Goal: Task Accomplishment & Management: Use online tool/utility

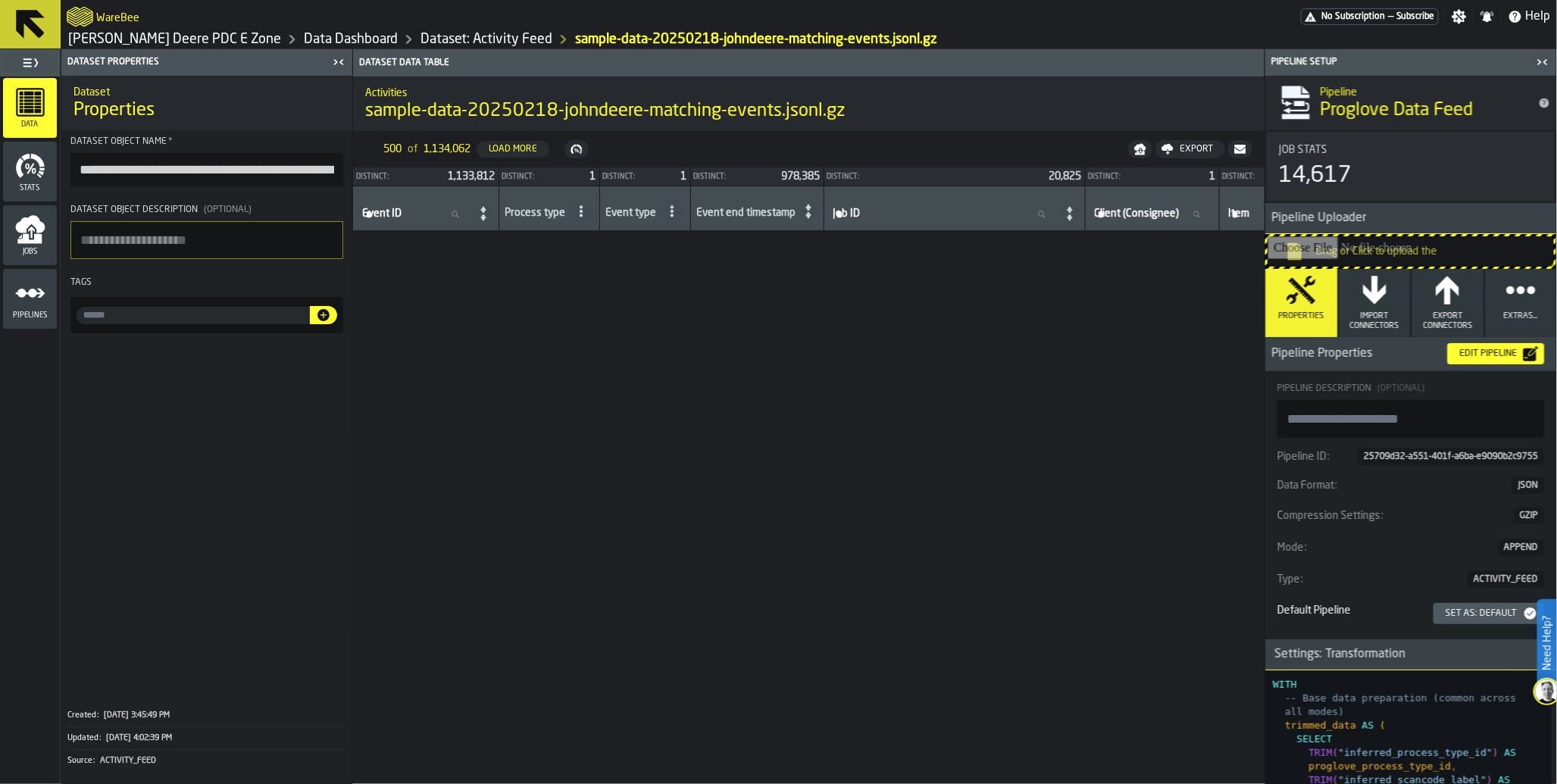
scroll to position [2172, 0]
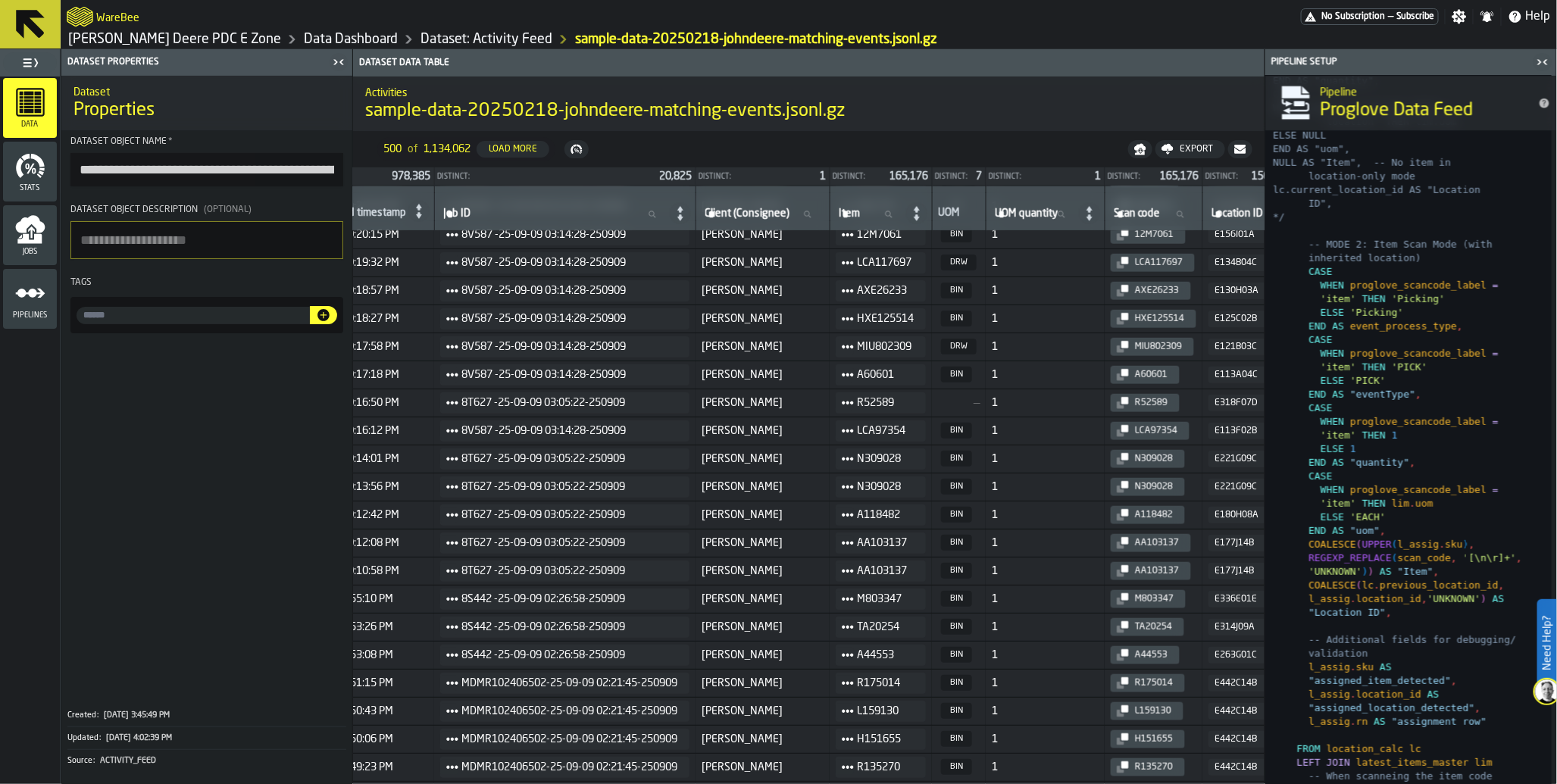
click at [81, 25] on icon "logo-header" at bounding box center [80, 17] width 27 height 20
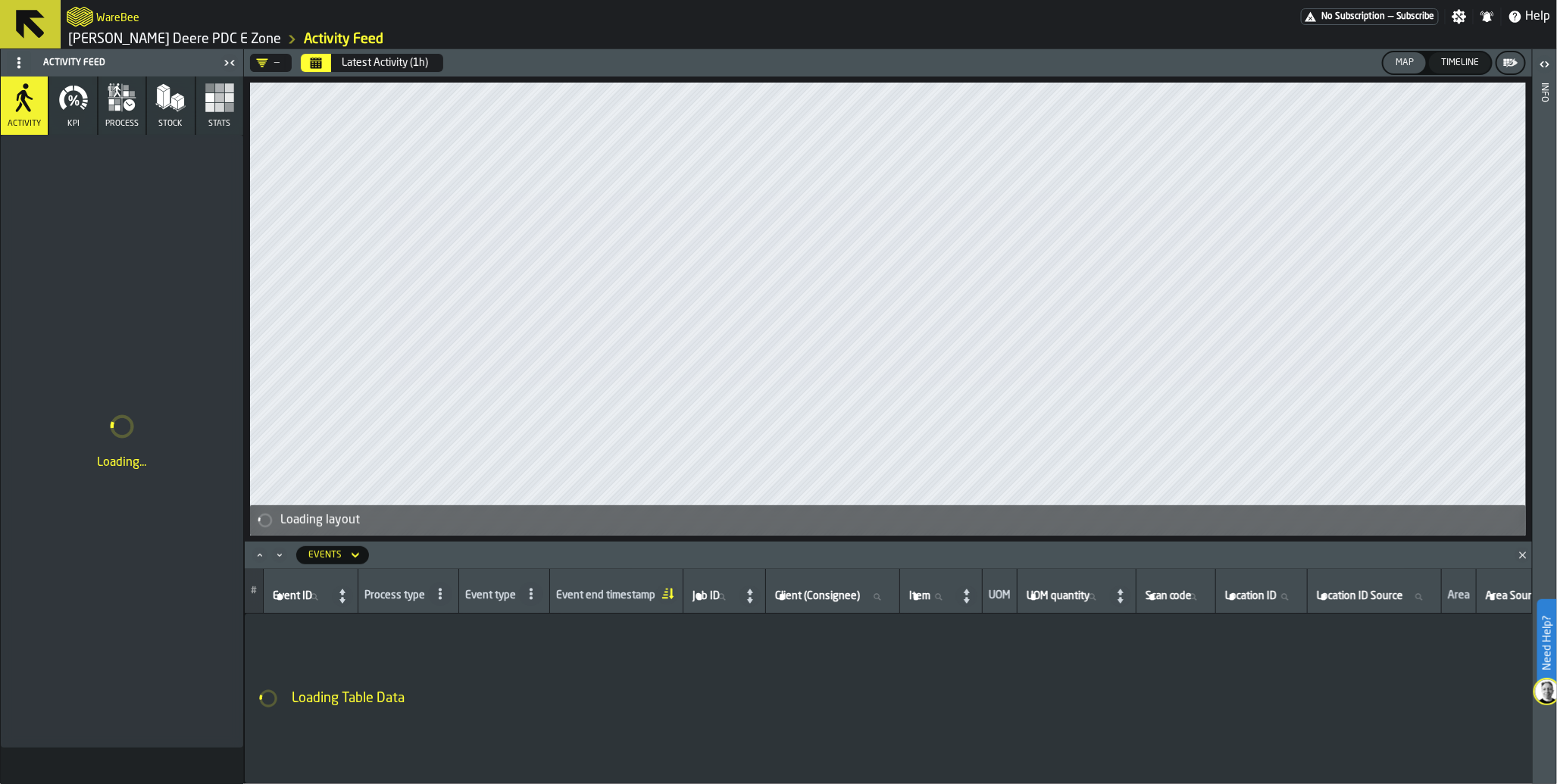
click at [1389, 19] on span "—" at bounding box center [1391, 17] width 5 height 11
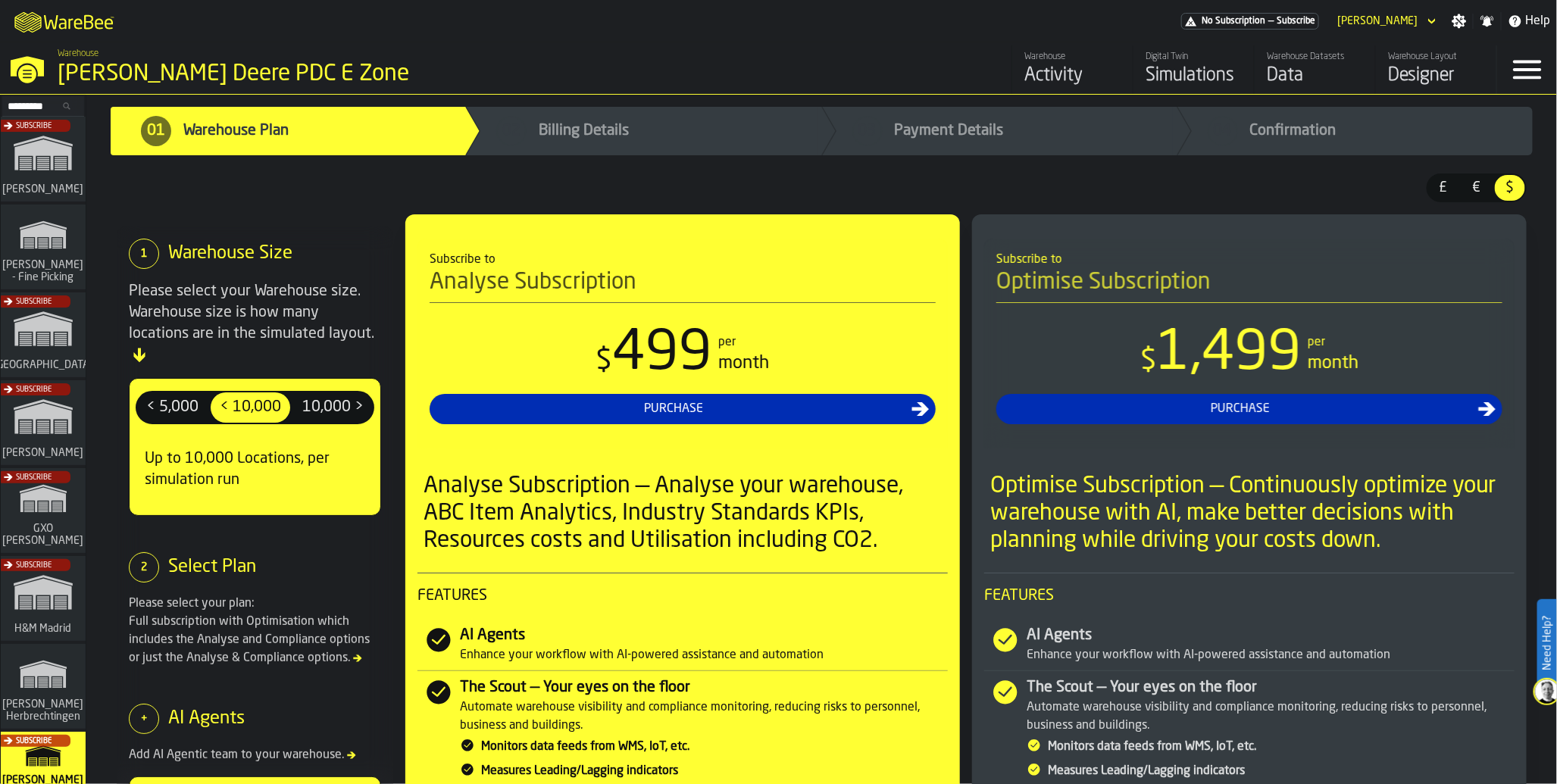
click at [51, 510] on div "Subscribe" at bounding box center [40, 515] width 85 height 88
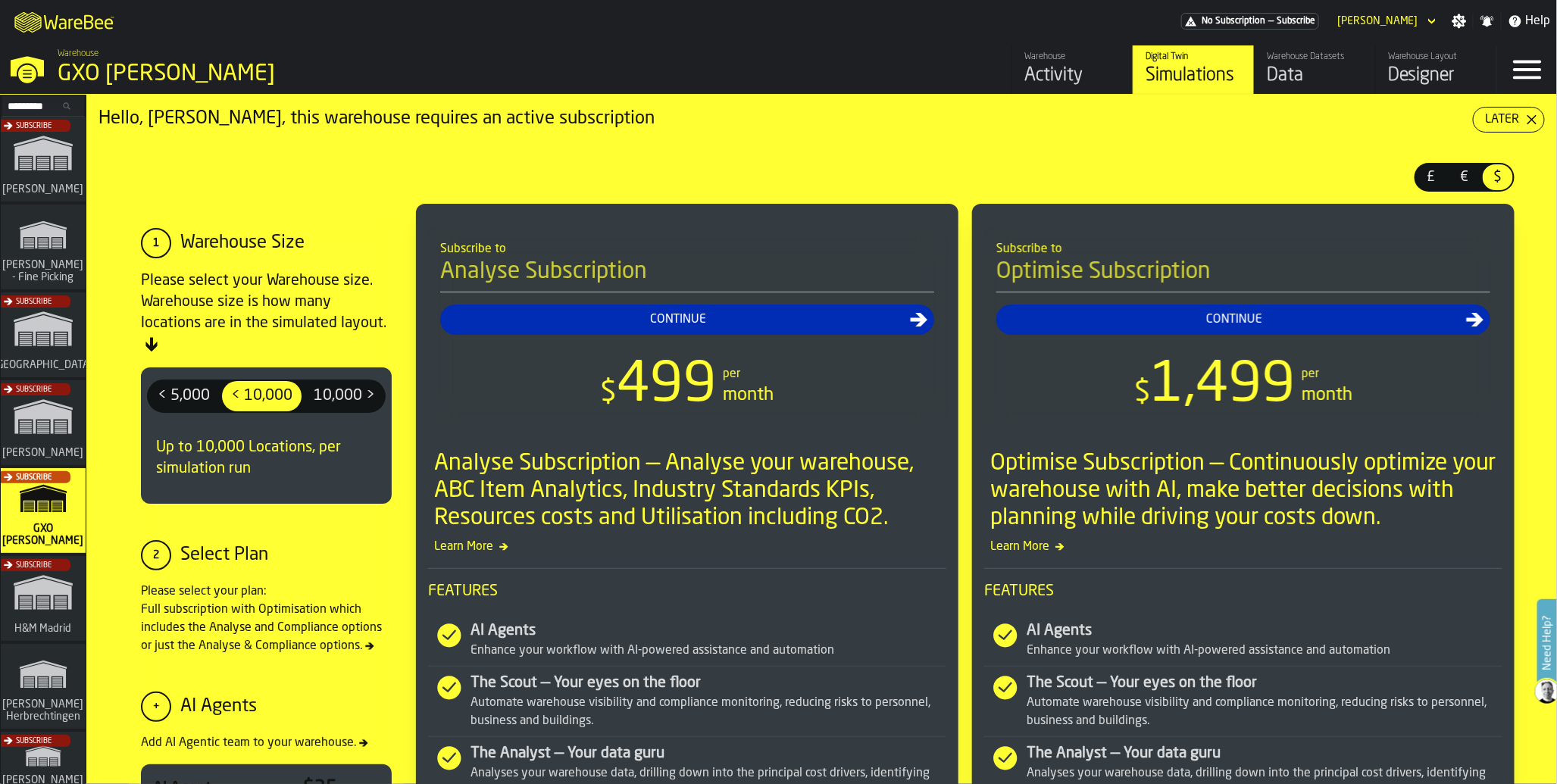
click at [1290, 71] on div "Data" at bounding box center [1316, 76] width 97 height 25
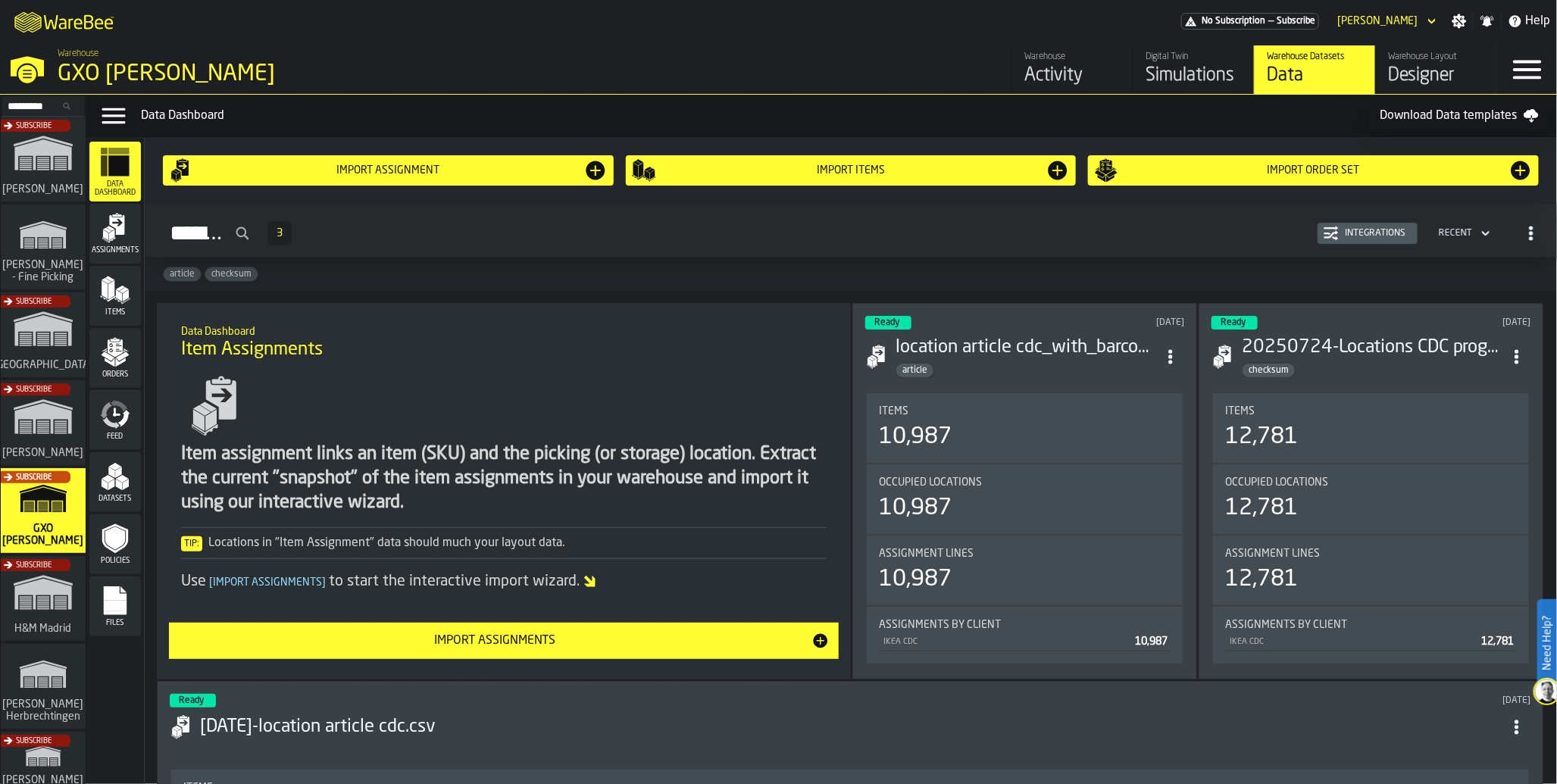
click at [123, 429] on div "Feed" at bounding box center [115, 420] width 51 height 41
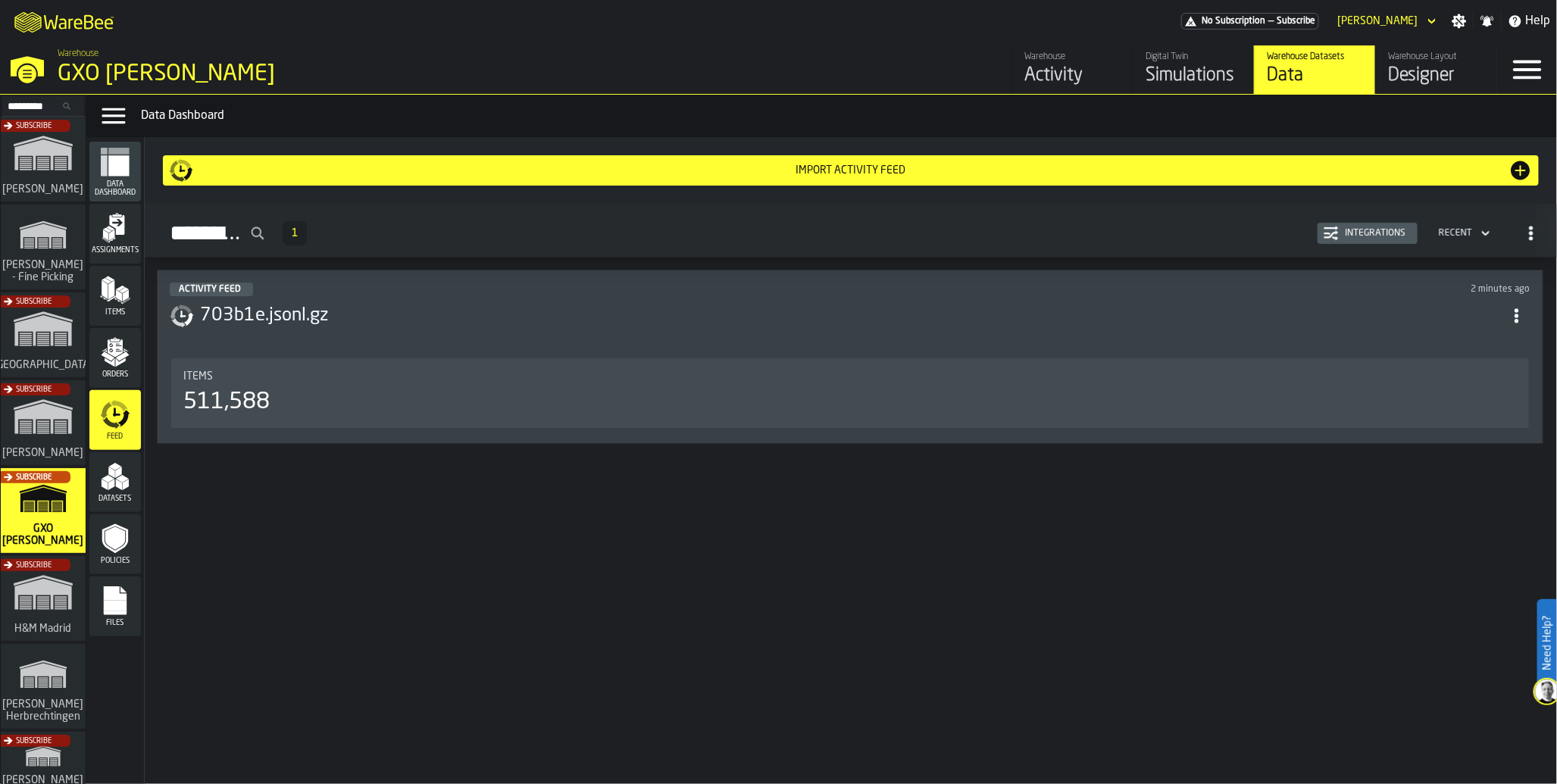
click at [231, 402] on div "511,588" at bounding box center [226, 402] width 87 height 28
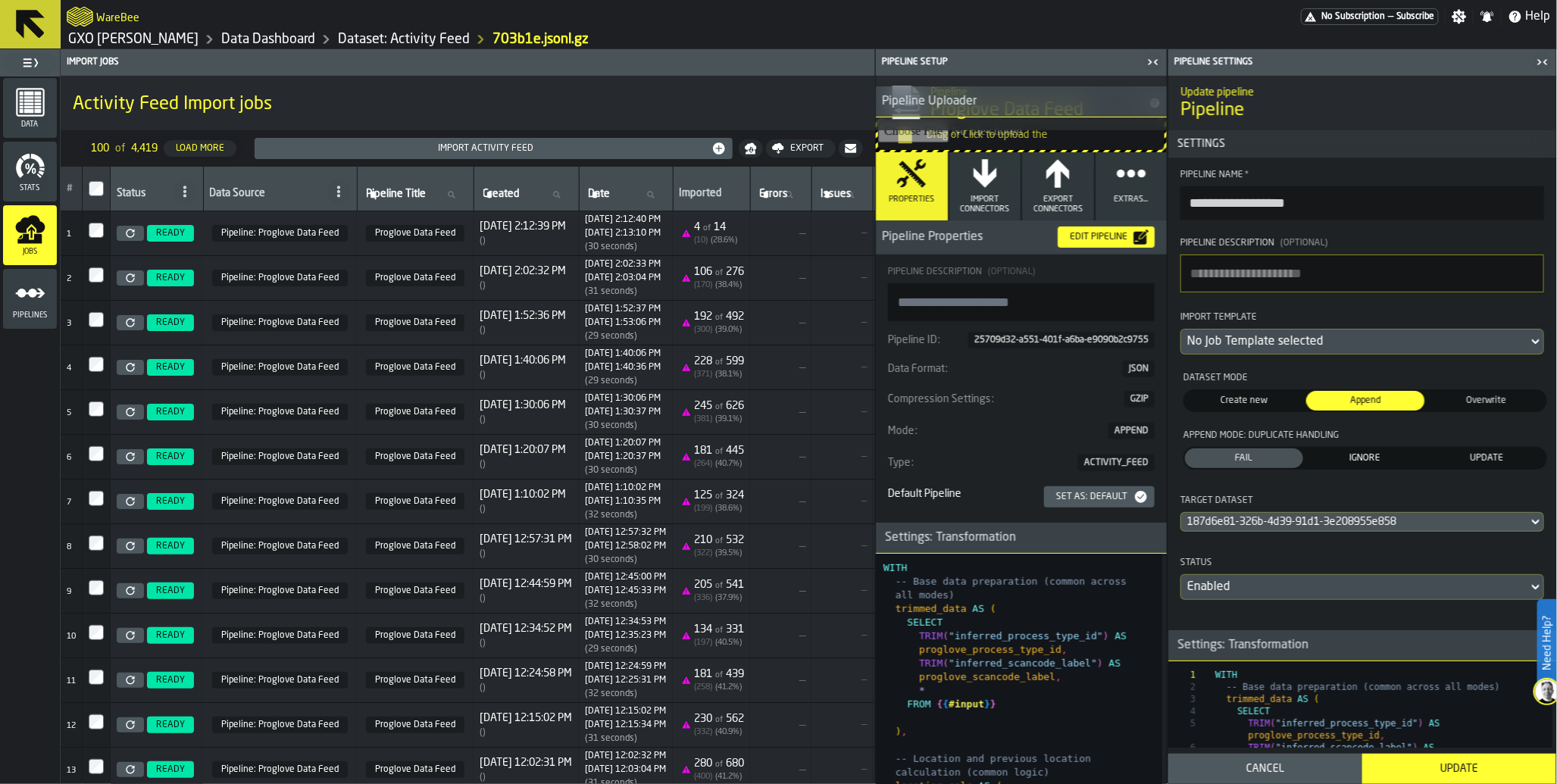
scroll to position [71, 0]
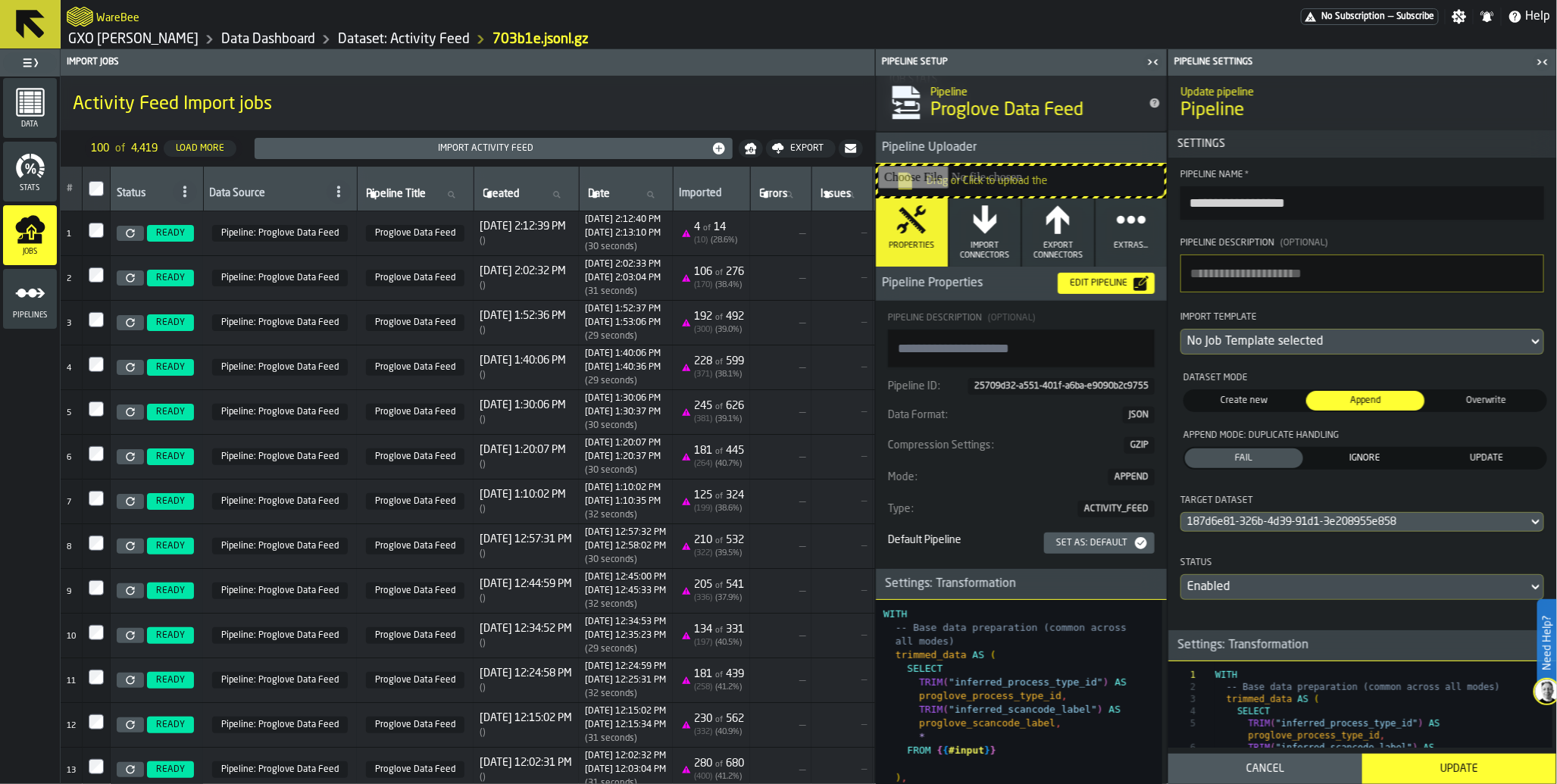
click at [31, 114] on icon "menu Data" at bounding box center [31, 103] width 29 height 29
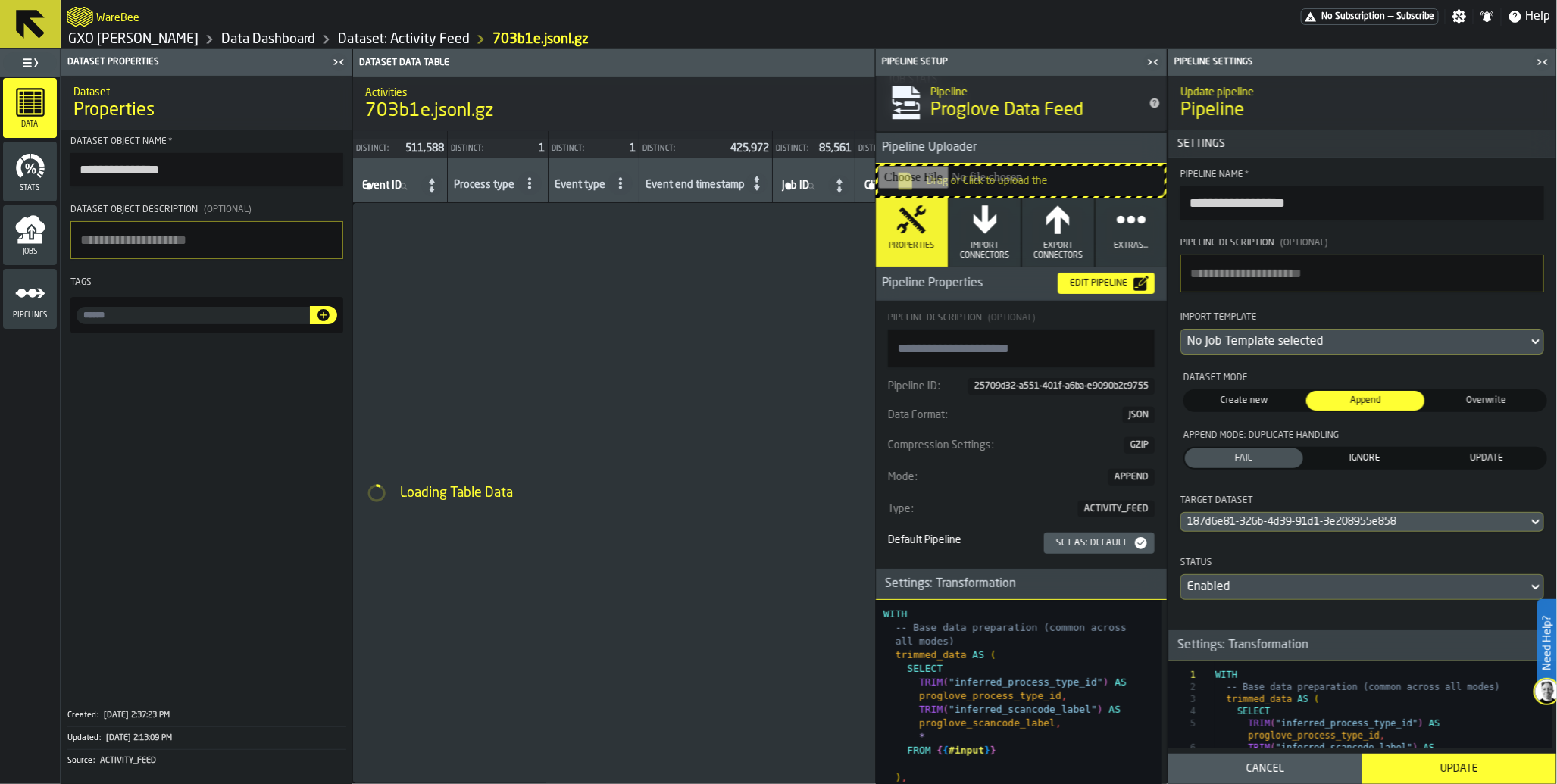
click at [1151, 63] on icon "button-toggle-Close me" at bounding box center [1150, 61] width 4 height 5
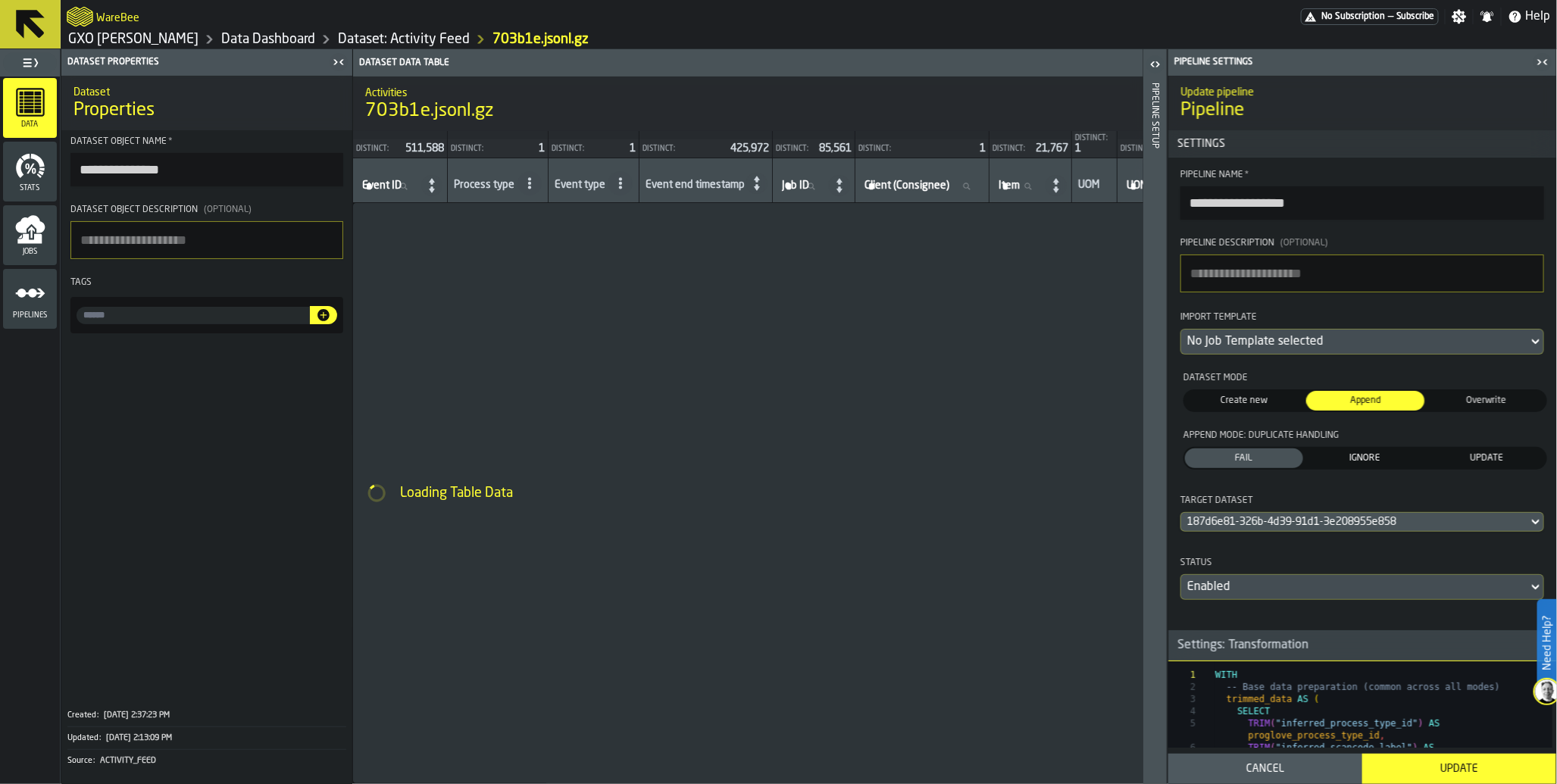
click at [1545, 58] on icon "button-toggle-Close me" at bounding box center [1543, 62] width 18 height 18
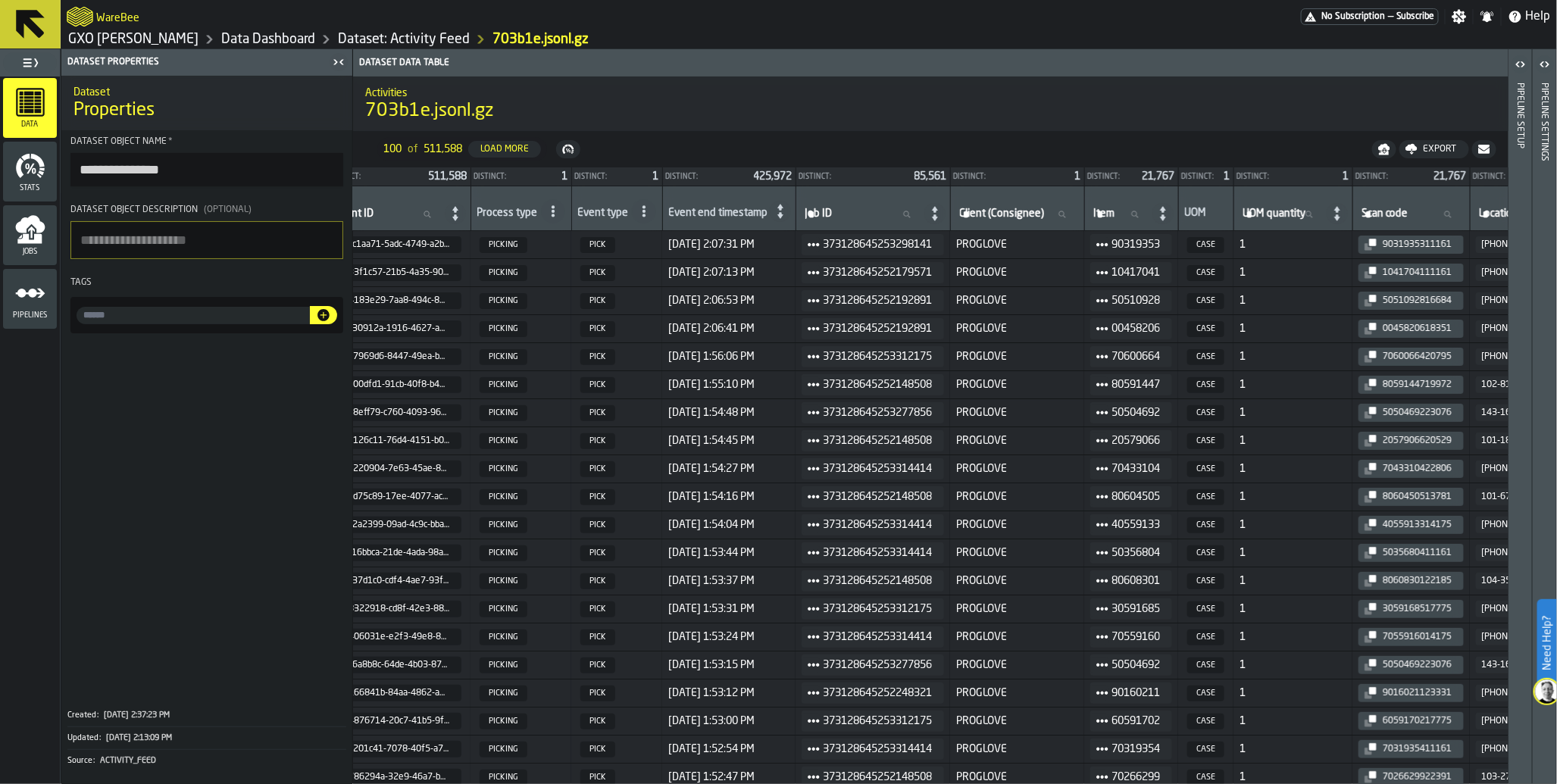
scroll to position [0, 0]
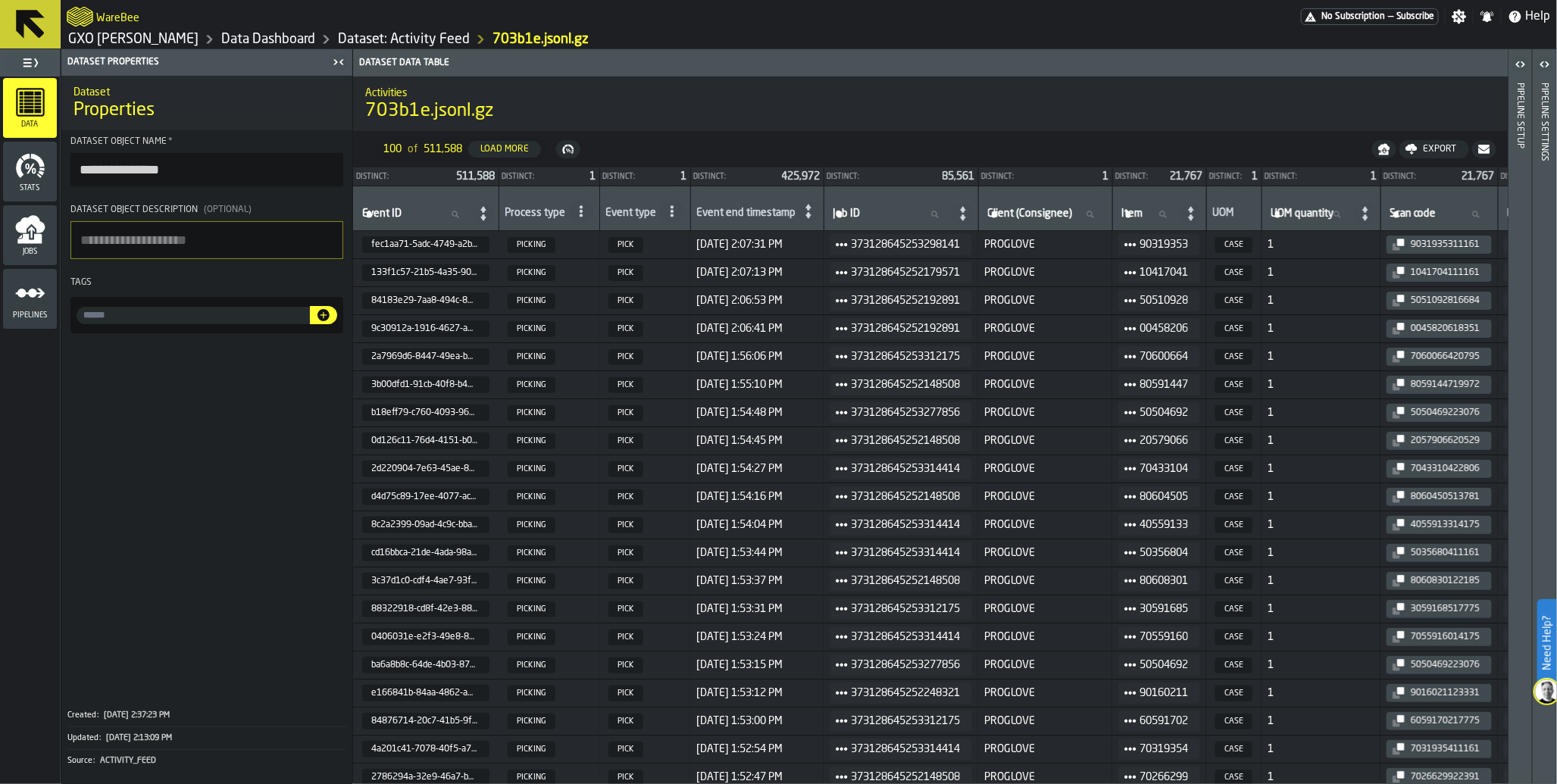
click at [31, 227] on icon "menu Jobs" at bounding box center [31, 233] width 7 height 12
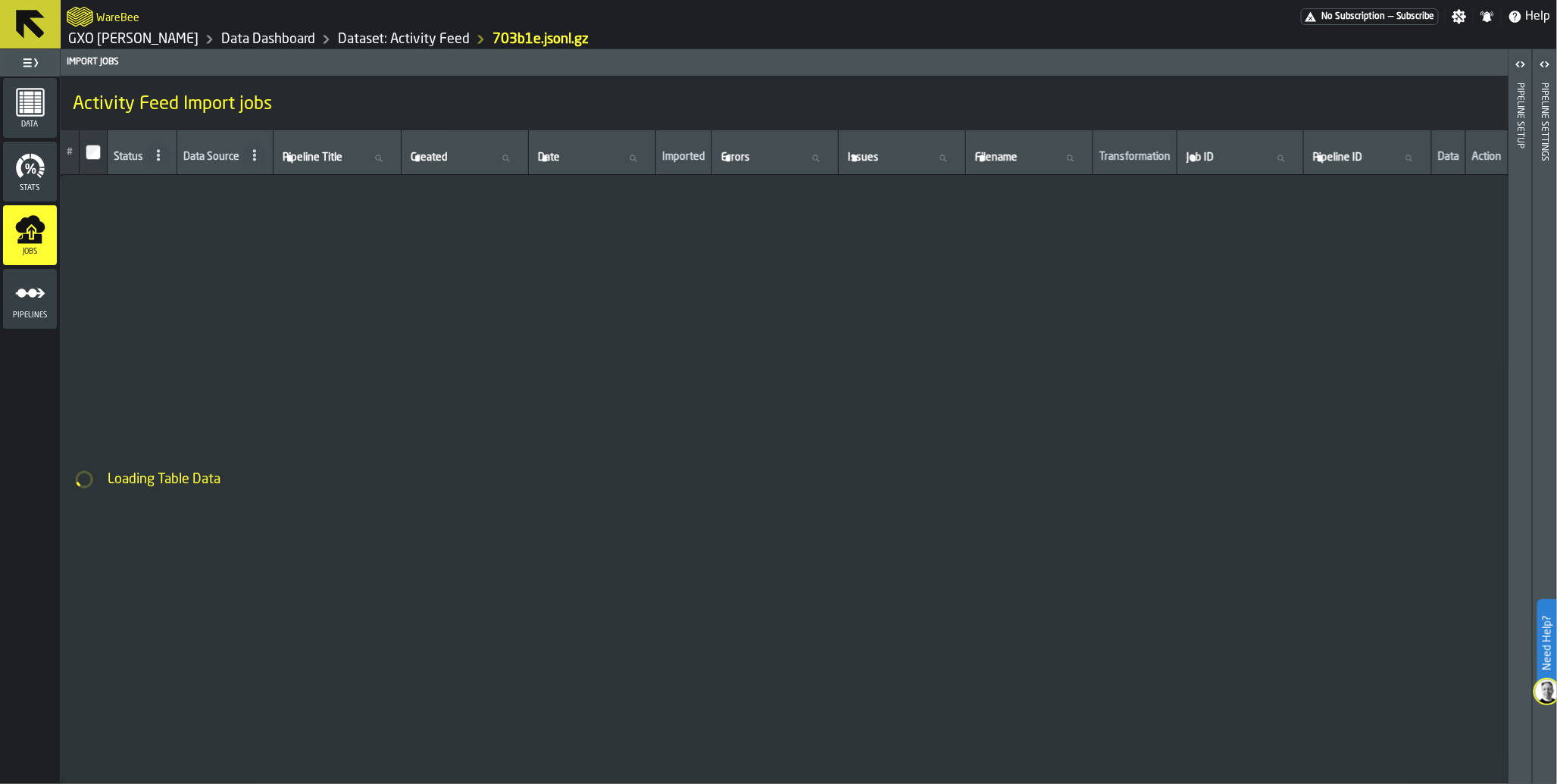
click at [28, 305] on icon "menu Pipelines" at bounding box center [31, 294] width 31 height 31
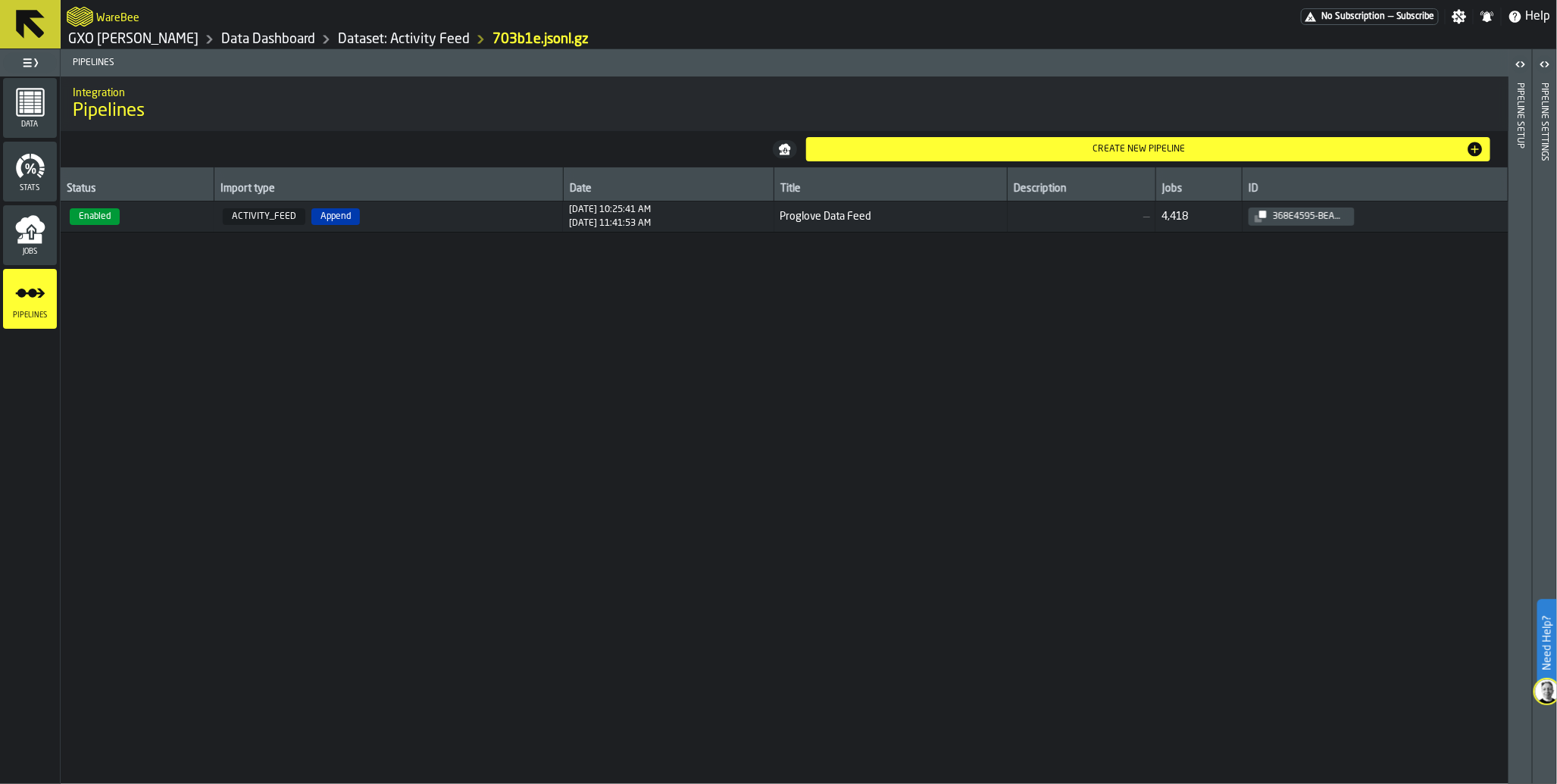
click at [258, 213] on span "ACTIVITY_FEED" at bounding box center [264, 217] width 83 height 17
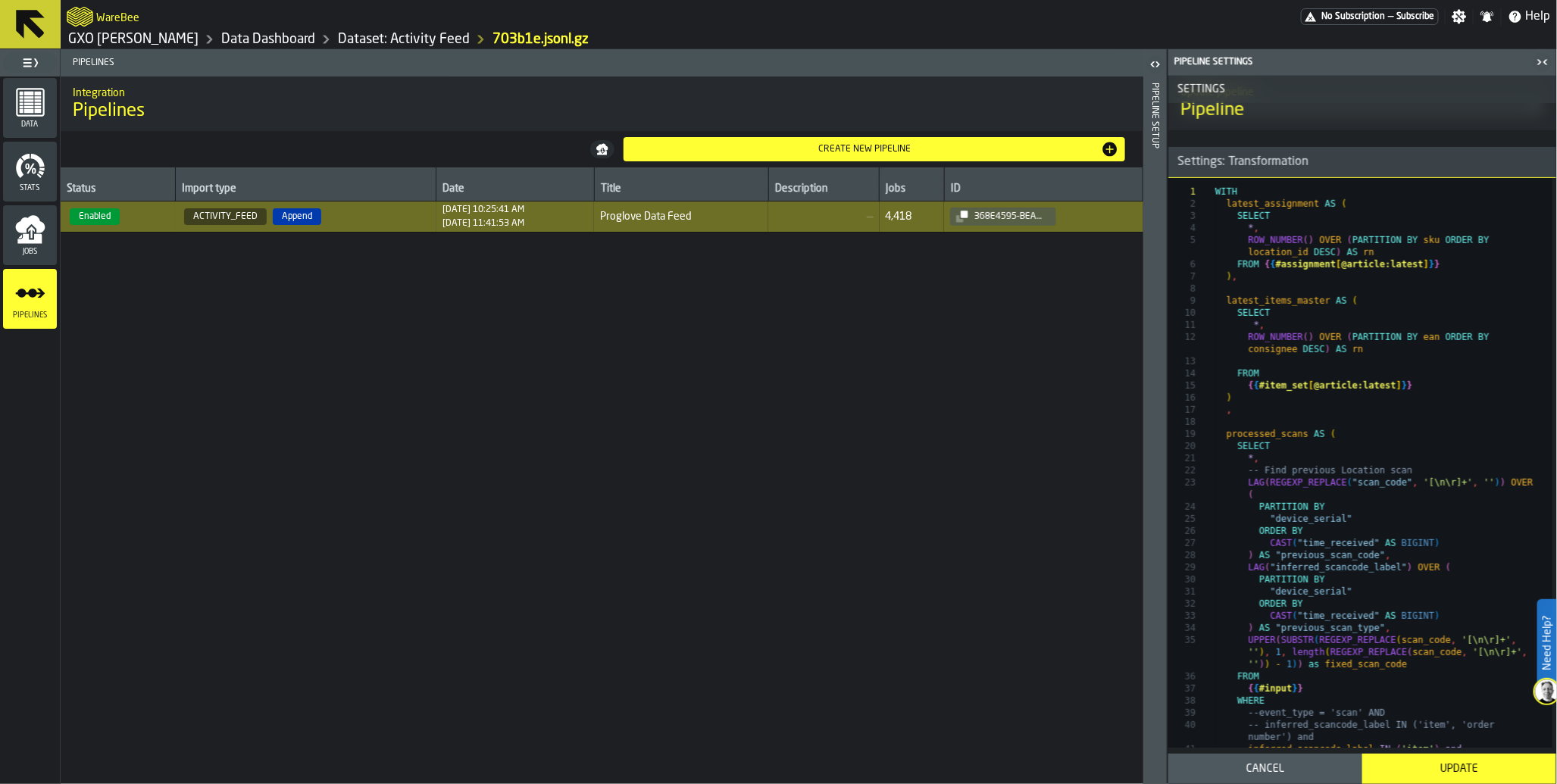
scroll to position [534, 0]
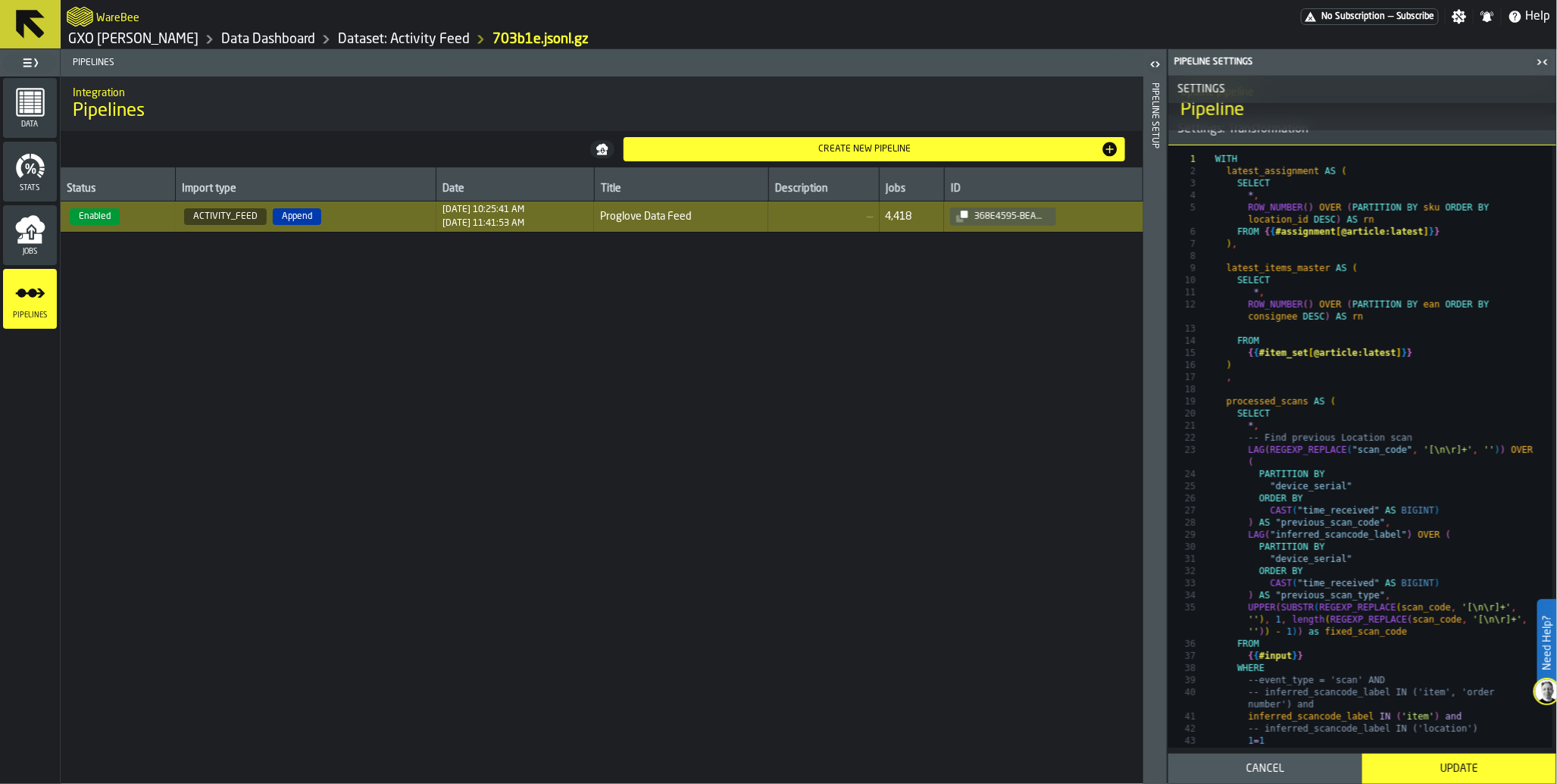
type textarea "**********"
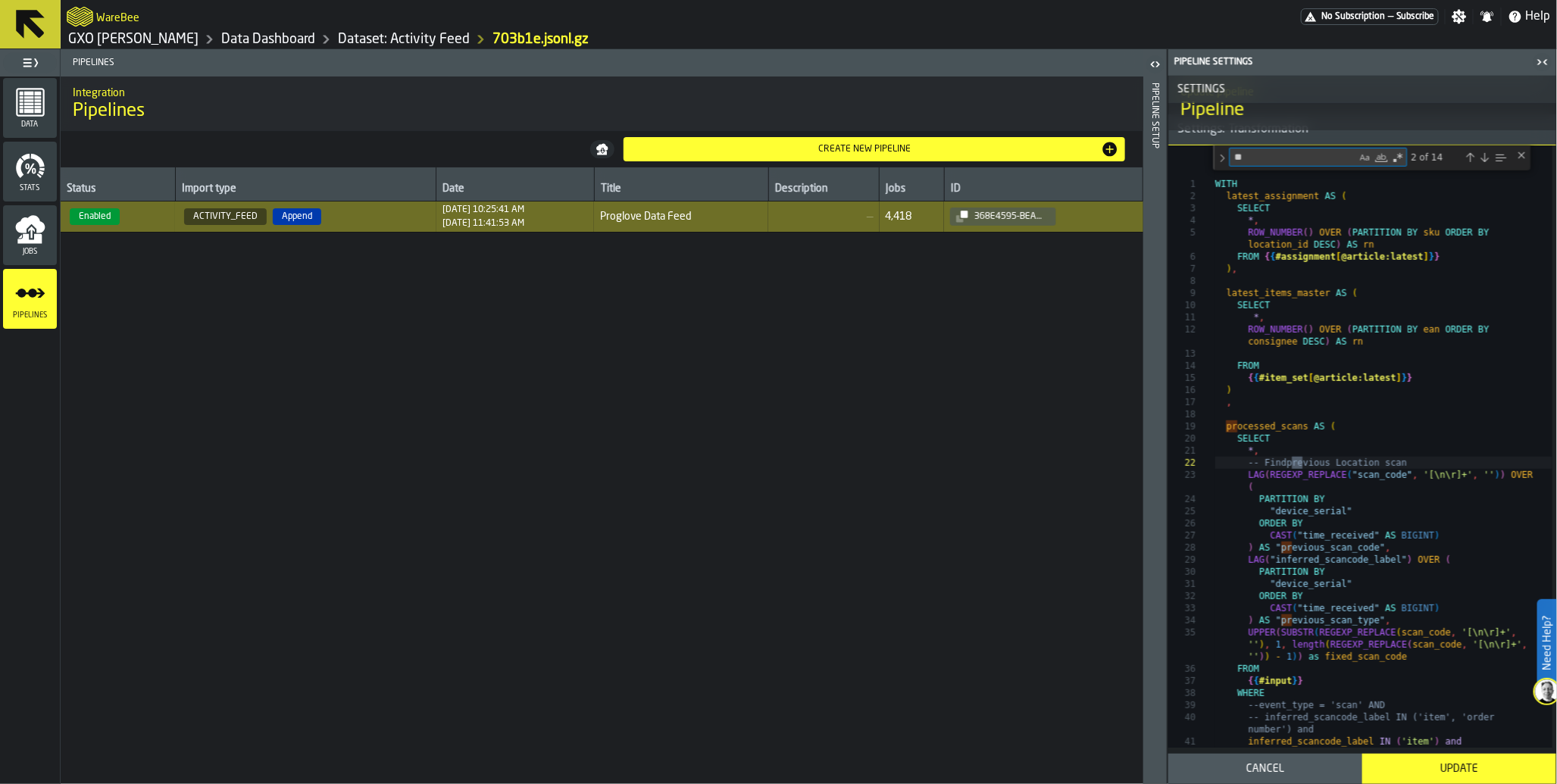
type textarea "***"
type textarea "**********"
type textarea "*******"
type textarea "**********"
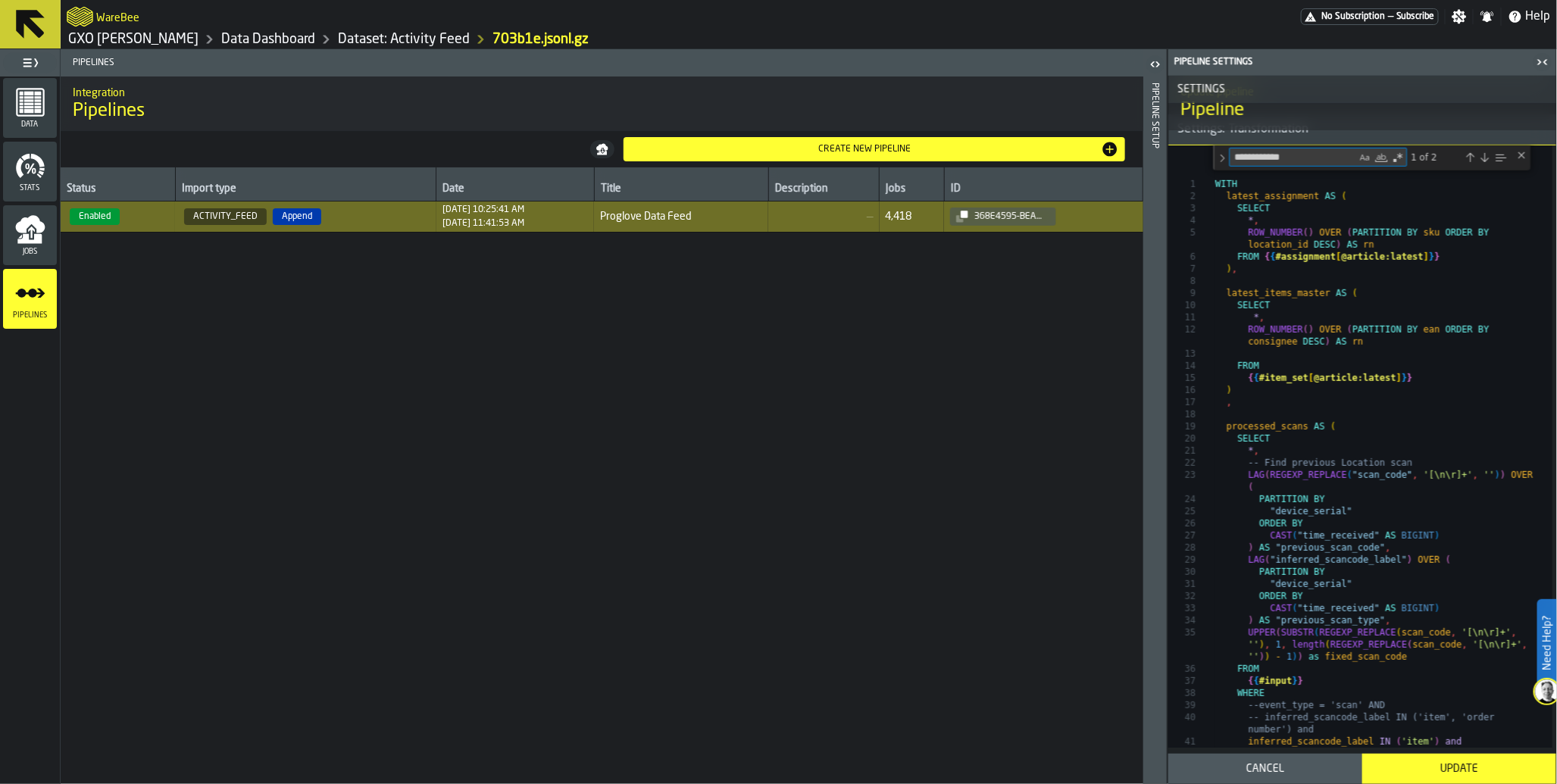
type textarea "**********"
click at [1467, 164] on div "Previous Match (Shift+Enter)" at bounding box center [1470, 158] width 12 height 12
type textarea "**********"
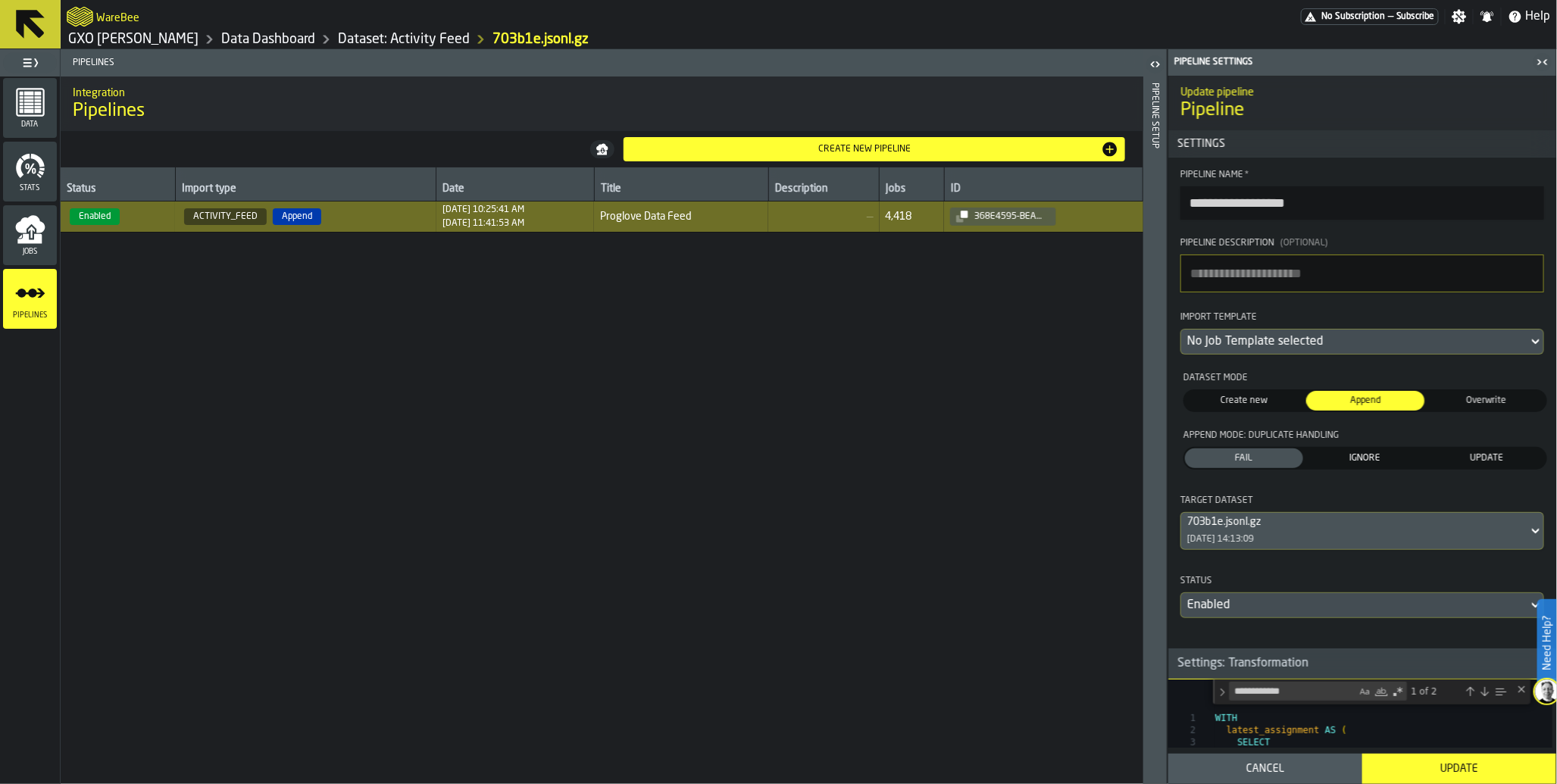
click at [767, 463] on div "Status Import type Date Title Description Jobs ID Enabled ACTIVITY_FEED Append …" at bounding box center [602, 475] width 1083 height 617
click at [1542, 65] on icon "button-toggle-Close me" at bounding box center [1543, 62] width 18 height 18
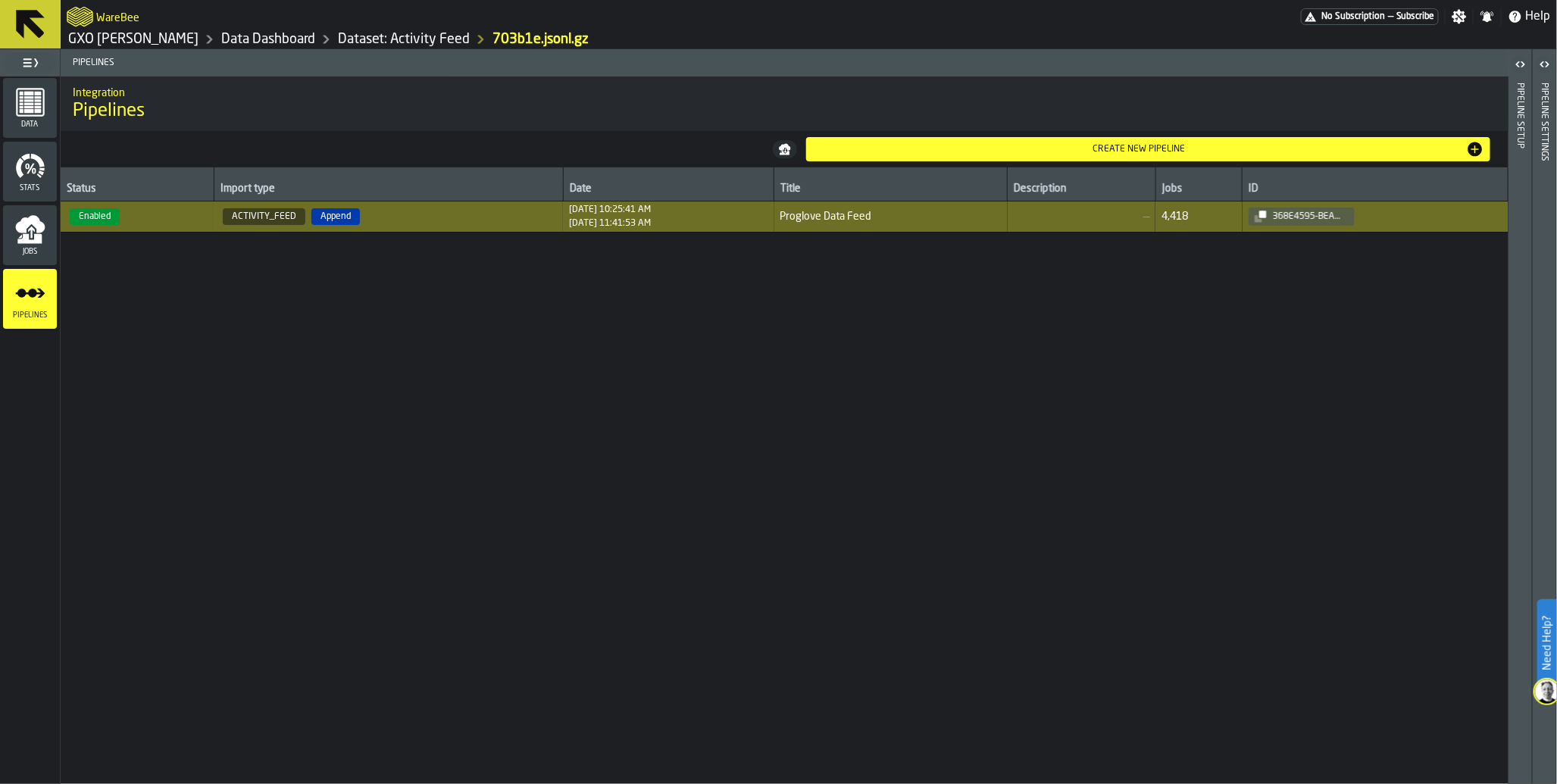
click at [24, 92] on icon "menu Data" at bounding box center [31, 103] width 31 height 31
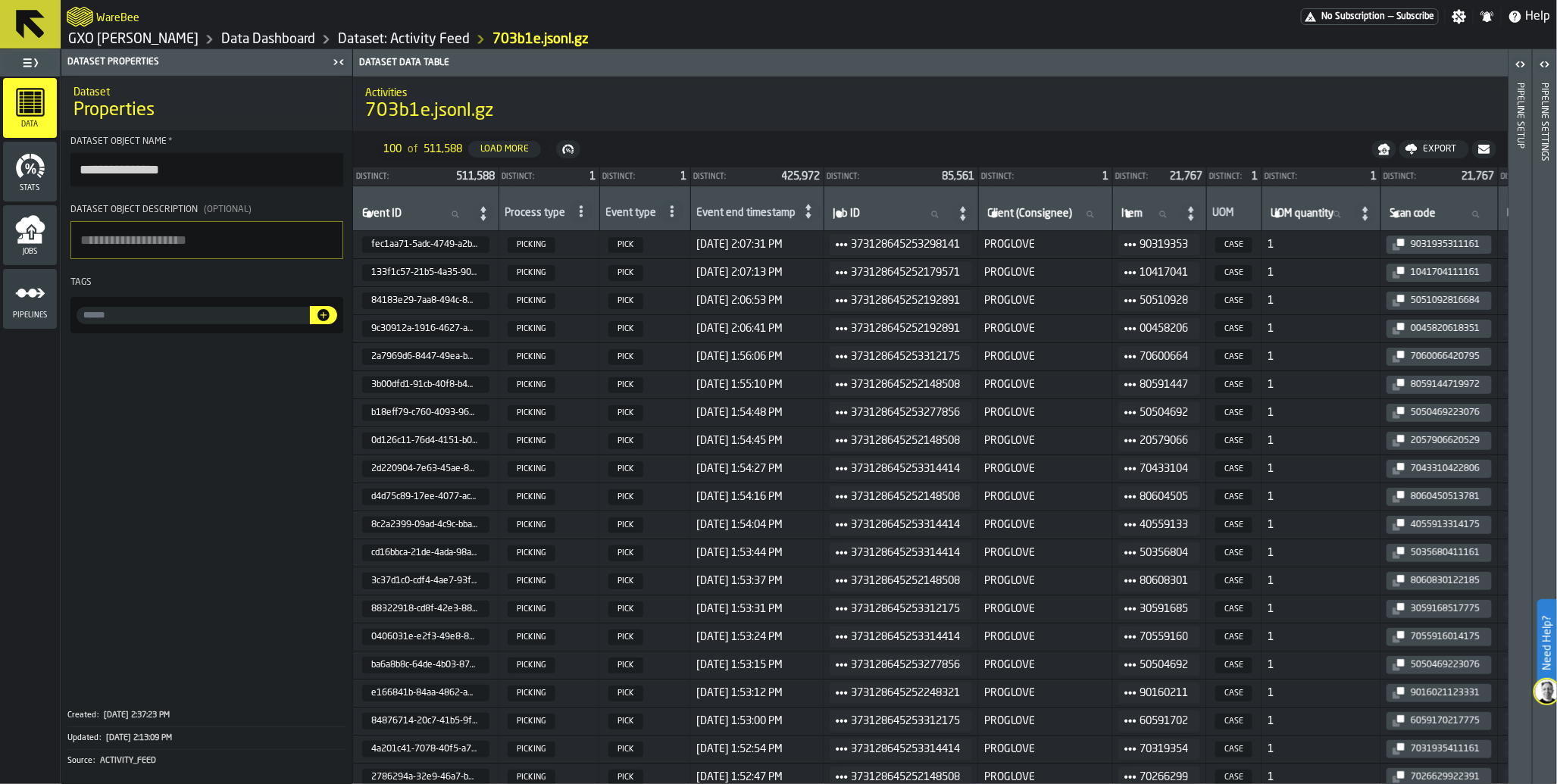
click at [546, 213] on div "Process type" at bounding box center [535, 215] width 61 height 15
click at [578, 213] on icon at bounding box center [581, 212] width 12 height 12
click at [233, 445] on span at bounding box center [207, 519] width 291 height 359
click at [41, 292] on polygon "menu Pipelines" at bounding box center [30, 294] width 30 height 9
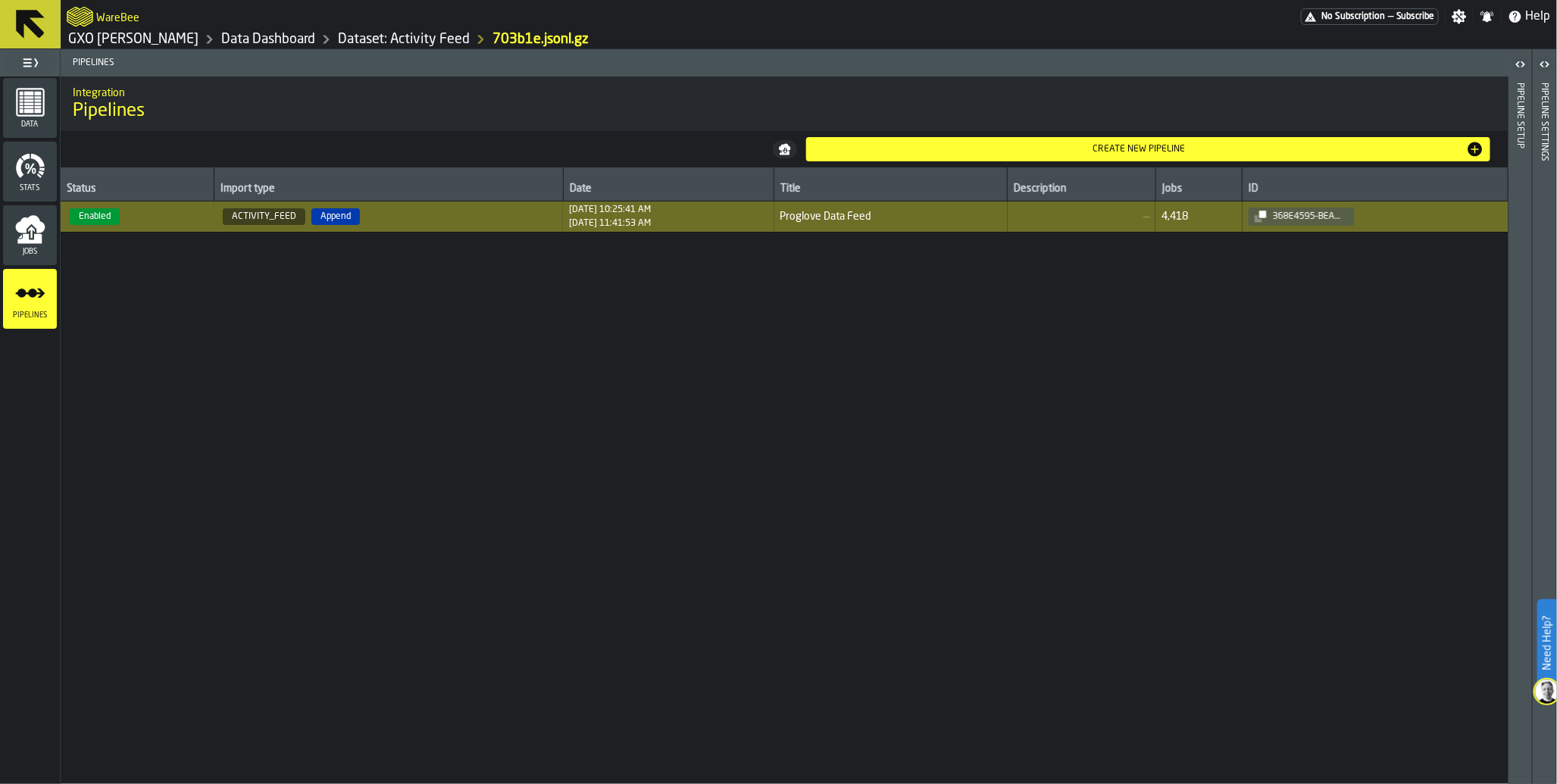
click at [36, 254] on span "Jobs" at bounding box center [30, 251] width 54 height 8
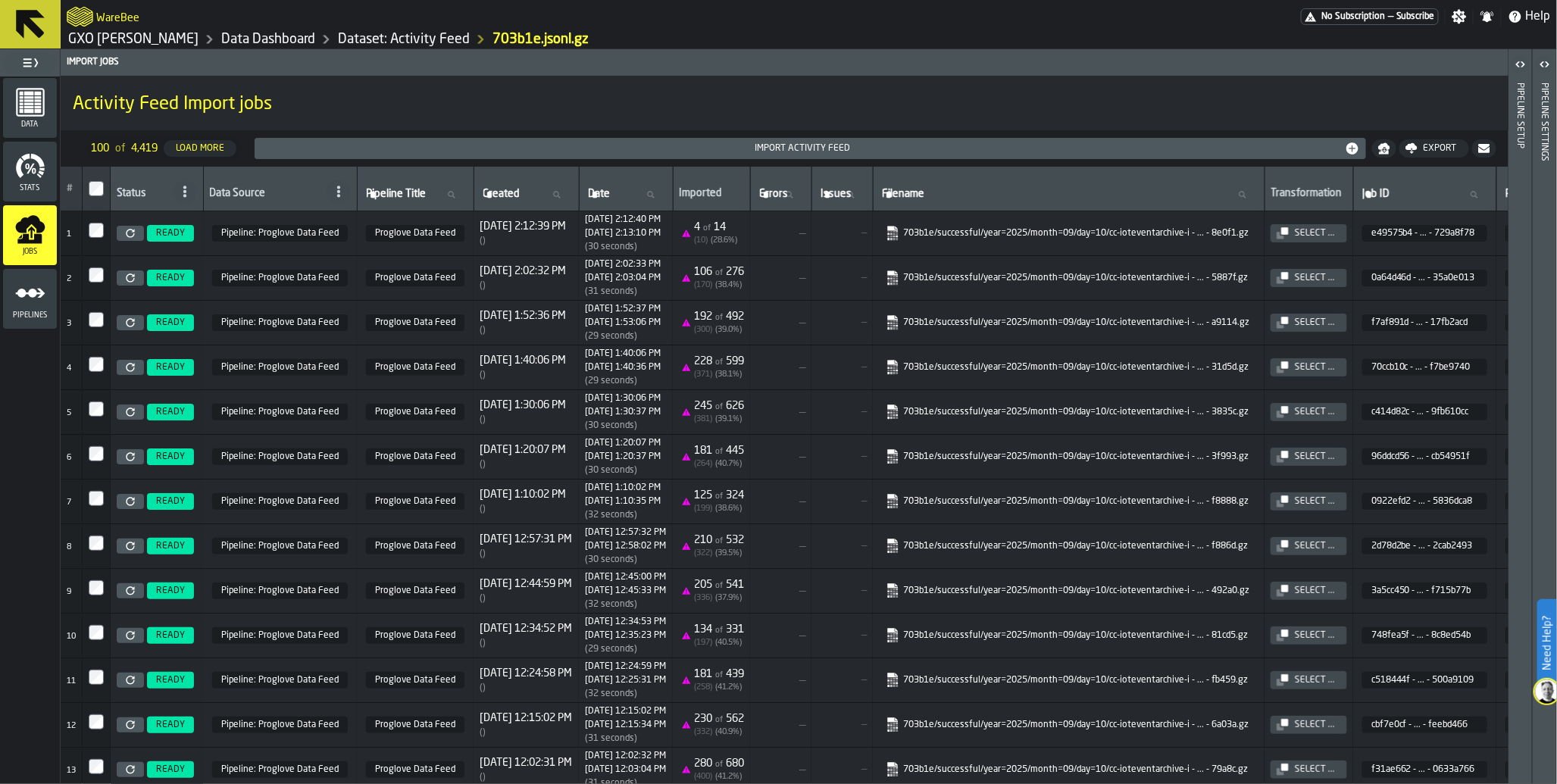
click at [135, 283] on icon at bounding box center [130, 278] width 9 height 9
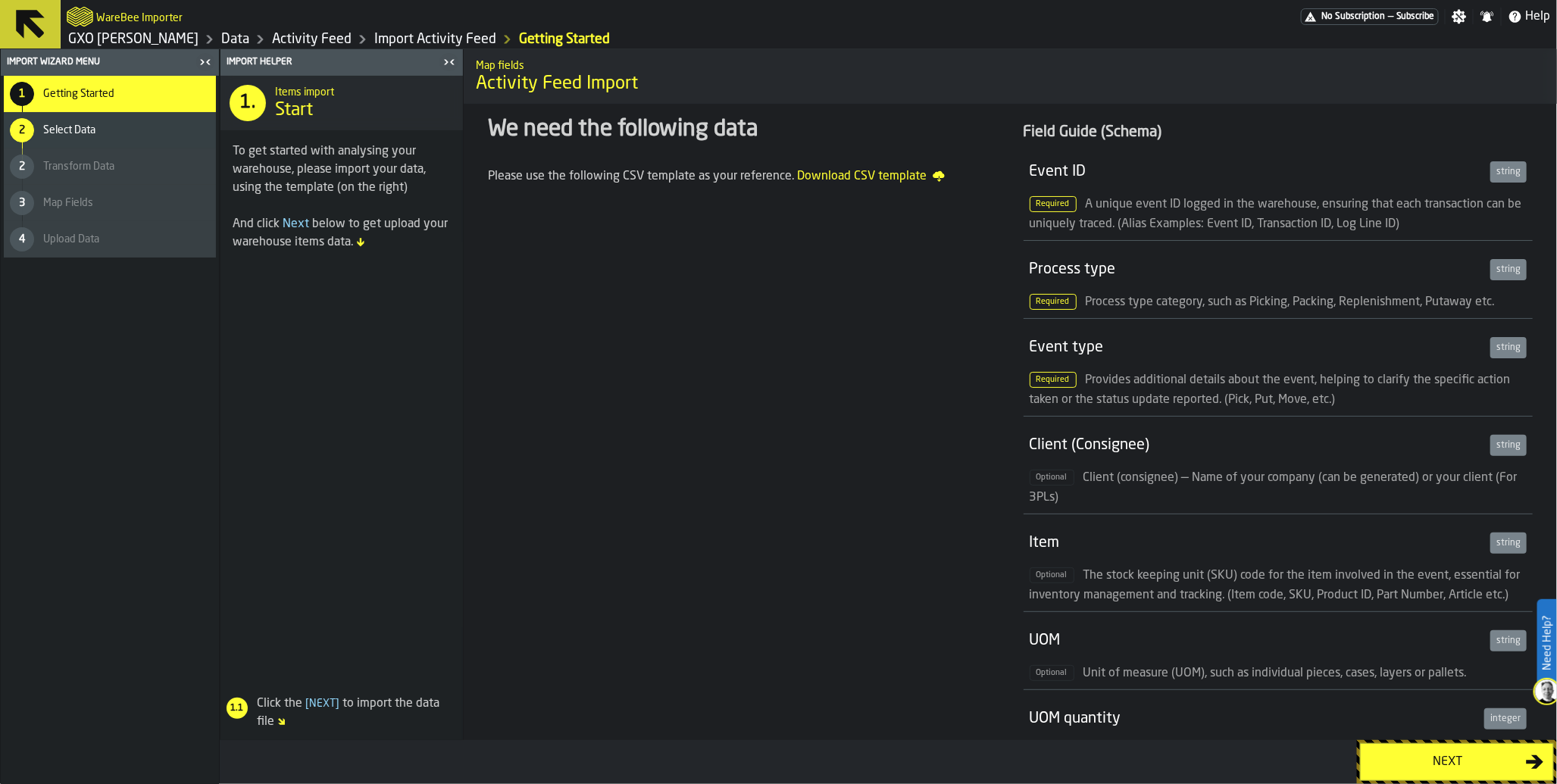
click at [1460, 761] on div "Next" at bounding box center [1448, 763] width 156 height 18
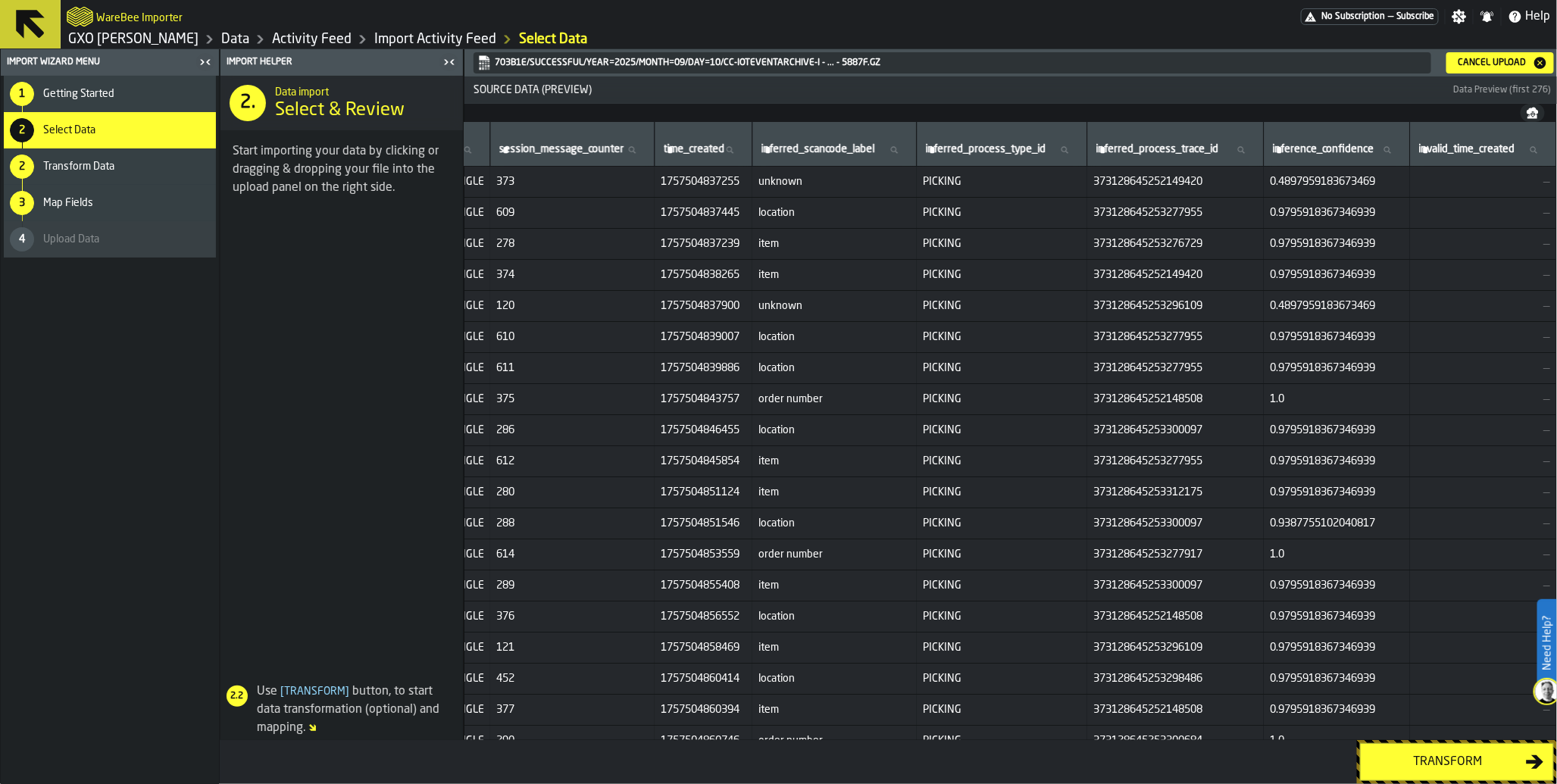
scroll to position [0, 7923]
click at [1060, 153] on icon at bounding box center [1065, 150] width 9 height 9
click at [1038, 153] on input "inferred_process_type_id inferred_process_type_id" at bounding box center [1003, 150] width 158 height 20
type input "****"
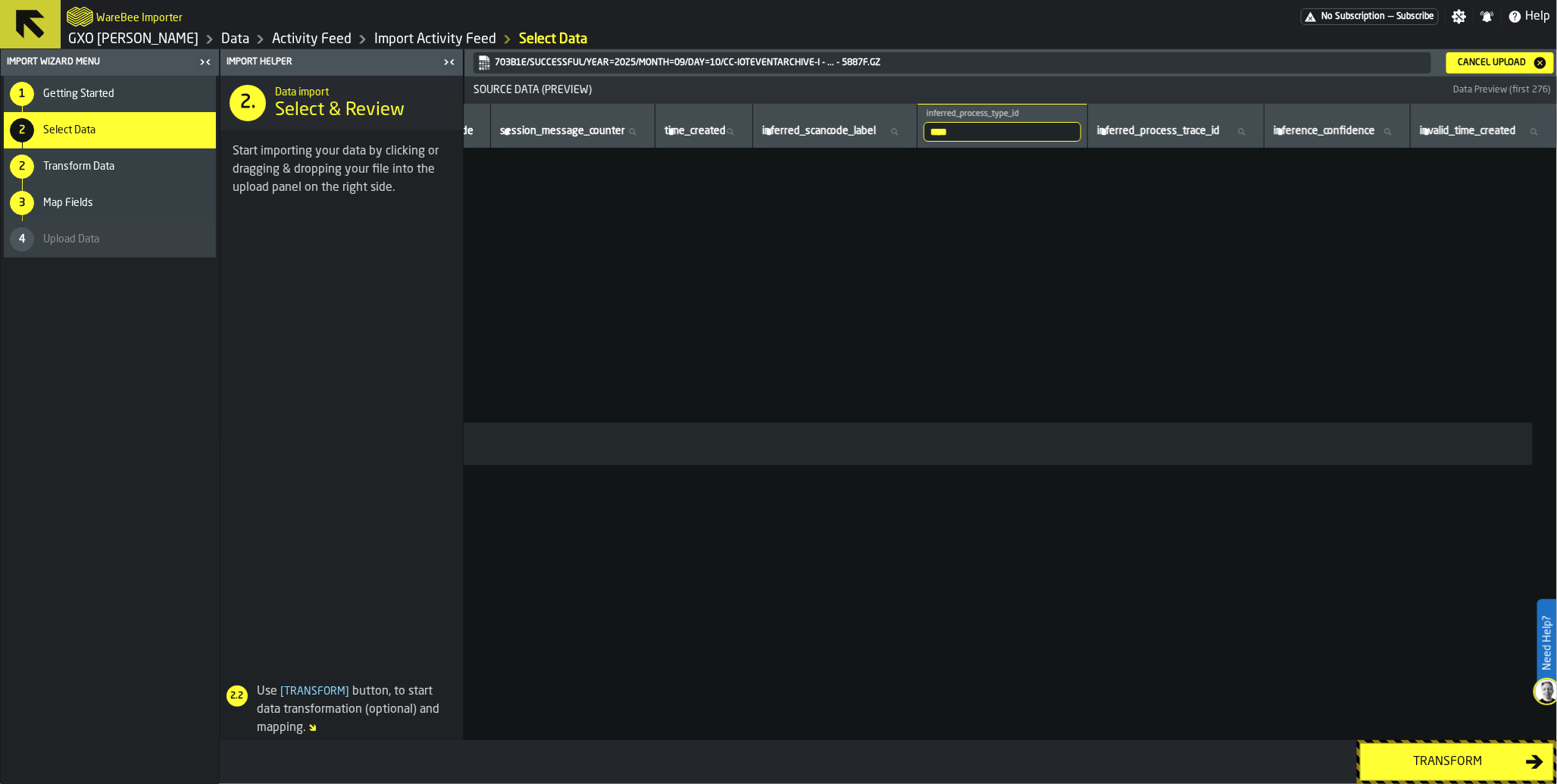
click at [1020, 130] on input "****" at bounding box center [1003, 132] width 158 height 20
click at [1039, 133] on input "****" at bounding box center [1003, 132] width 158 height 20
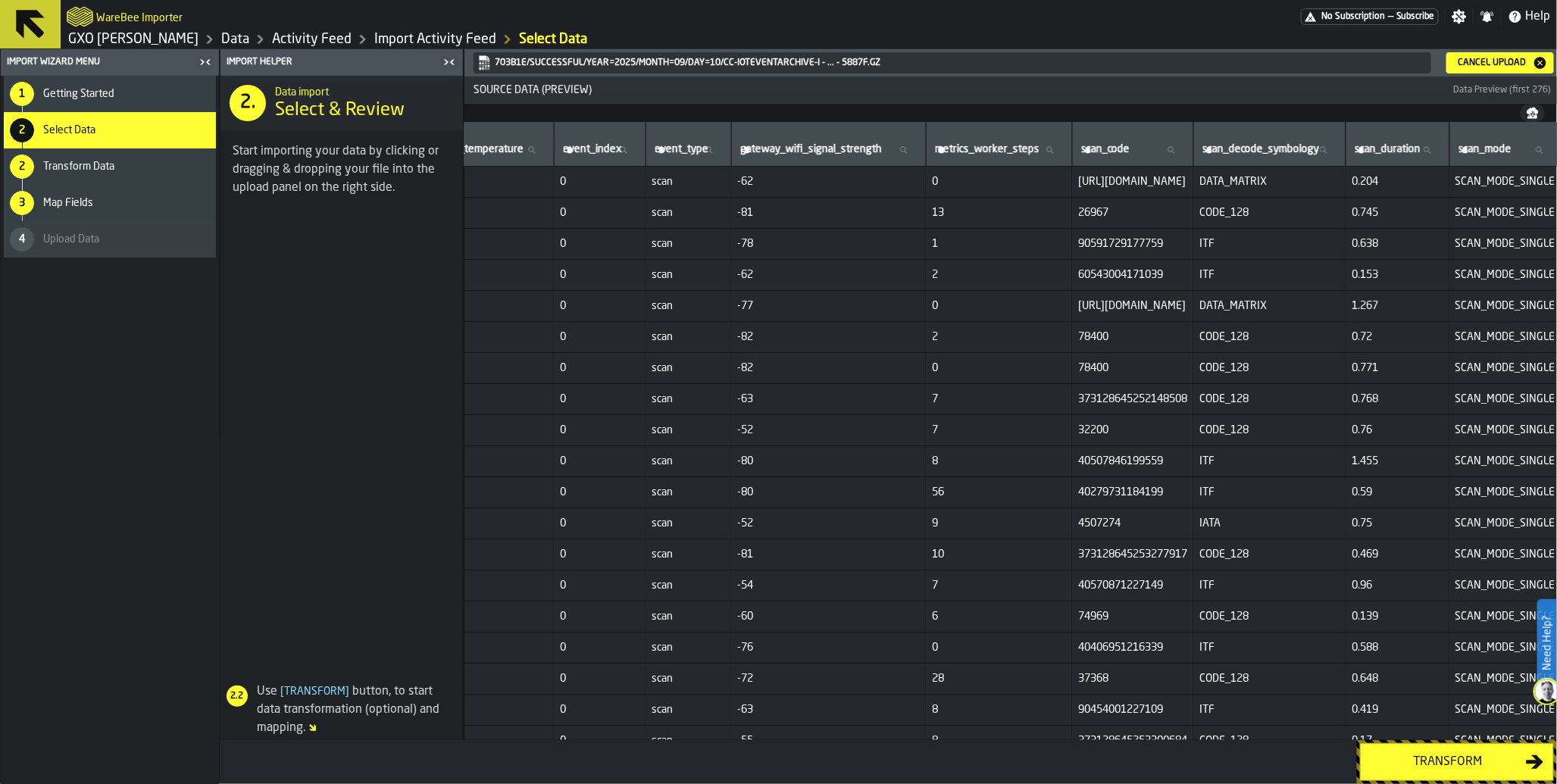
click at [639, 269] on span "0" at bounding box center [600, 275] width 80 height 12
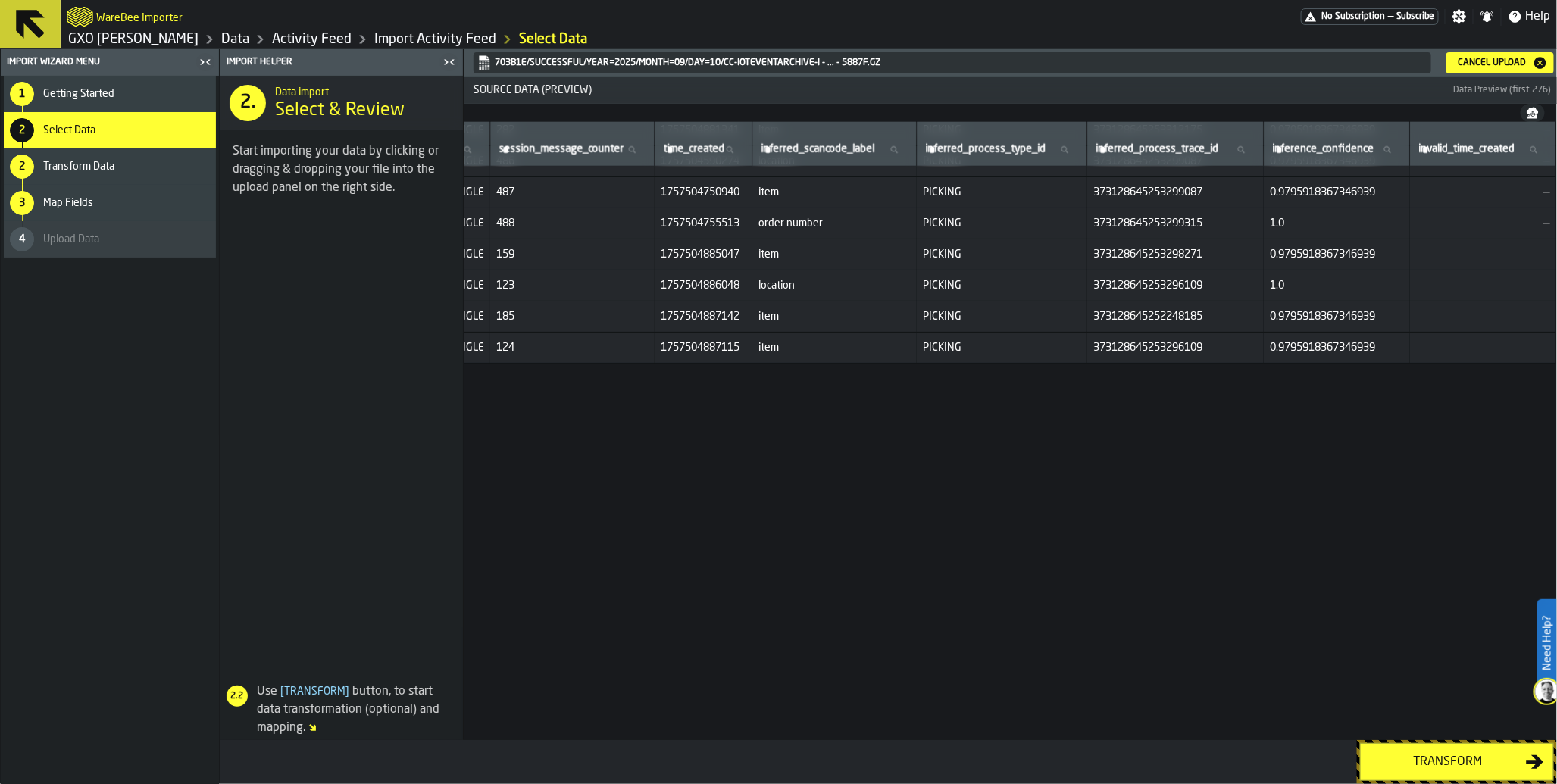
scroll to position [0, 7733]
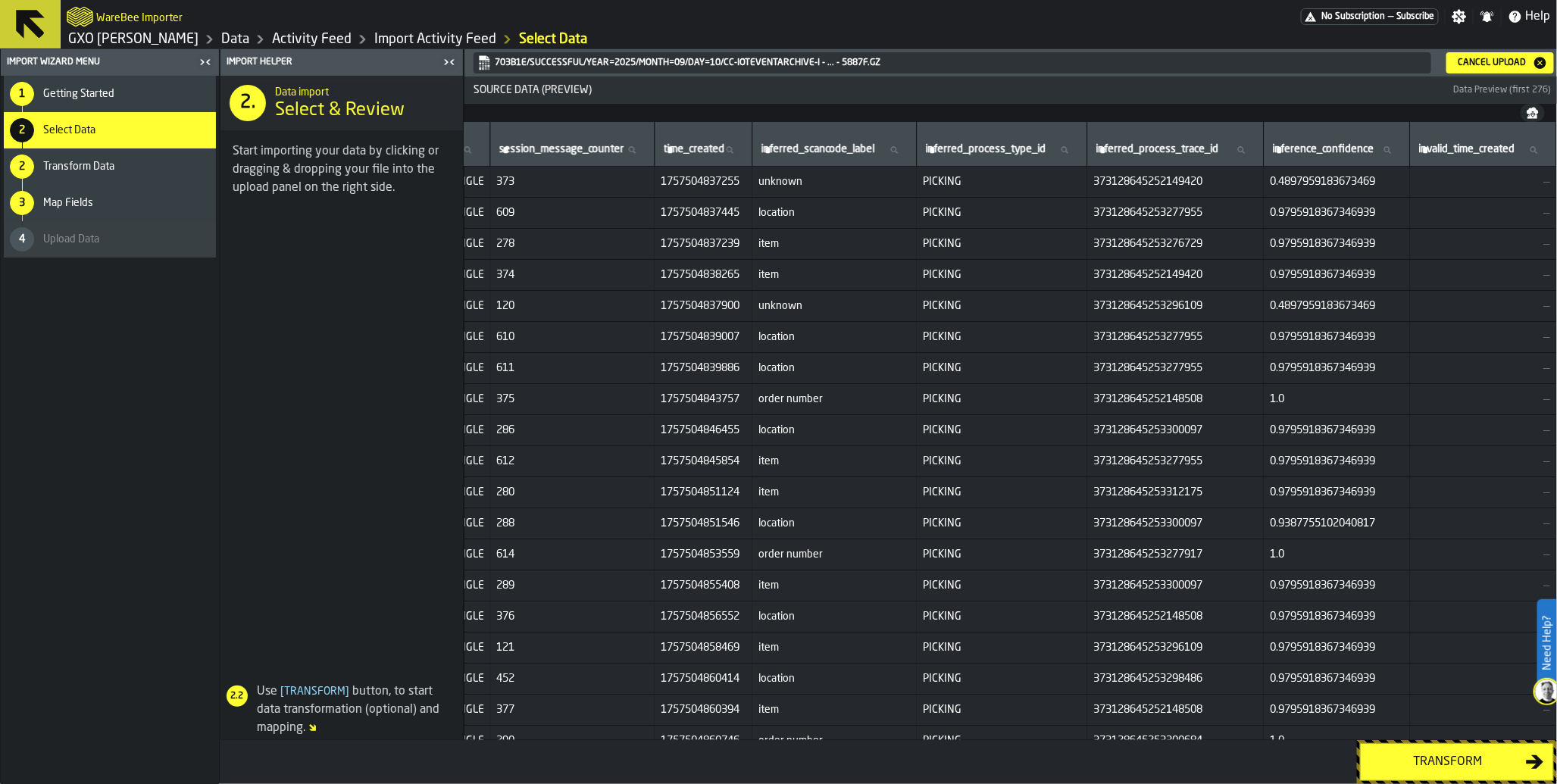
click at [400, 35] on link "Import Activity Feed" at bounding box center [435, 40] width 122 height 17
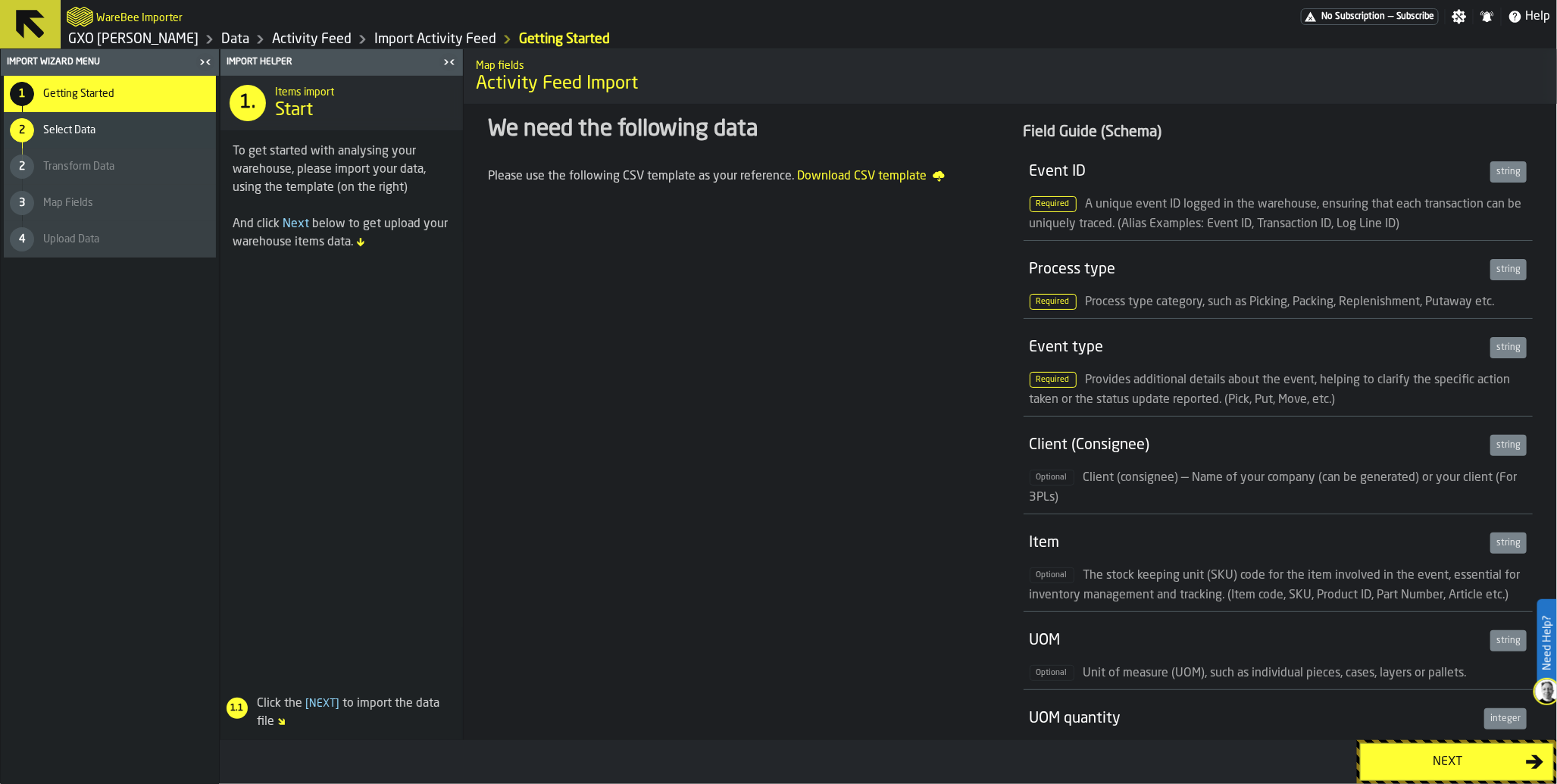
click at [305, 34] on link "Activity Feed" at bounding box center [312, 40] width 80 height 17
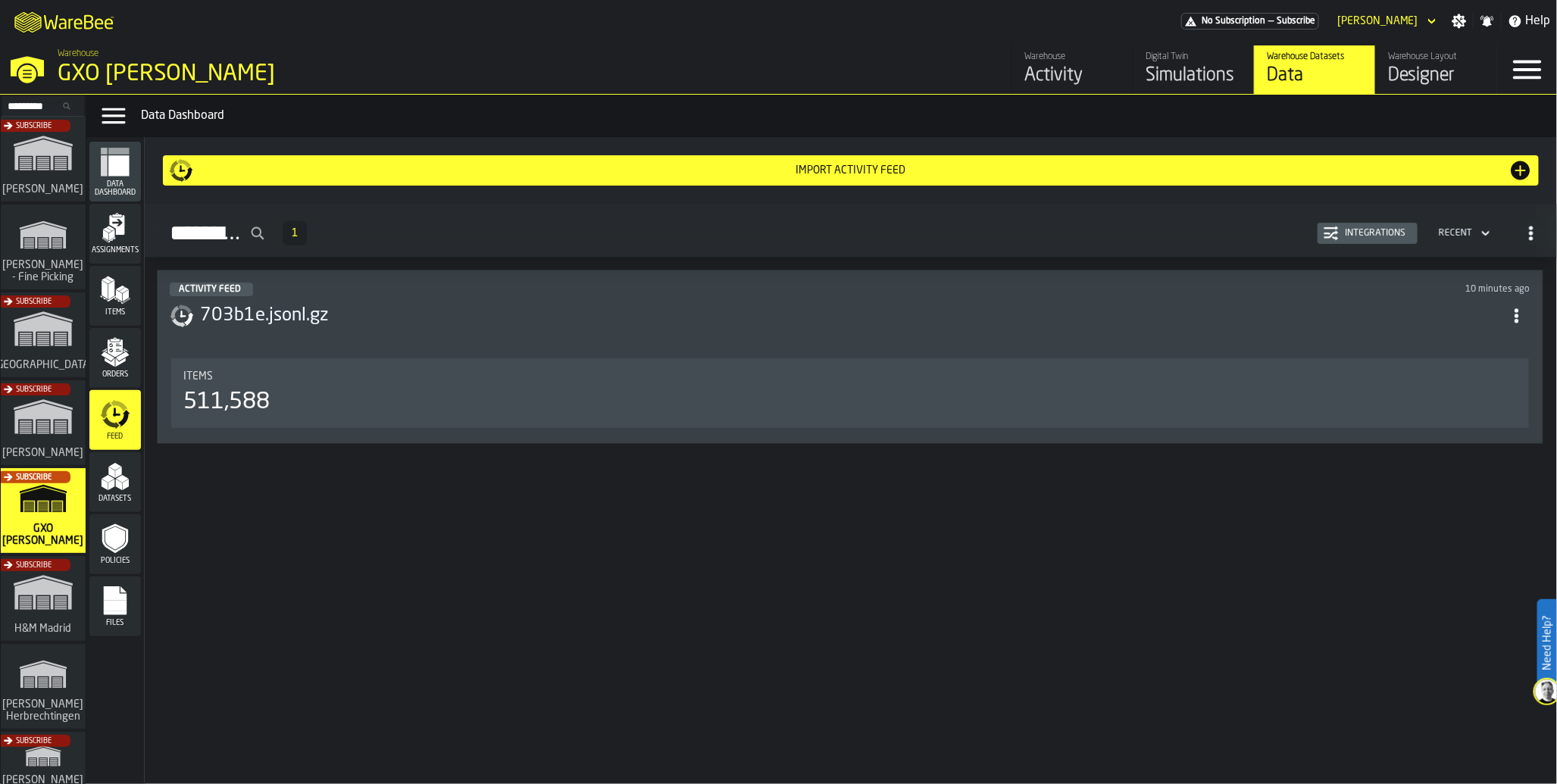
click at [120, 415] on icon "menu Feed" at bounding box center [115, 415] width 31 height 31
click at [265, 399] on div "511,588" at bounding box center [850, 402] width 1334 height 28
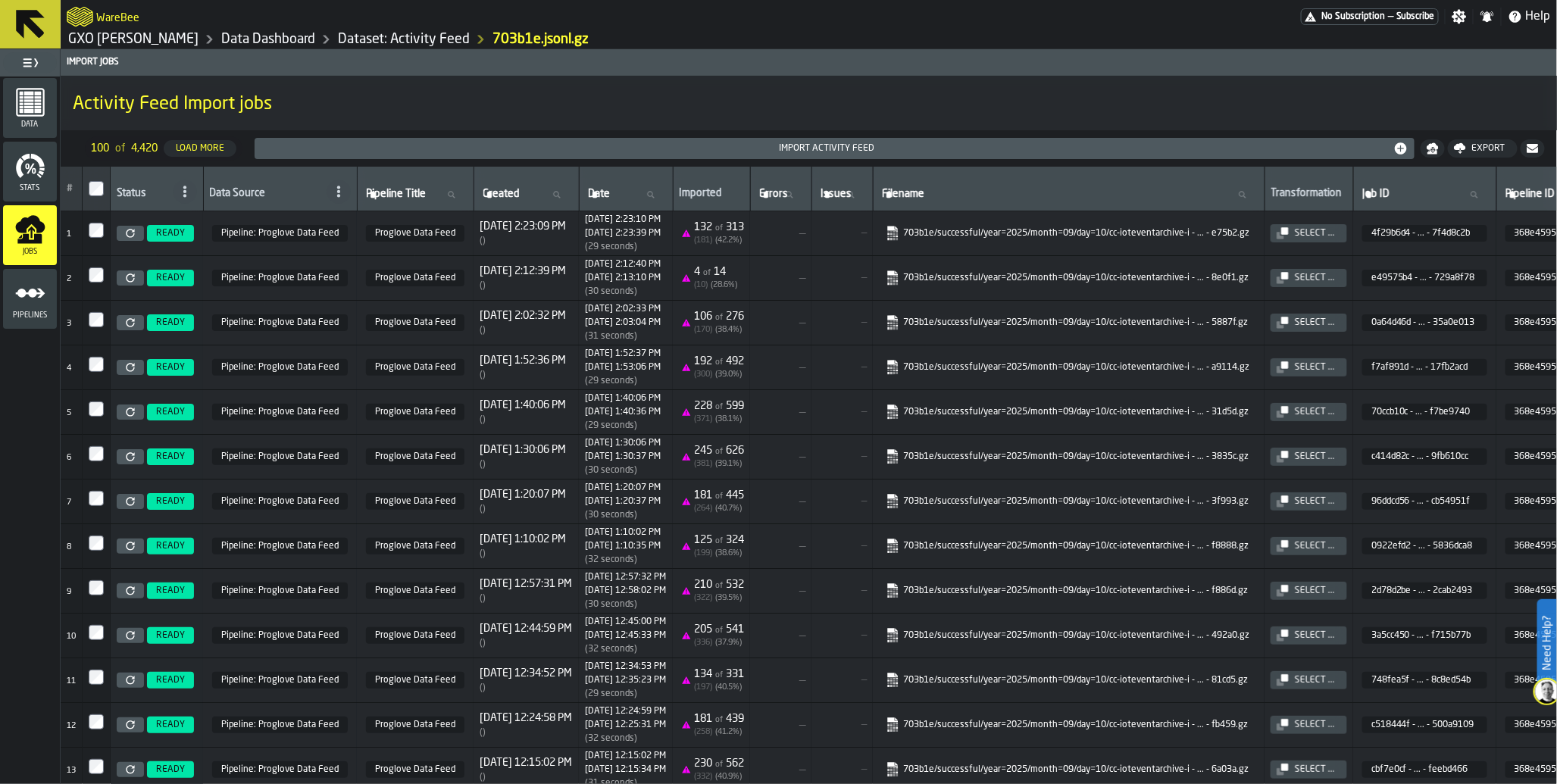
click at [134, 232] on icon at bounding box center [130, 234] width 9 height 9
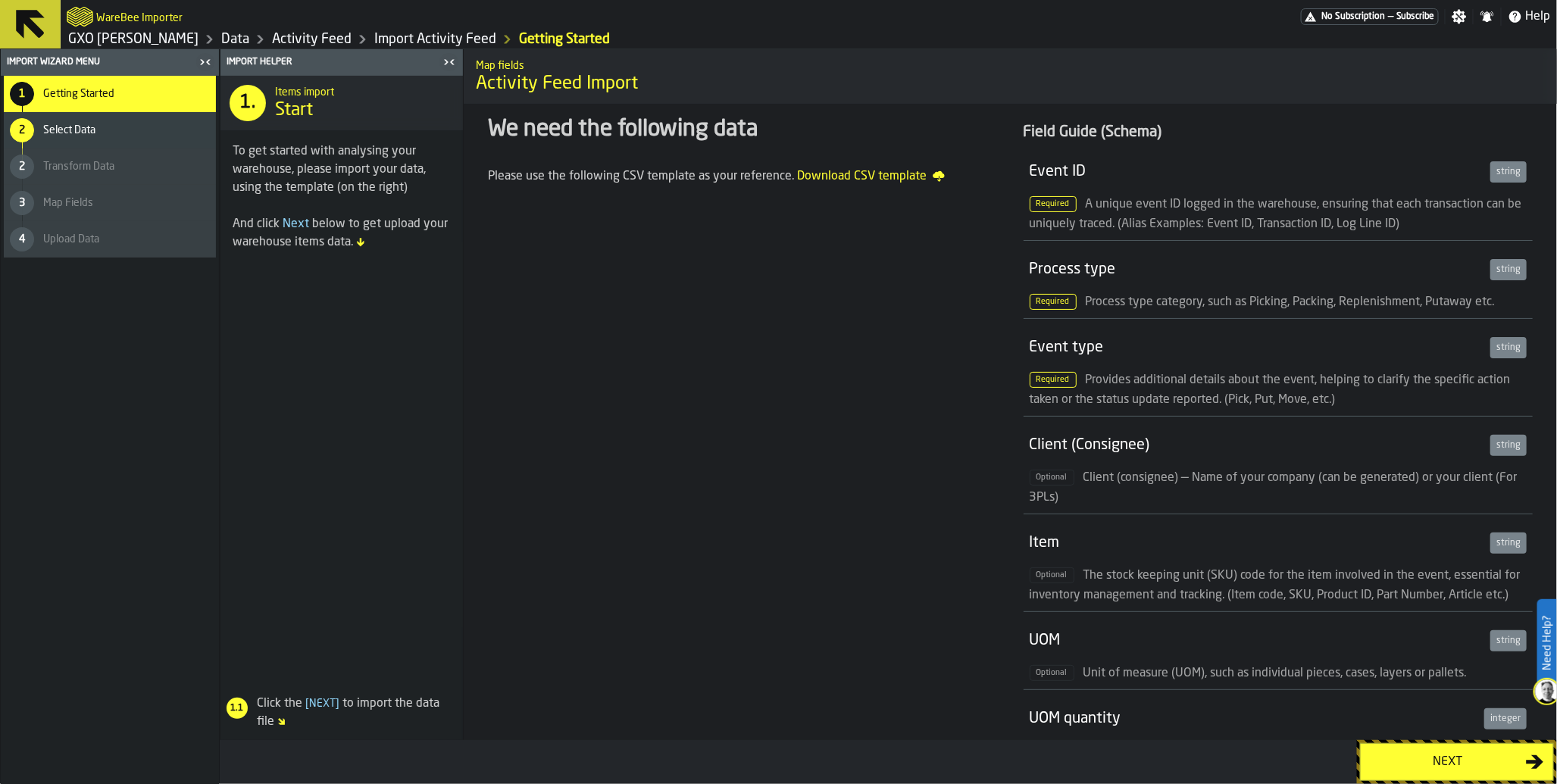
click at [1433, 756] on div "Next" at bounding box center [1448, 763] width 156 height 18
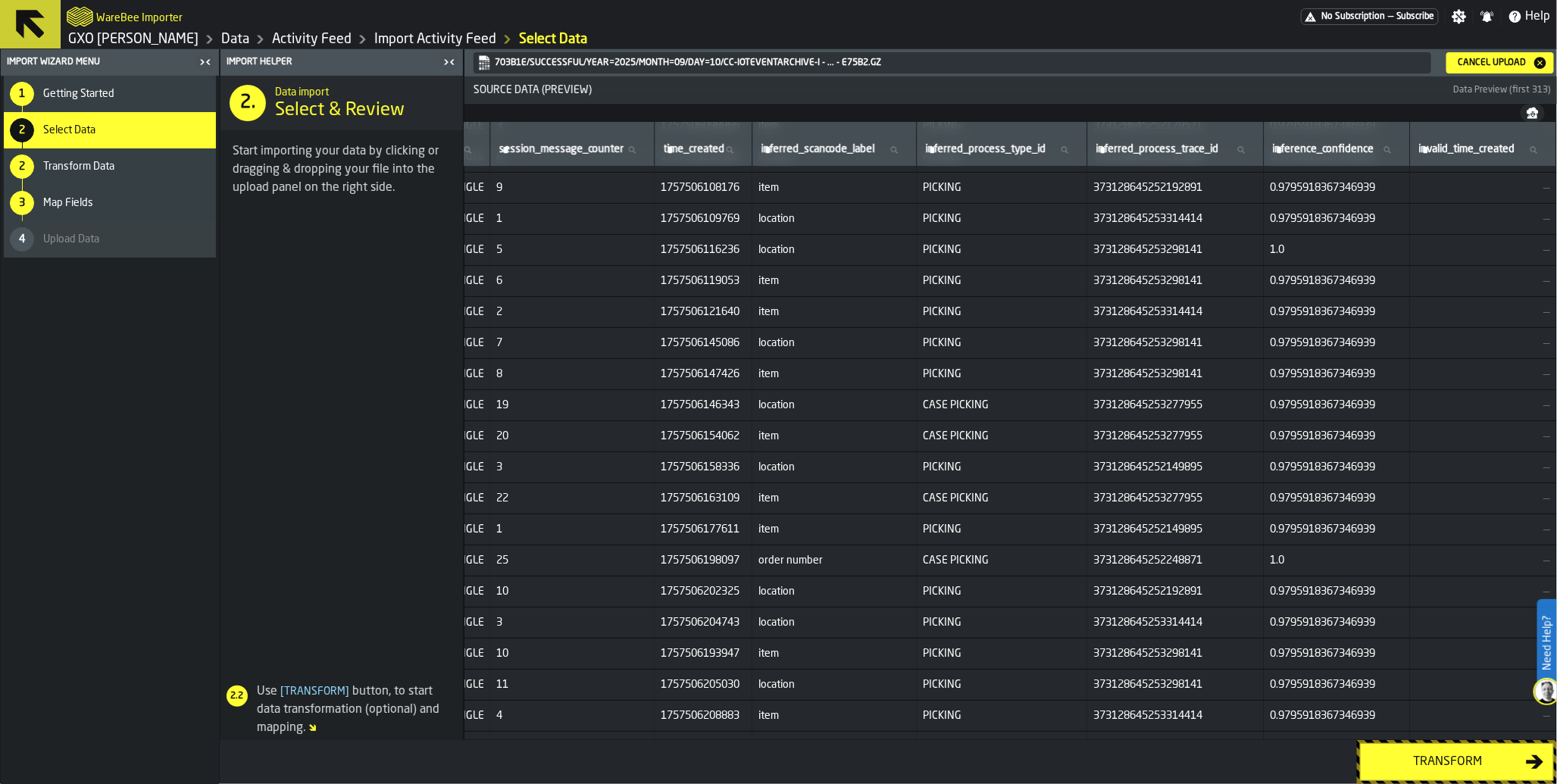
scroll to position [319, 7497]
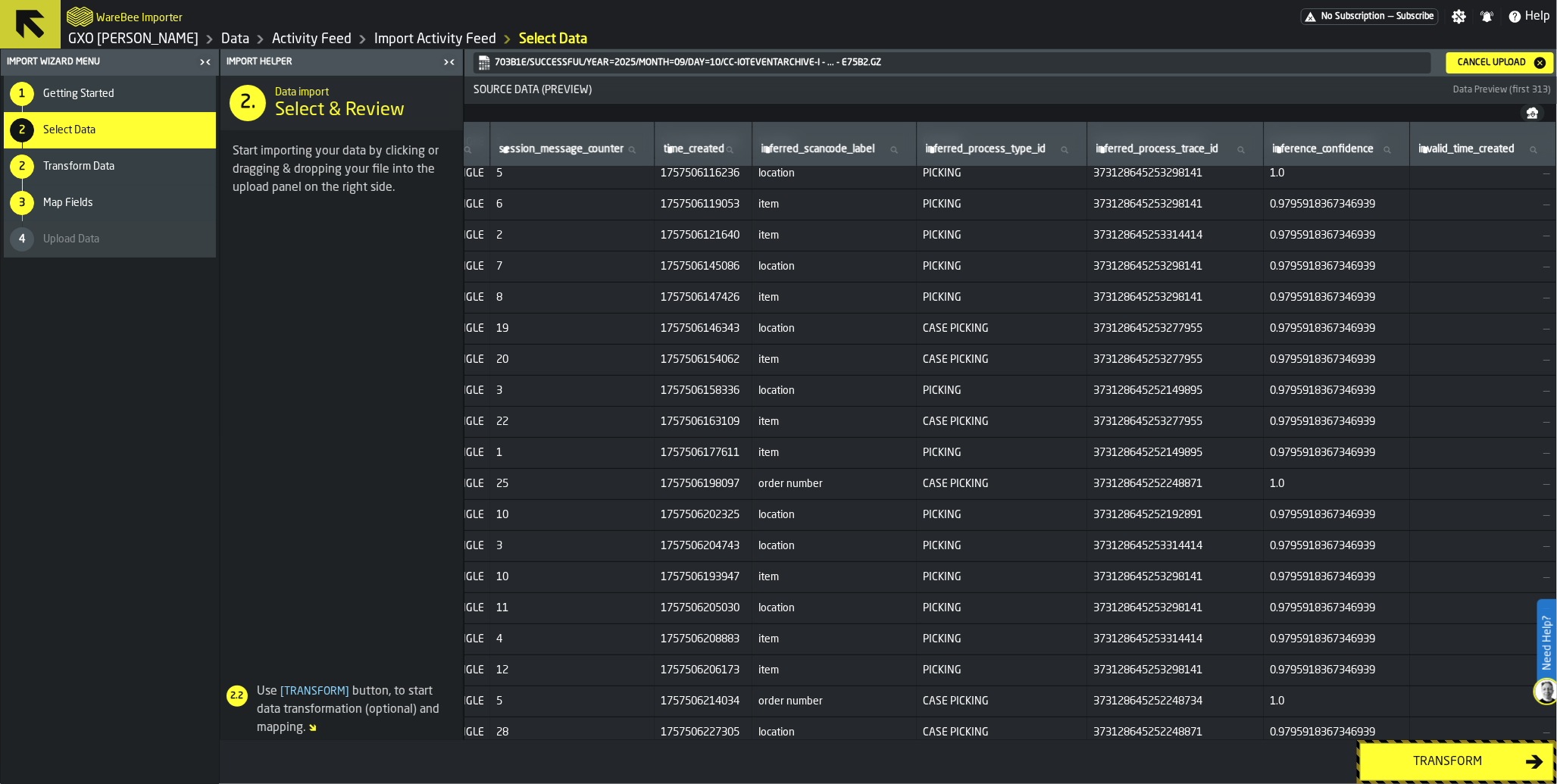
click at [1536, 65] on icon "button-Cancel Upload" at bounding box center [1541, 63] width 12 height 12
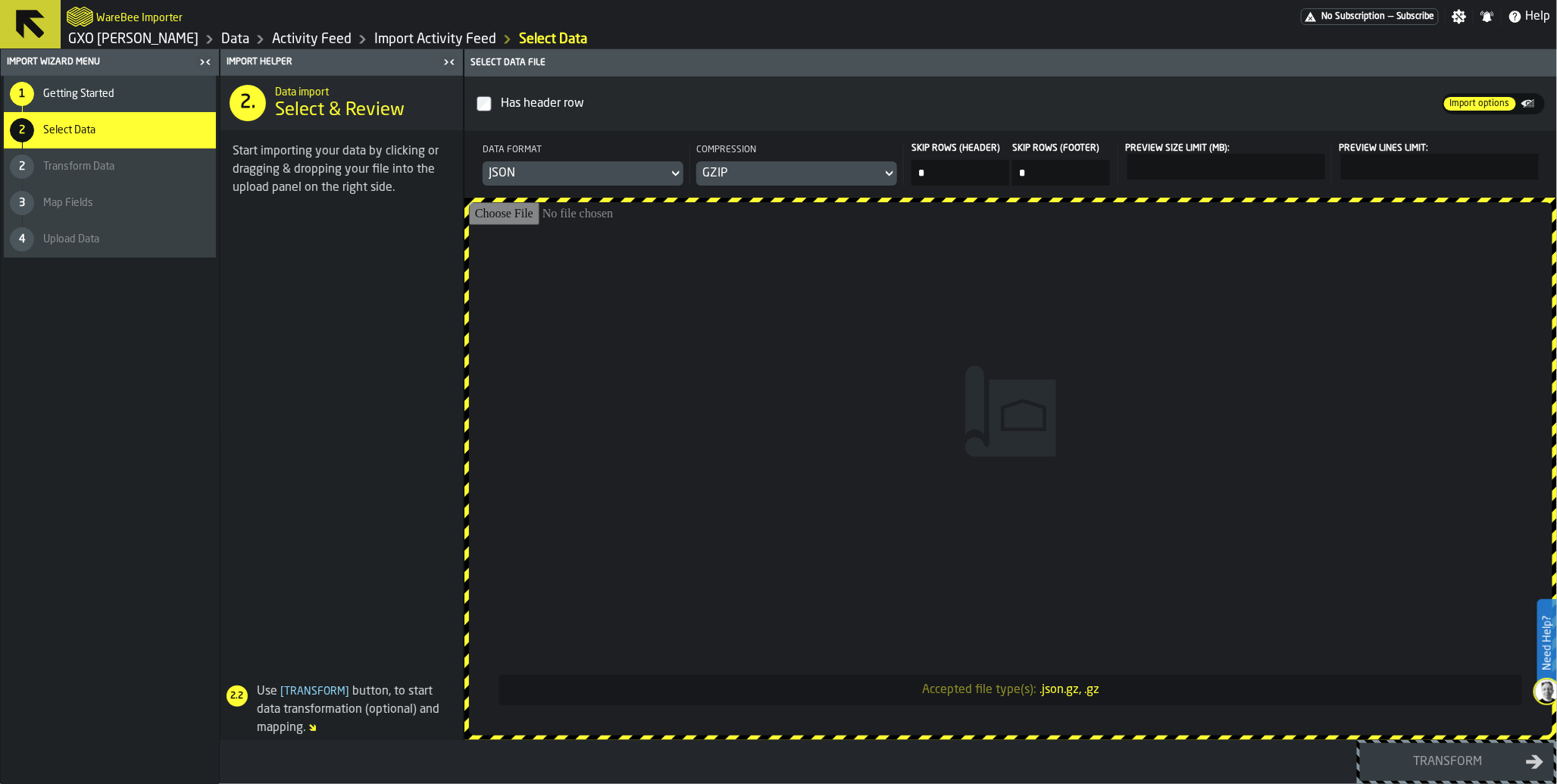
click at [287, 35] on link "Activity Feed" at bounding box center [312, 40] width 80 height 17
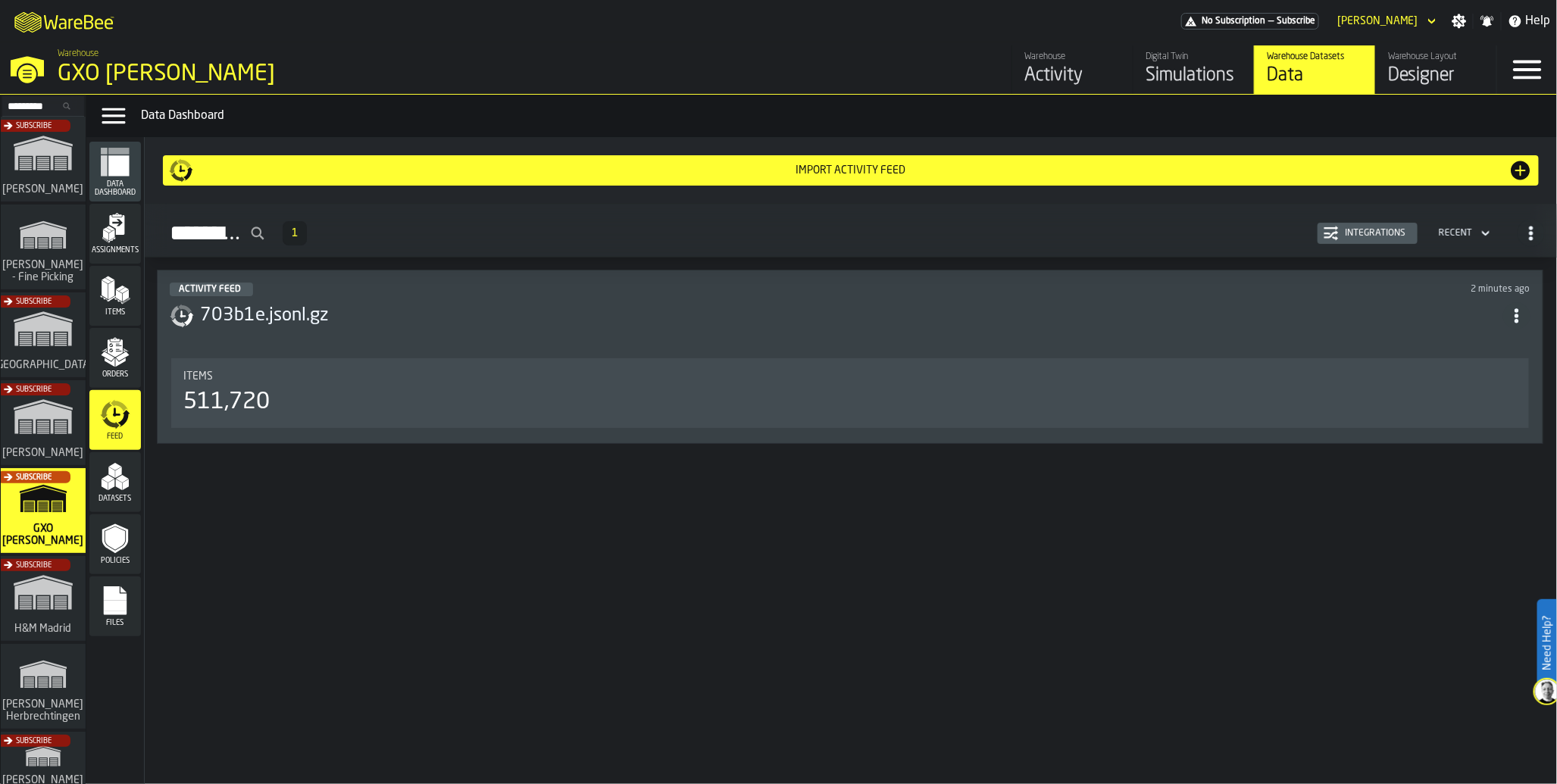
click at [468, 414] on div "511,720" at bounding box center [850, 402] width 1334 height 28
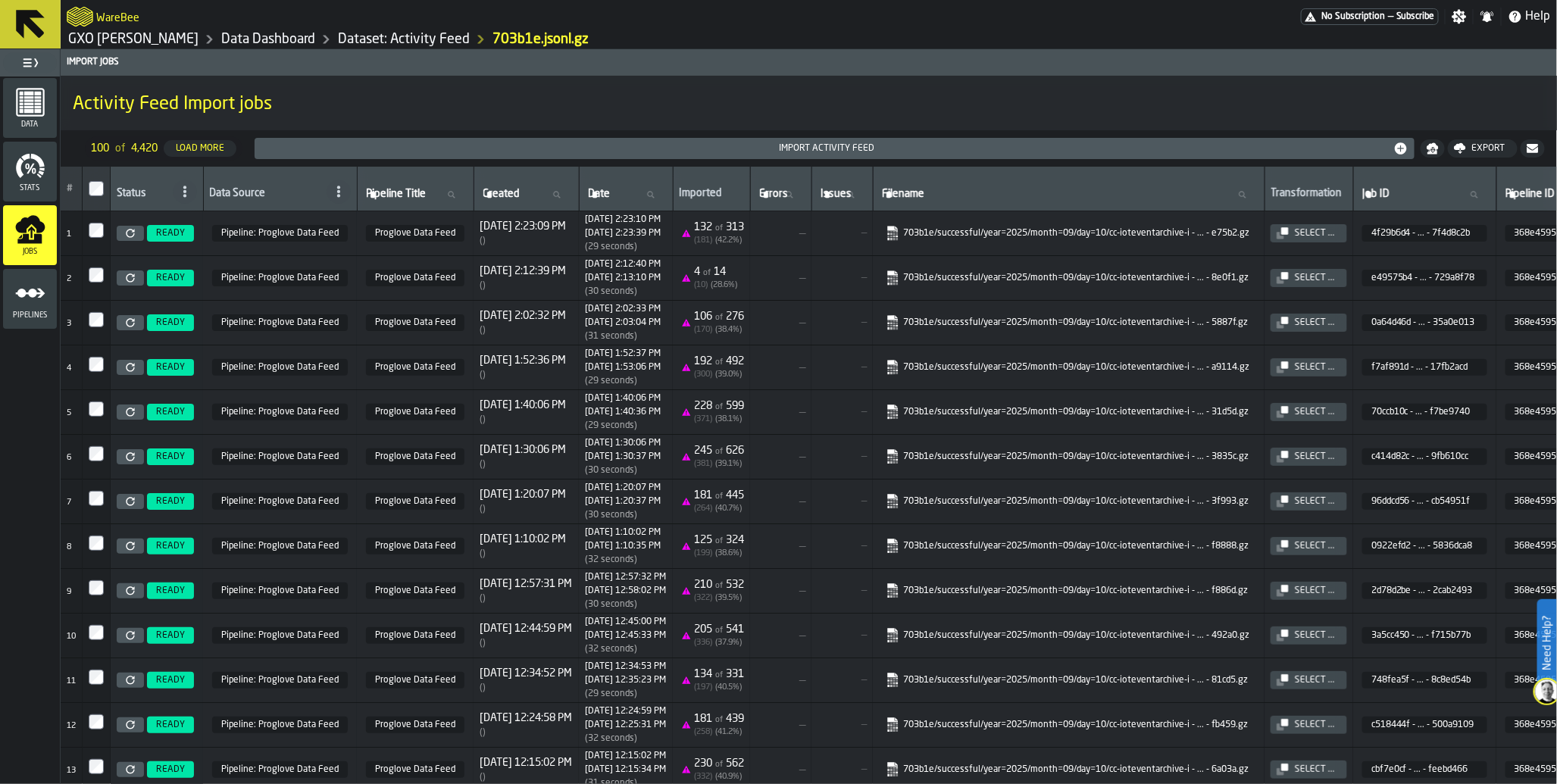
click at [28, 306] on icon "menu Pipelines" at bounding box center [31, 294] width 31 height 31
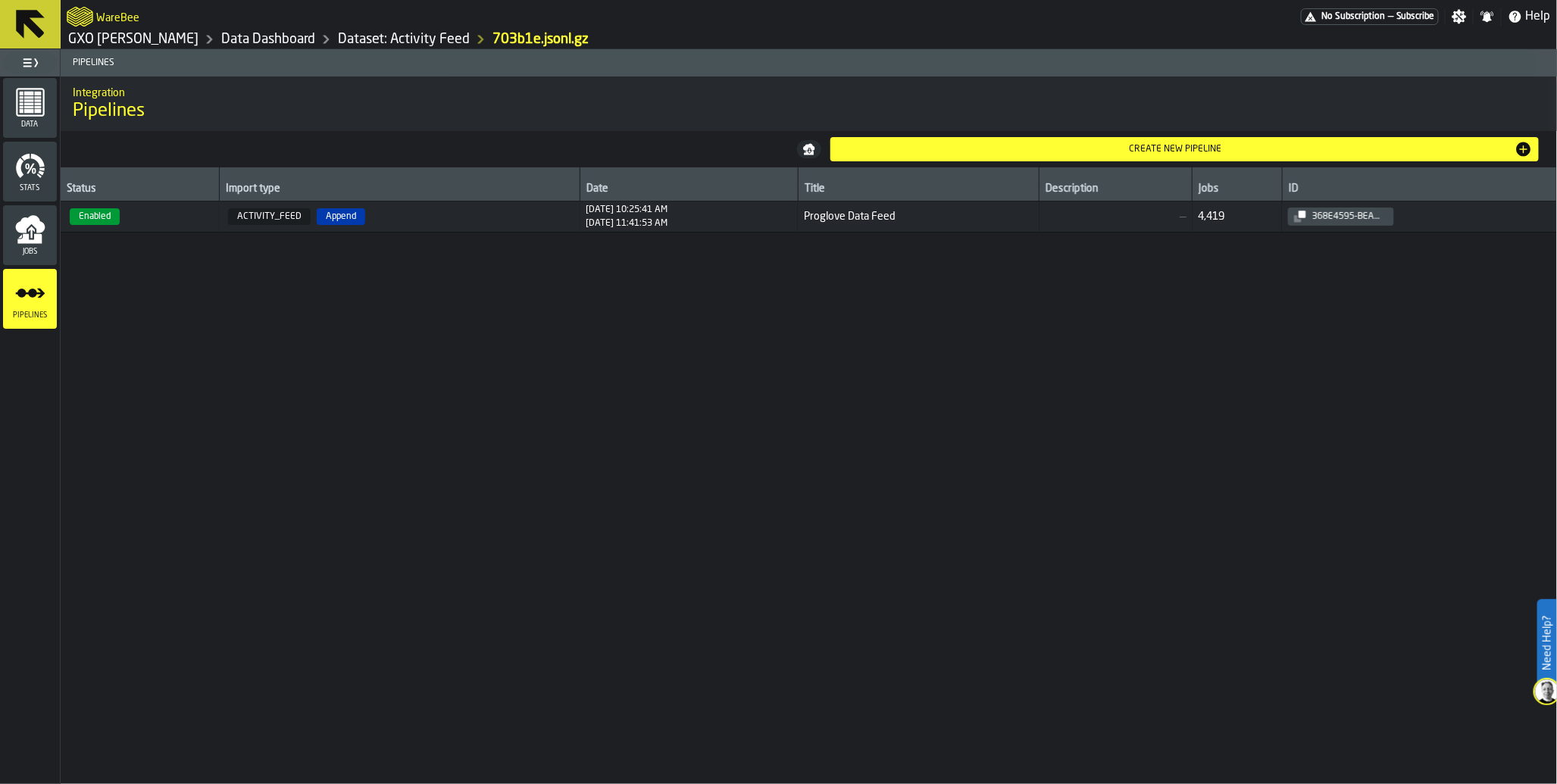
click at [318, 217] on span "Append" at bounding box center [340, 217] width 48 height 17
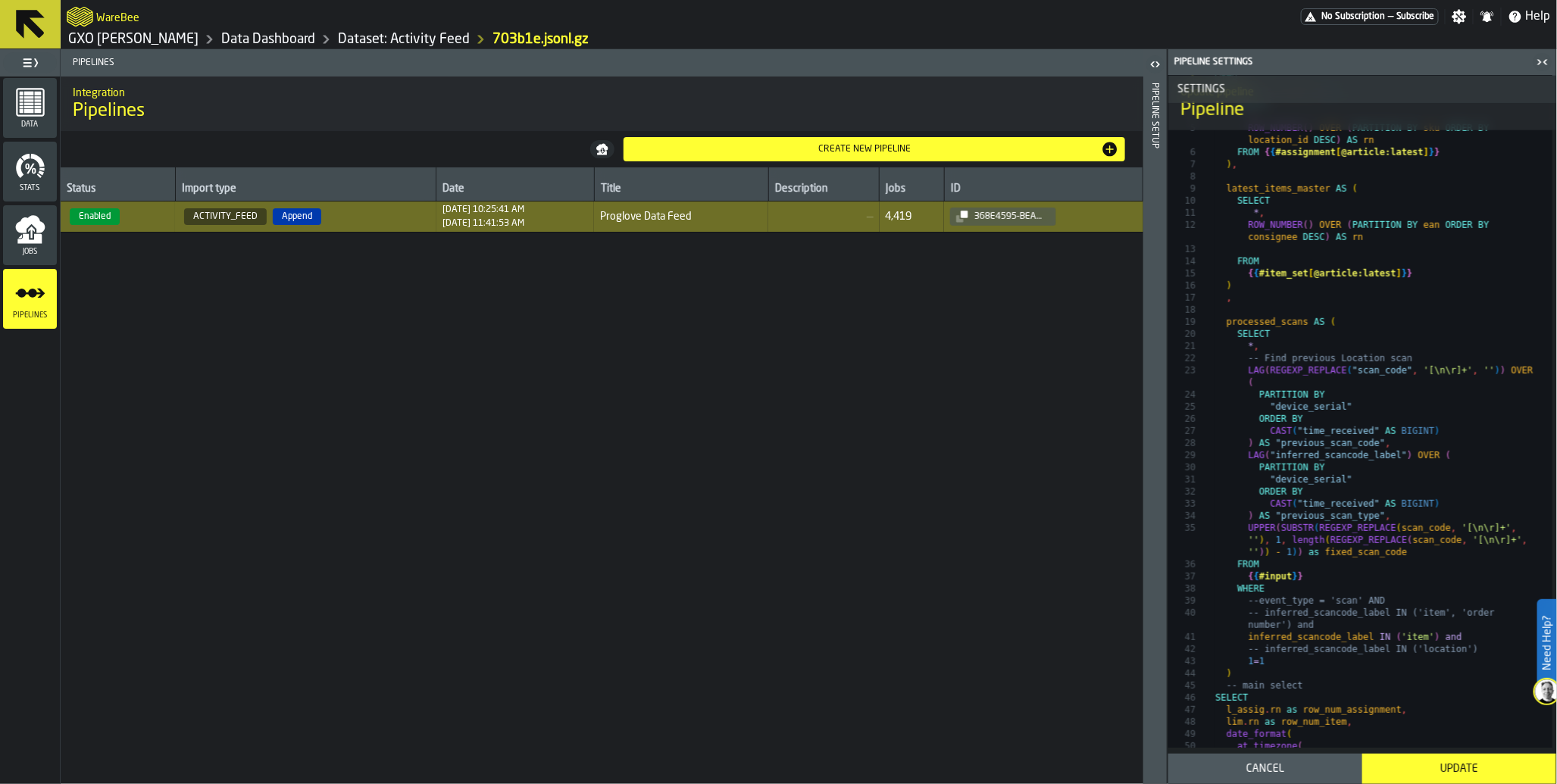
scroll to position [831, 0]
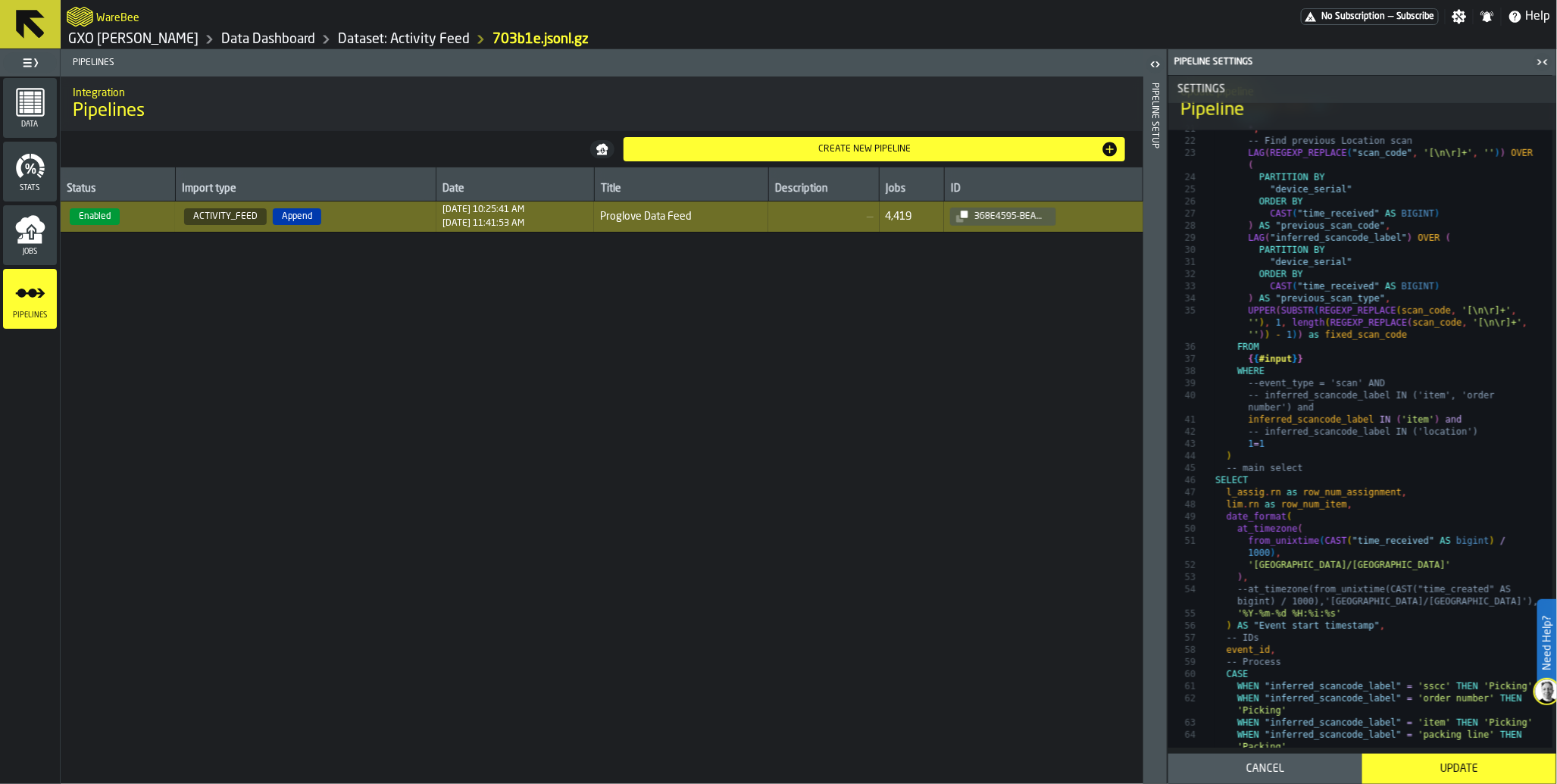
type textarea "**********"
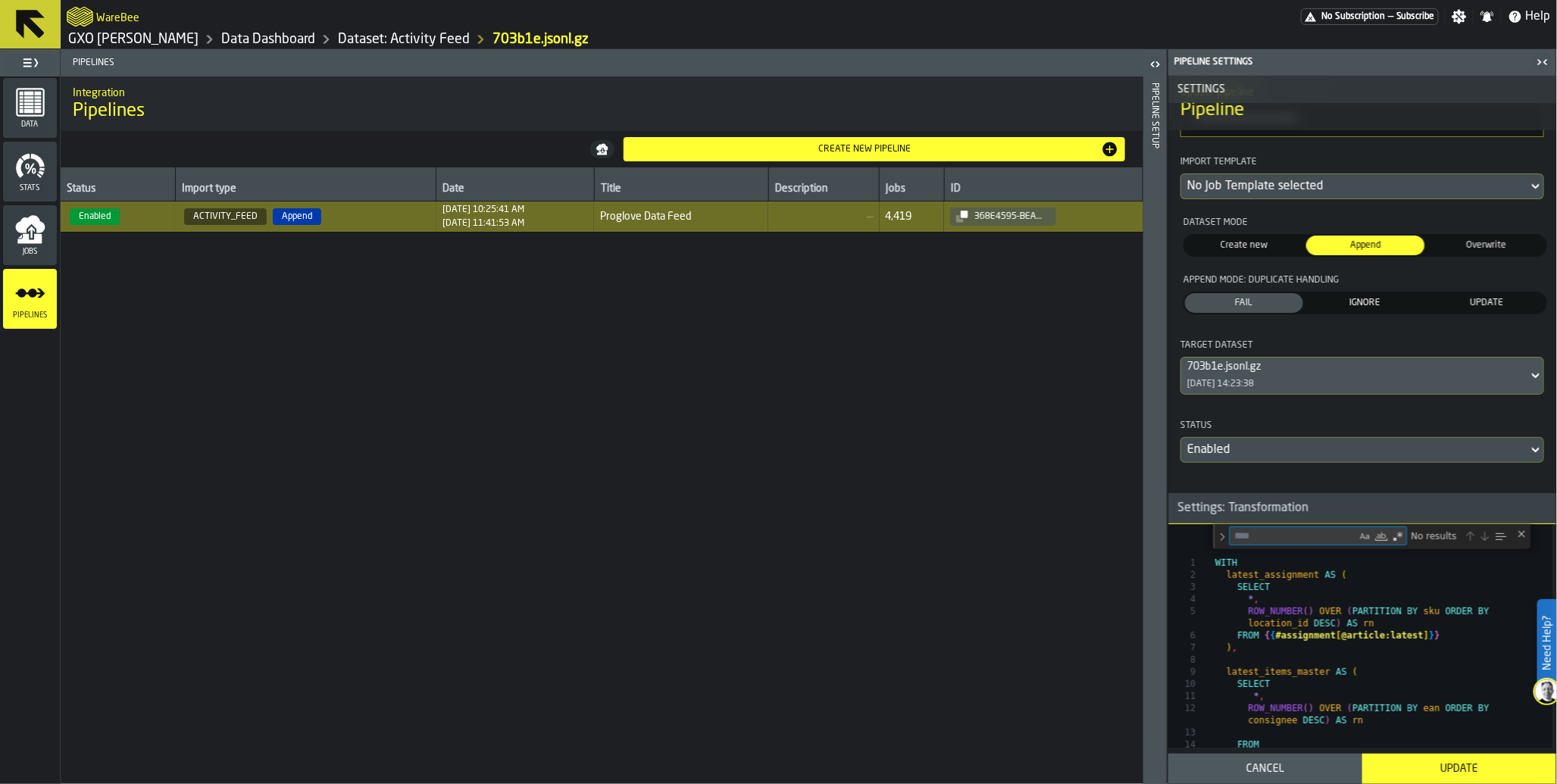
scroll to position [163, 0]
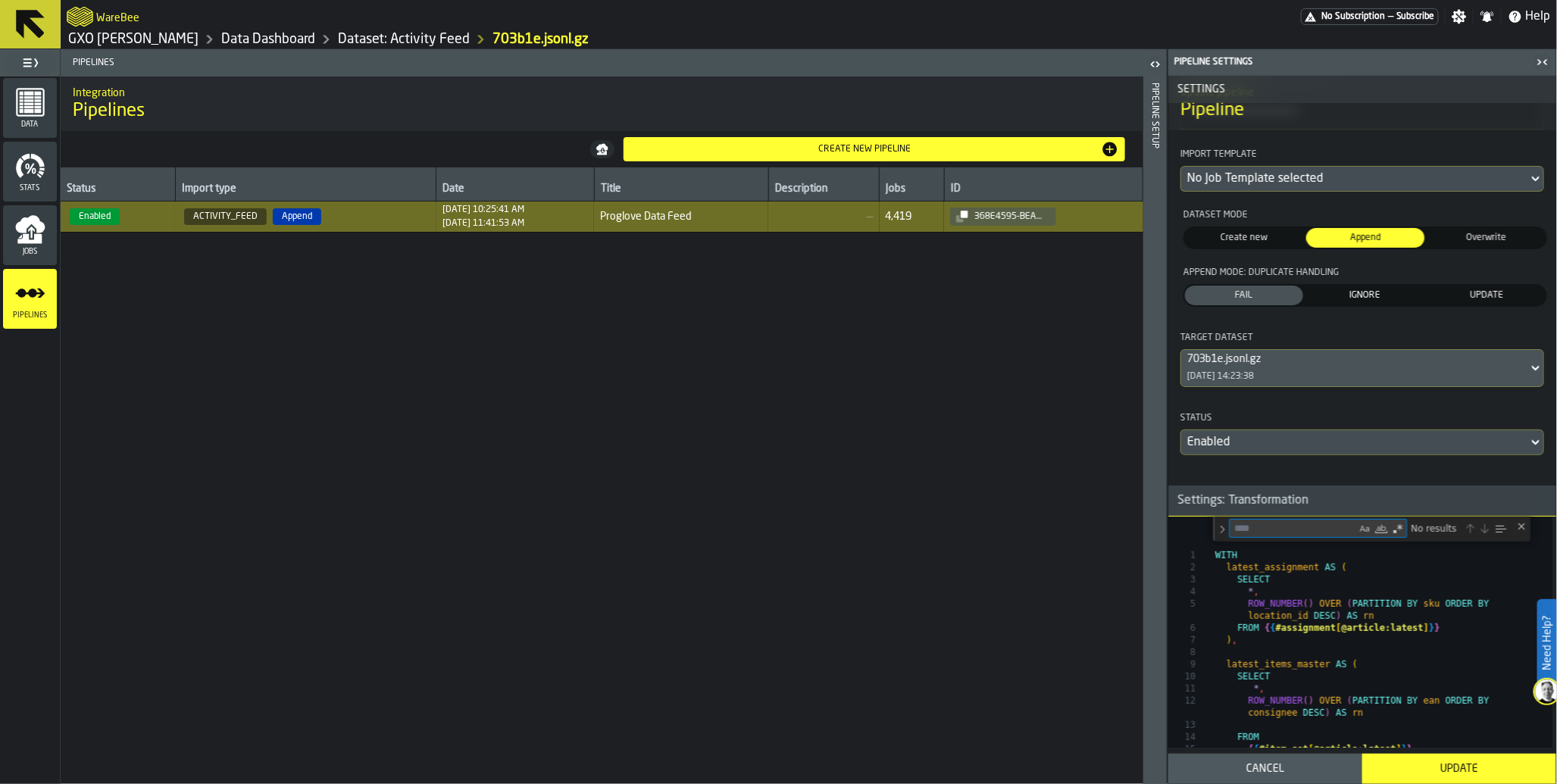
type textarea "*"
type textarea "**********"
type textarea "*******"
type textarea "**********"
type textarea "*******"
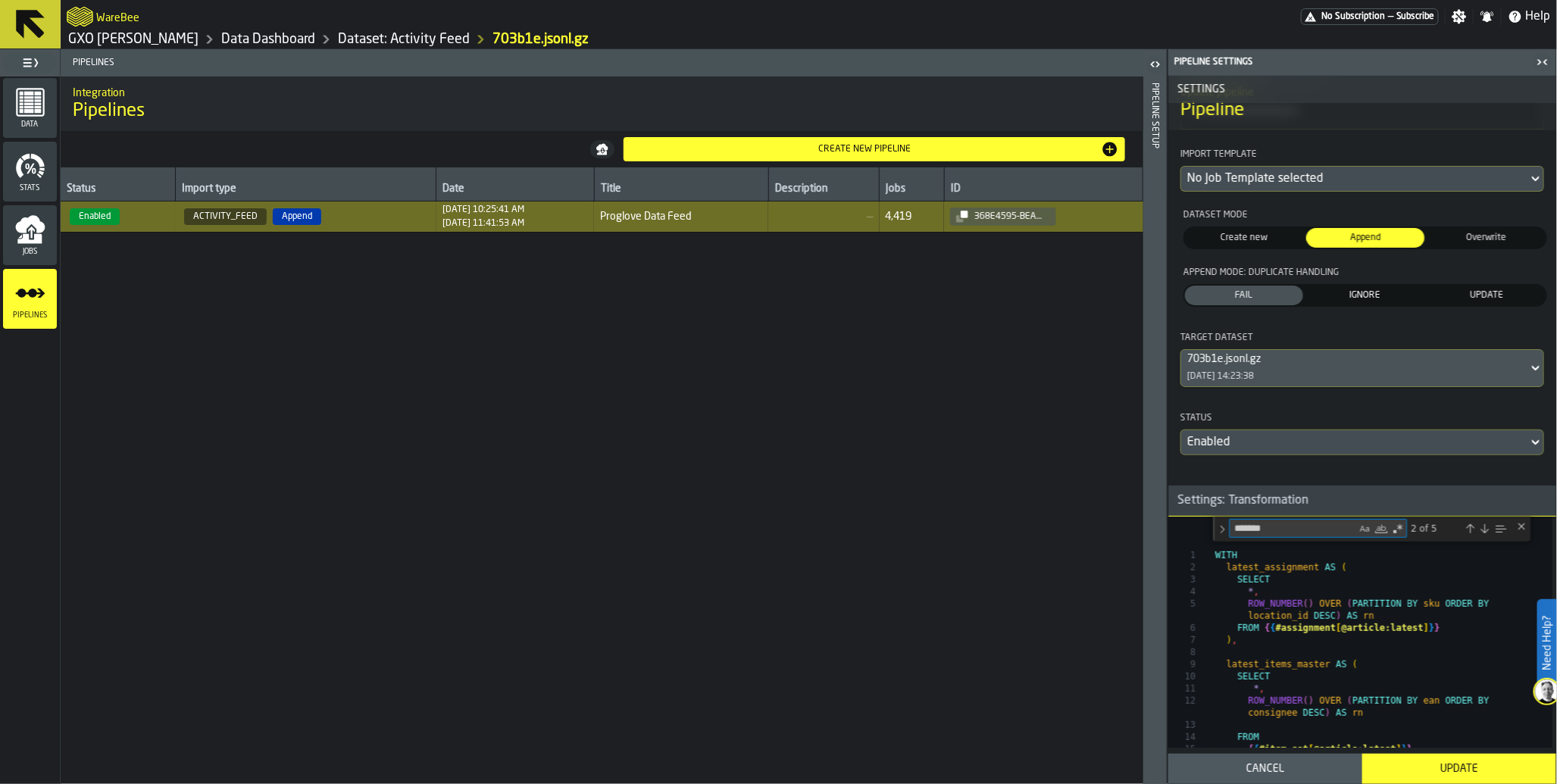
click at [1468, 535] on div "Previous Match (Shift+Enter)" at bounding box center [1470, 529] width 12 height 12
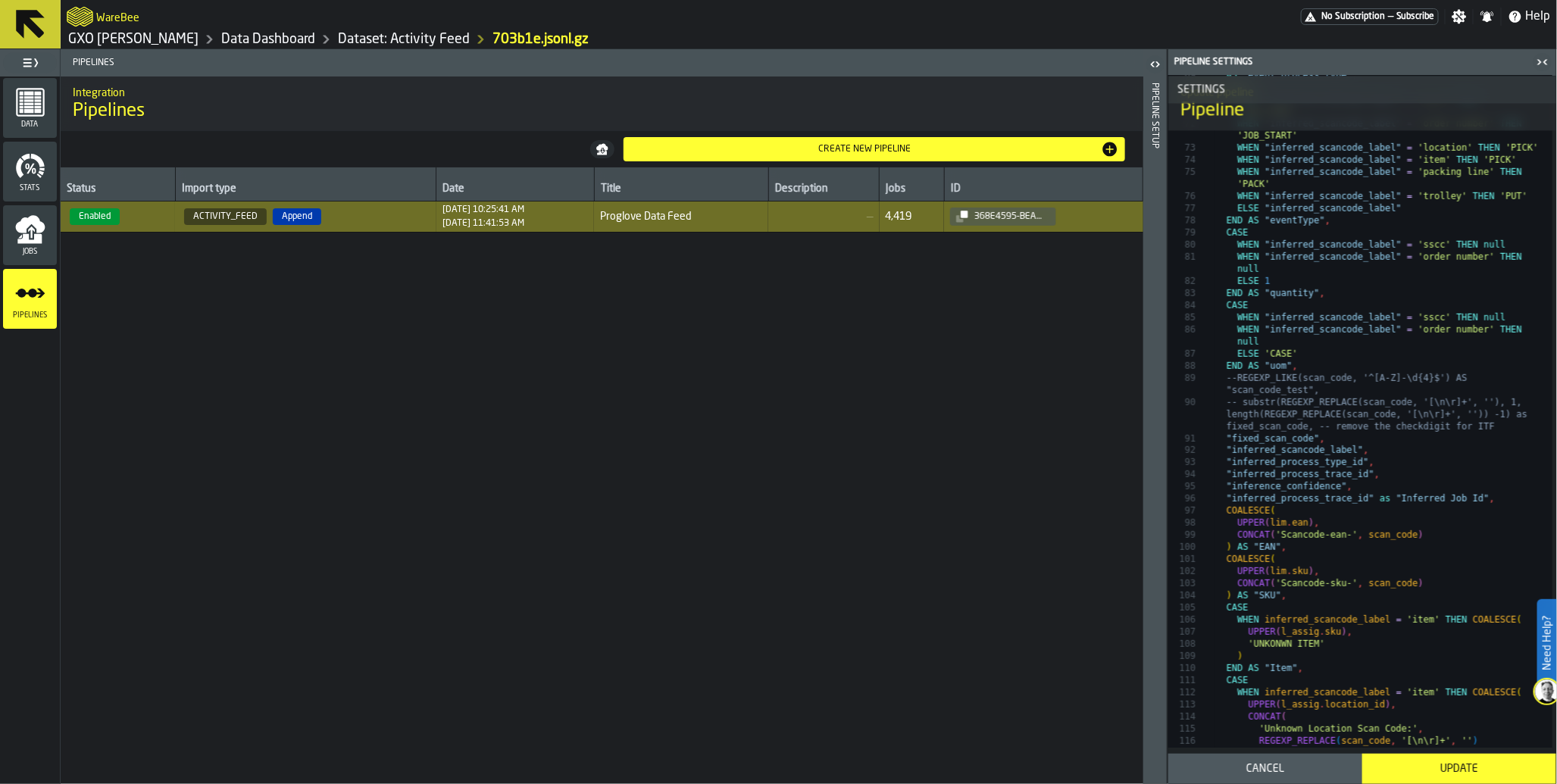
scroll to position [1624, 0]
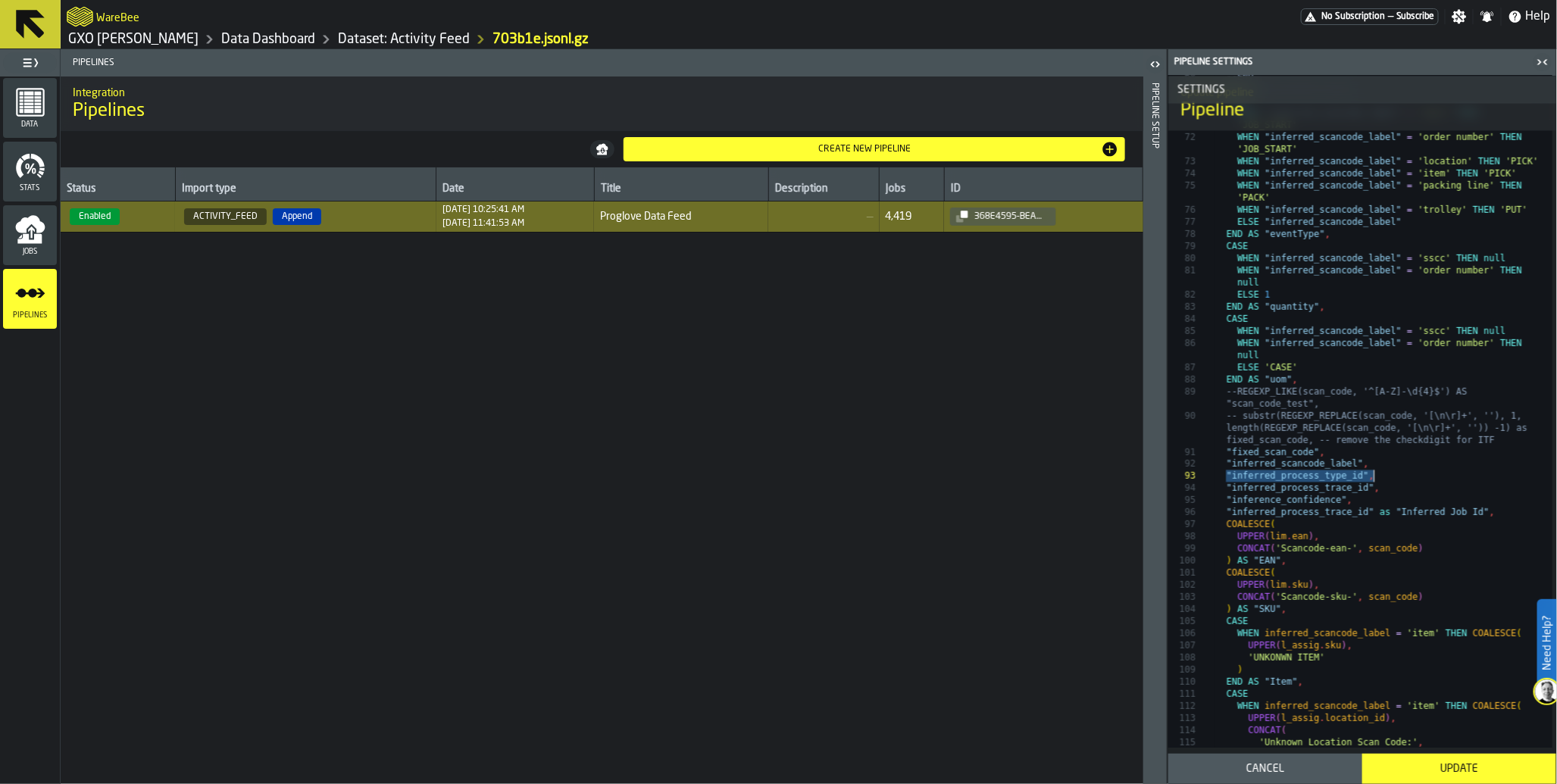
drag, startPoint x: 1224, startPoint y: 480, endPoint x: 1381, endPoint y: 476, distance: 157.1
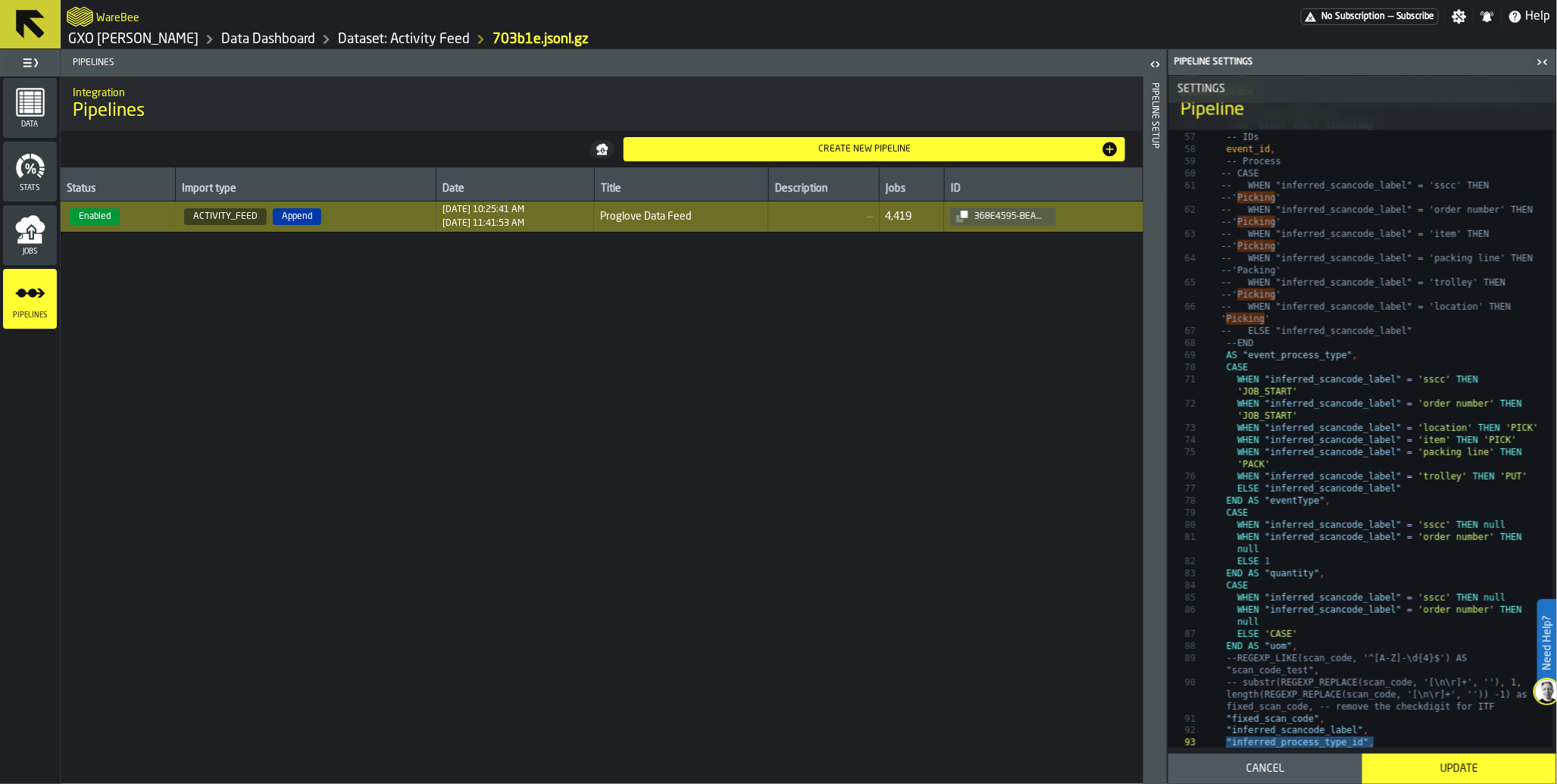
scroll to position [1353, 0]
click at [1434, 768] on div "Update" at bounding box center [1459, 769] width 176 height 12
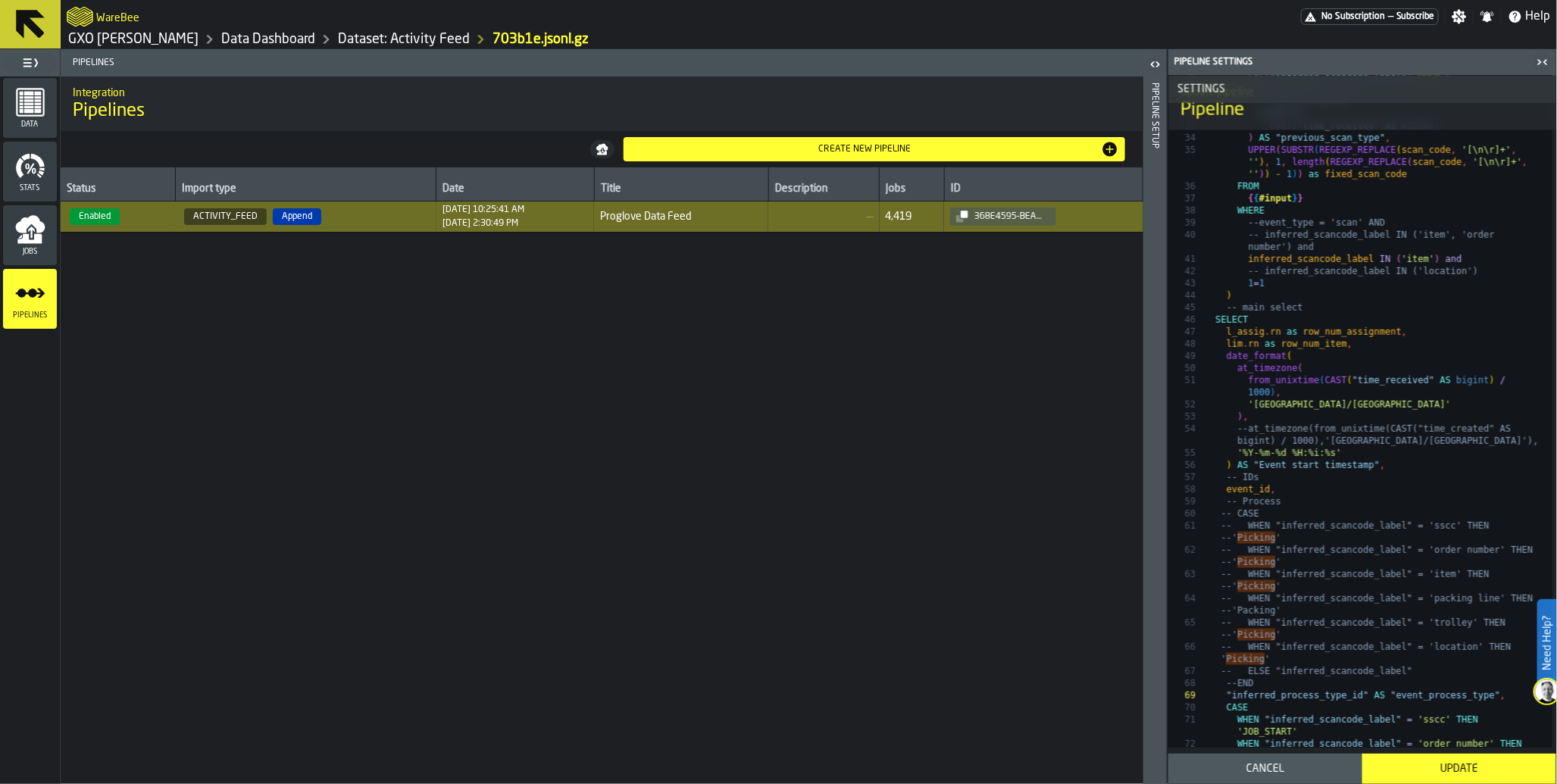
scroll to position [1011, 0]
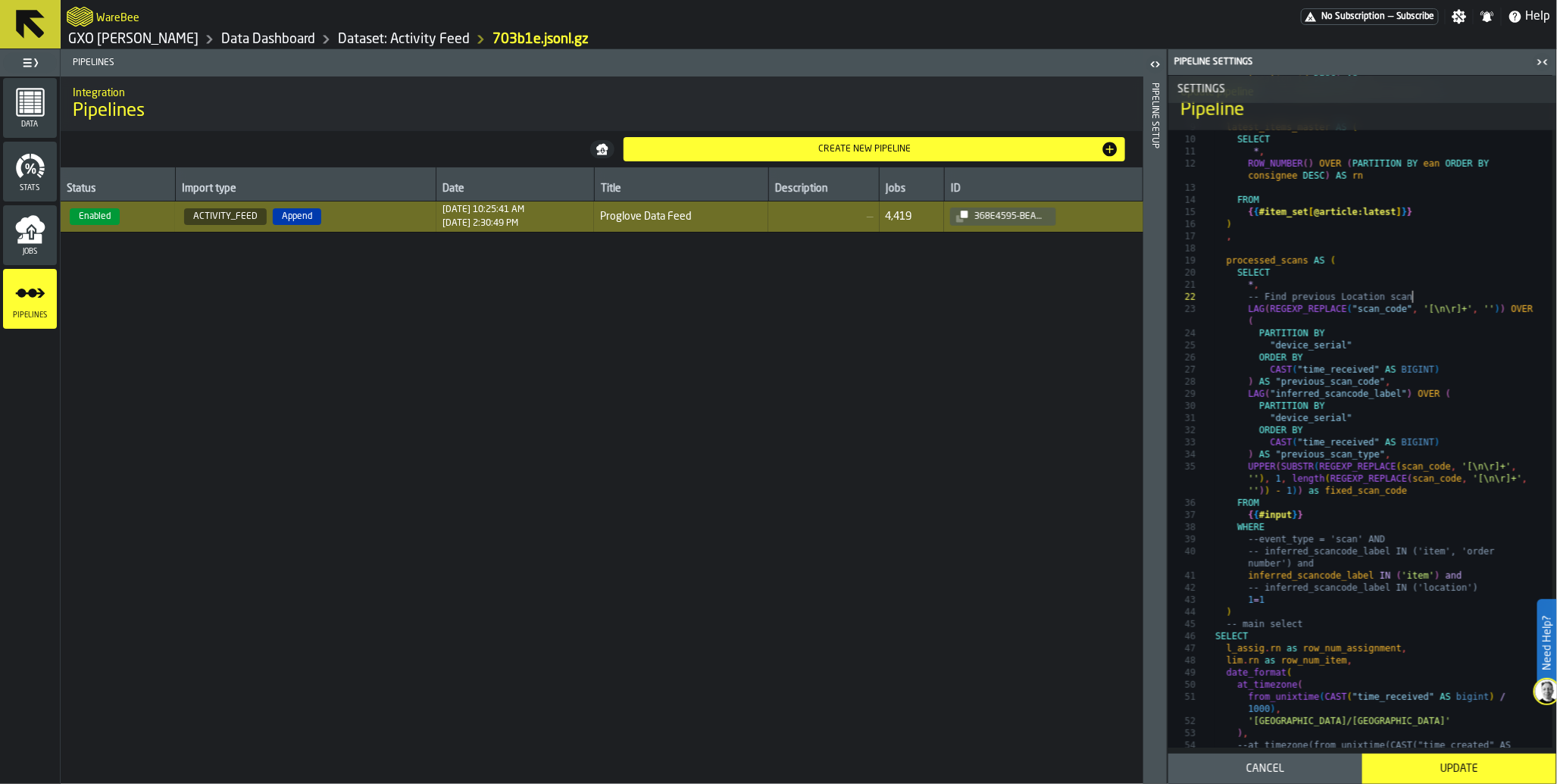
type textarea "**********"
drag, startPoint x: 1413, startPoint y: 297, endPoint x: 658, endPoint y: -125, distance: 864.9
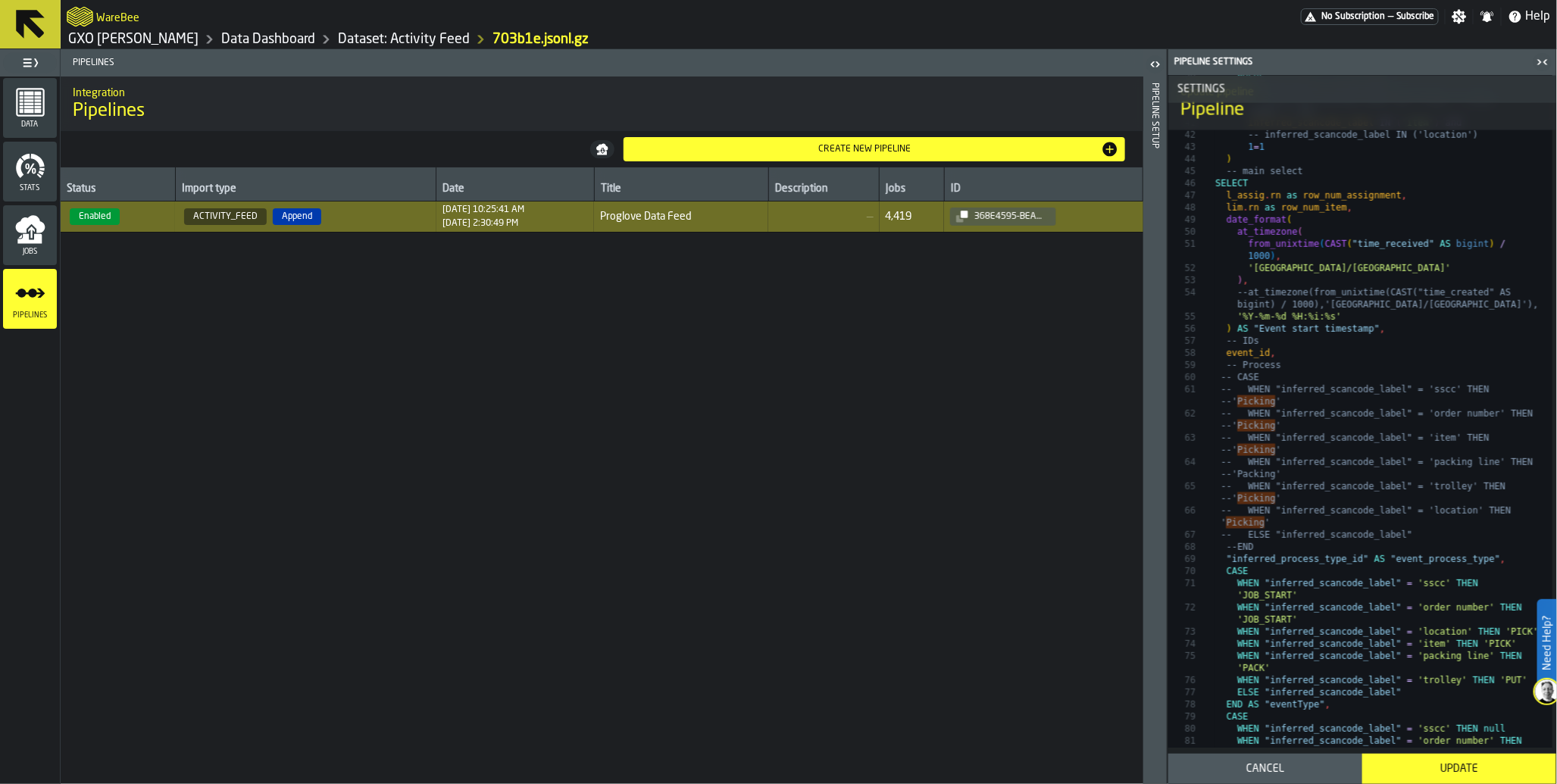
scroll to position [1163, 0]
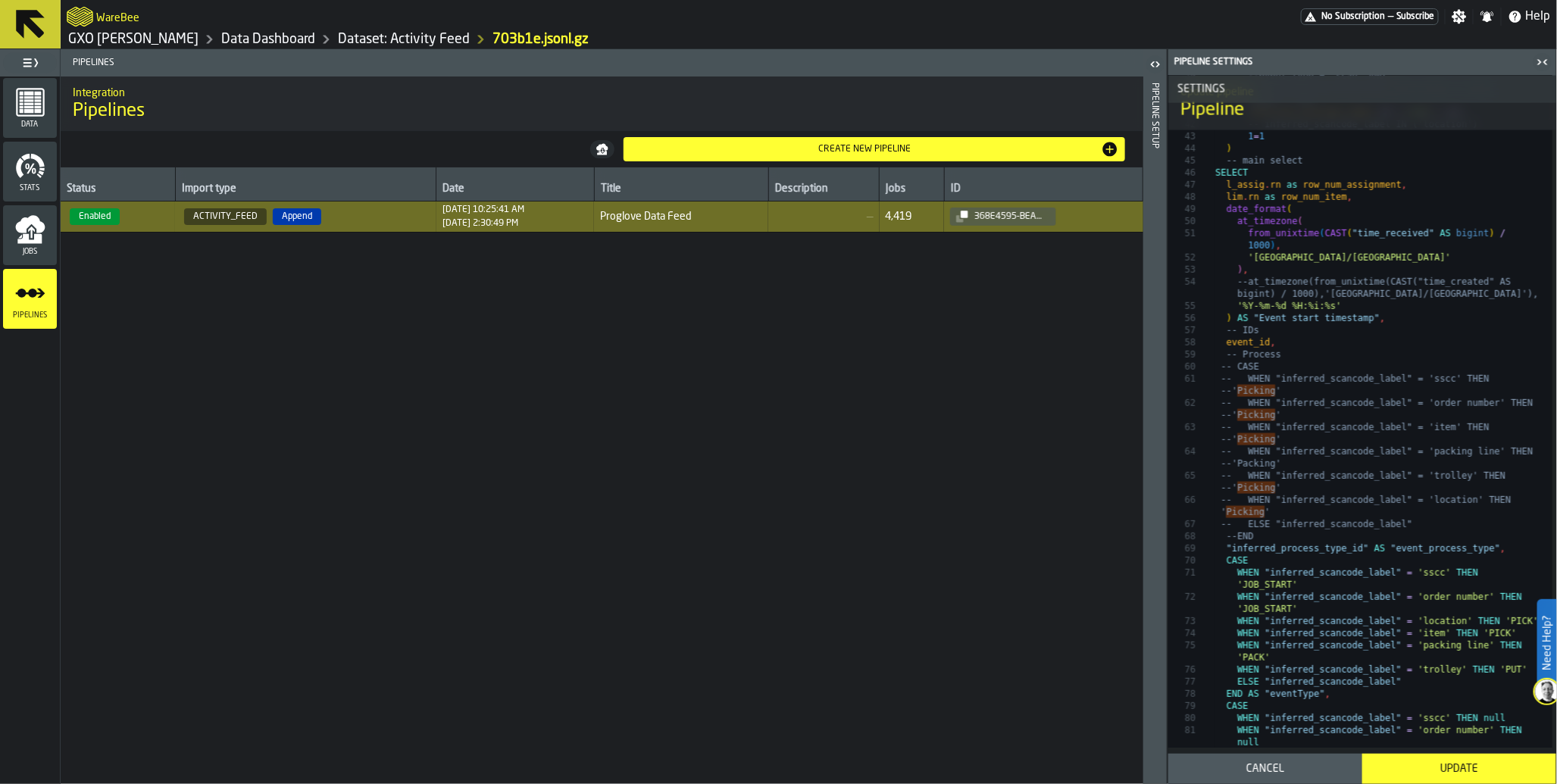
click at [1153, 66] on icon "button-toggle-Open" at bounding box center [1152, 64] width 4 height 5
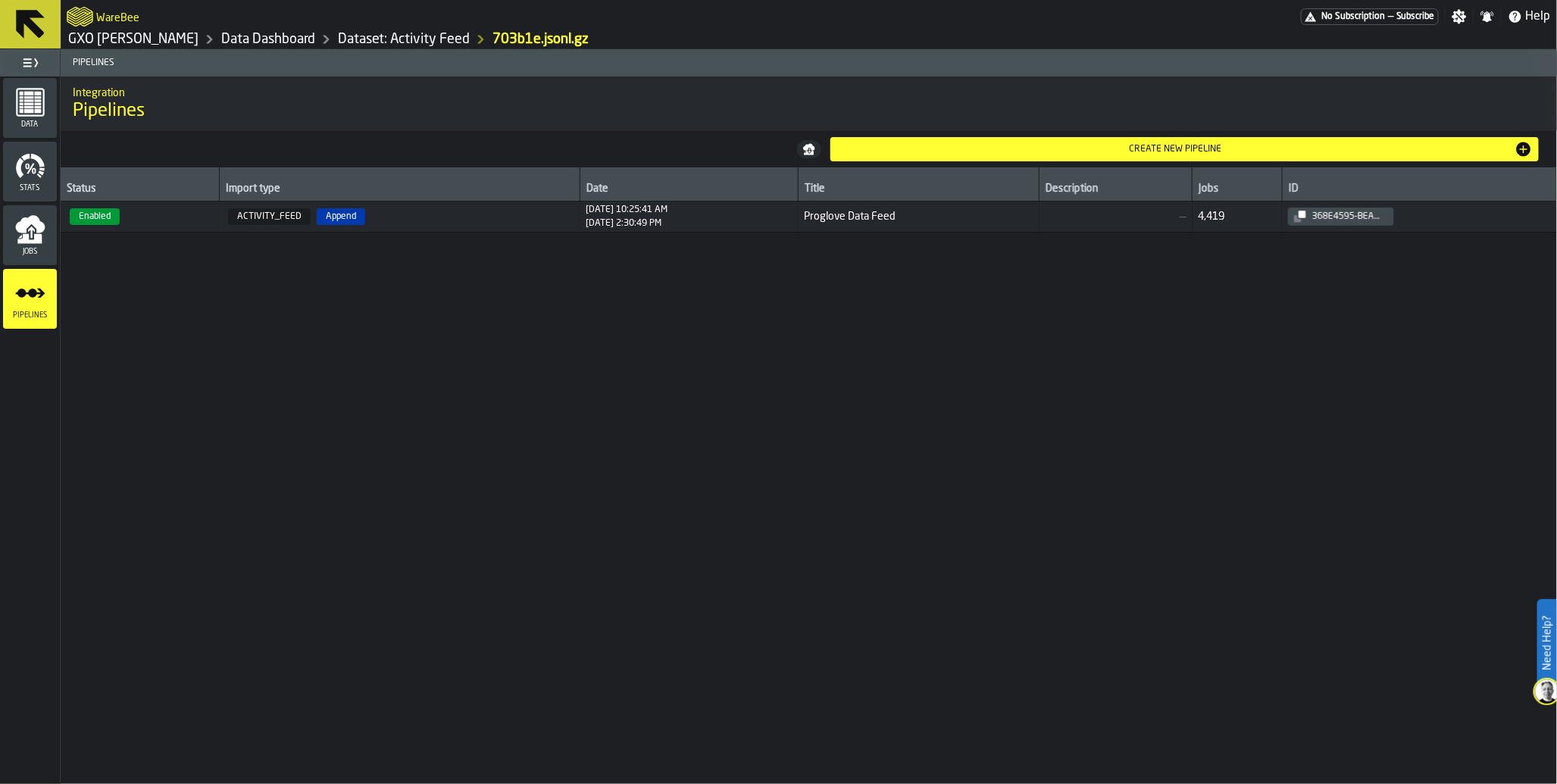
click at [33, 99] on icon "menu Data" at bounding box center [31, 103] width 31 height 31
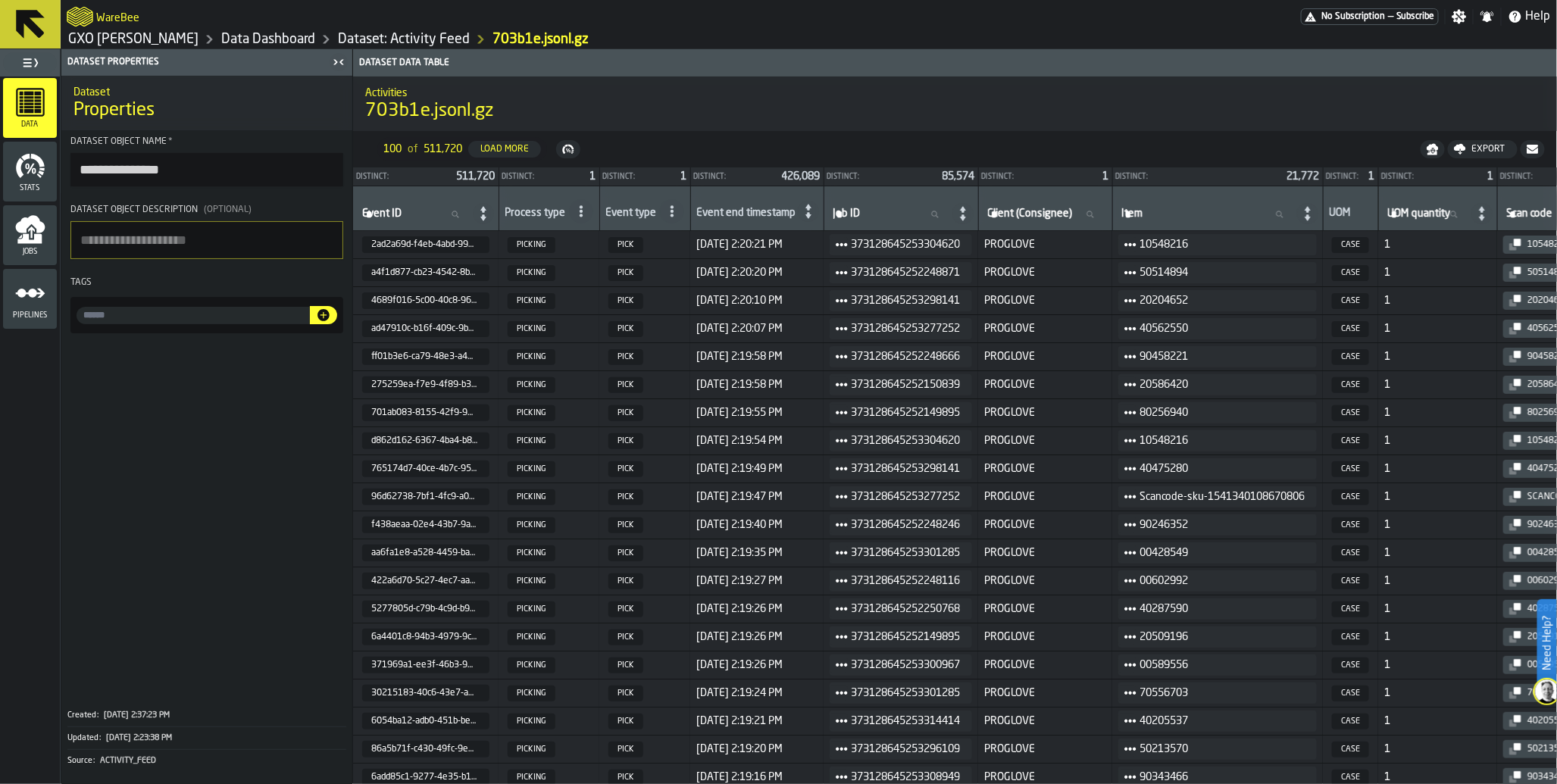
click at [34, 293] on icon "menu Pipelines" at bounding box center [31, 294] width 31 height 31
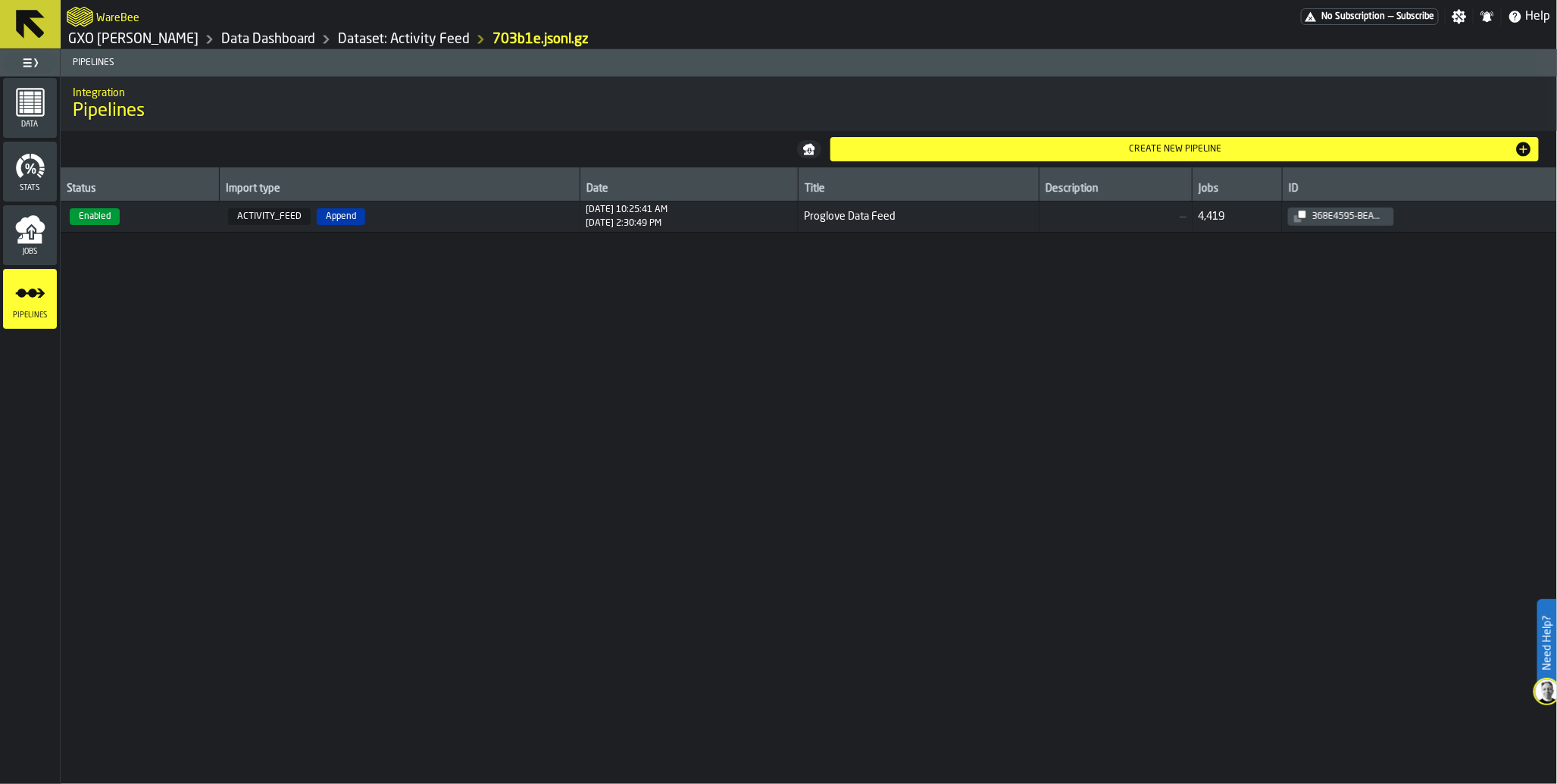
click at [109, 221] on span "Enabled" at bounding box center [94, 217] width 50 height 17
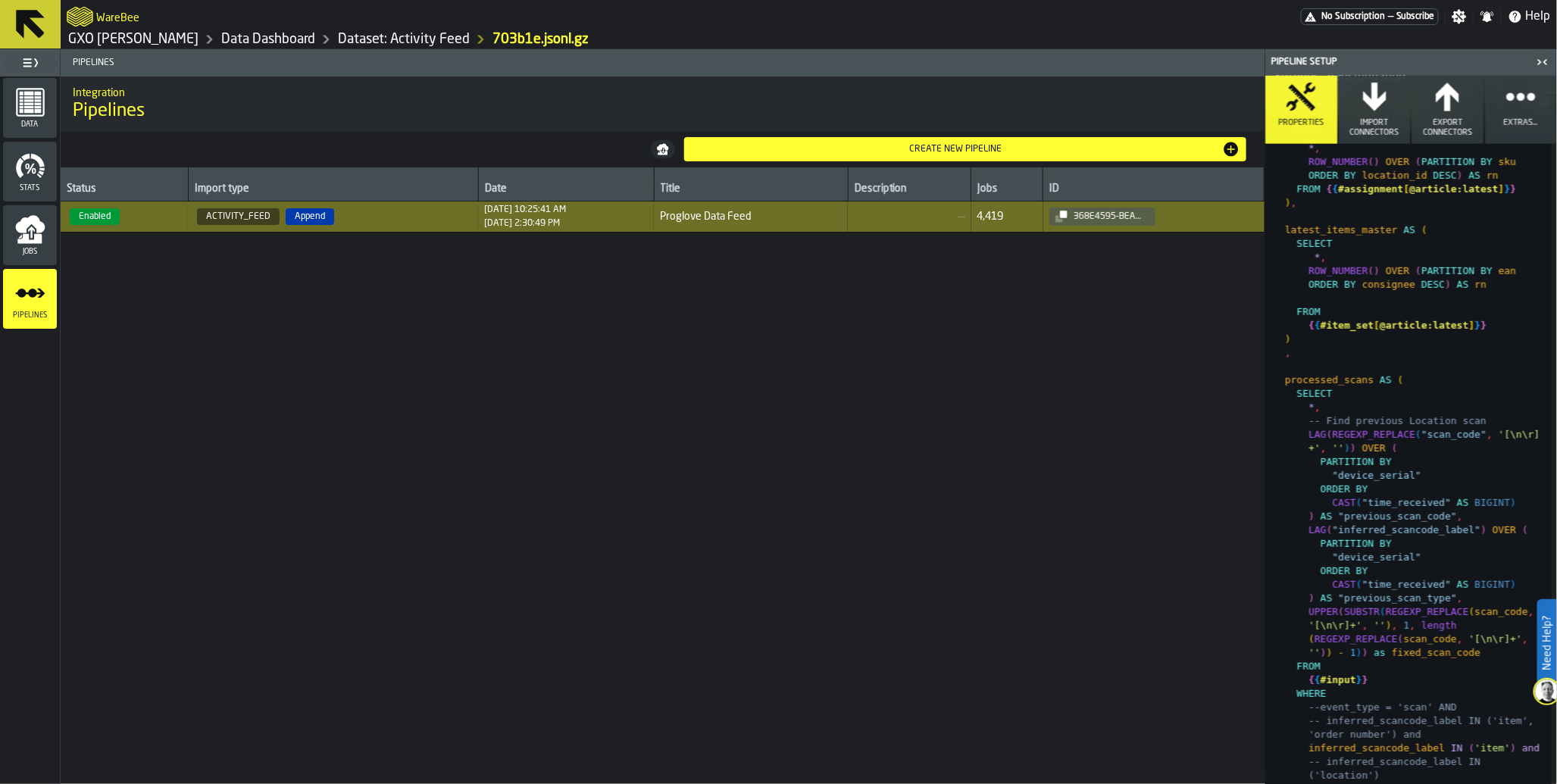
scroll to position [574, 0]
type textarea "**********"
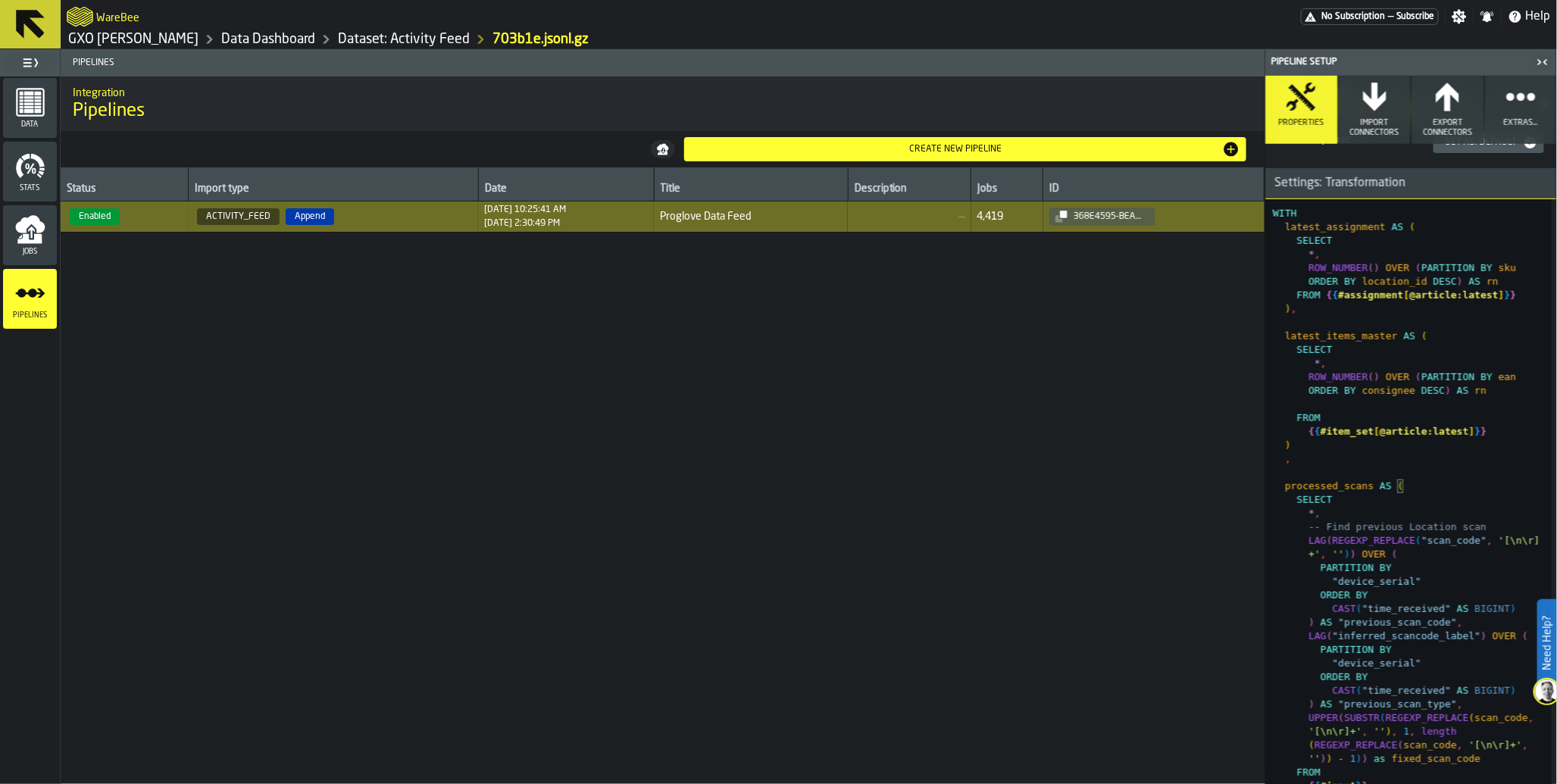
scroll to position [542, 0]
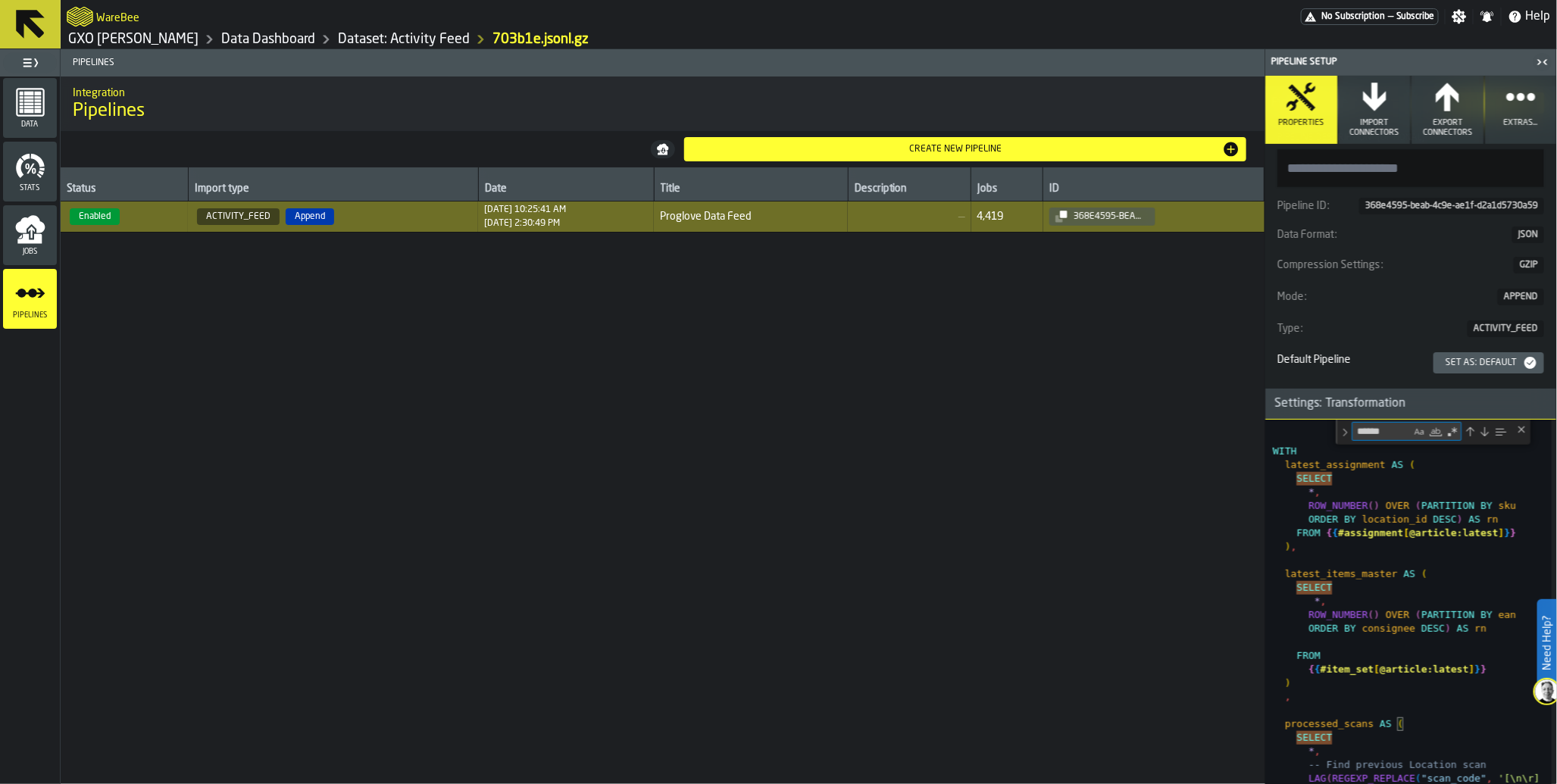
scroll to position [244, 0]
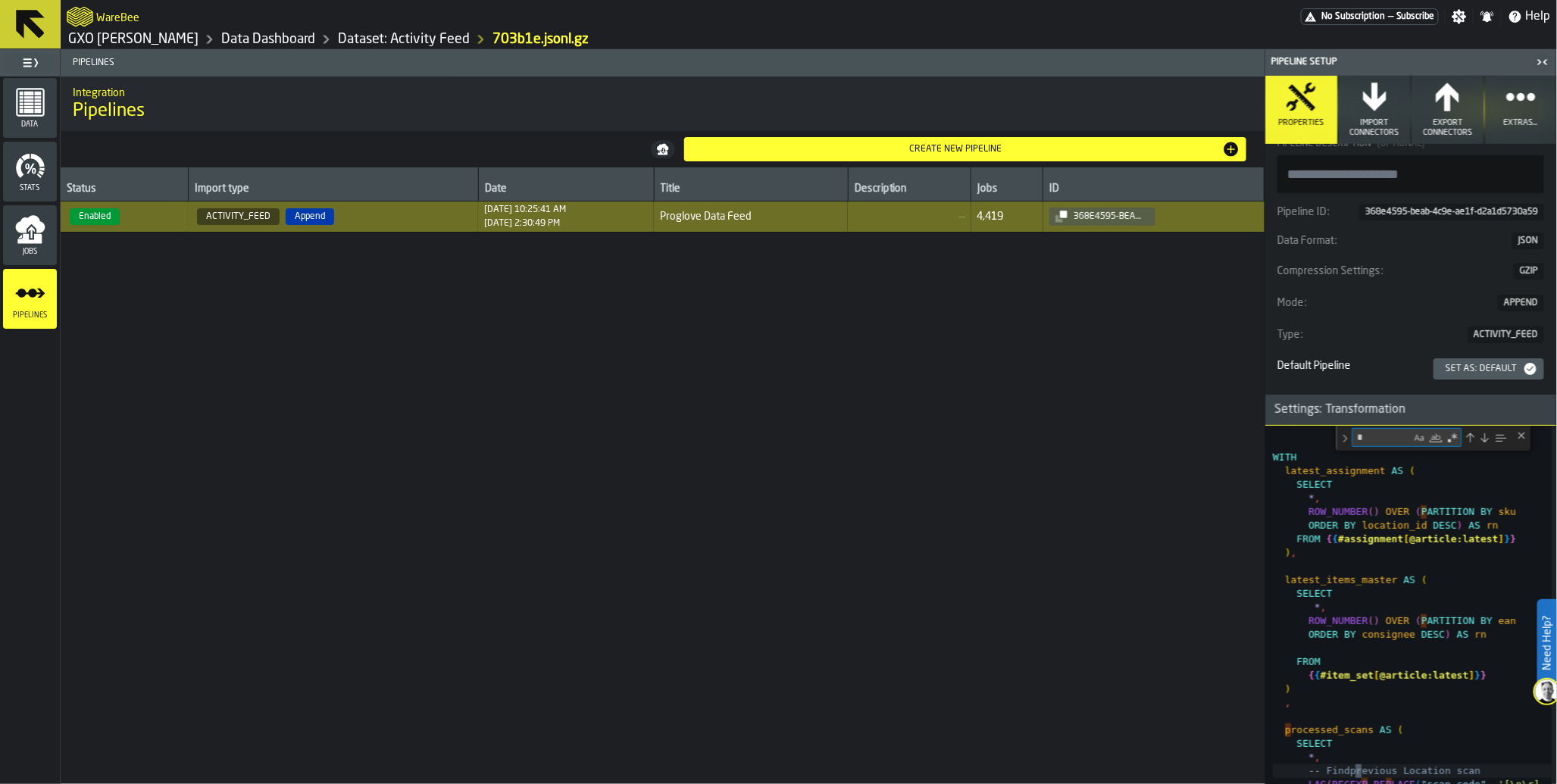
type textarea "**"
type textarea "**********"
type textarea "****"
type textarea "**********"
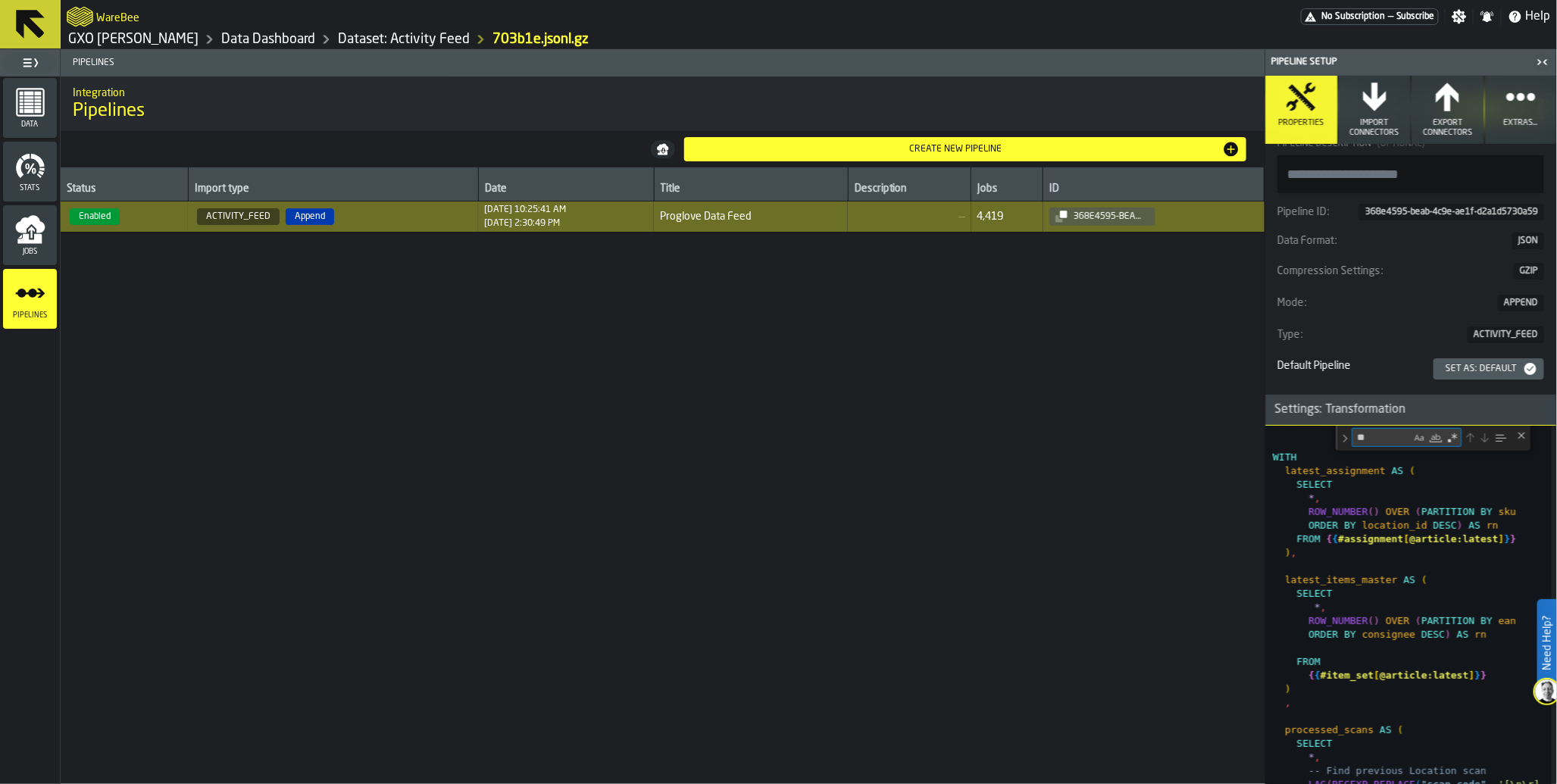
type textarea "*"
type textarea "**********"
click at [1524, 438] on div "Close (Escape)" at bounding box center [1522, 435] width 12 height 12
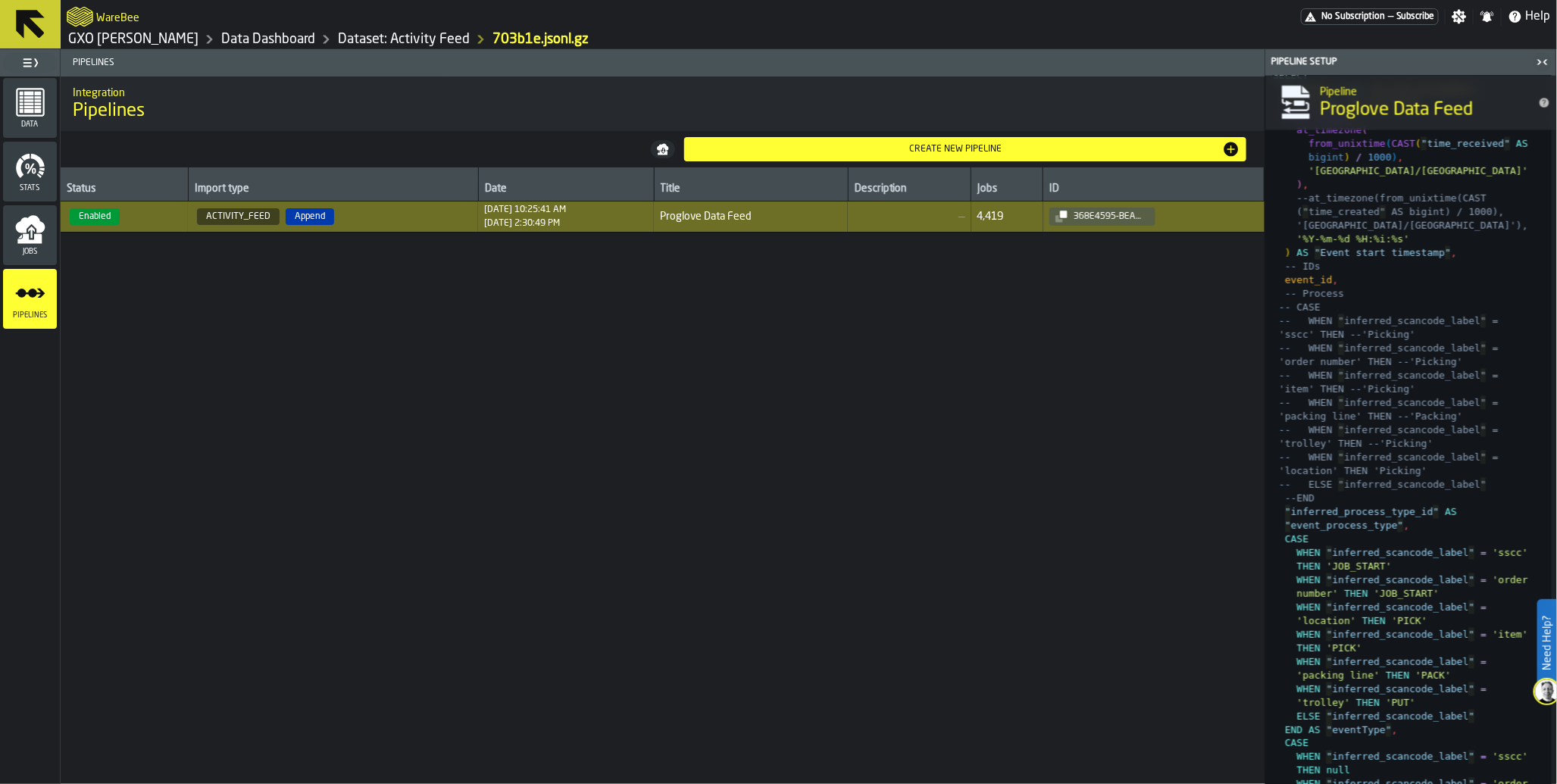
scroll to position [1343, 0]
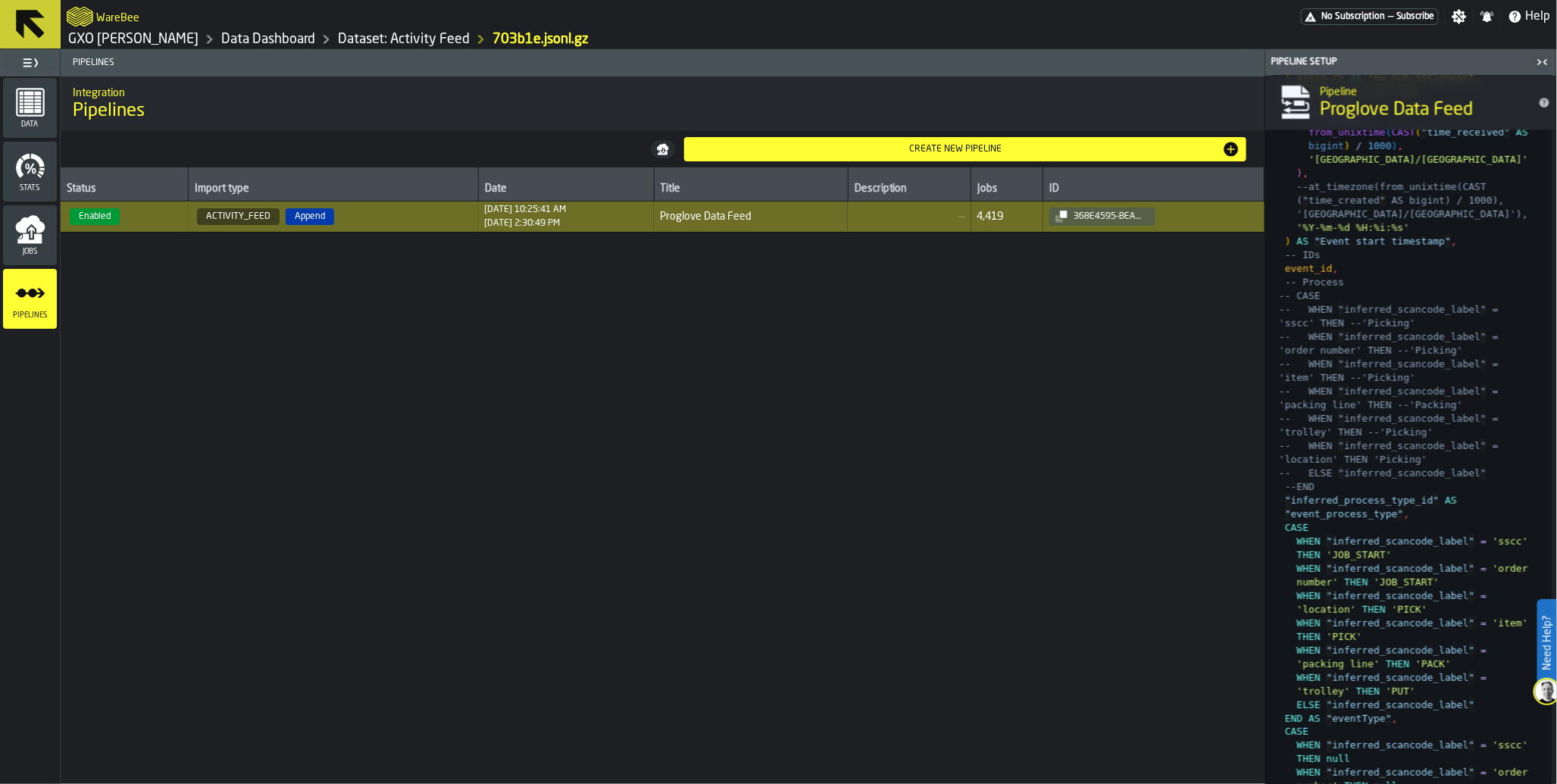
drag, startPoint x: 33, startPoint y: 110, endPoint x: 464, endPoint y: 381, distance: 509.1
click at [464, 381] on main "Data Stats Jobs Pipelines Pipelines Integration Pipelines Create new pipeline S…" at bounding box center [778, 416] width 1557 height 735
drag, startPoint x: 38, startPoint y: 108, endPoint x: 485, endPoint y: 278, distance: 478.2
click at [485, 278] on main "Data Stats Jobs Pipelines Pipelines Integration Pipelines Create new pipeline S…" at bounding box center [778, 416] width 1557 height 735
drag, startPoint x: 123, startPoint y: 18, endPoint x: 596, endPoint y: 368, distance: 588.4
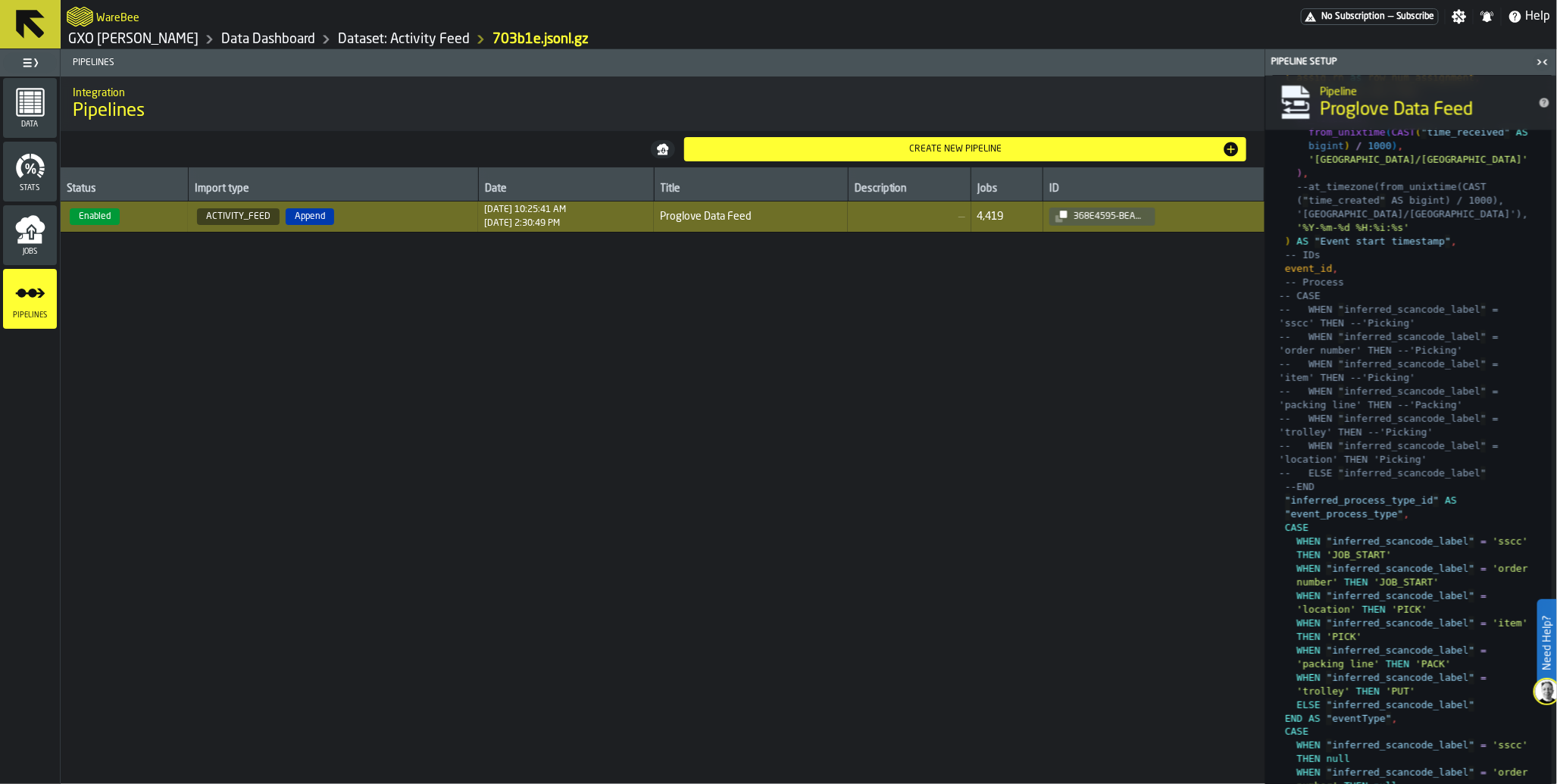
click at [596, 368] on main "WareBee No Subscription — Subscribe Settings Notifications Help GXO Ikea Ooster…" at bounding box center [778, 392] width 1557 height 784
click at [40, 229] on icon "menu Jobs" at bounding box center [30, 224] width 30 height 18
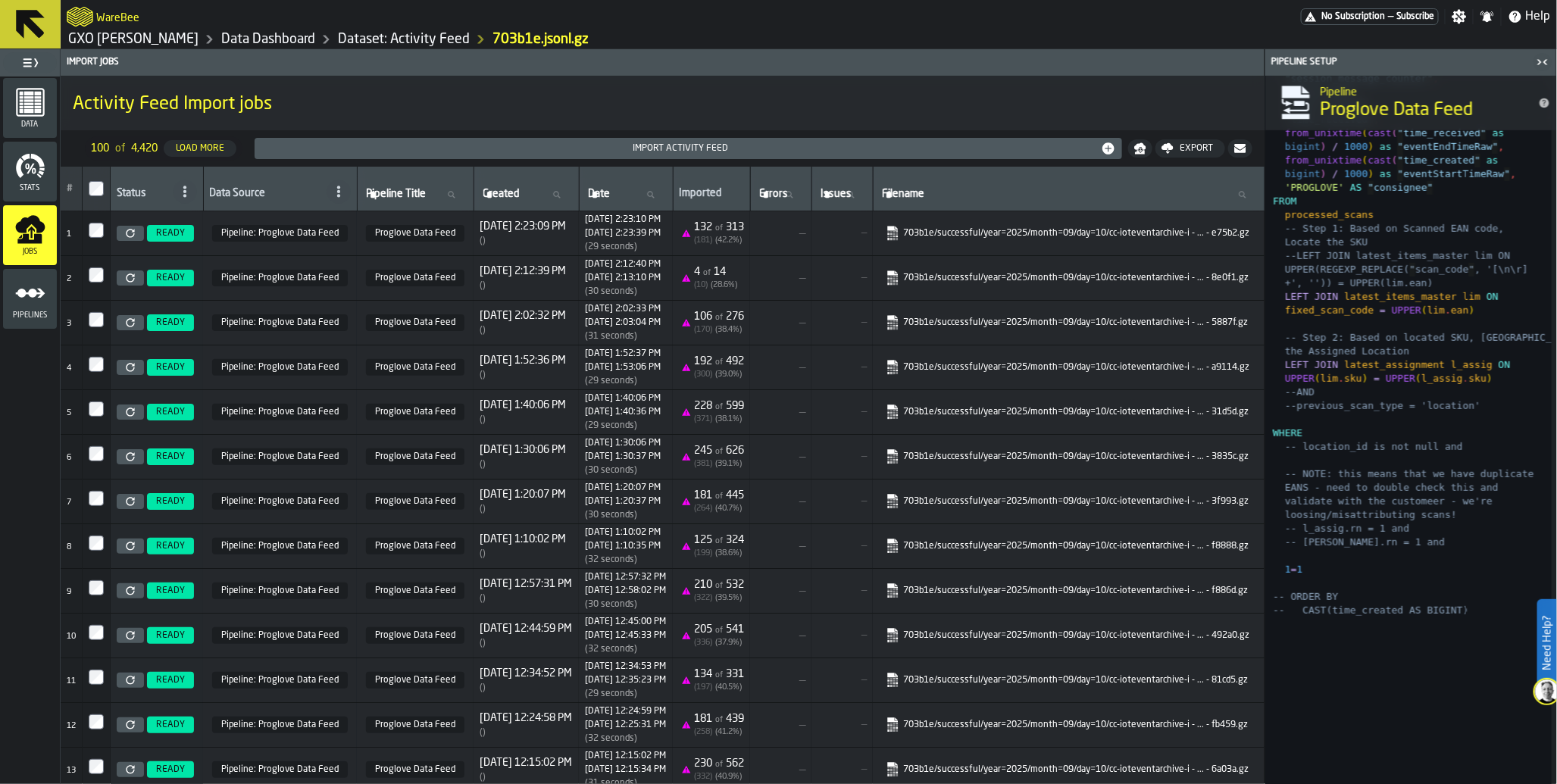
scroll to position [3139, 0]
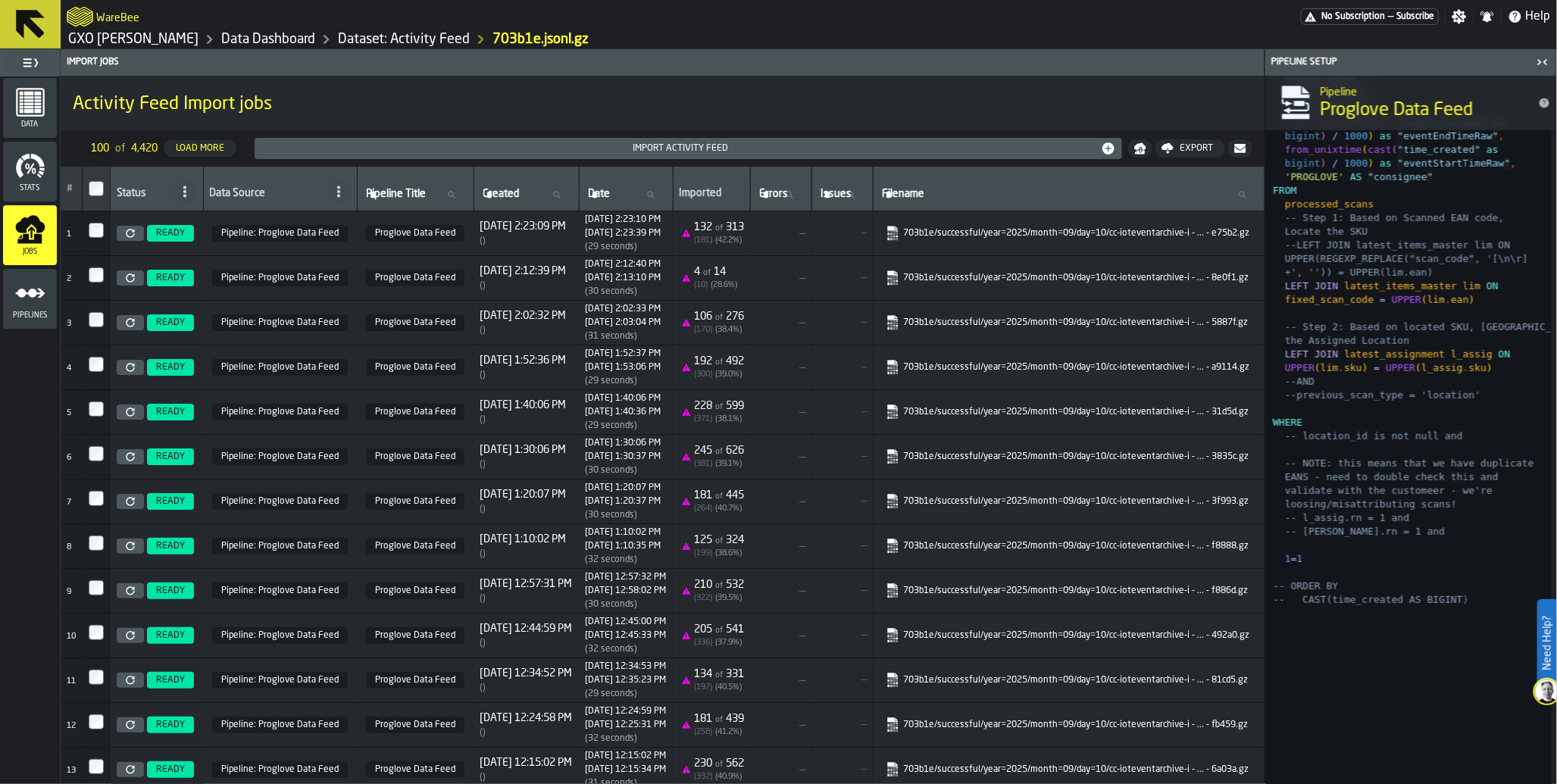
click at [31, 176] on icon "menu Stats" at bounding box center [31, 166] width 31 height 31
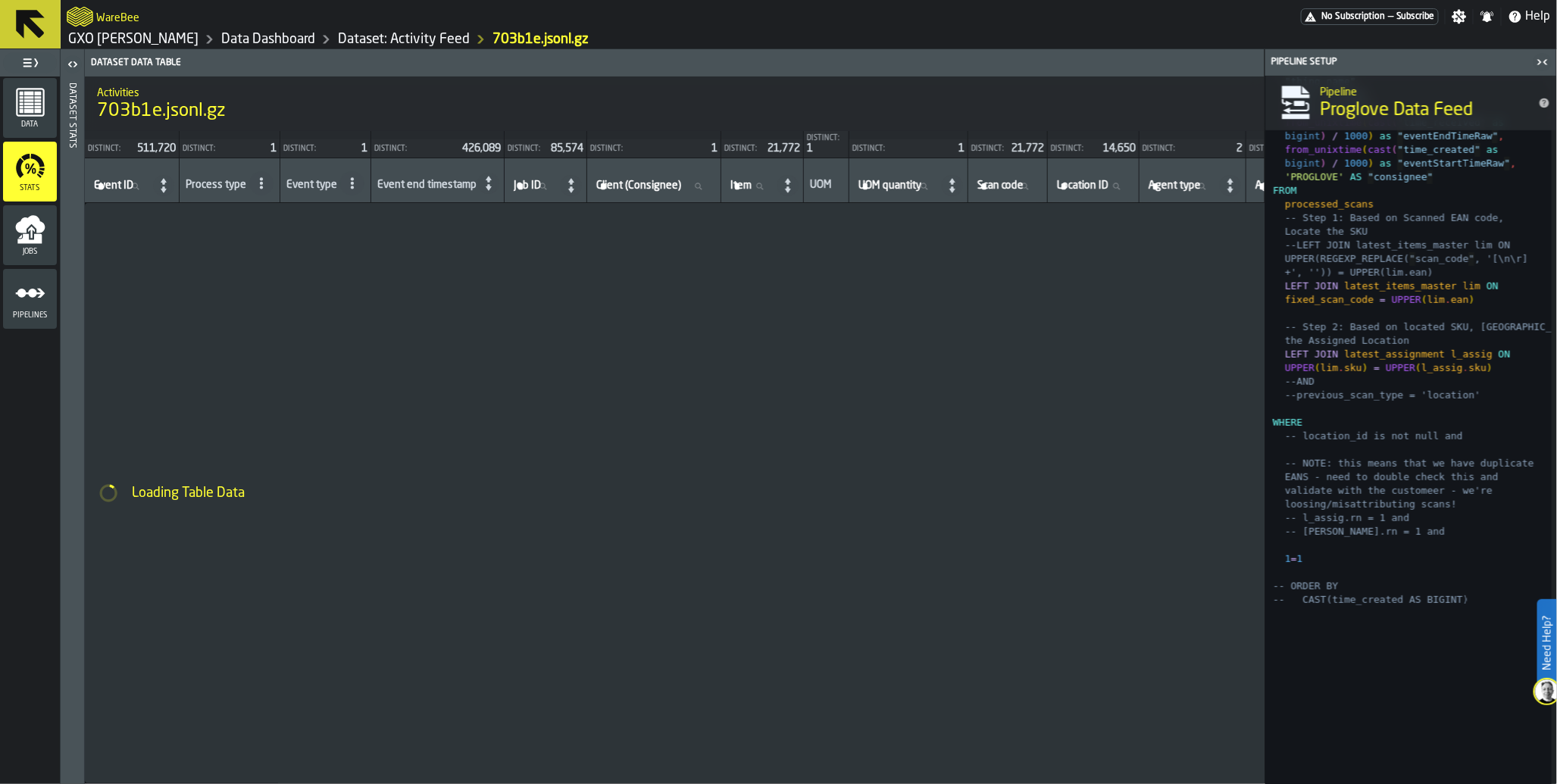
click at [32, 118] on div "Data" at bounding box center [30, 108] width 54 height 41
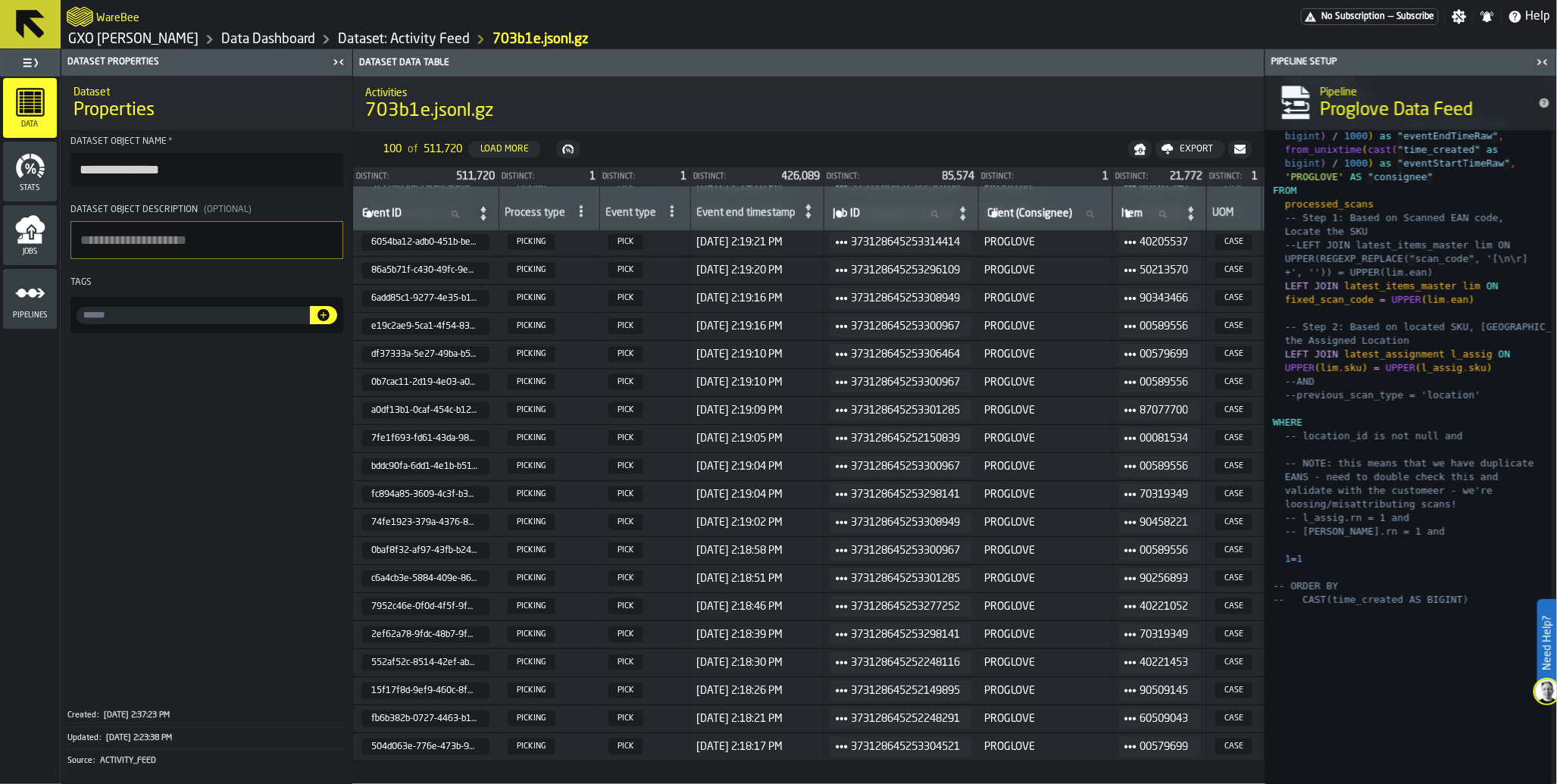
scroll to position [0, 0]
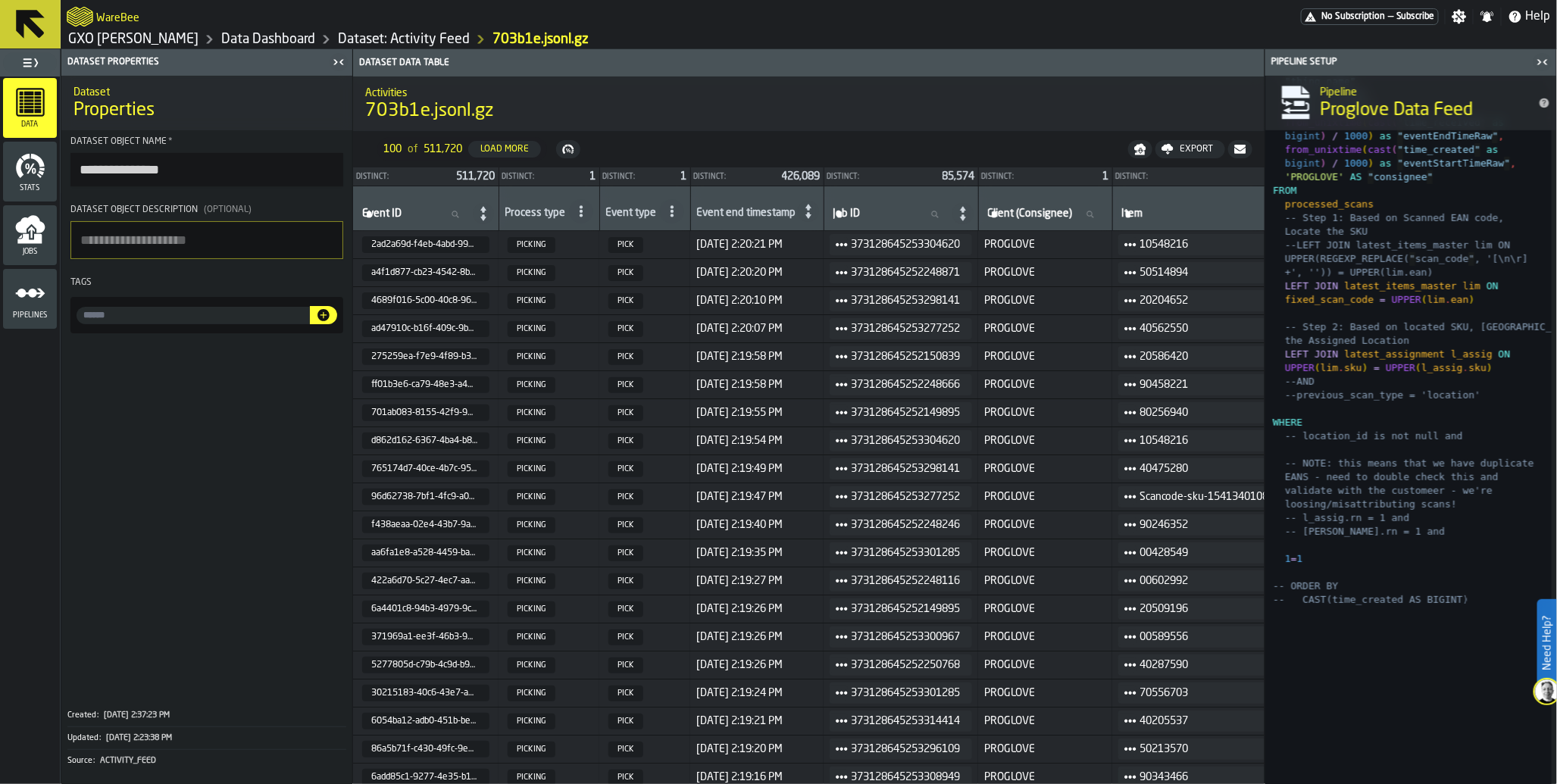
click at [47, 236] on div "Jobs" at bounding box center [30, 235] width 54 height 41
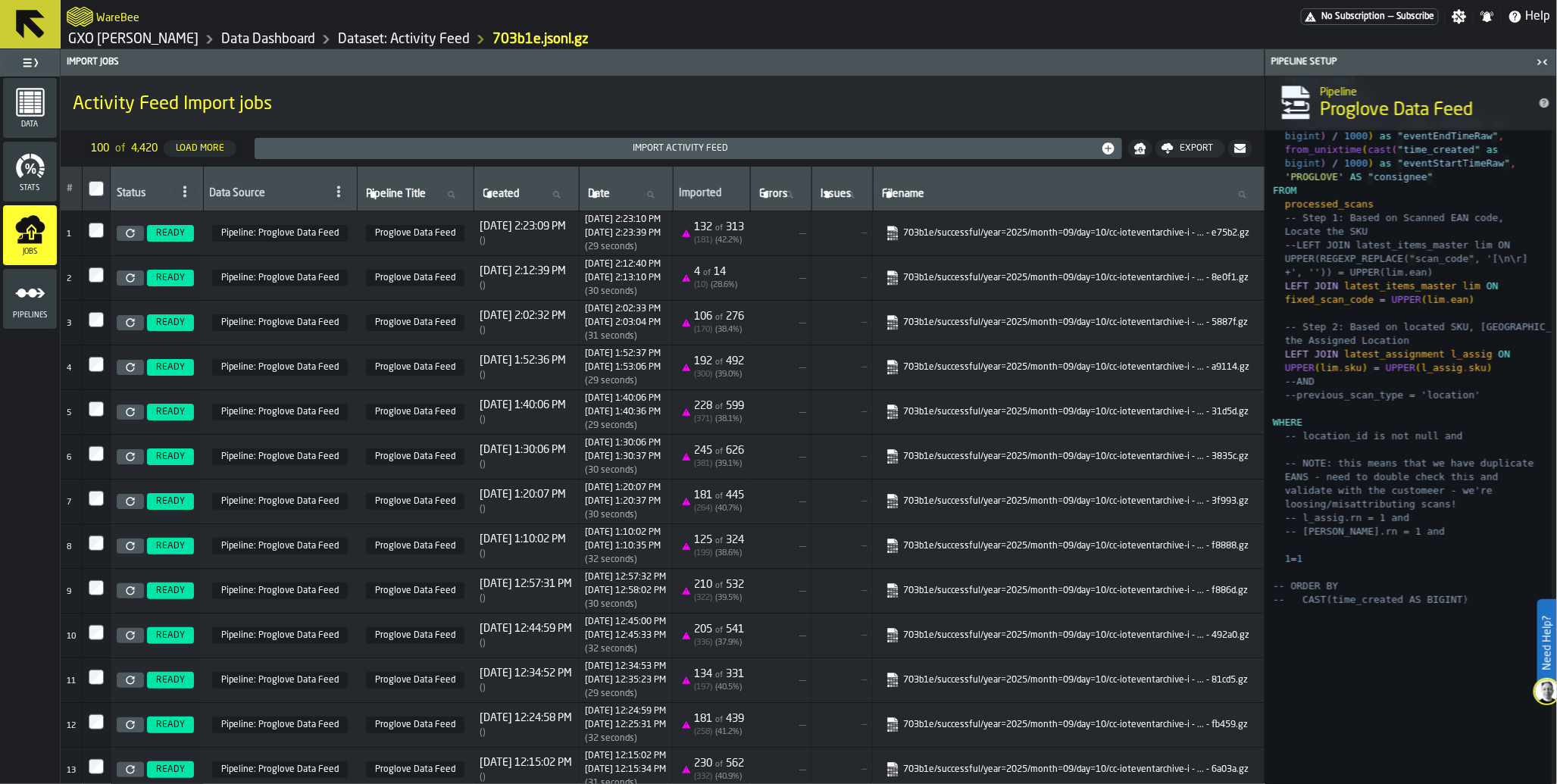
click at [1542, 57] on icon "button-toggle-Close me" at bounding box center [1543, 62] width 18 height 18
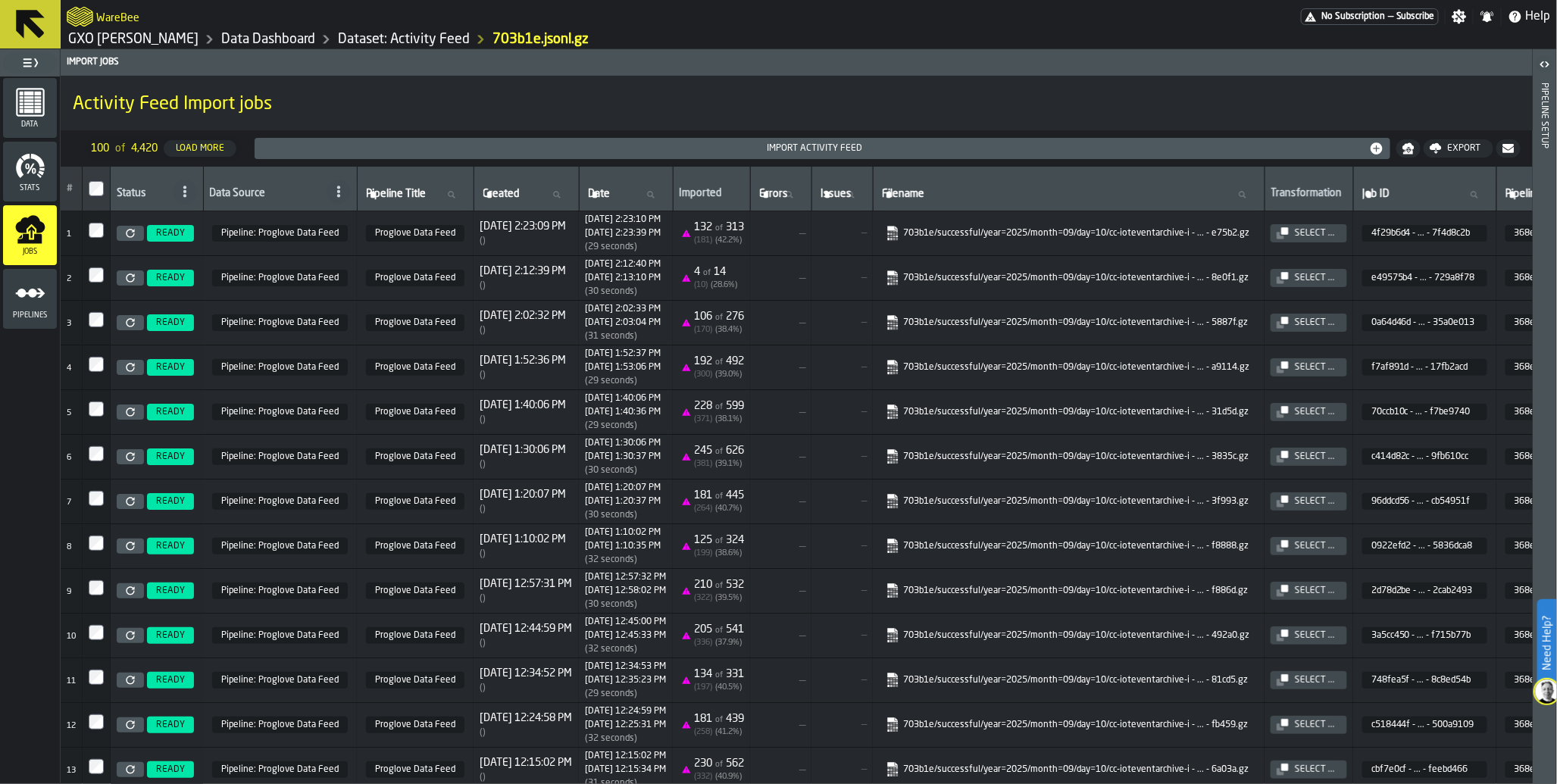
scroll to position [2, 0]
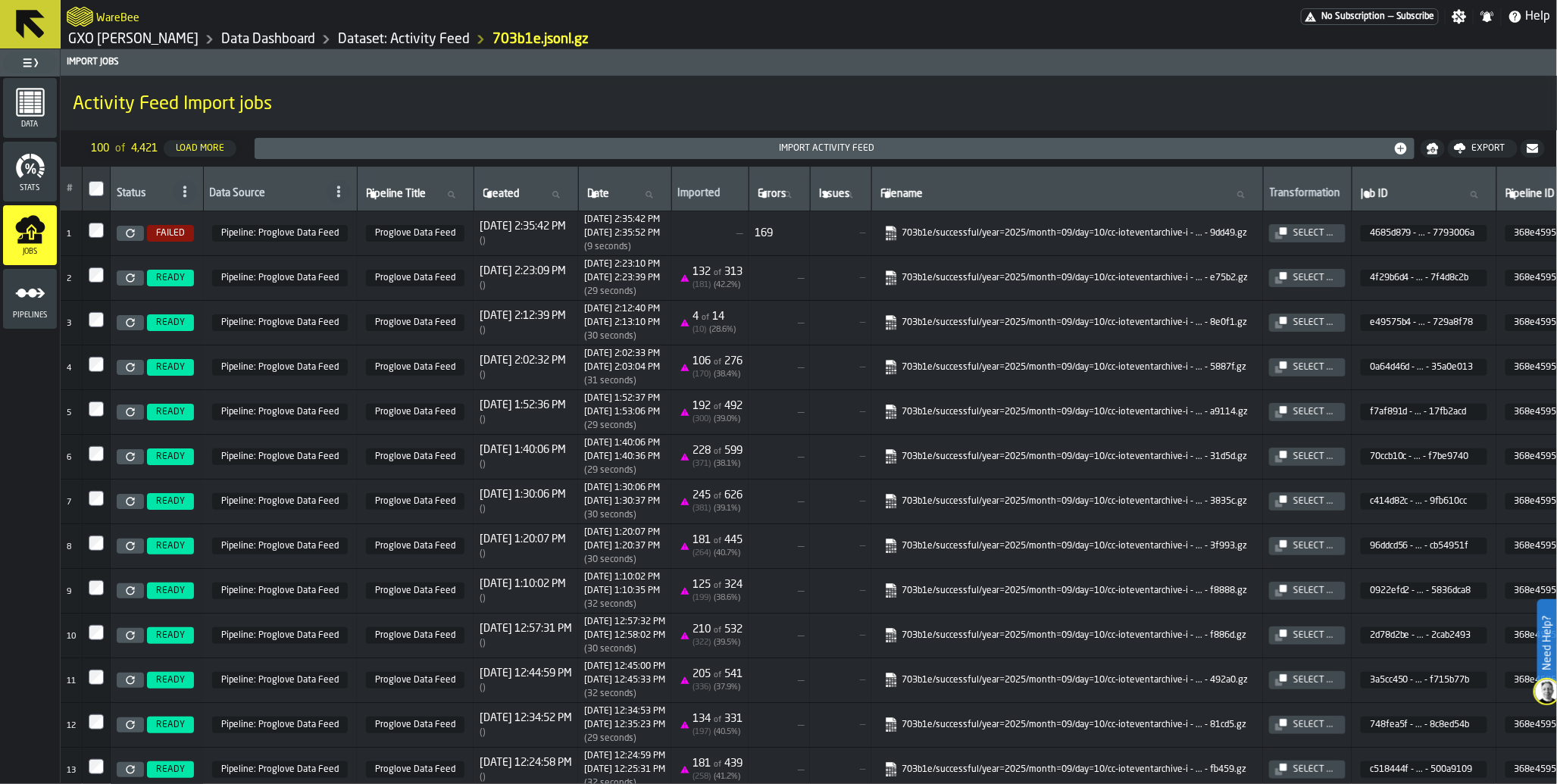
click at [18, 303] on icon "menu Pipelines" at bounding box center [31, 294] width 31 height 31
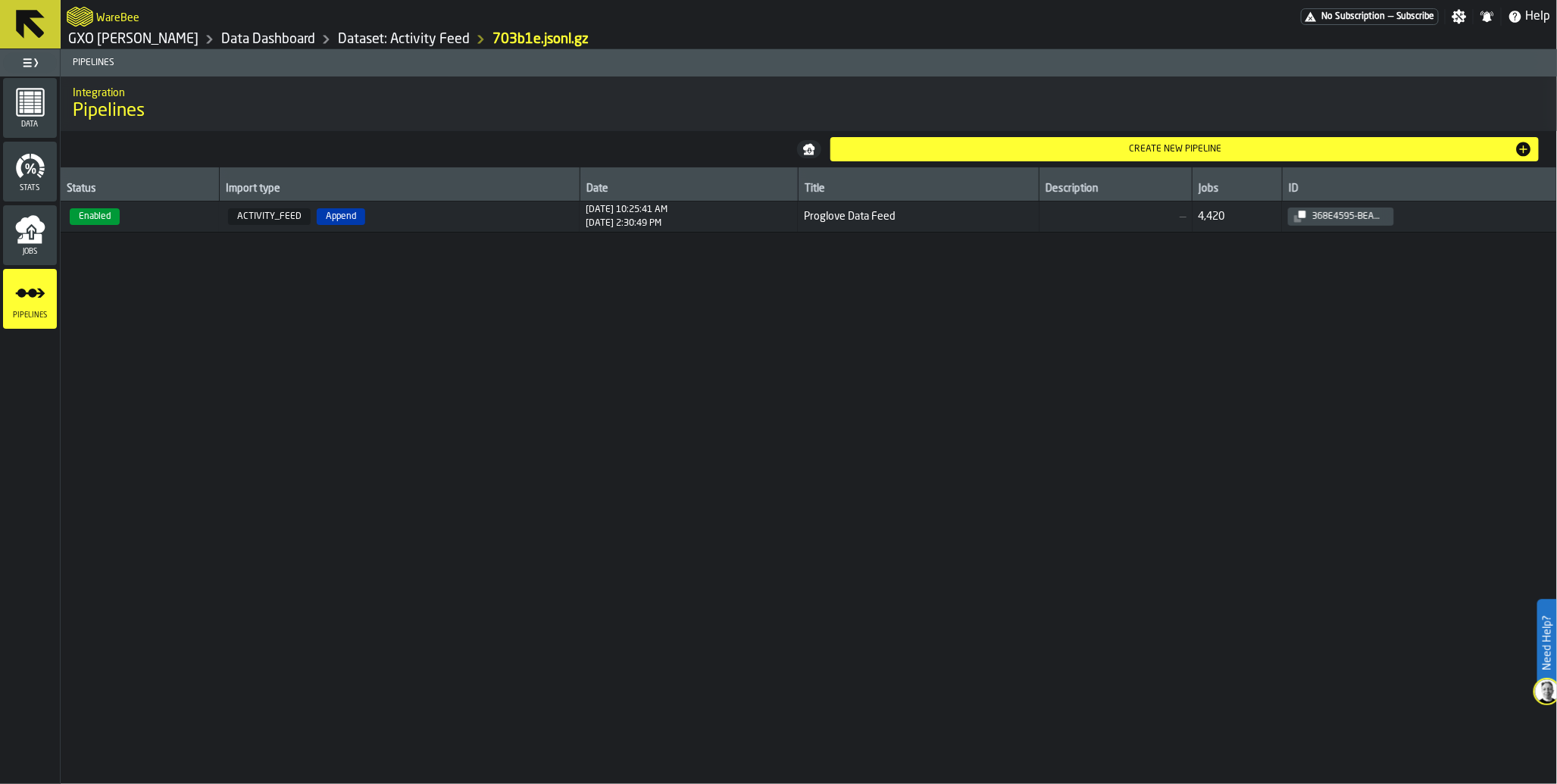
click at [626, 225] on div "[DATE] 2:30:49 PM" at bounding box center [626, 224] width 82 height 11
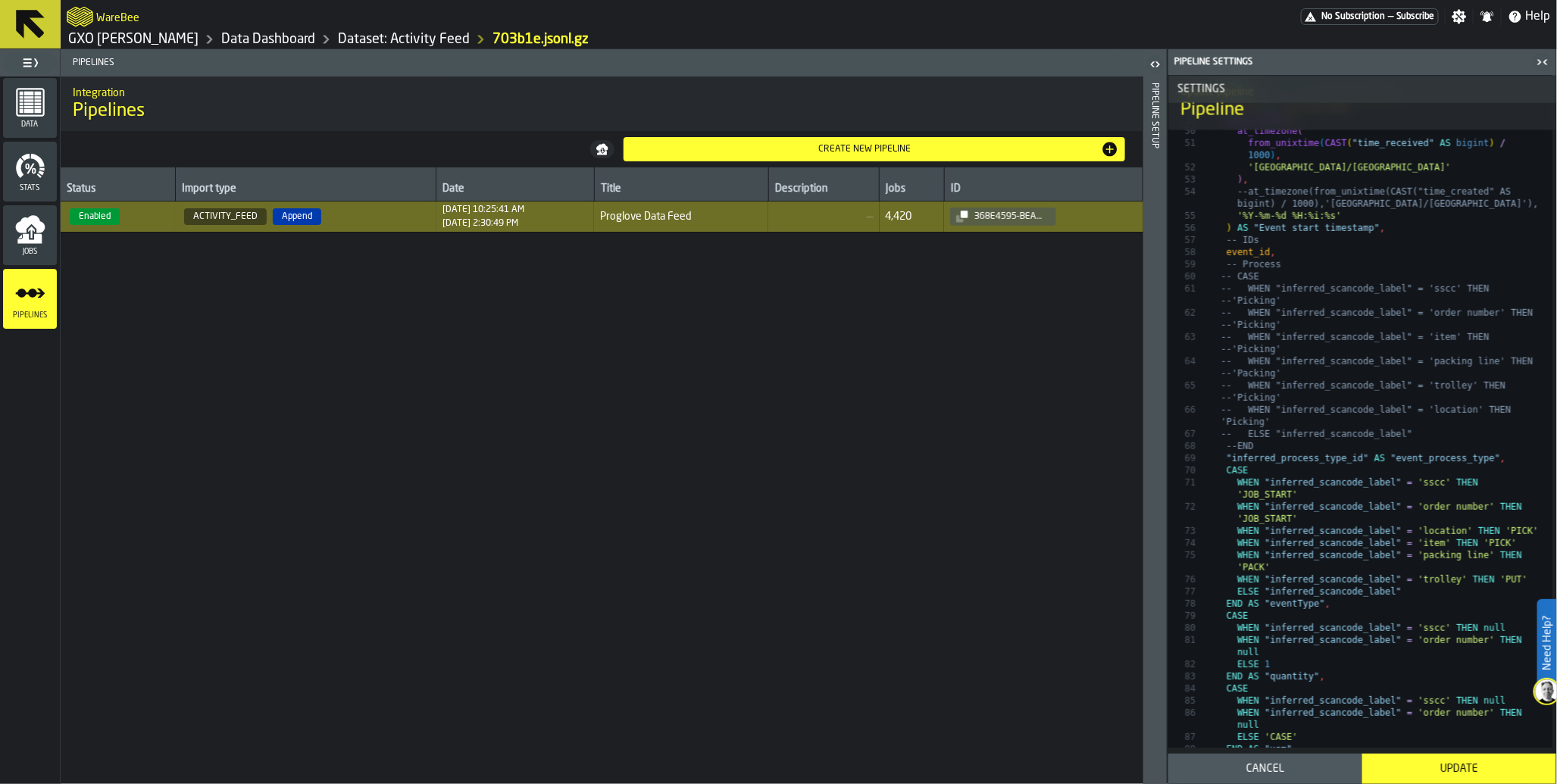
scroll to position [1225, 0]
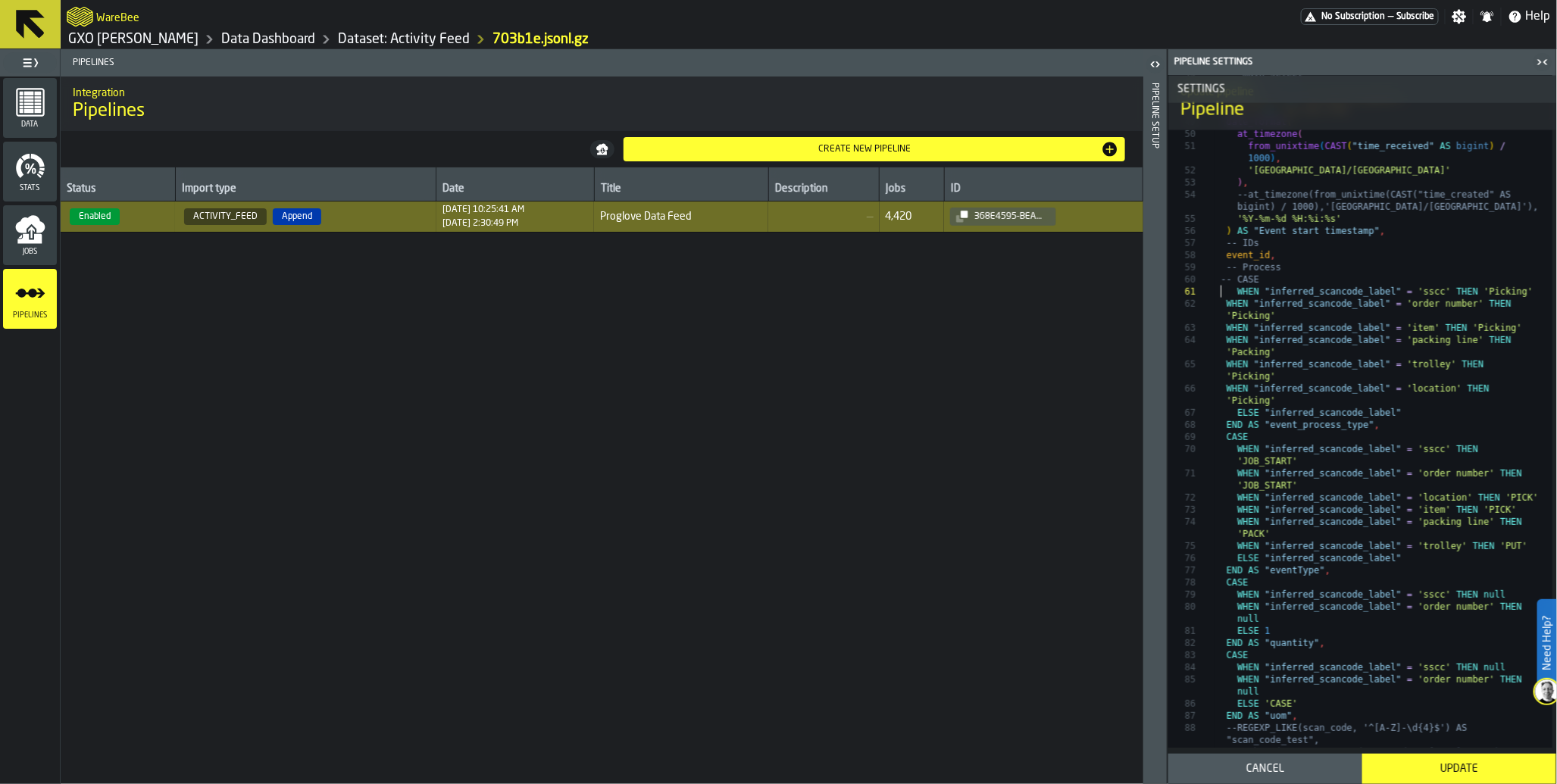
scroll to position [97, 0]
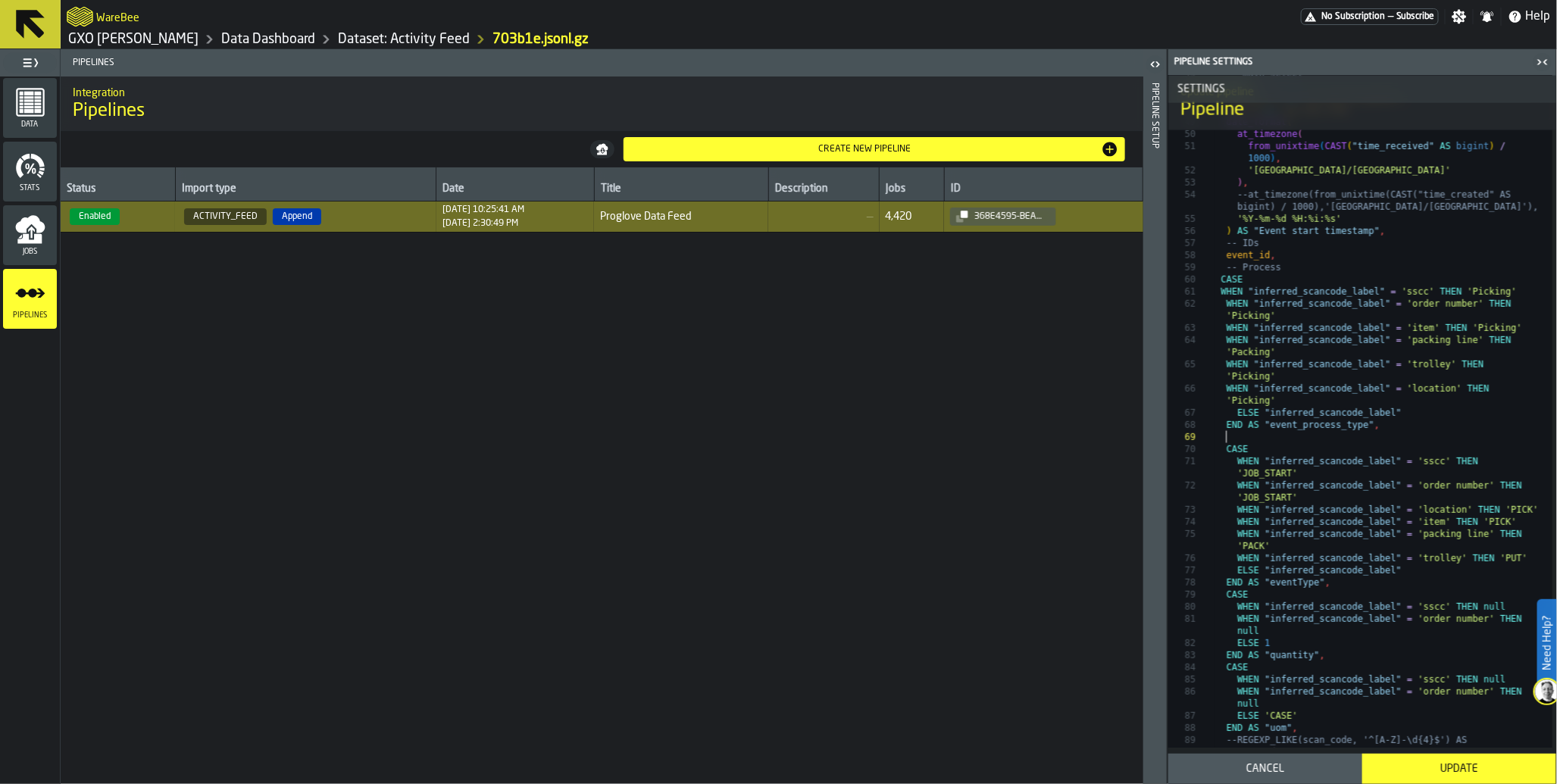
type textarea "**********"
click at [1473, 769] on div "Update" at bounding box center [1459, 769] width 176 height 12
click at [31, 235] on icon "menu Jobs" at bounding box center [31, 233] width 7 height 12
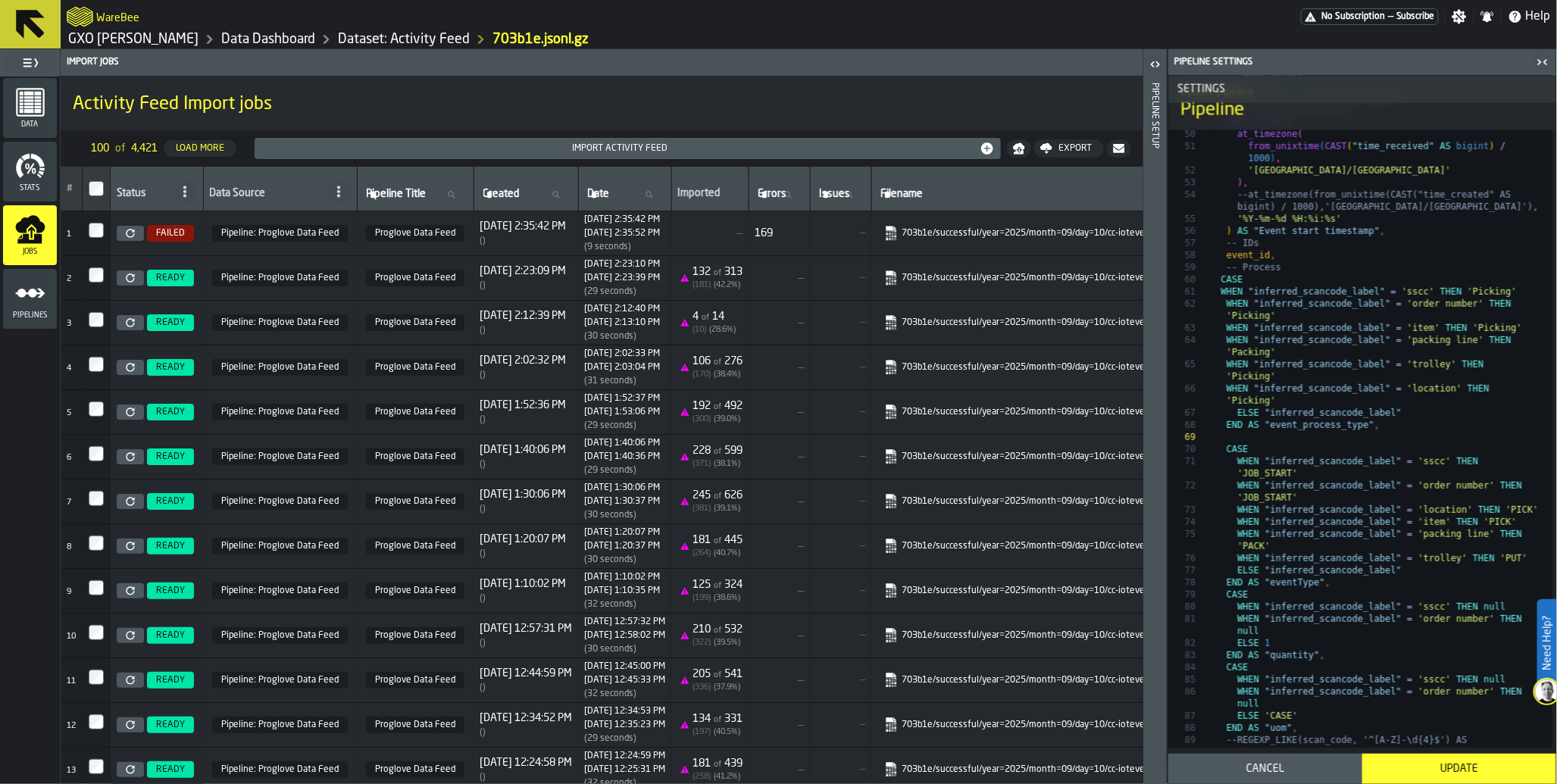
click at [132, 236] on icon at bounding box center [130, 234] width 9 height 9
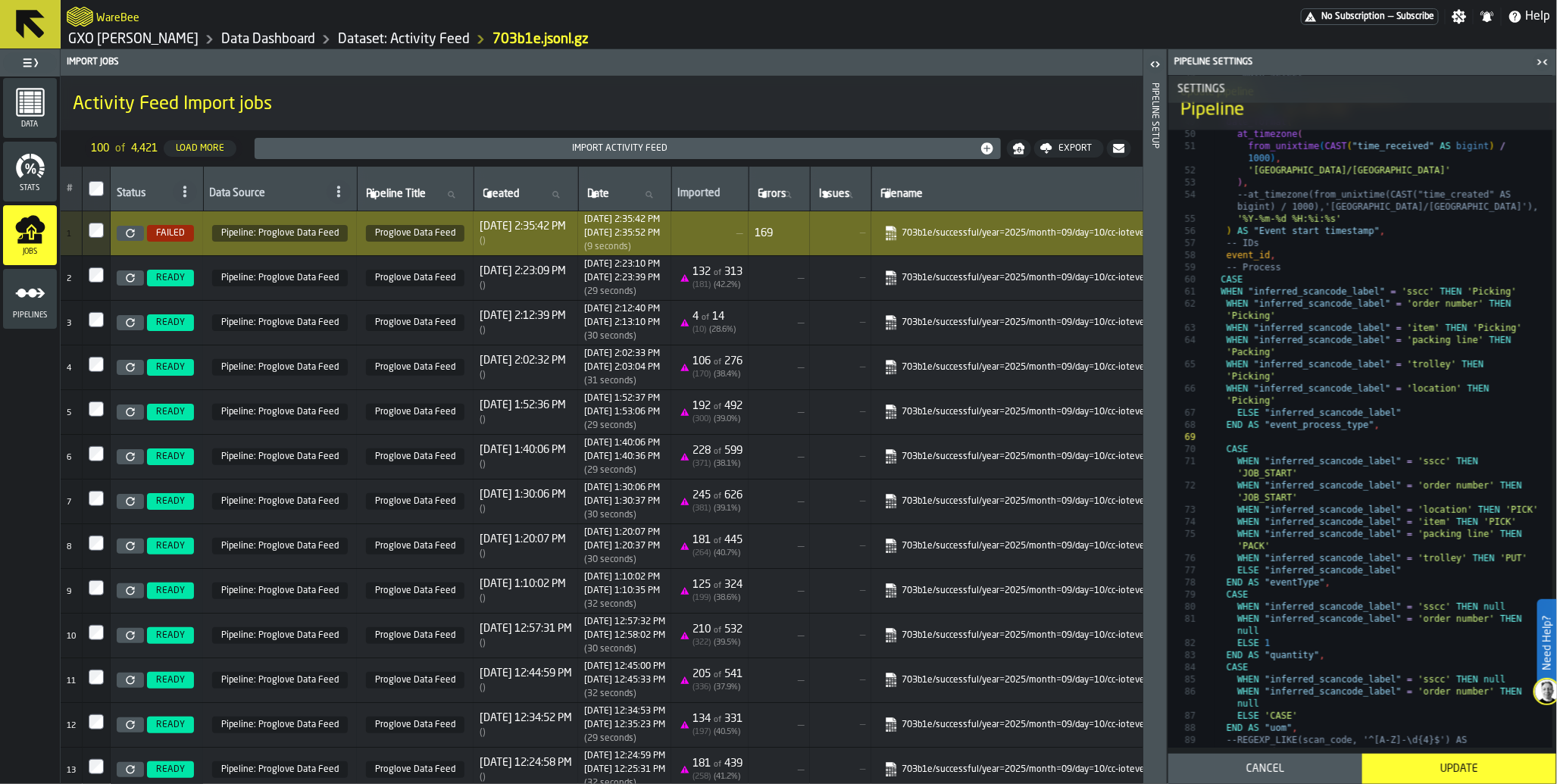
click at [1454, 769] on div "Update" at bounding box center [1459, 769] width 176 height 12
click at [1158, 61] on icon "button-toggle-Open" at bounding box center [1156, 64] width 18 height 18
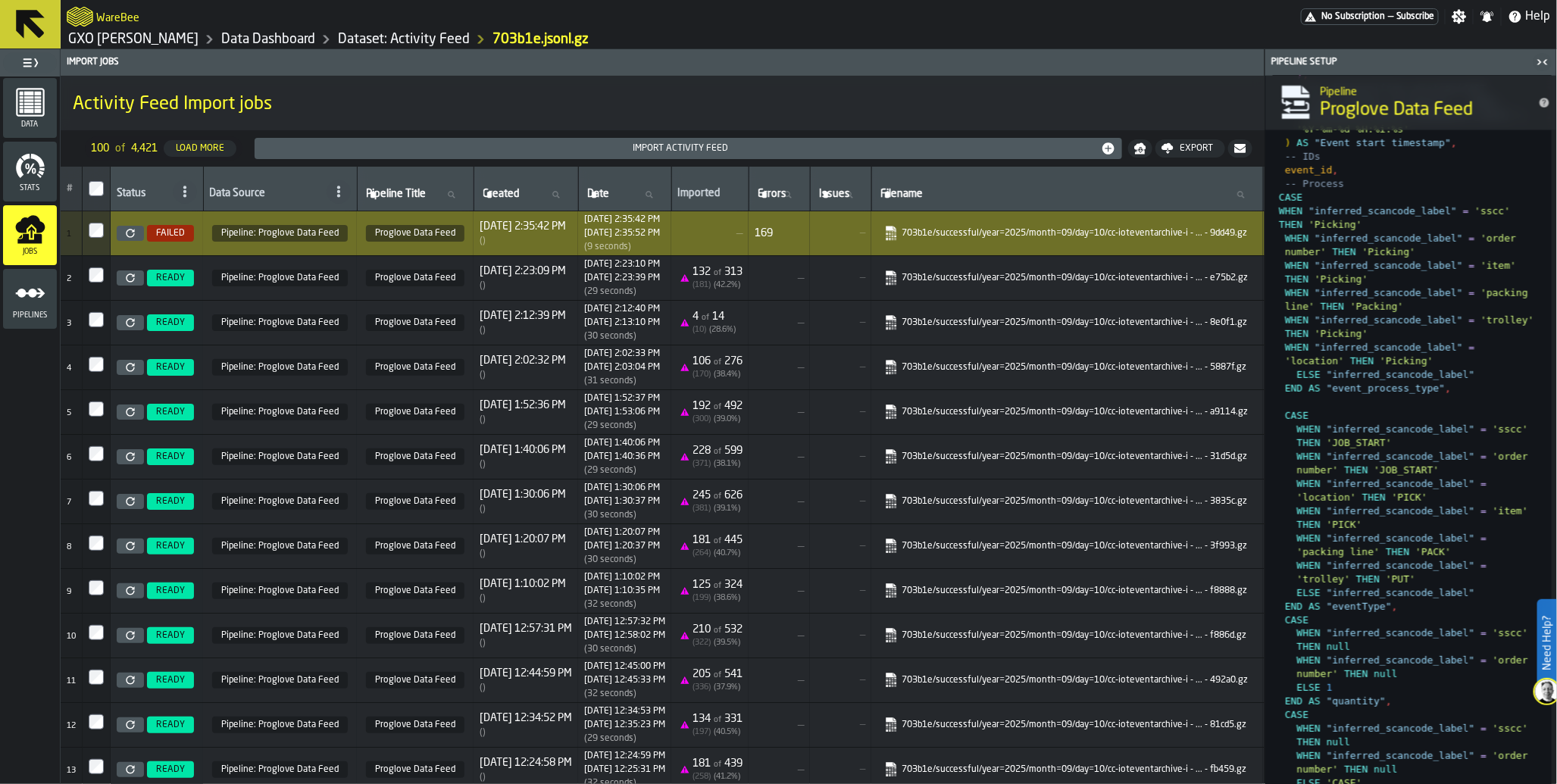
scroll to position [1444, 0]
click at [127, 236] on icon at bounding box center [130, 233] width 8 height 8
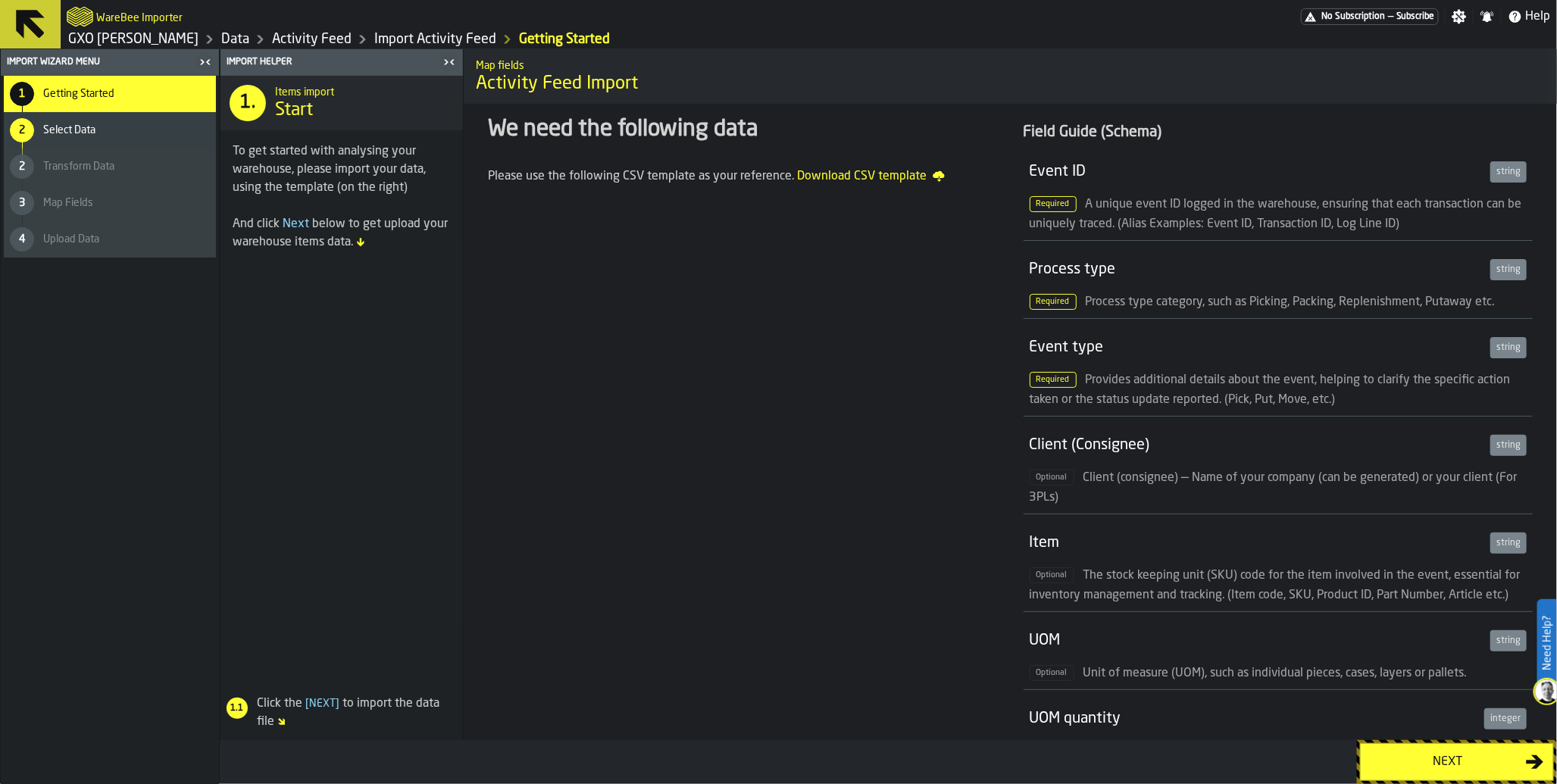
click at [1444, 753] on div "Next" at bounding box center [1448, 763] width 156 height 18
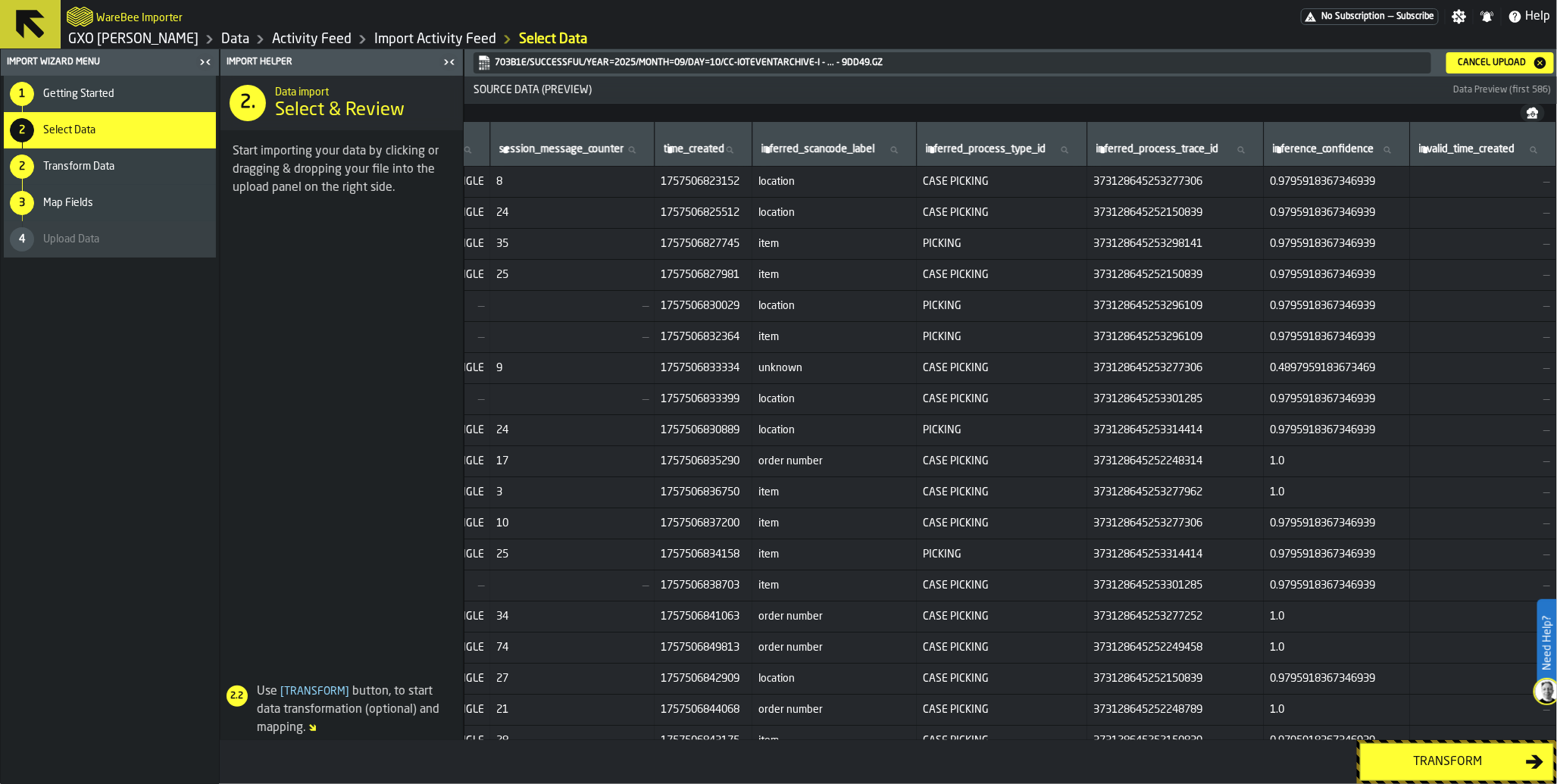
scroll to position [0, 7947]
click at [1463, 760] on div "Transform" at bounding box center [1448, 763] width 156 height 18
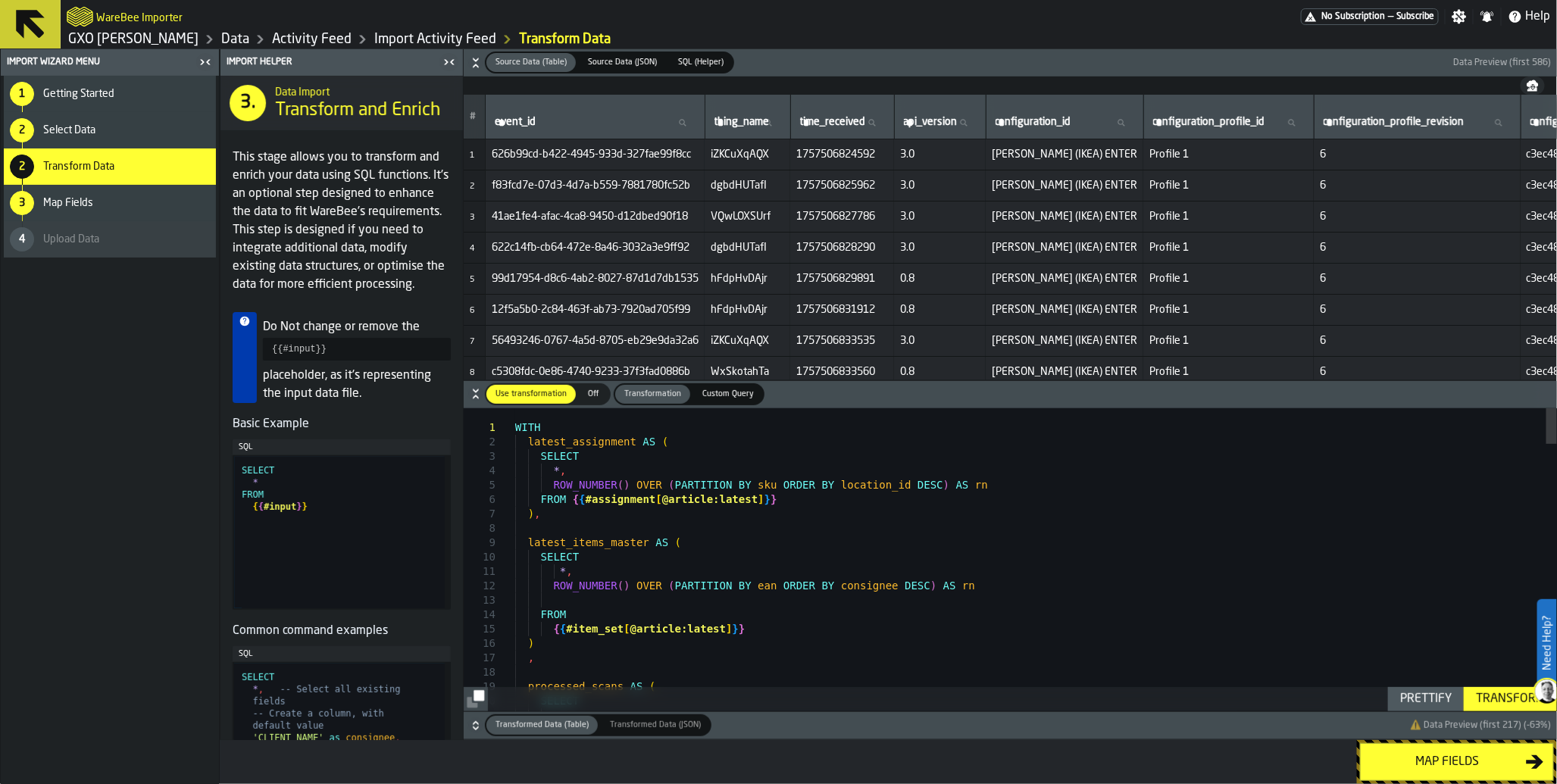
click at [1463, 760] on div "Map fields" at bounding box center [1448, 763] width 156 height 18
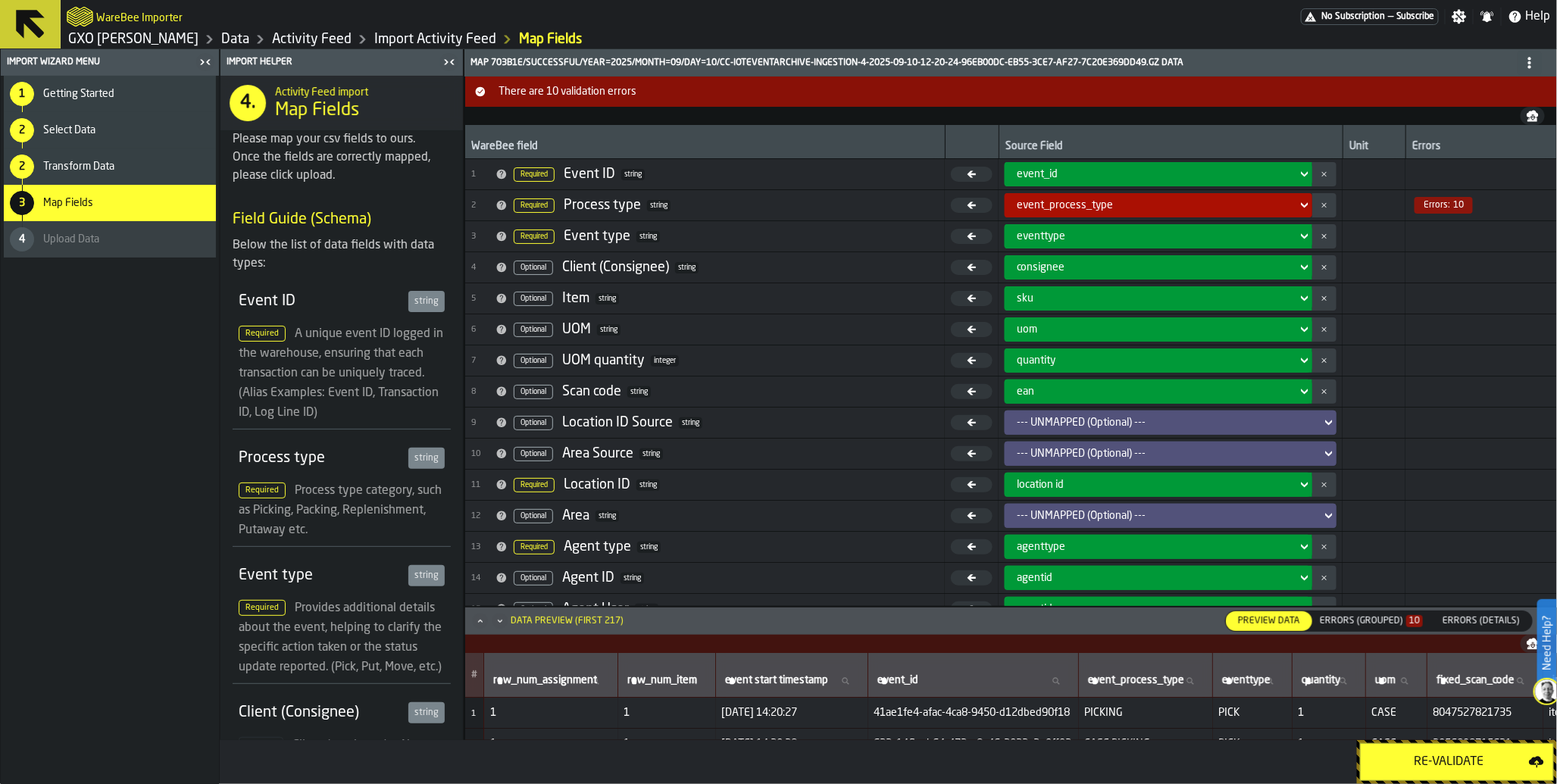
click at [1300, 206] on icon at bounding box center [1305, 205] width 15 height 18
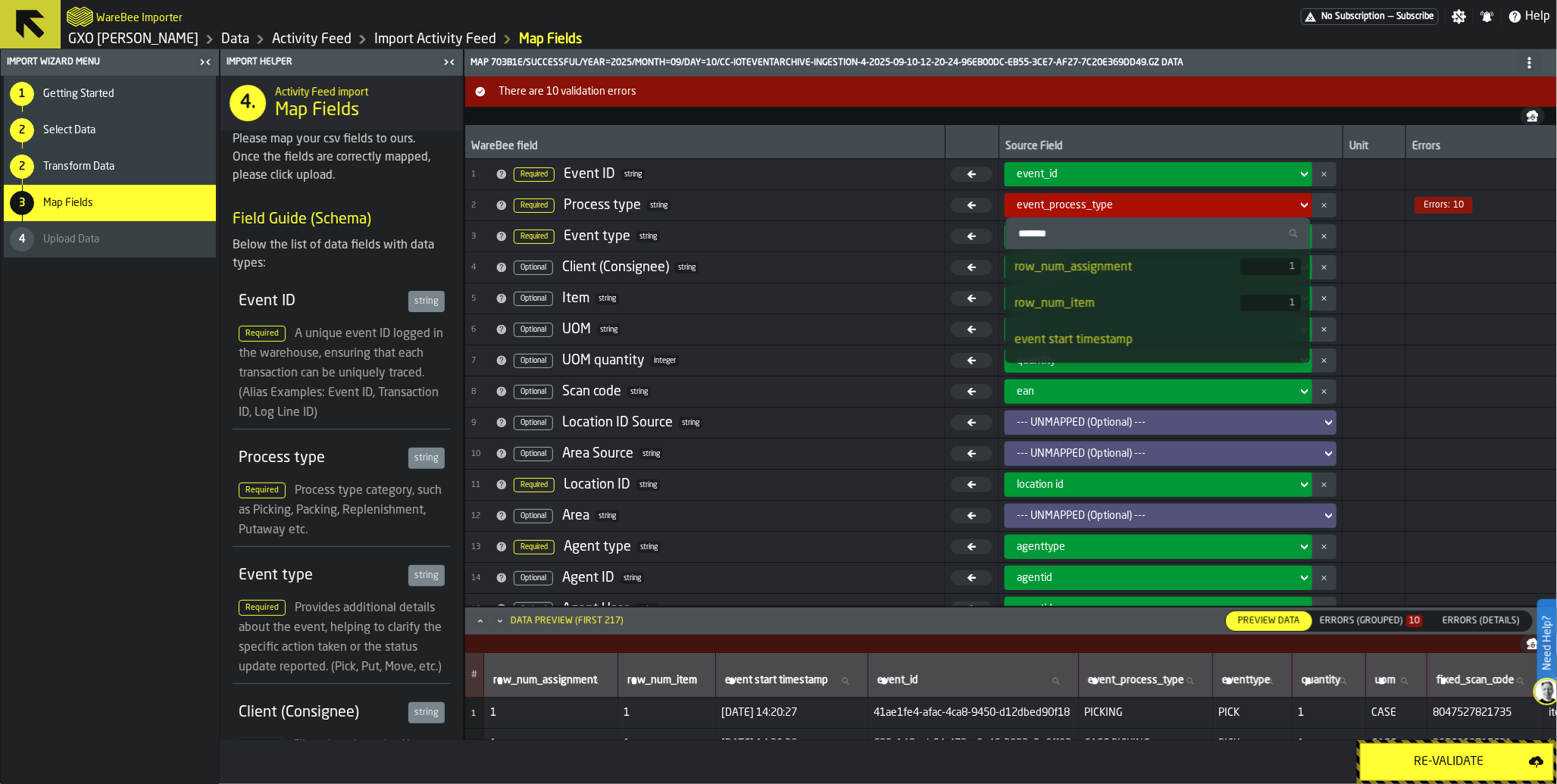
click at [1345, 625] on div "Errors (Grouped) 10" at bounding box center [1371, 622] width 103 height 11
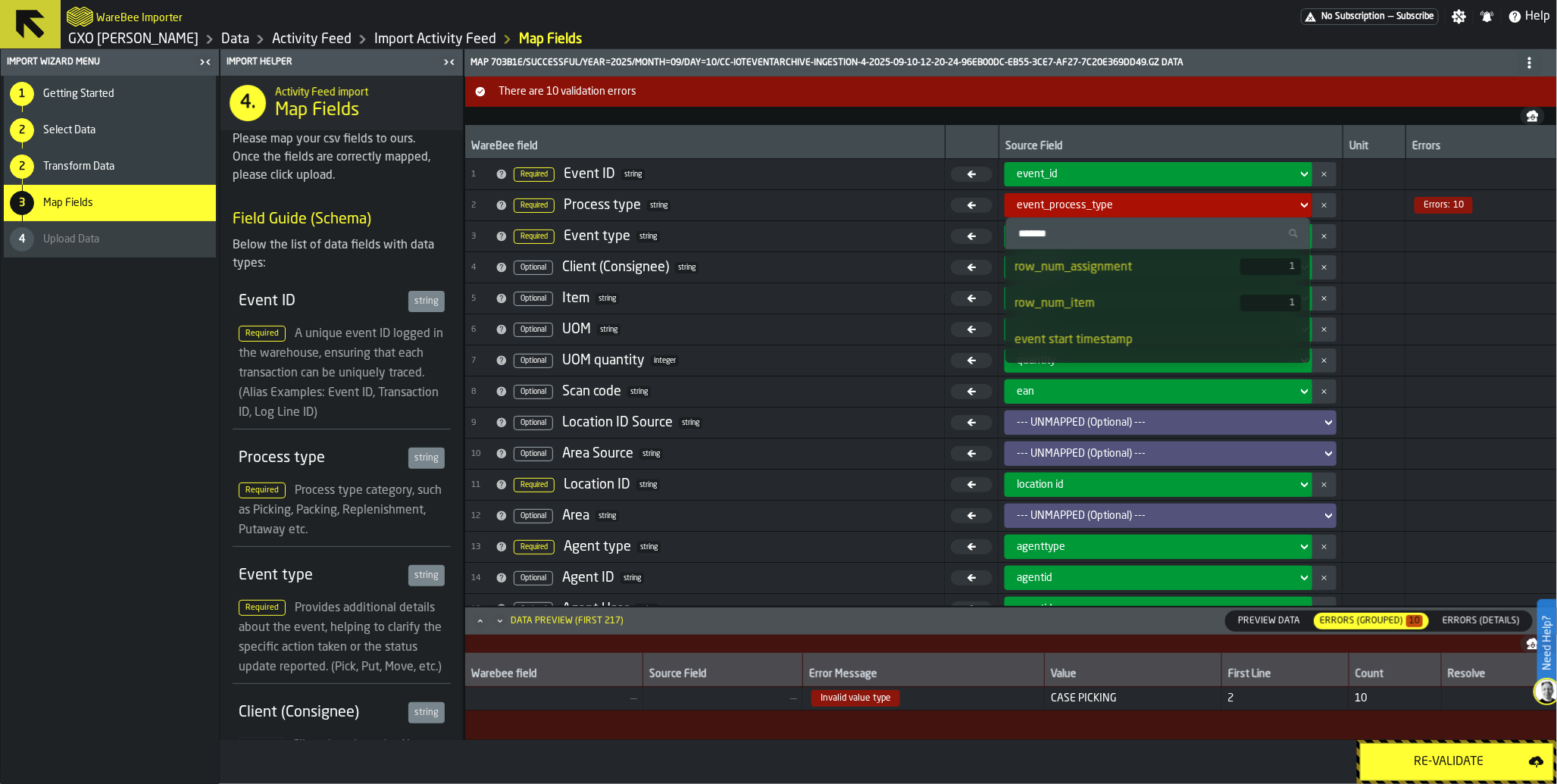
click at [100, 162] on span "Transform Data" at bounding box center [78, 167] width 71 height 12
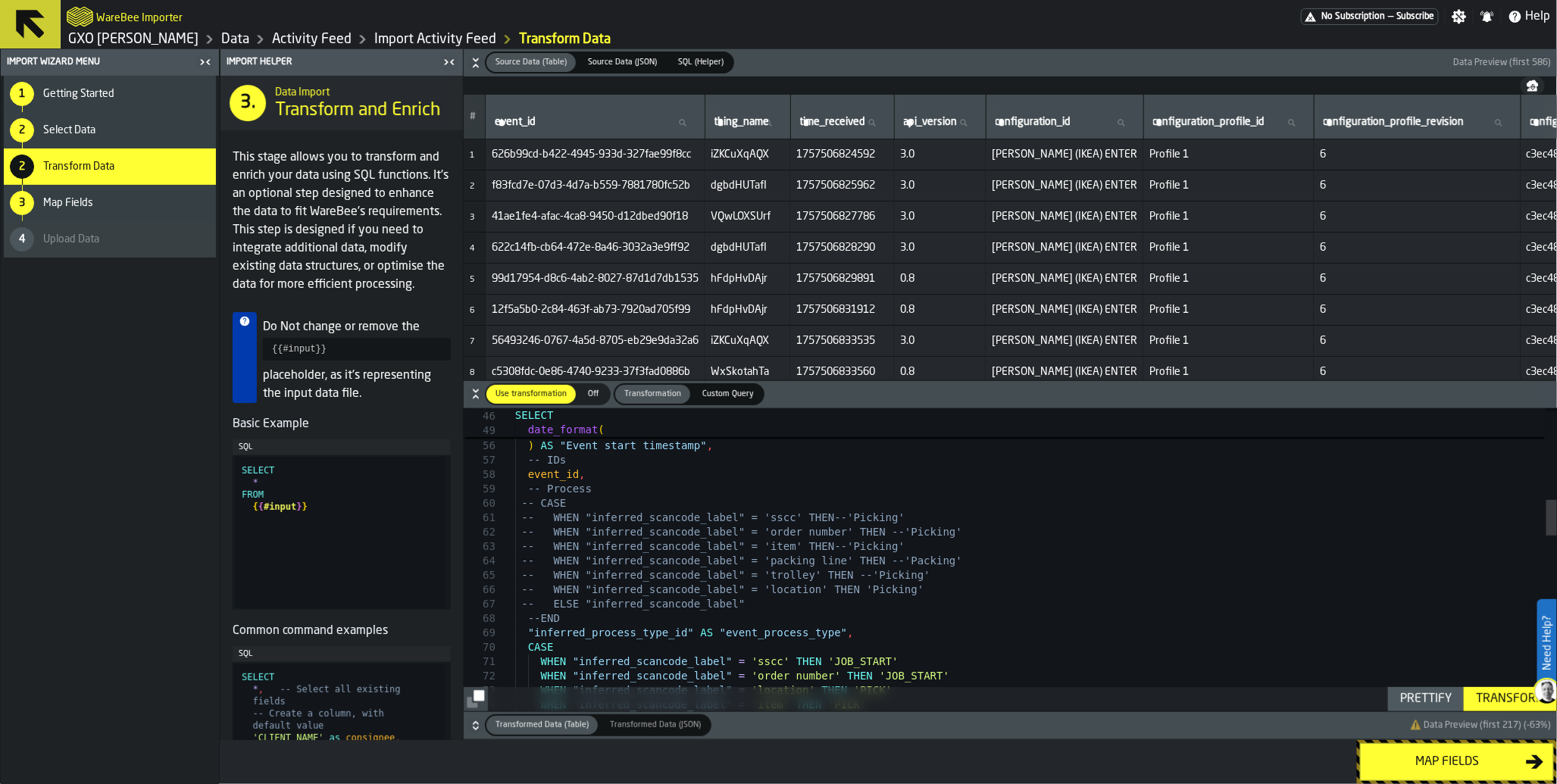
scroll to position [0, 0]
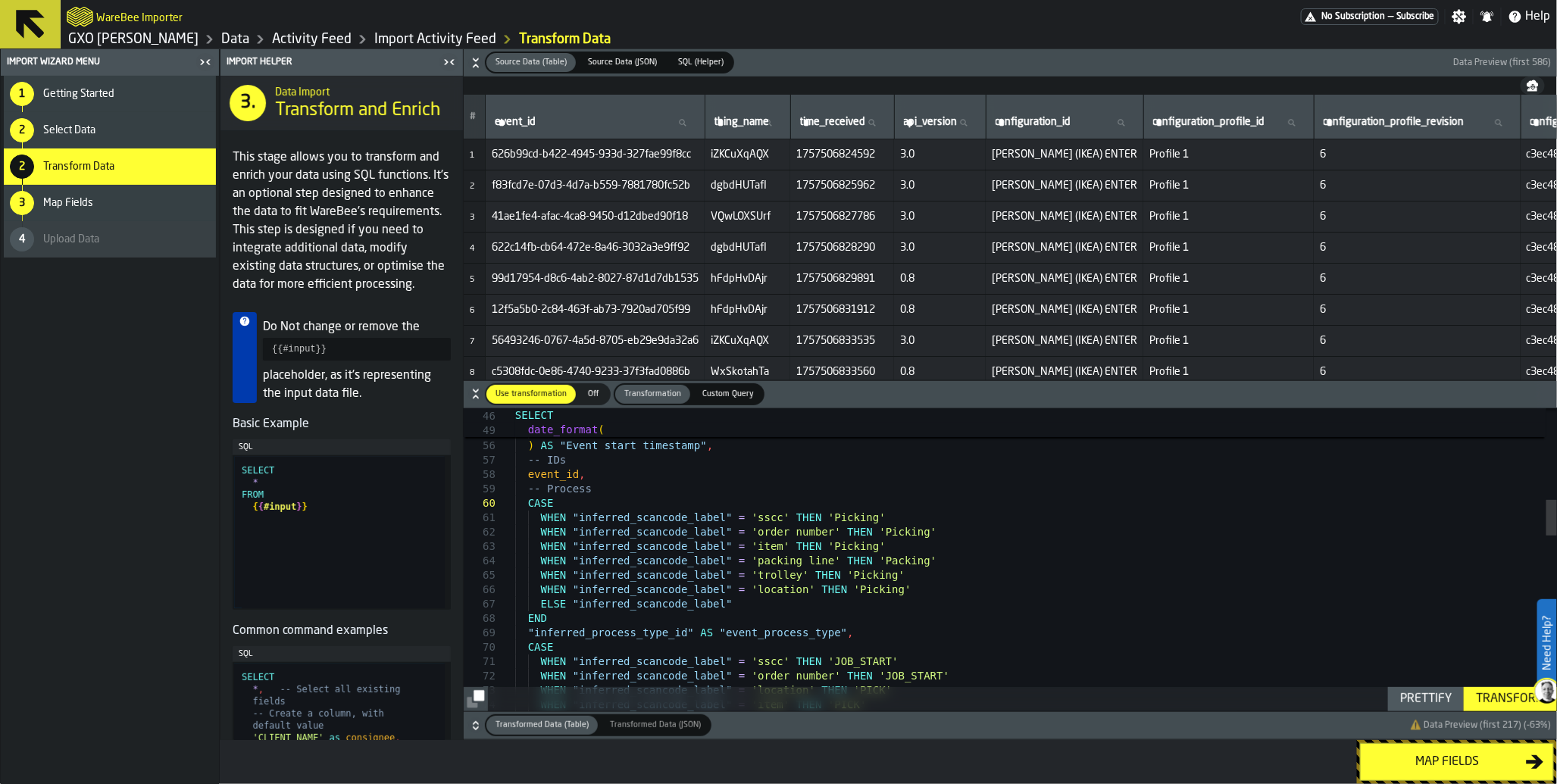
click at [1496, 703] on div "Transform" at bounding box center [1511, 700] width 81 height 18
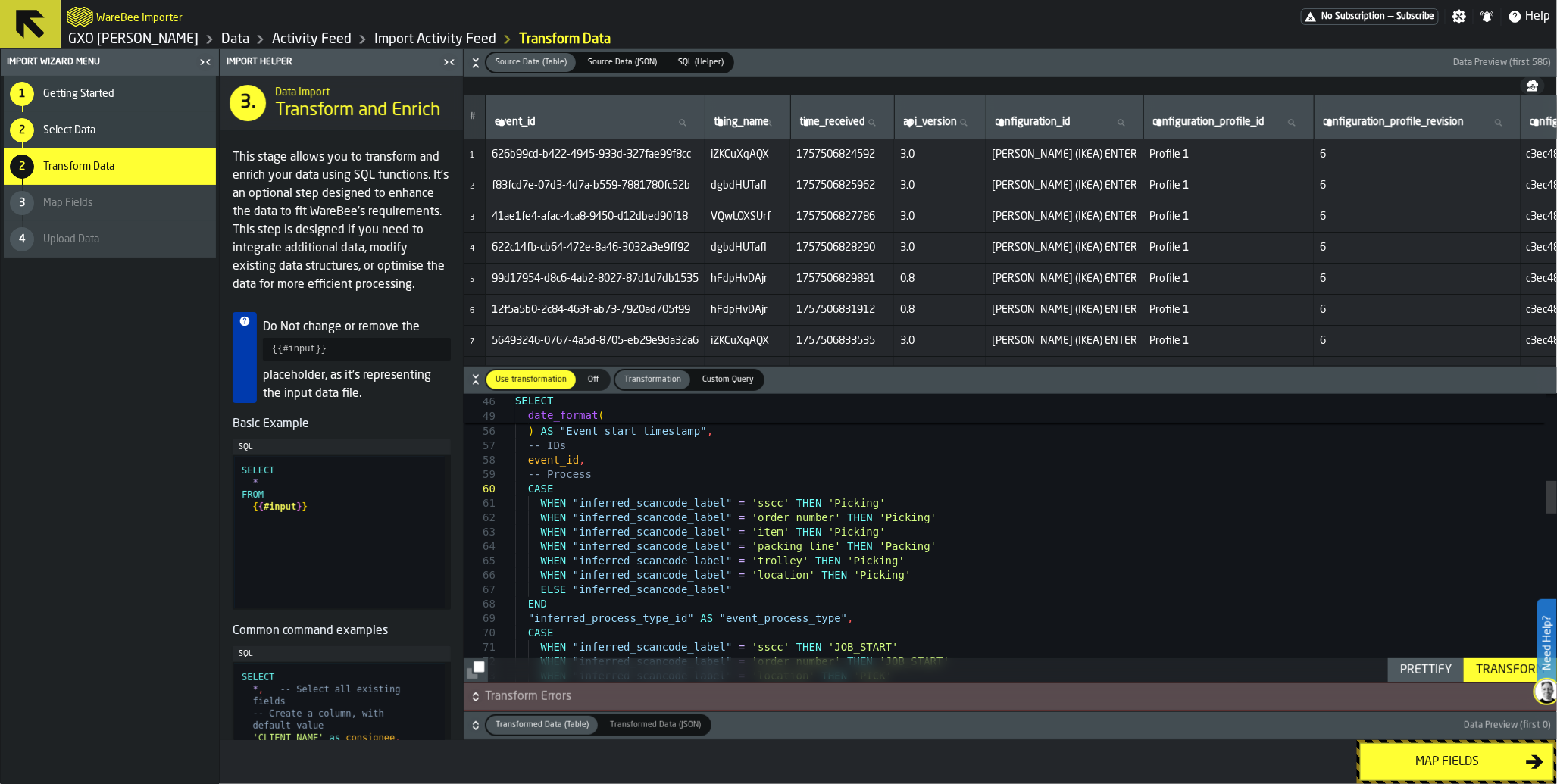
click at [1301, 697] on span "Transform Errors" at bounding box center [1020, 697] width 1069 height 18
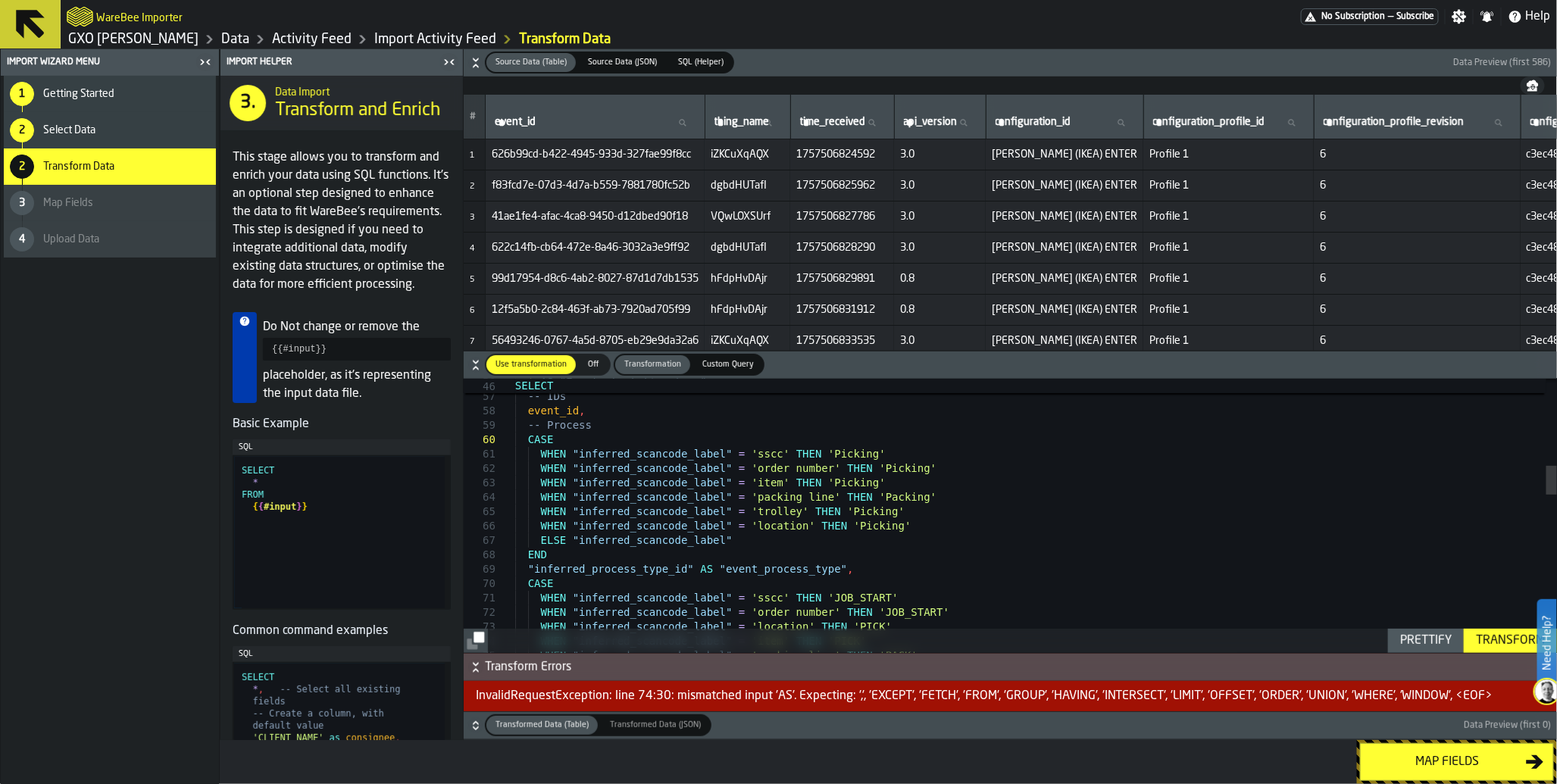
type textarea "**********"
click at [1506, 636] on div "Transform" at bounding box center [1511, 641] width 81 height 18
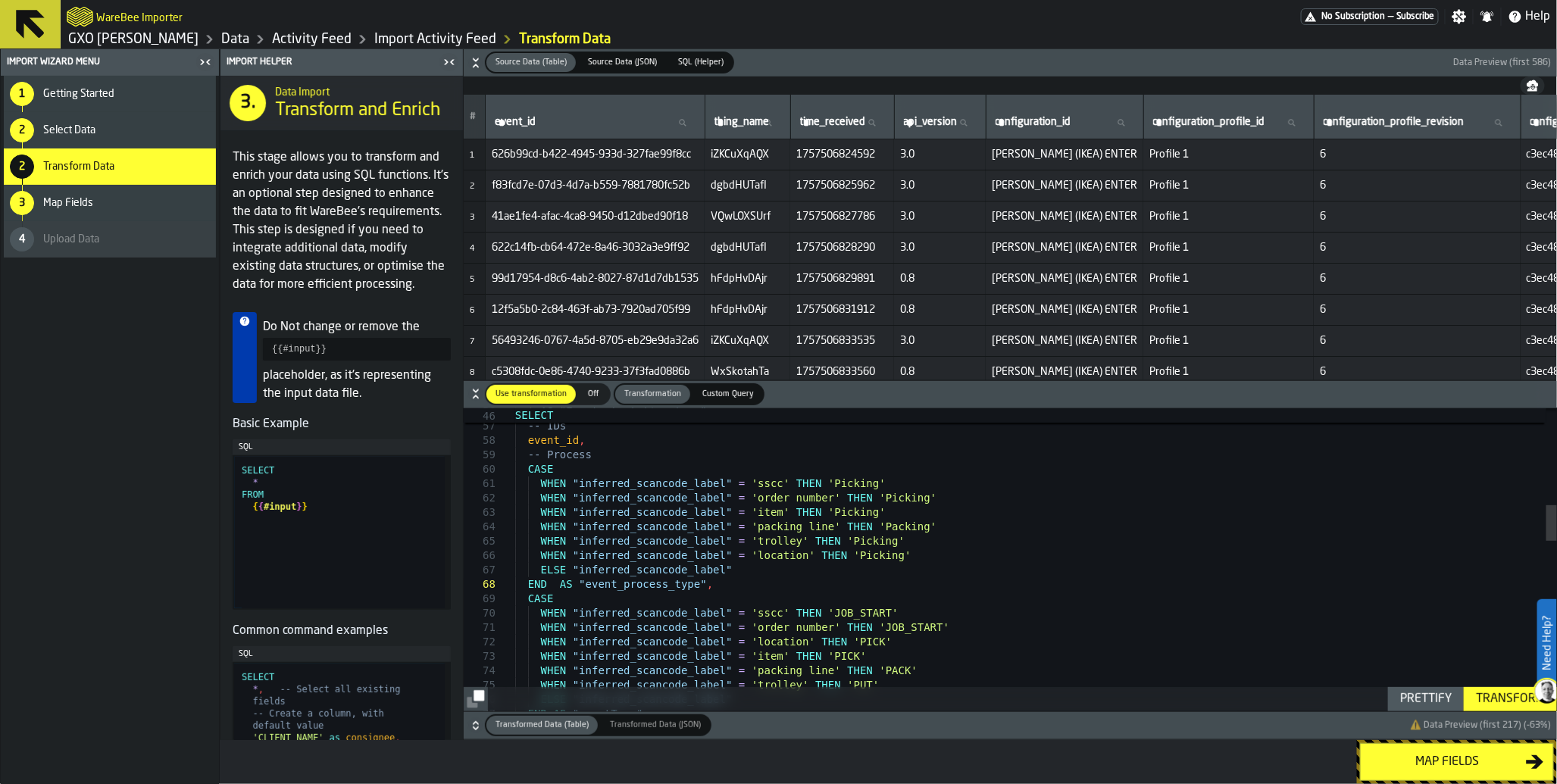
click at [1424, 763] on div "Map fields" at bounding box center [1448, 763] width 156 height 18
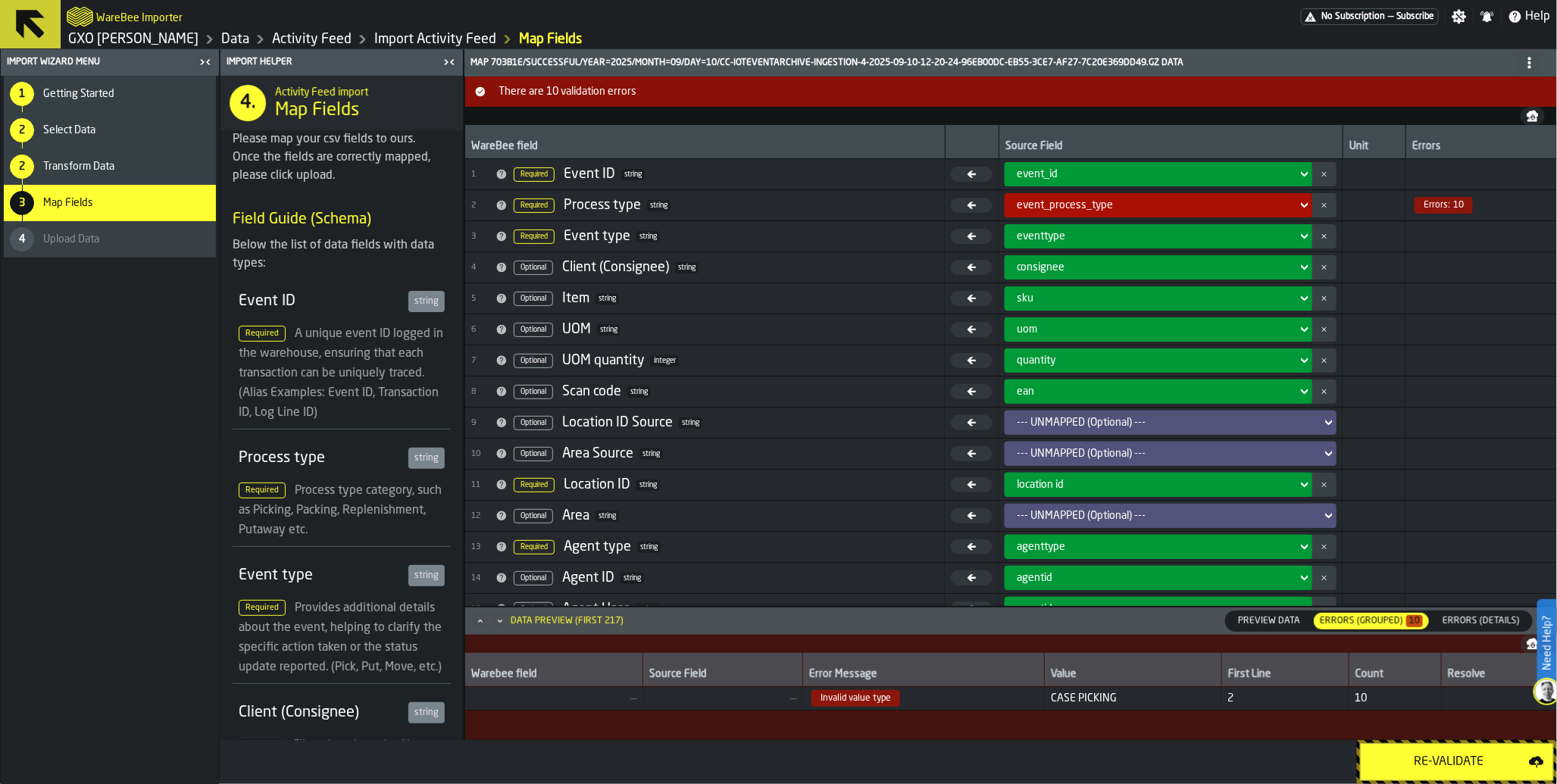
drag, startPoint x: 1424, startPoint y: 763, endPoint x: 1469, endPoint y: 759, distance: 45.2
click at [1469, 759] on div "Re-Validate" at bounding box center [1450, 763] width 159 height 18
click at [1421, 759] on div "Re-Validate" at bounding box center [1450, 763] width 159 height 18
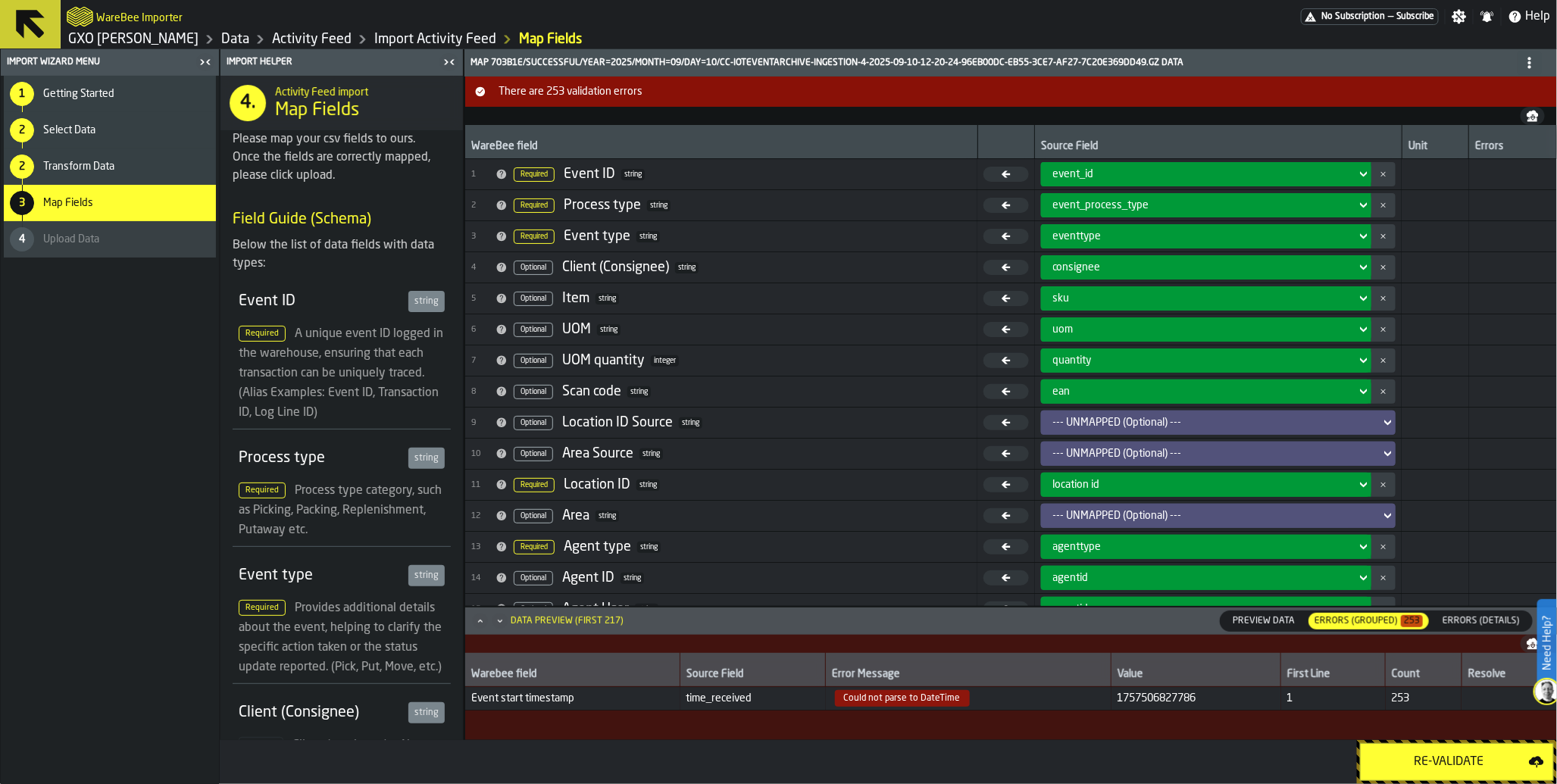
click at [301, 33] on link "Activity Feed" at bounding box center [312, 40] width 80 height 17
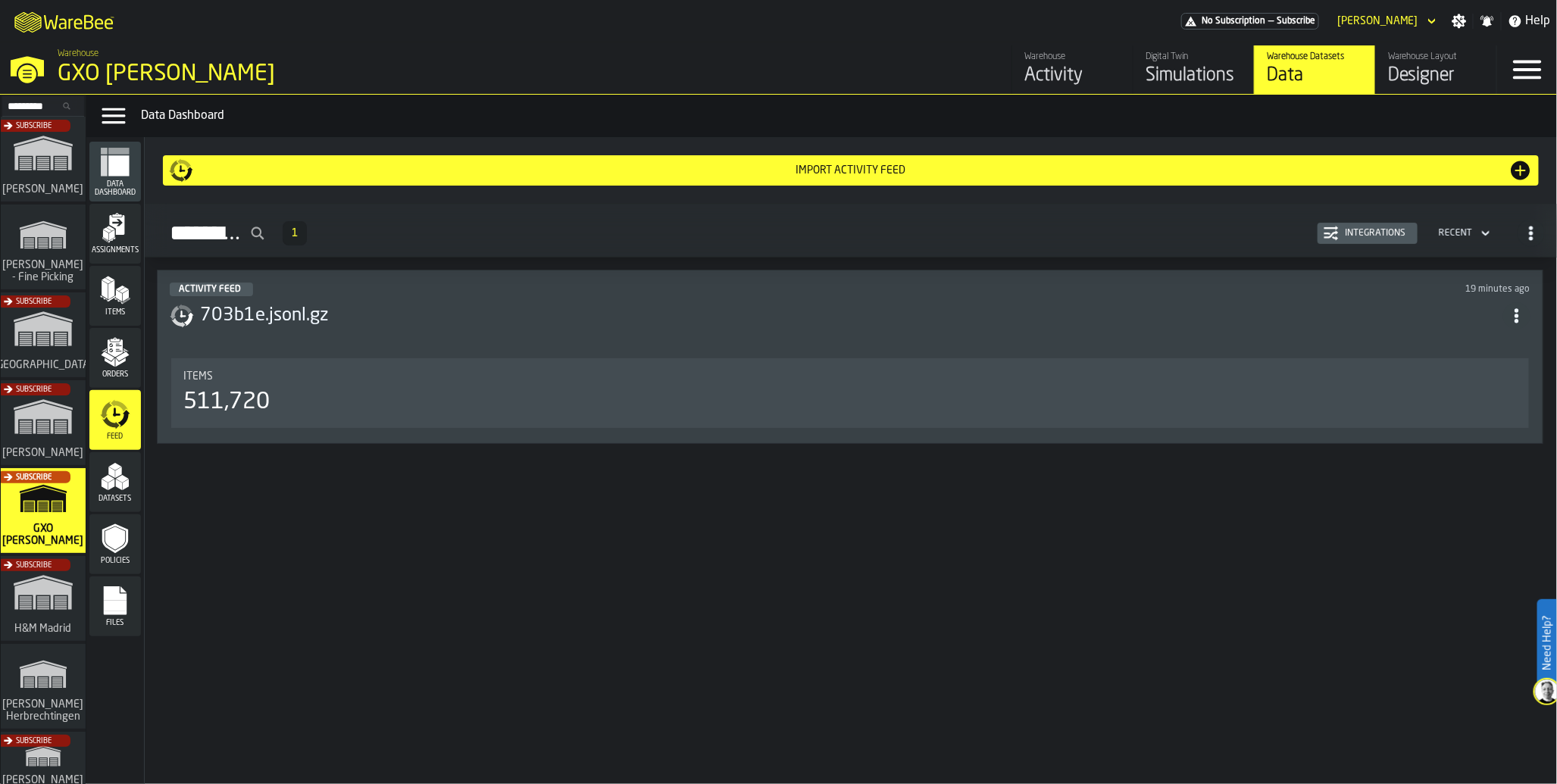
click at [123, 420] on icon "menu Feed" at bounding box center [124, 418] width 12 height 18
click at [275, 399] on div "511,720" at bounding box center [850, 402] width 1334 height 28
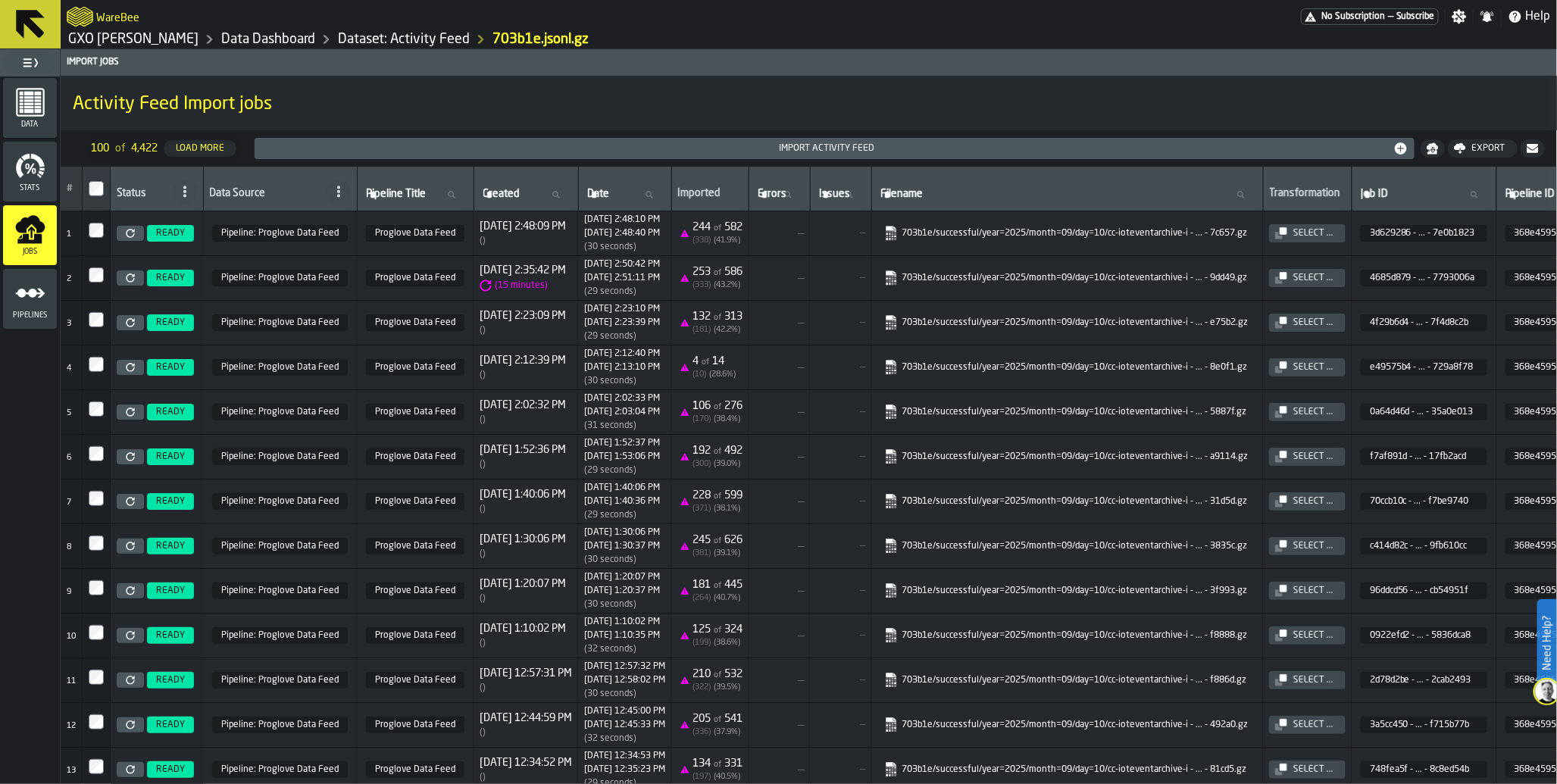
click at [126, 237] on icon at bounding box center [130, 234] width 9 height 9
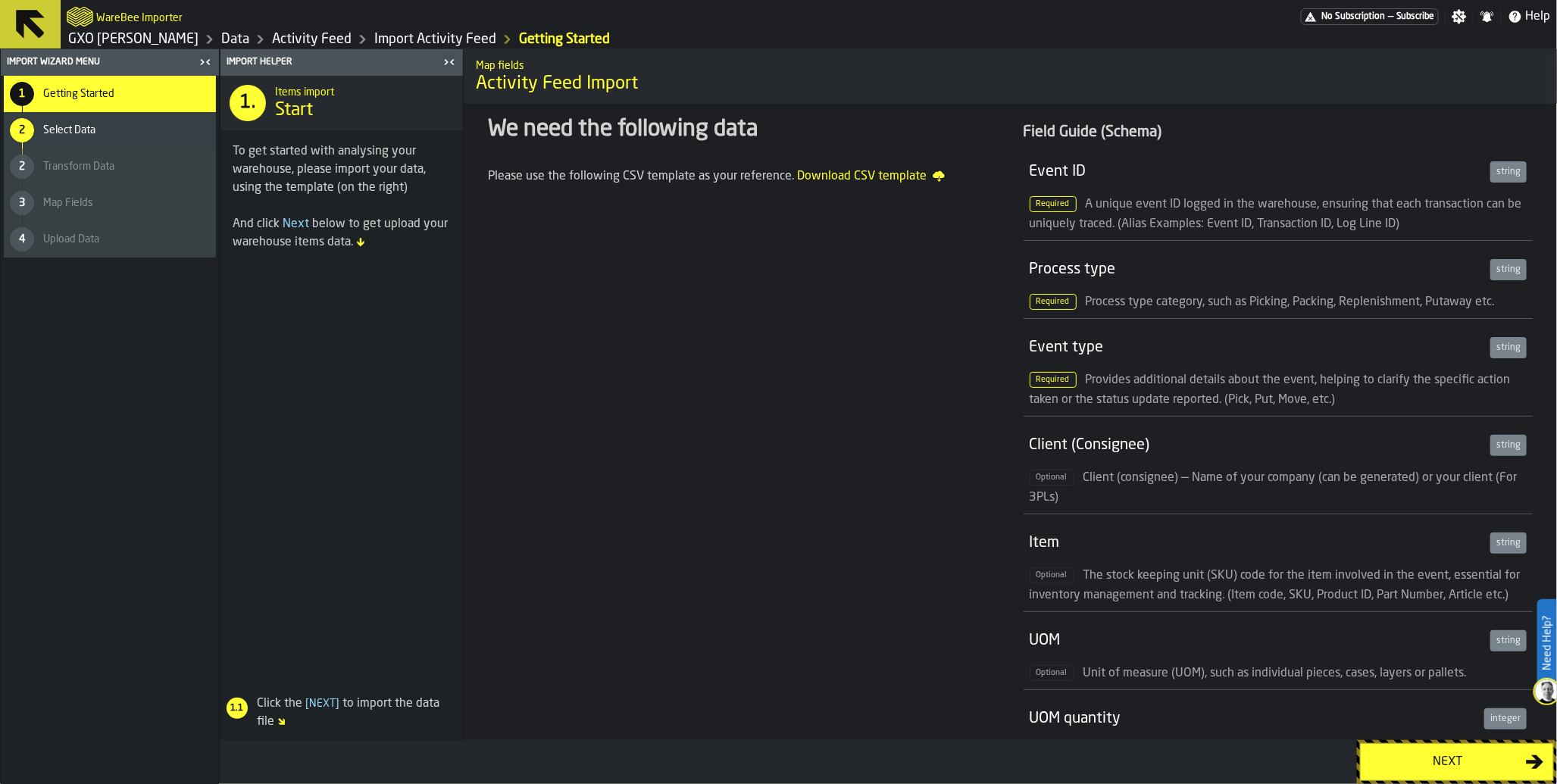
click at [1486, 766] on div "Next" at bounding box center [1448, 763] width 156 height 18
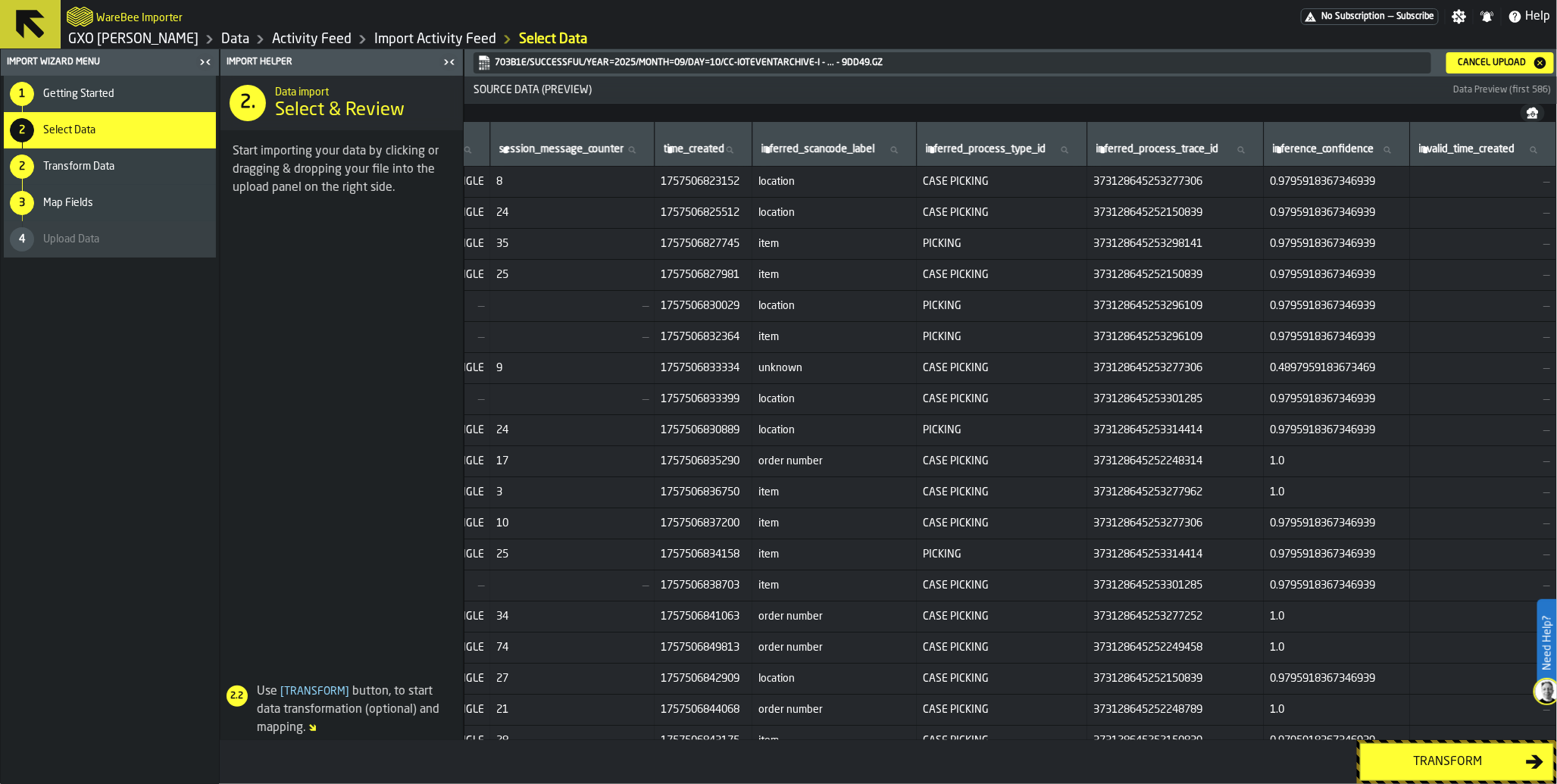
scroll to position [0, 7889]
click at [1442, 763] on div "Transform" at bounding box center [1448, 763] width 156 height 18
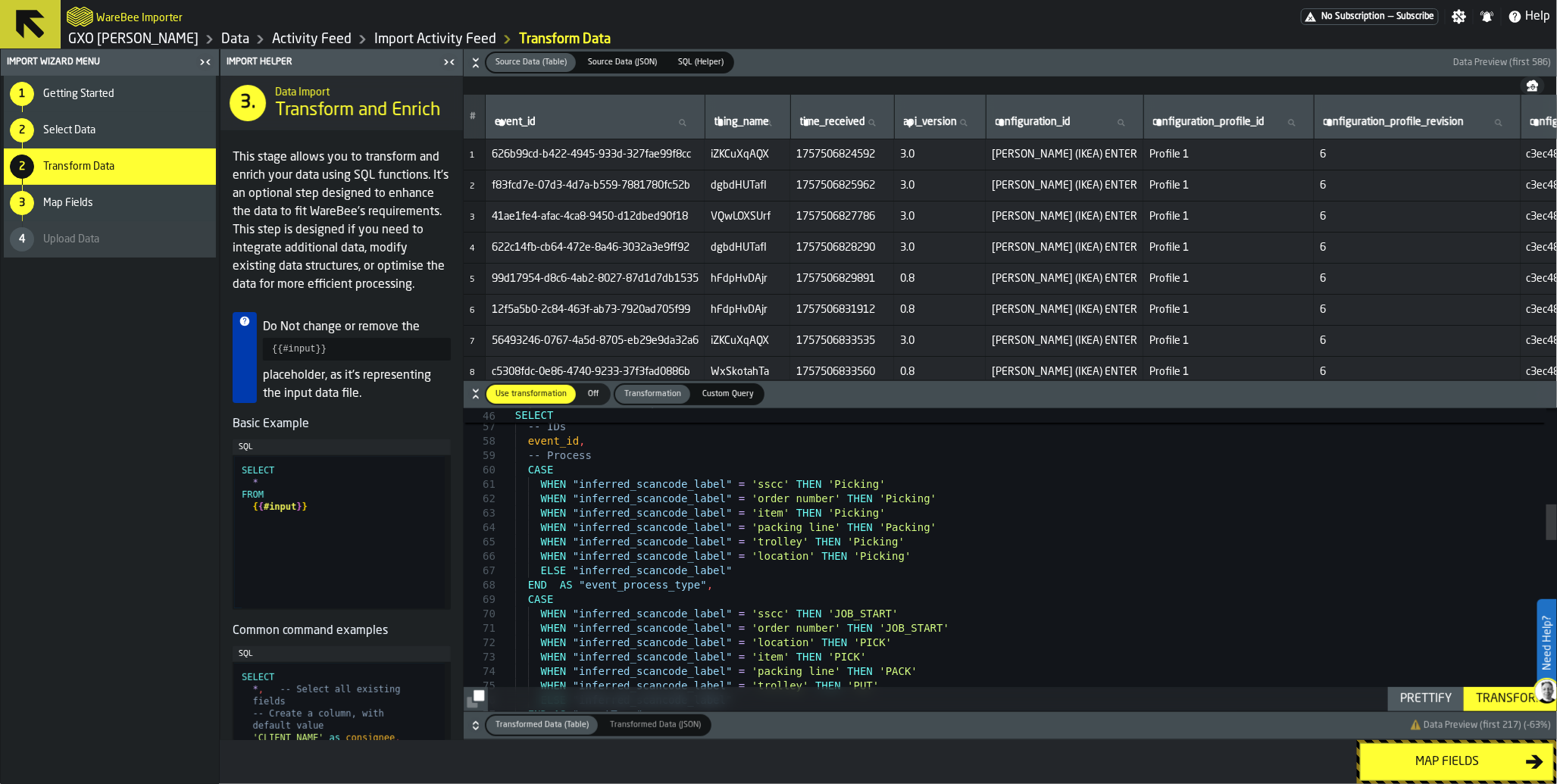
click at [1431, 765] on div "Map fields" at bounding box center [1448, 763] width 156 height 18
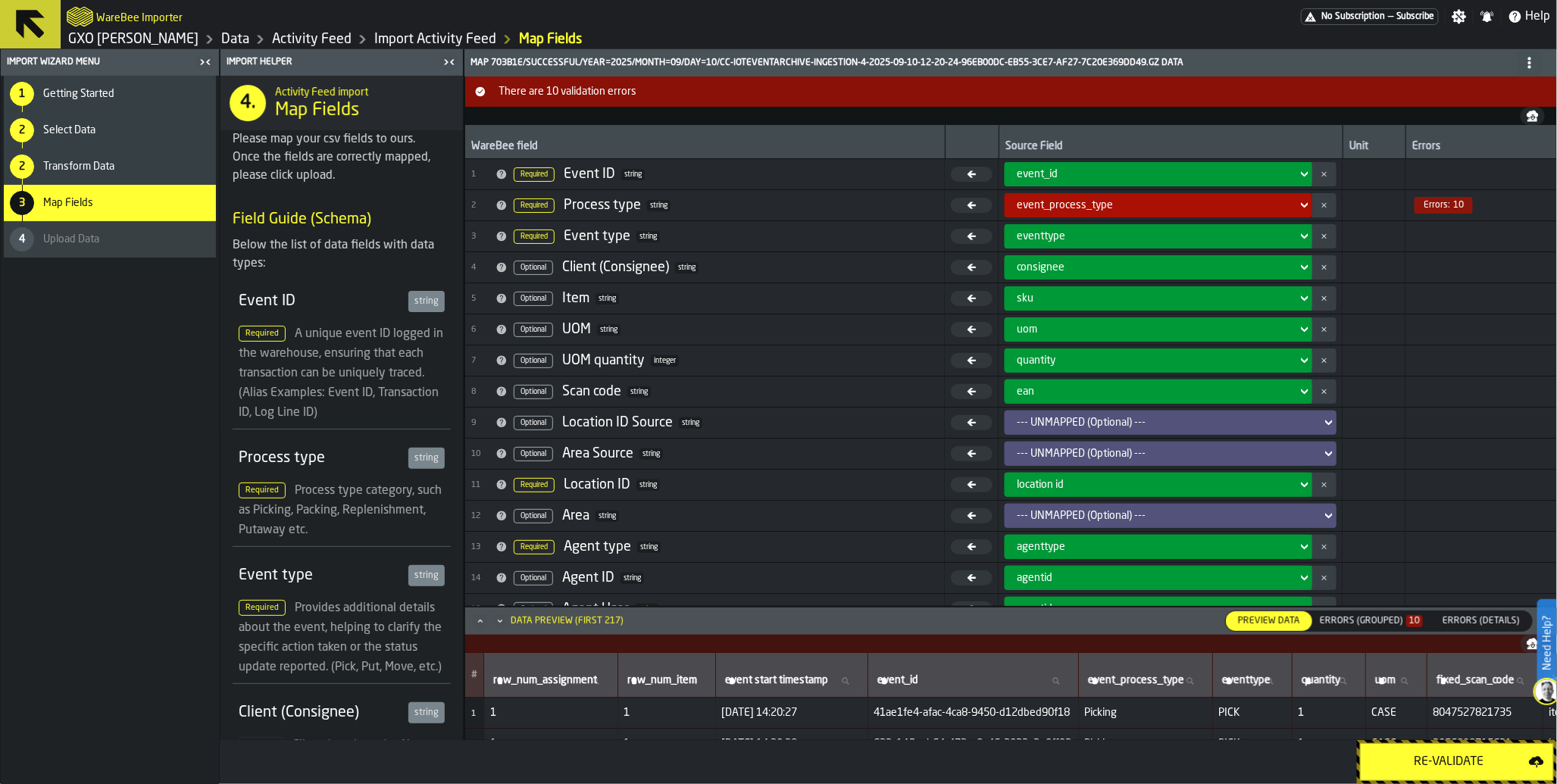
click at [1431, 766] on div "Re-Validate" at bounding box center [1450, 763] width 159 height 18
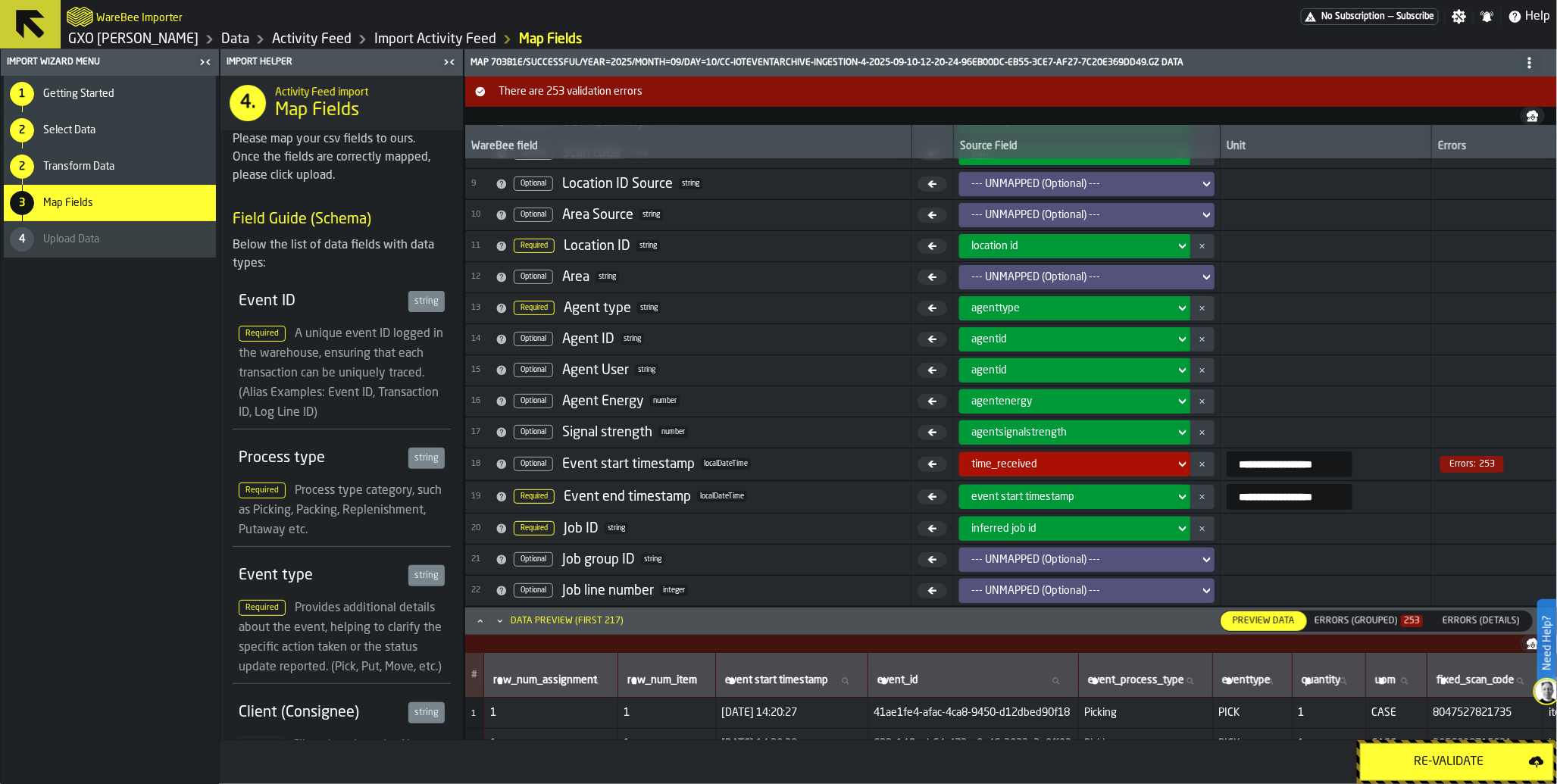
scroll to position [239, 0]
click at [1351, 625] on div "Errors (Grouped) 253" at bounding box center [1368, 622] width 108 height 11
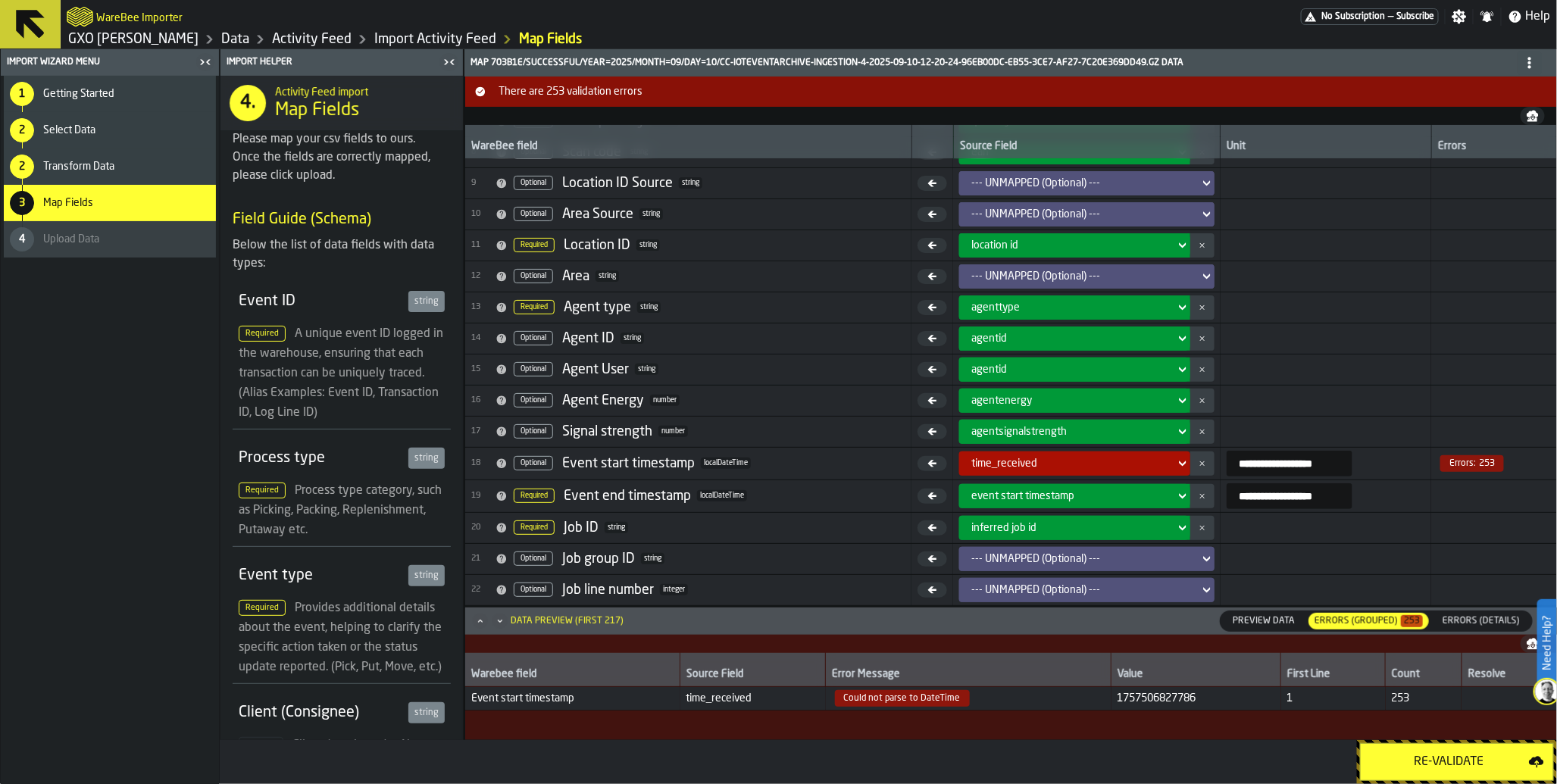
click at [59, 169] on span "Transform Data" at bounding box center [78, 167] width 71 height 12
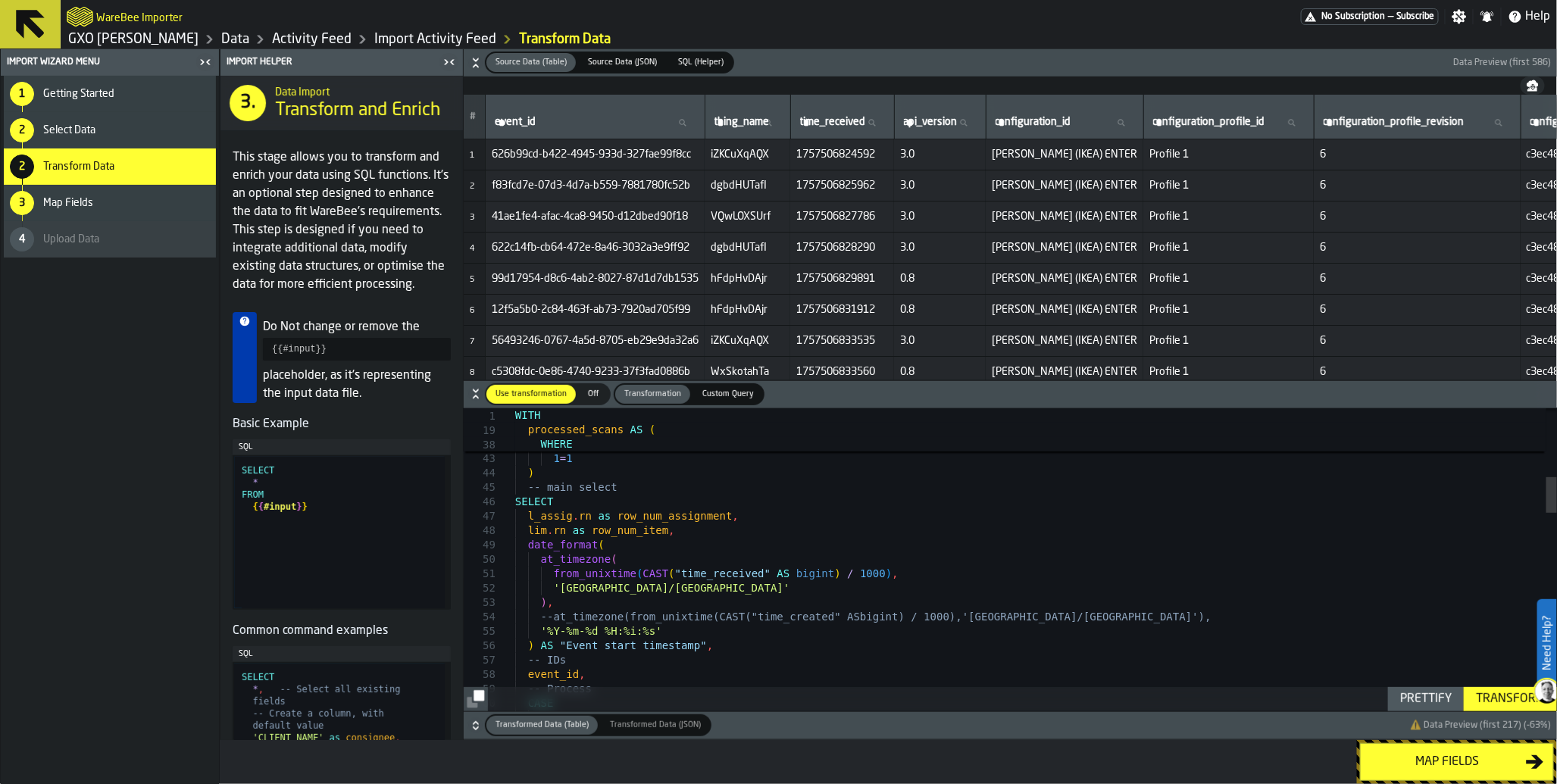
scroll to position [0, 0]
type textarea "**********"
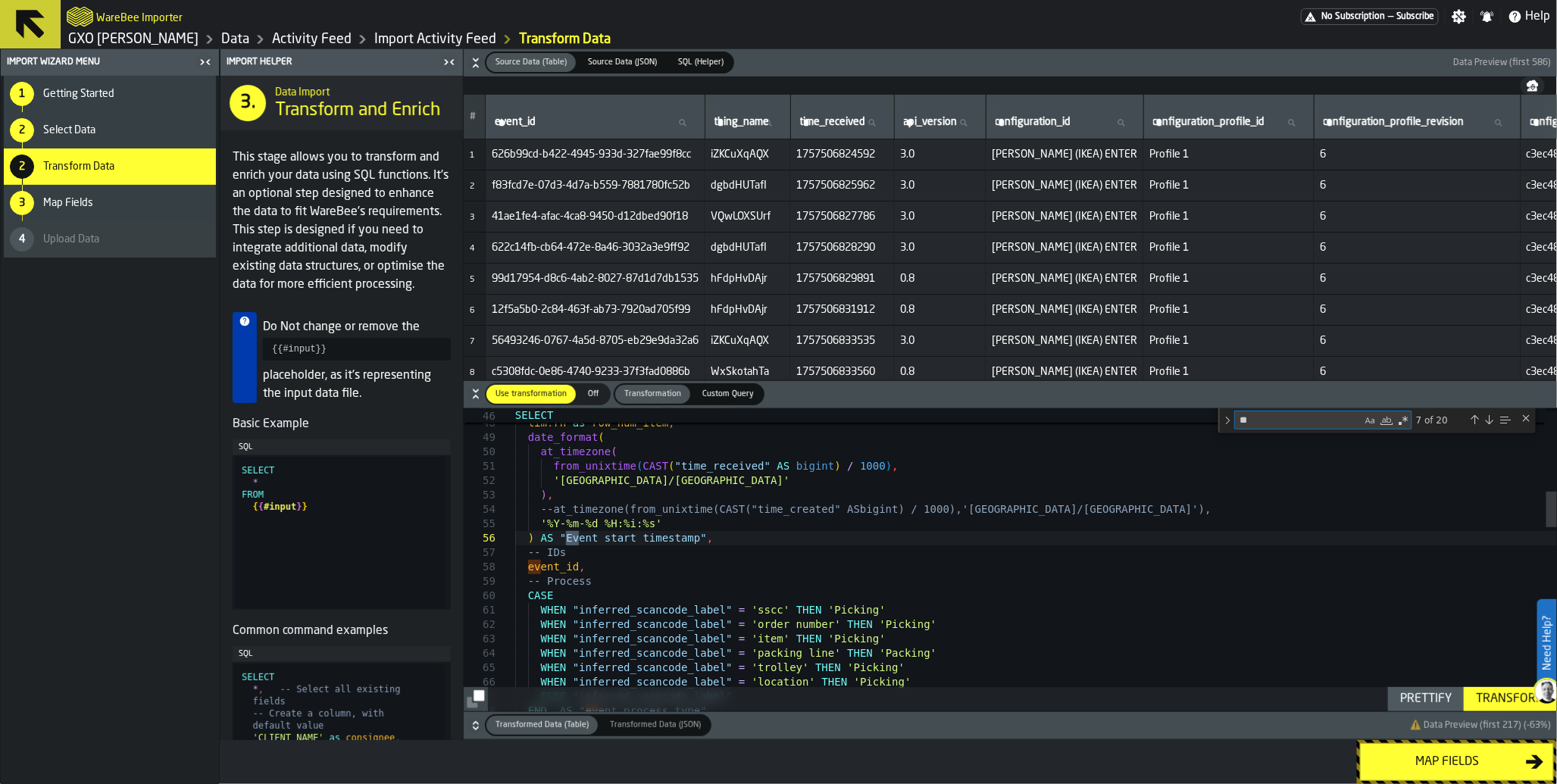
type textarea "*"
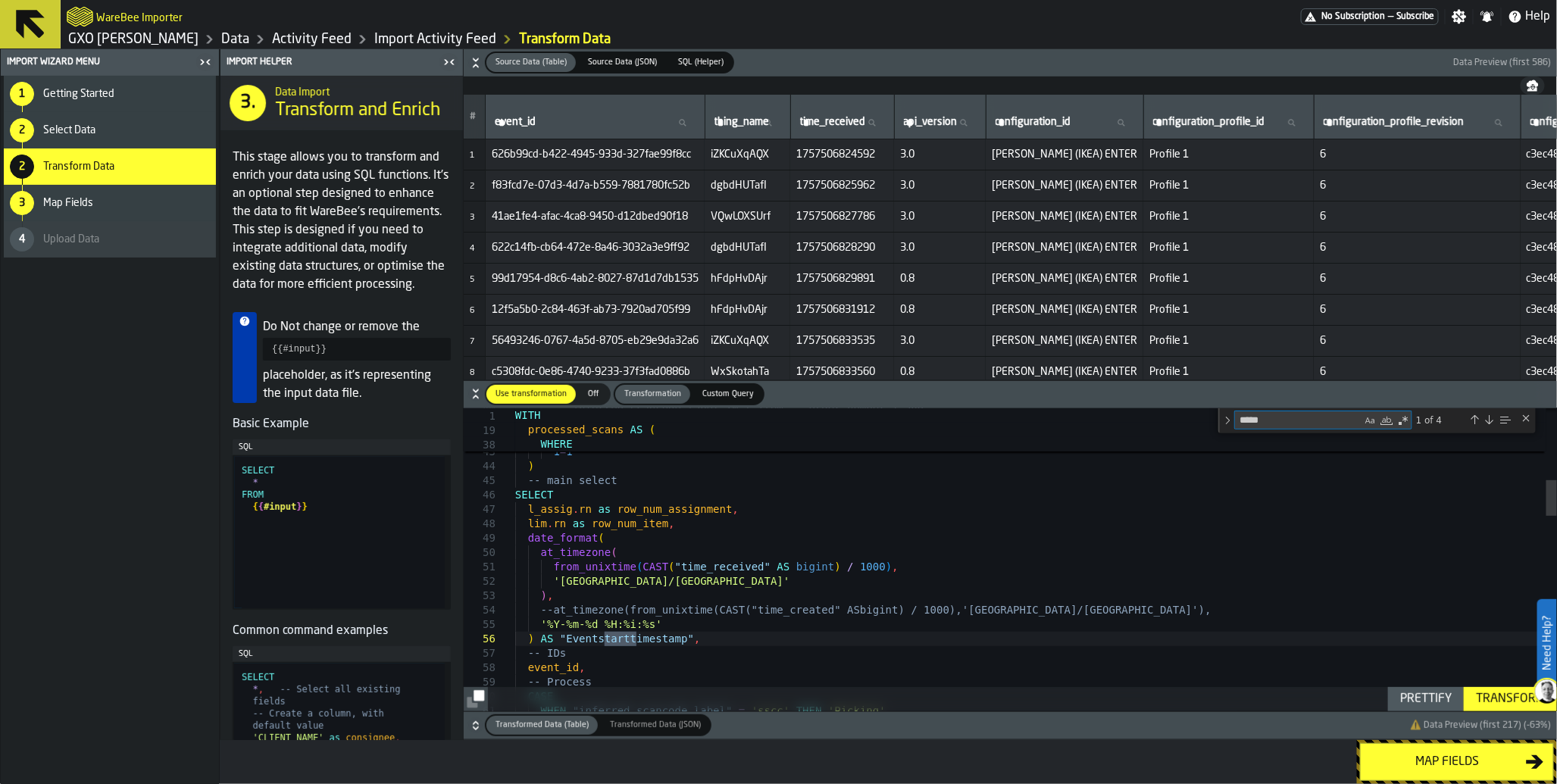
type textarea "*****"
click at [1493, 422] on div "Next Match (Enter)" at bounding box center [1490, 420] width 12 height 12
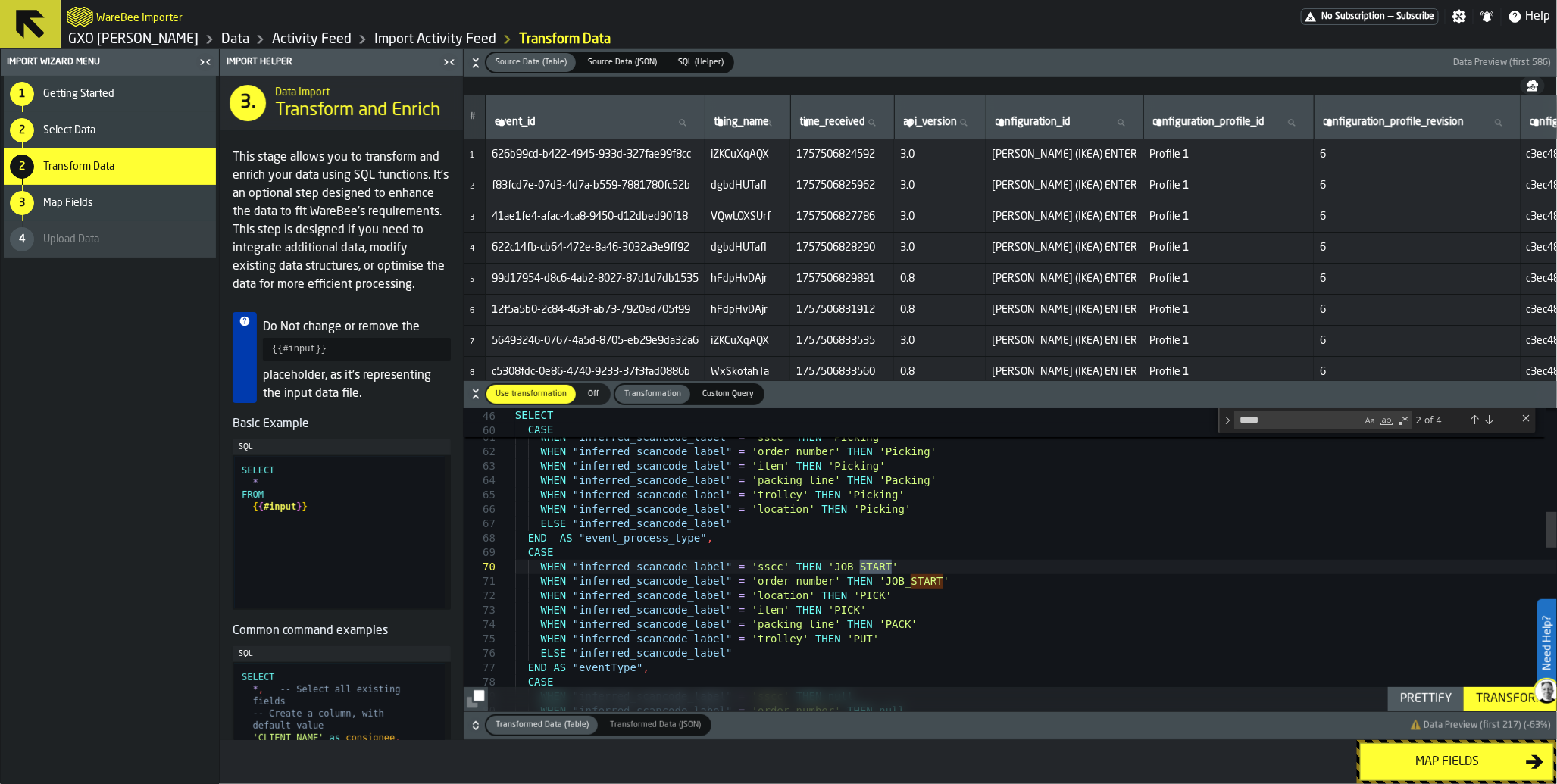
click at [1493, 422] on div "Next Match (Enter)" at bounding box center [1490, 420] width 12 height 12
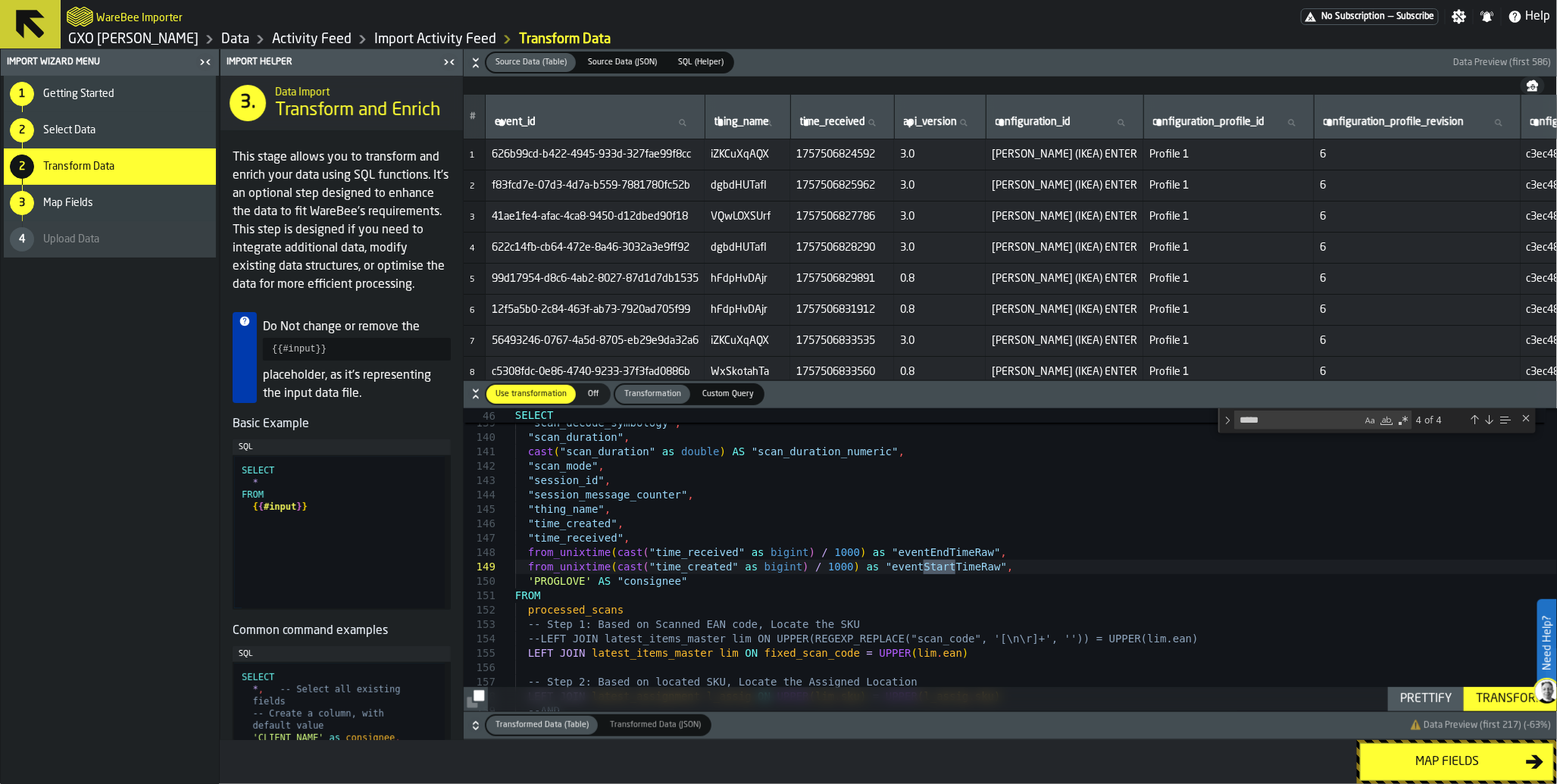
click at [1493, 422] on div "Next Match (Enter)" at bounding box center [1490, 420] width 12 height 12
type textarea "**********"
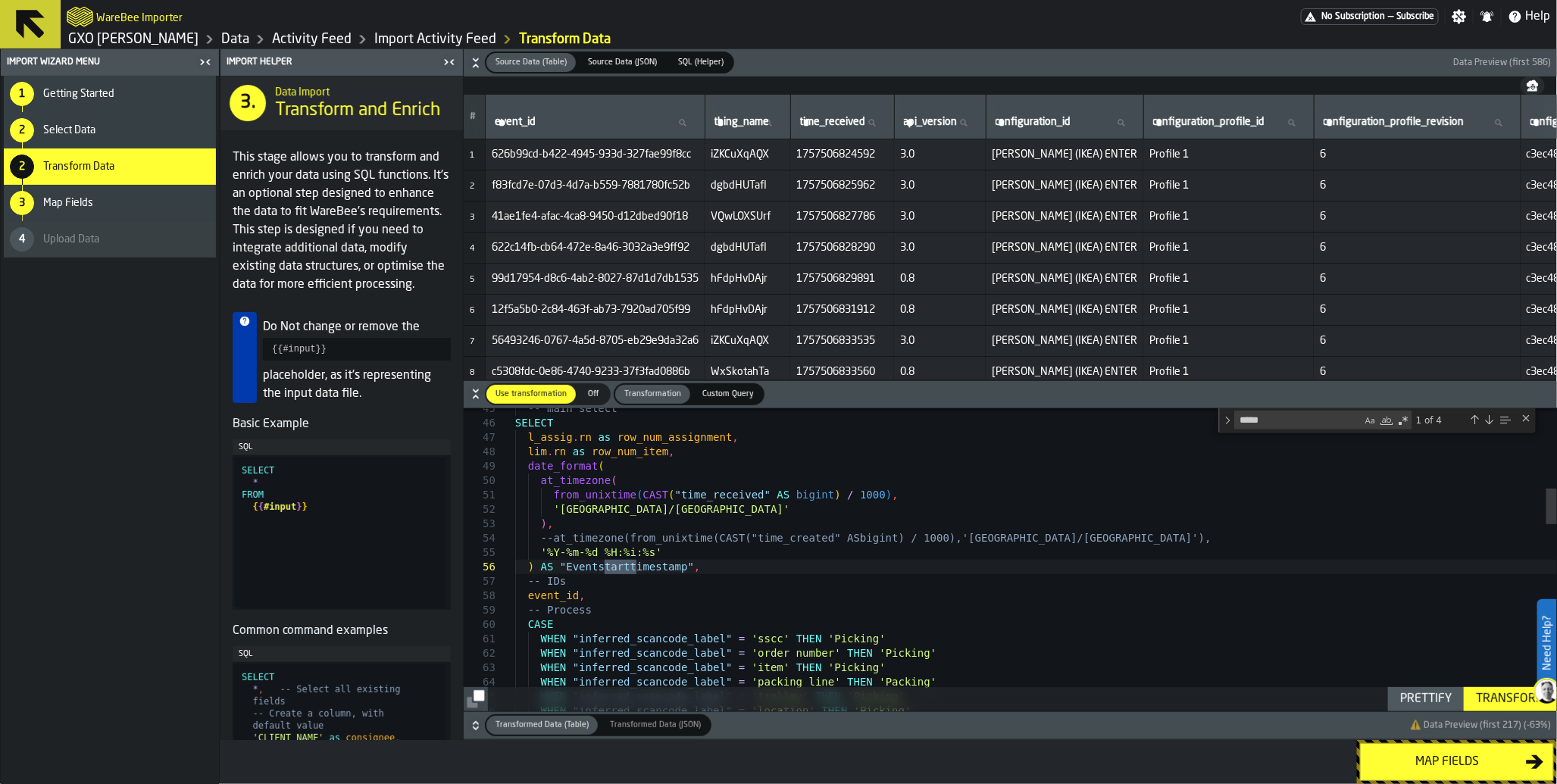
click at [1497, 699] on div "Transform" at bounding box center [1511, 700] width 81 height 18
click at [480, 730] on icon "button-" at bounding box center [476, 726] width 15 height 15
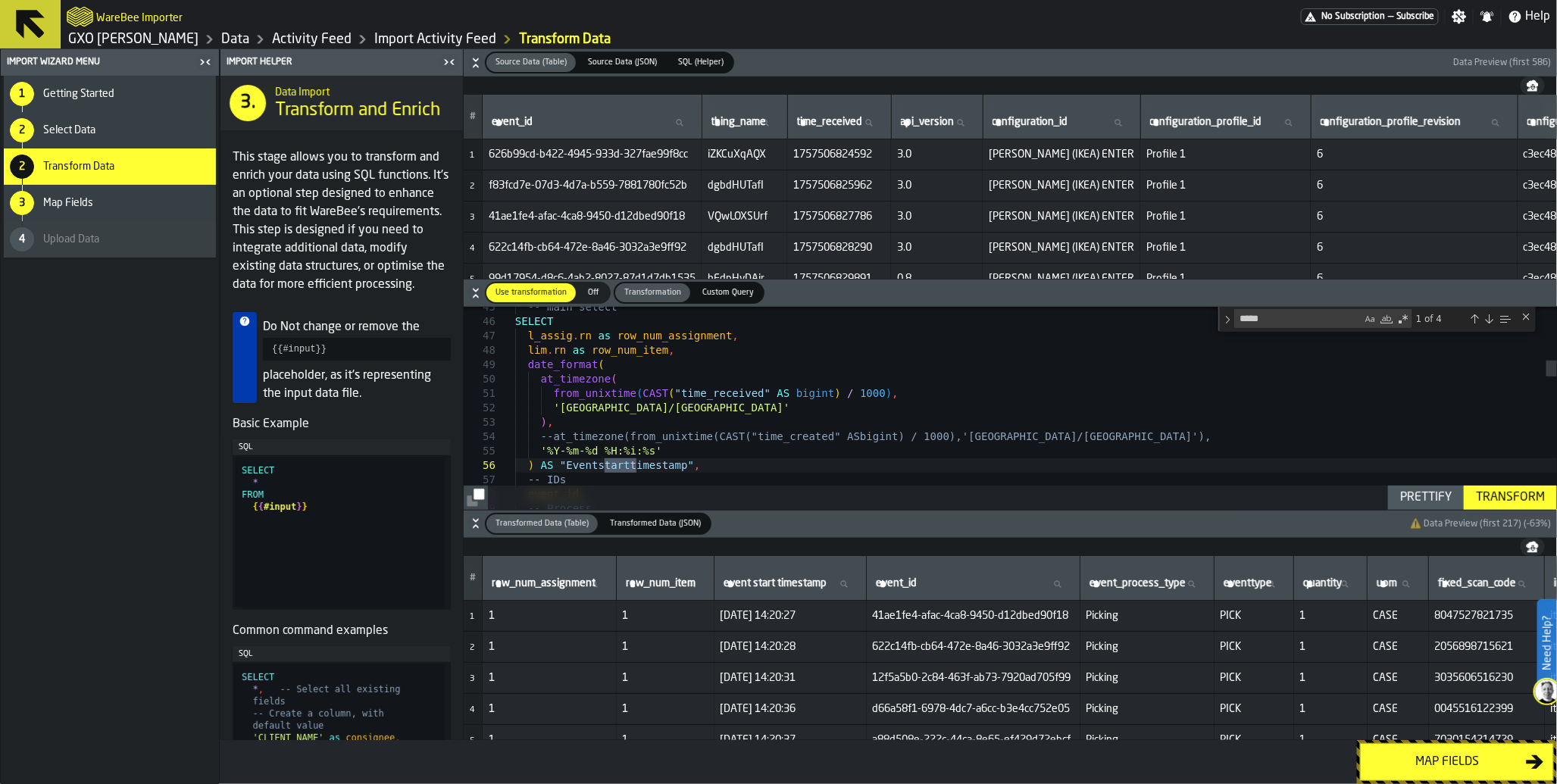
click at [474, 65] on icon "button-" at bounding box center [475, 65] width 5 height 4
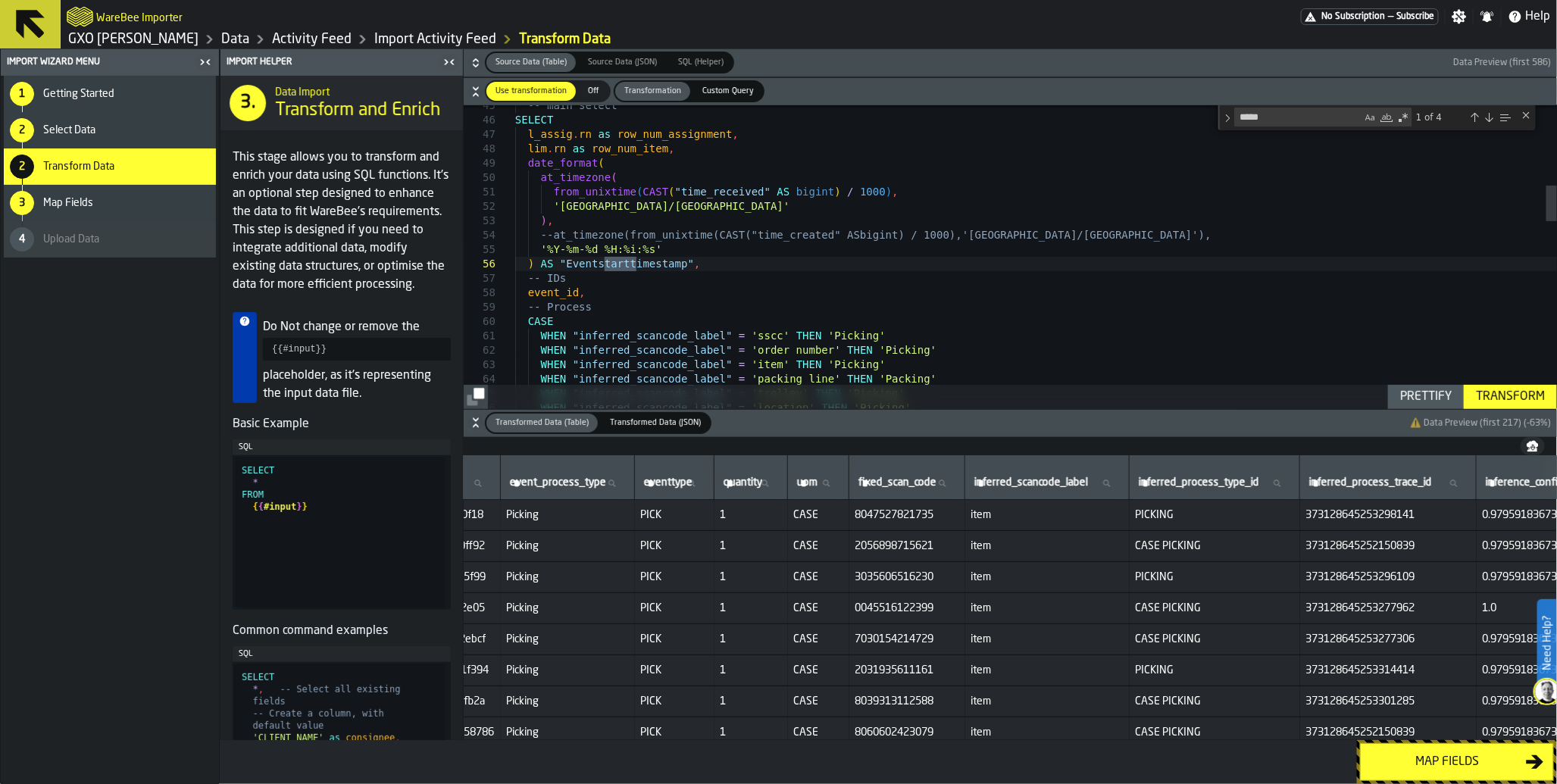
scroll to position [0, 583]
click at [1418, 759] on div "Map fields" at bounding box center [1448, 763] width 156 height 18
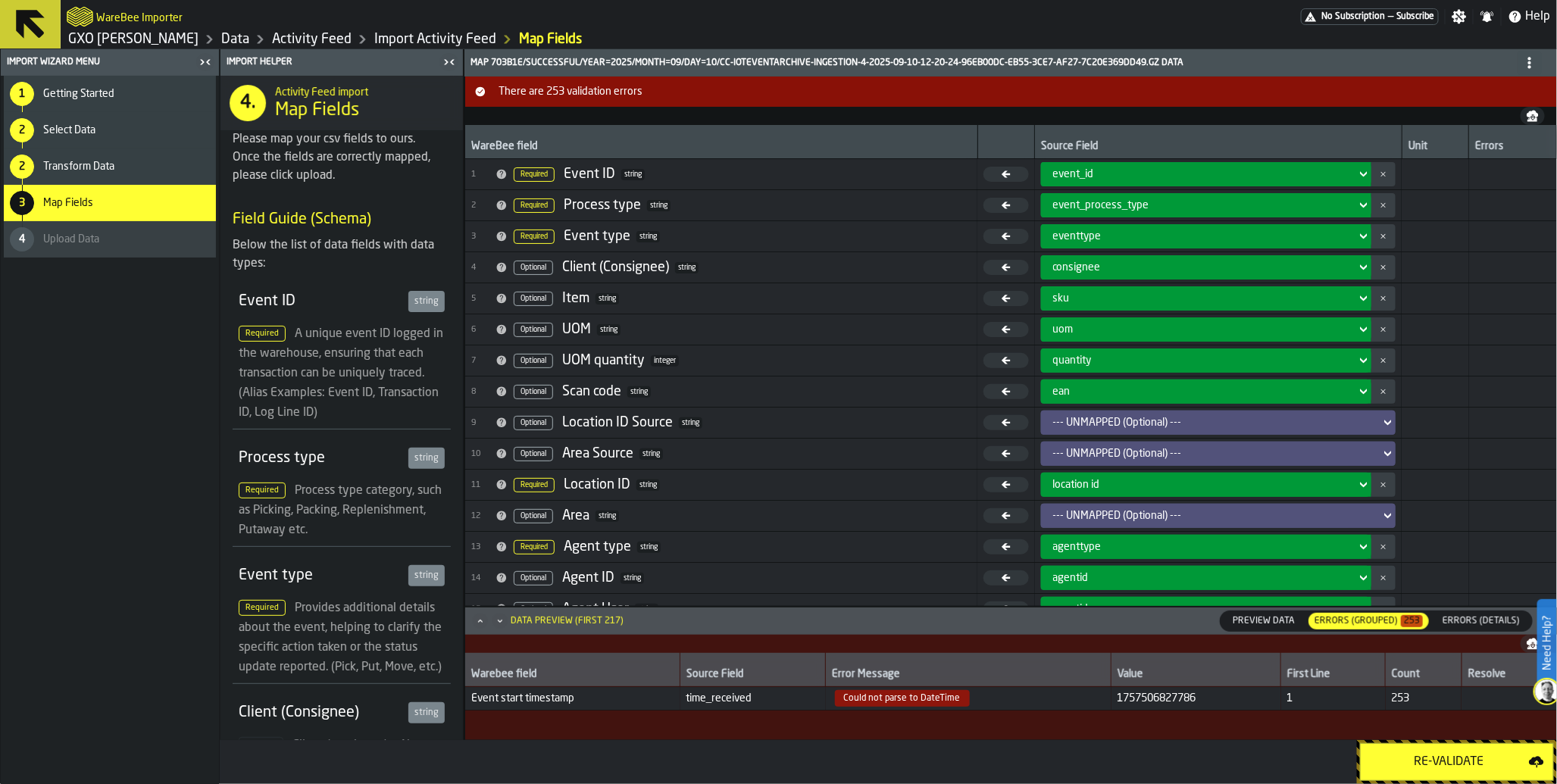
drag, startPoint x: 1418, startPoint y: 759, endPoint x: 1449, endPoint y: 770, distance: 32.9
click at [1449, 770] on div "Re-Validate" at bounding box center [1450, 763] width 159 height 18
click at [1440, 761] on div "Re-Validate" at bounding box center [1450, 763] width 159 height 18
click at [1493, 625] on span "Errors (Details)" at bounding box center [1481, 622] width 90 height 14
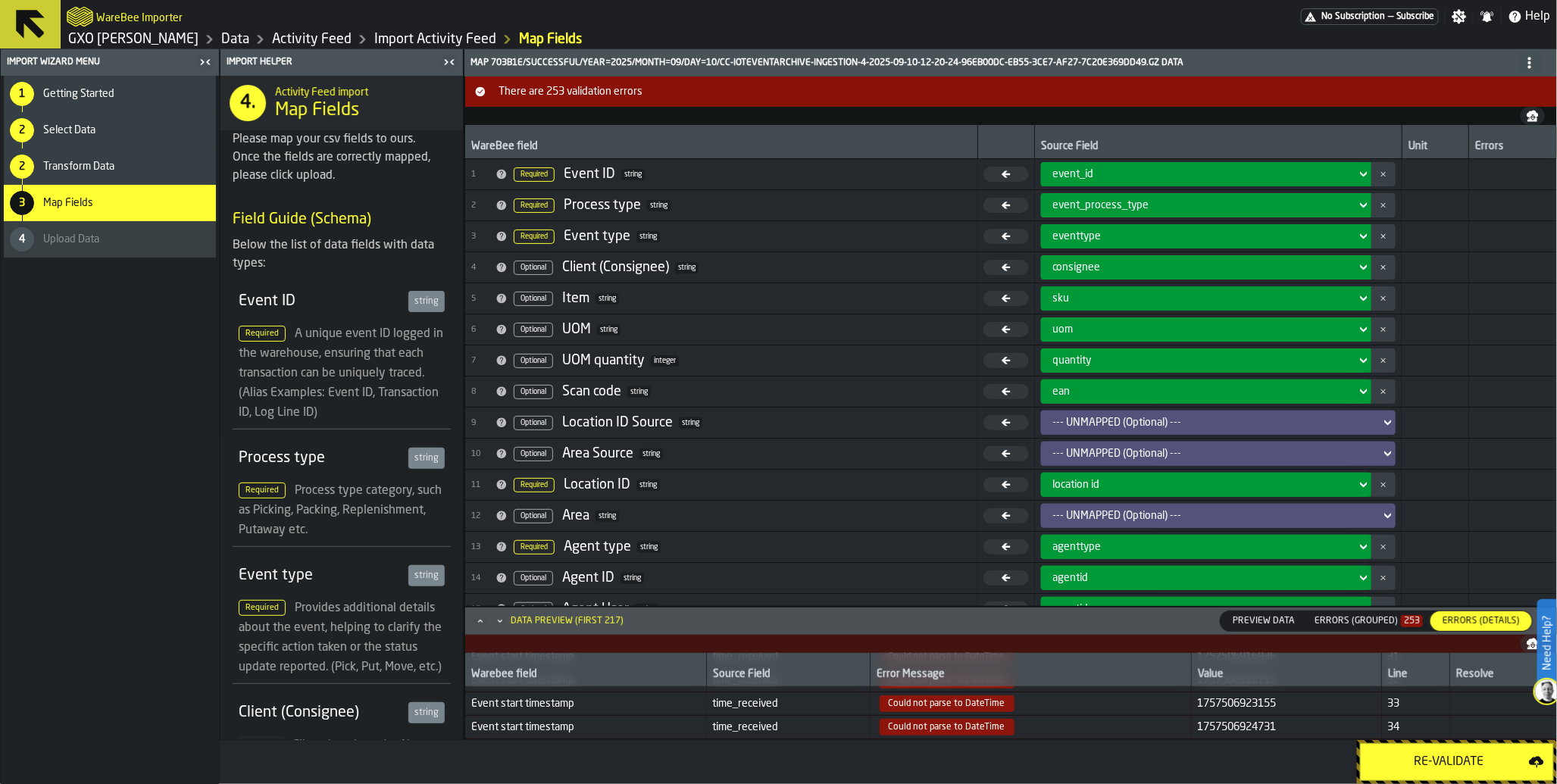
scroll to position [0, 0]
click at [87, 167] on span "Transform Data" at bounding box center [78, 167] width 71 height 12
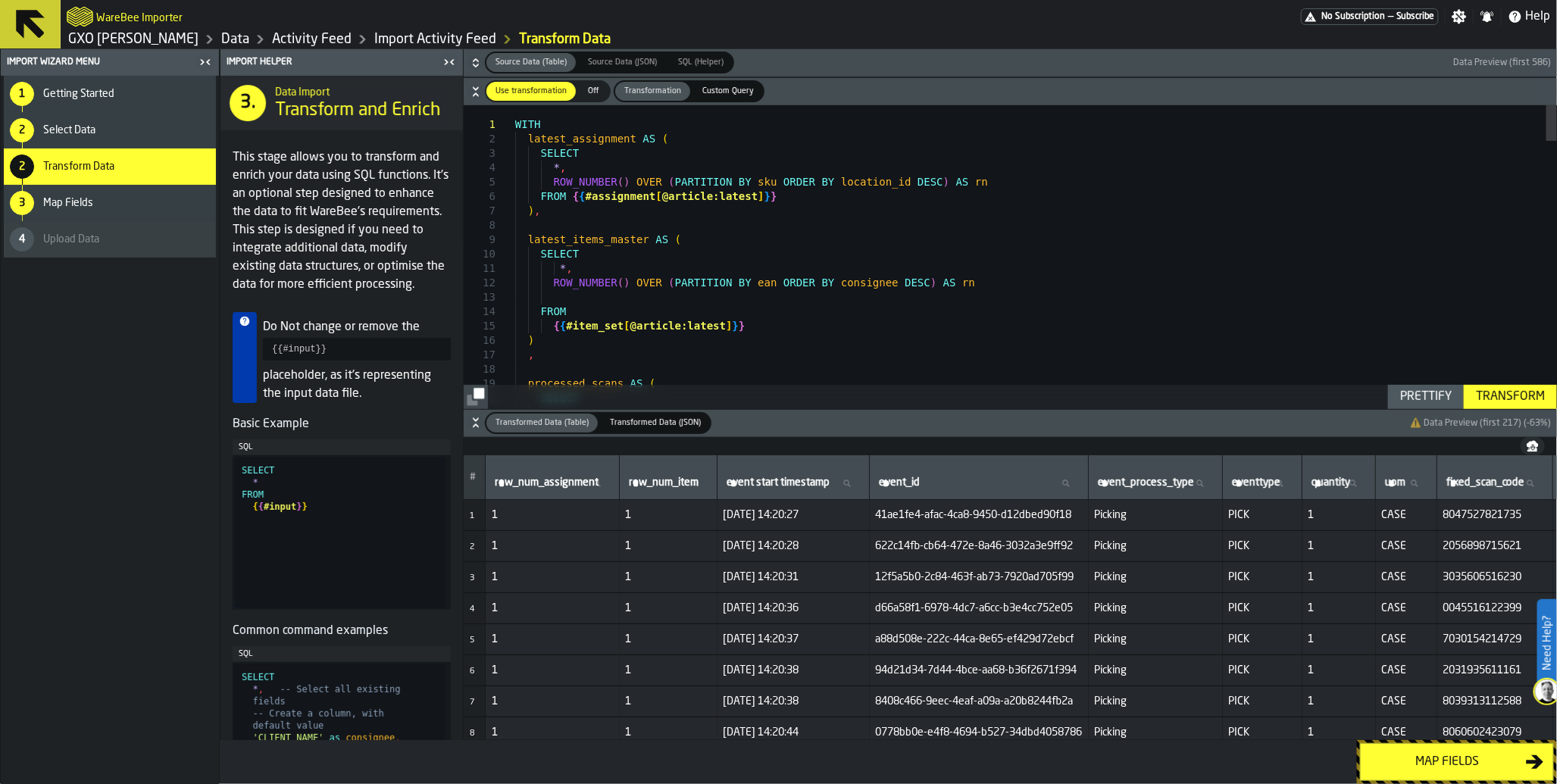
type textarea "**********"
type textarea "*"
type textarea "**********"
type textarea "**"
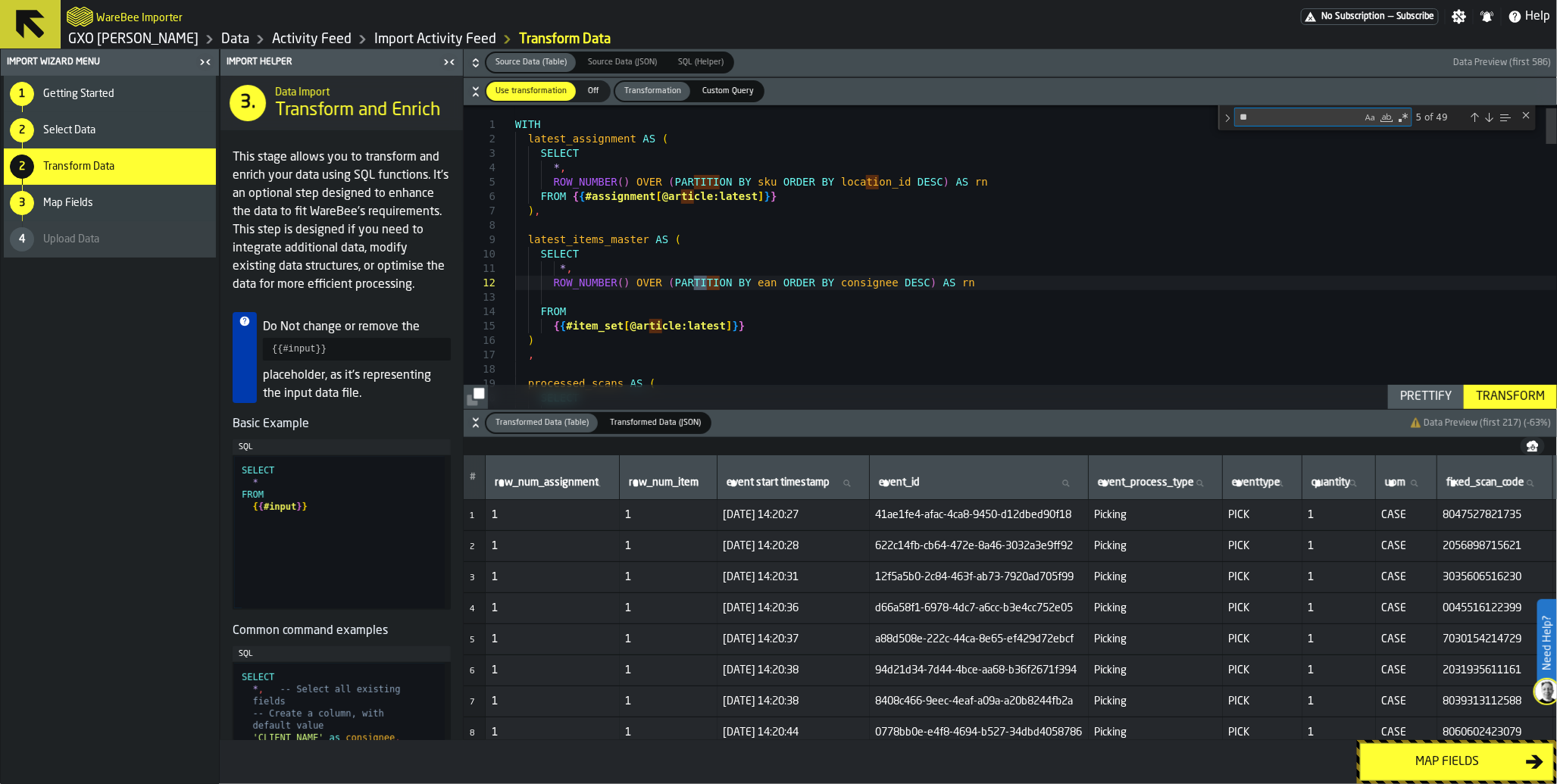
type textarea "**********"
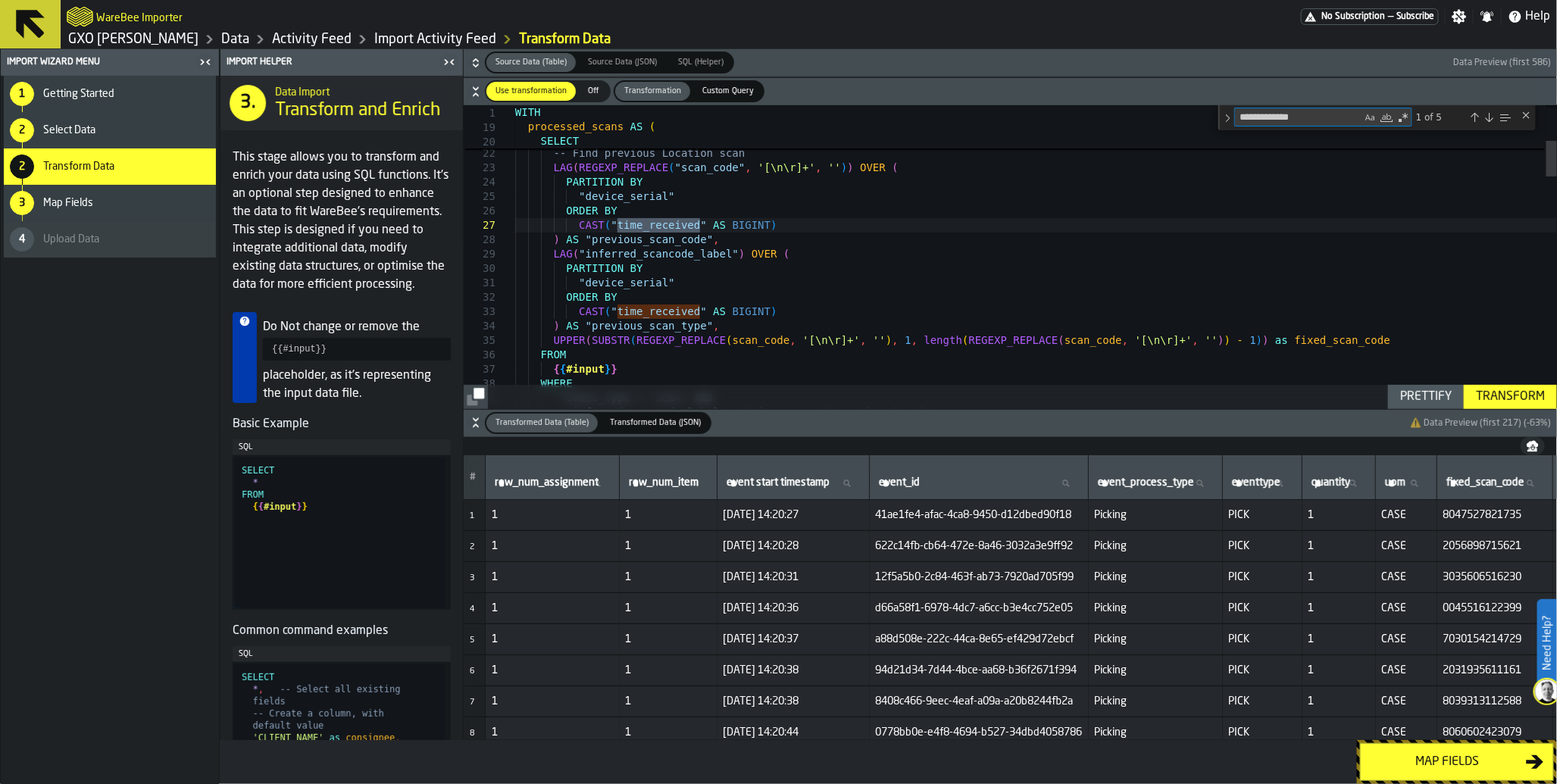
type textarea "**********"
click at [1493, 119] on div "Next Match (Enter)" at bounding box center [1490, 117] width 12 height 12
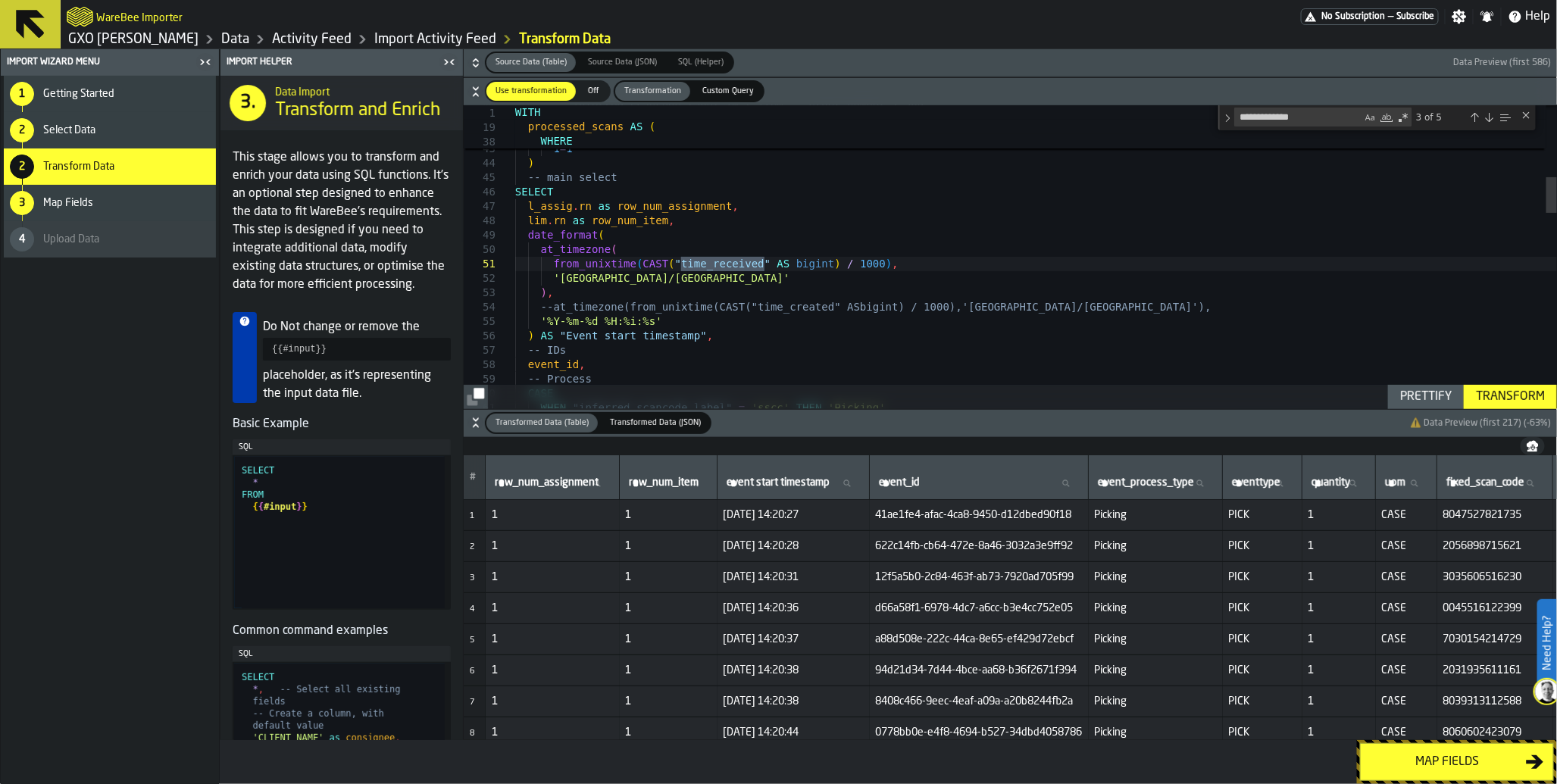
click at [1493, 119] on div "Next Match (Enter)" at bounding box center [1490, 117] width 12 height 12
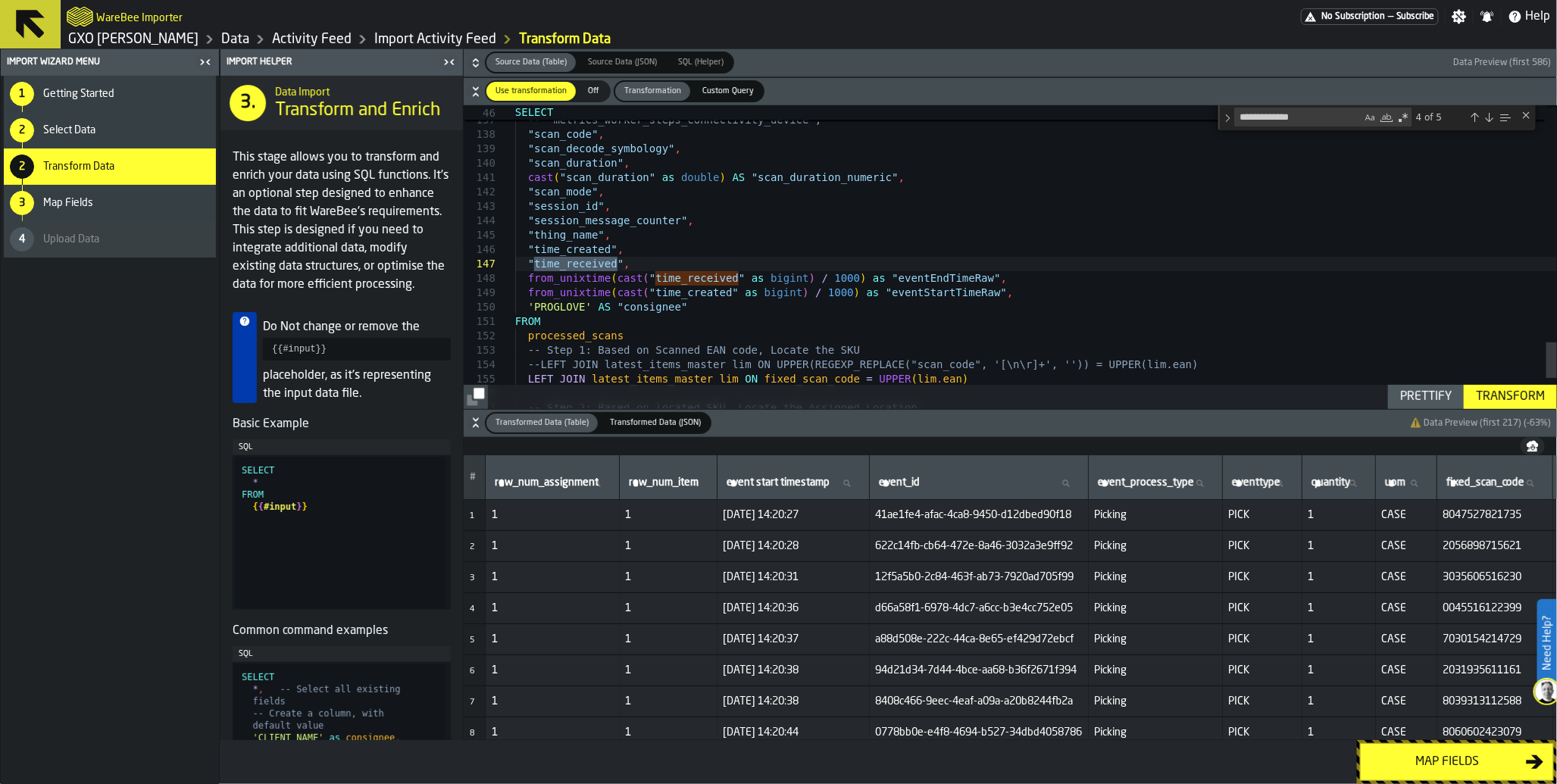
click at [1493, 119] on div "Next Match (Enter)" at bounding box center [1490, 117] width 12 height 12
type textarea "**********"
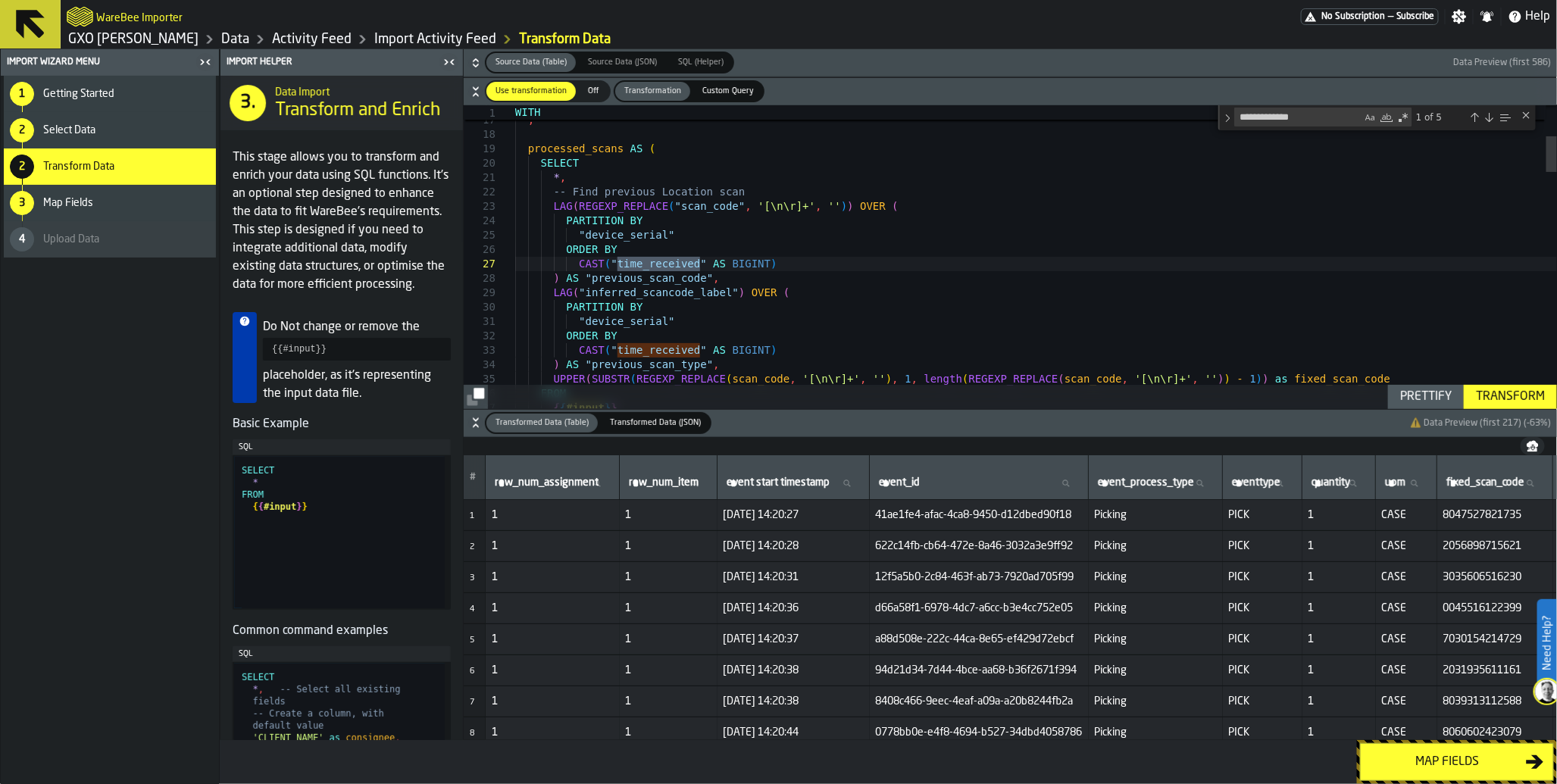
click at [1490, 391] on div "Transform" at bounding box center [1511, 397] width 81 height 18
click at [1455, 763] on div "Map fields" at bounding box center [1448, 763] width 156 height 18
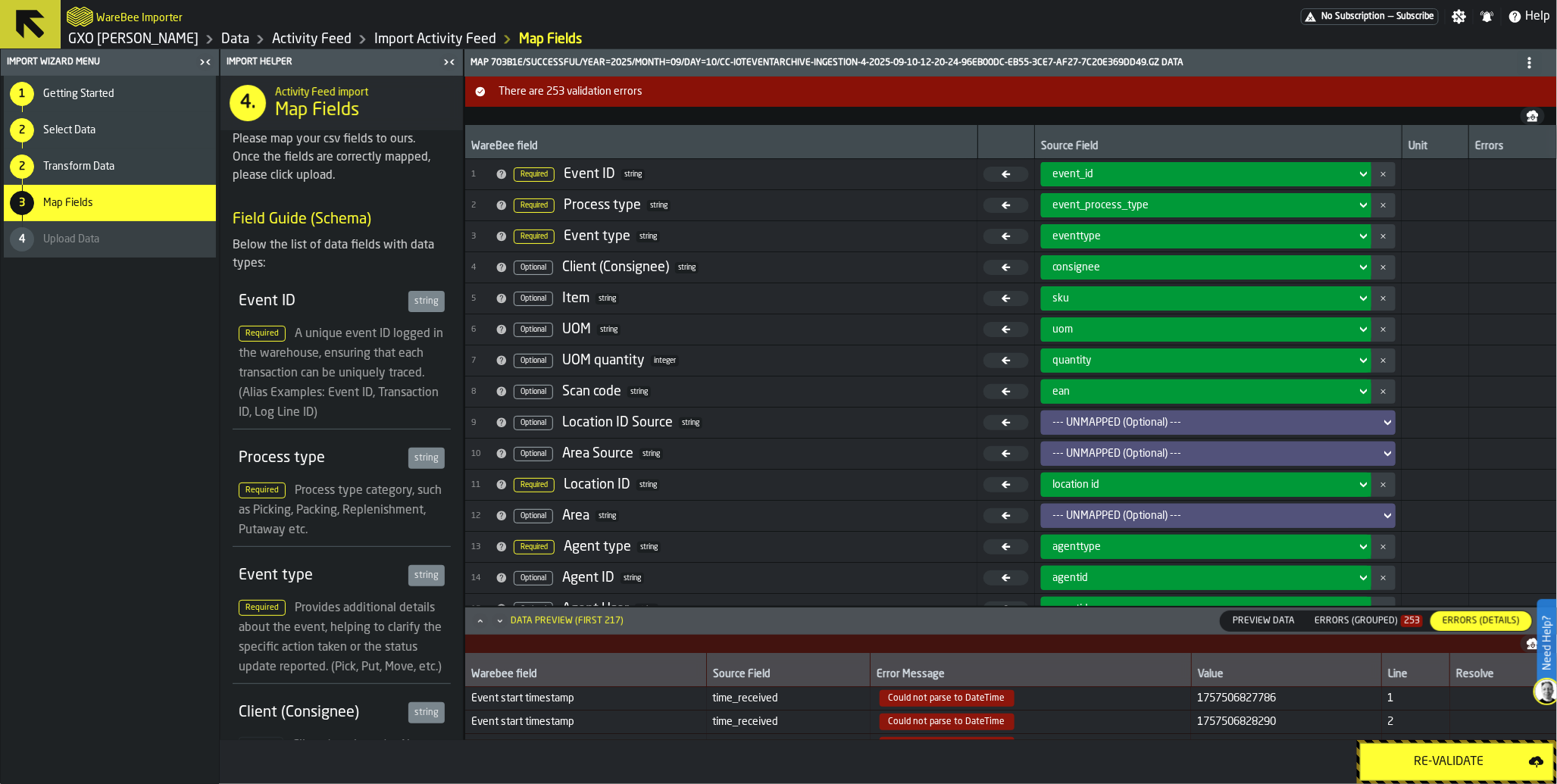
scroll to position [239, 0]
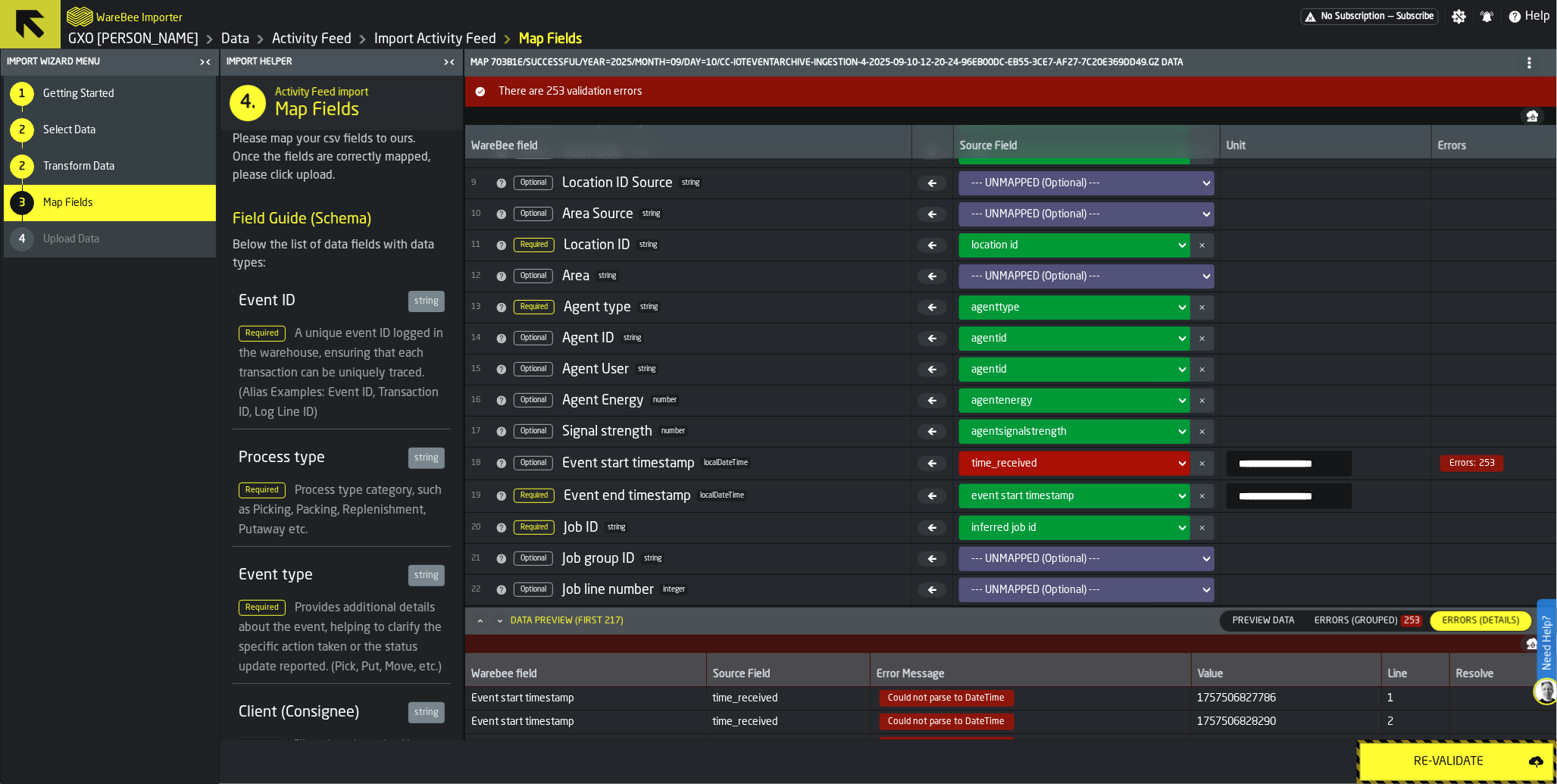
click at [1175, 465] on icon at bounding box center [1183, 464] width 15 height 18
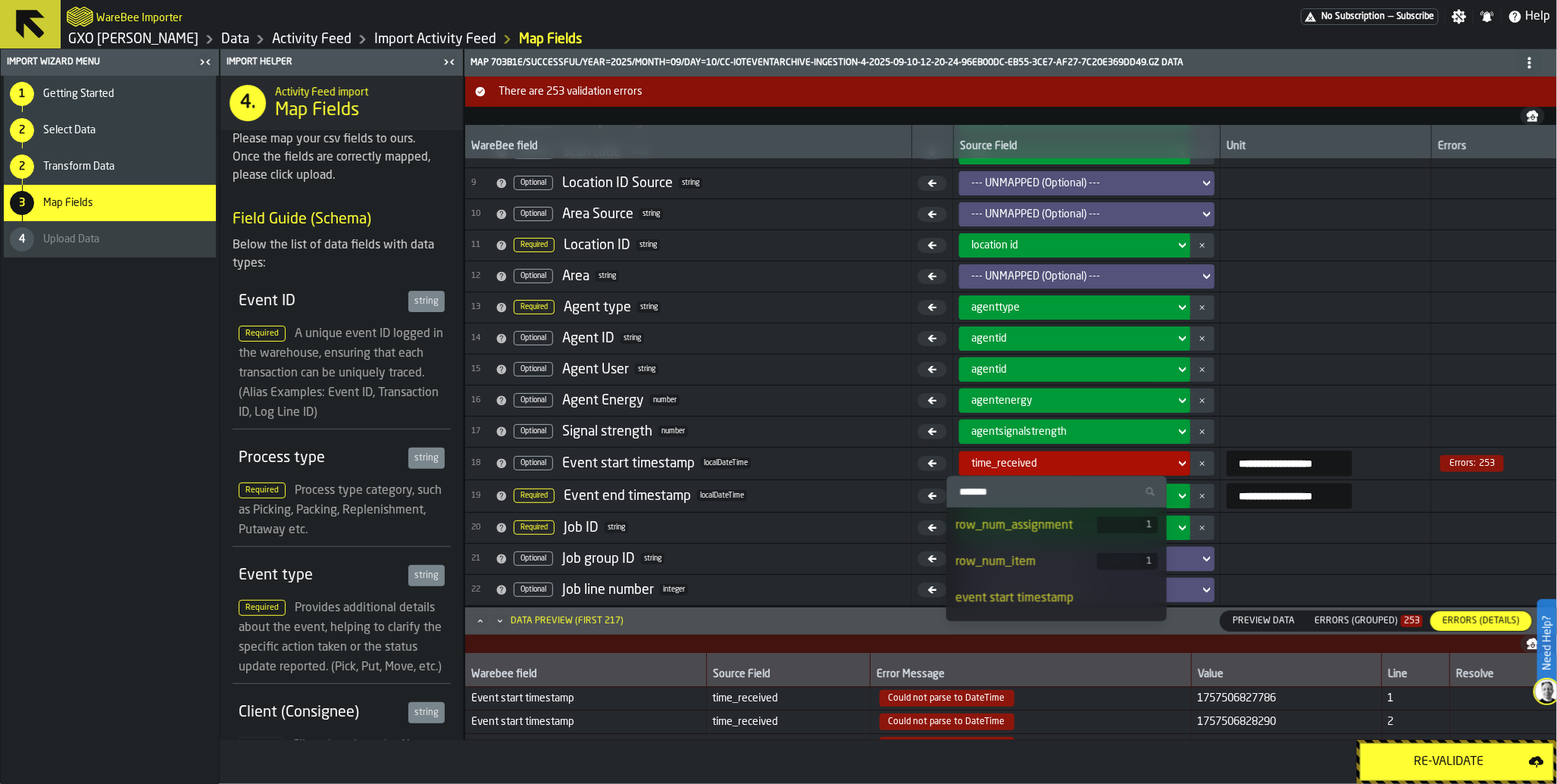
click at [1053, 597] on div "event start timestamp" at bounding box center [1056, 599] width 202 height 18
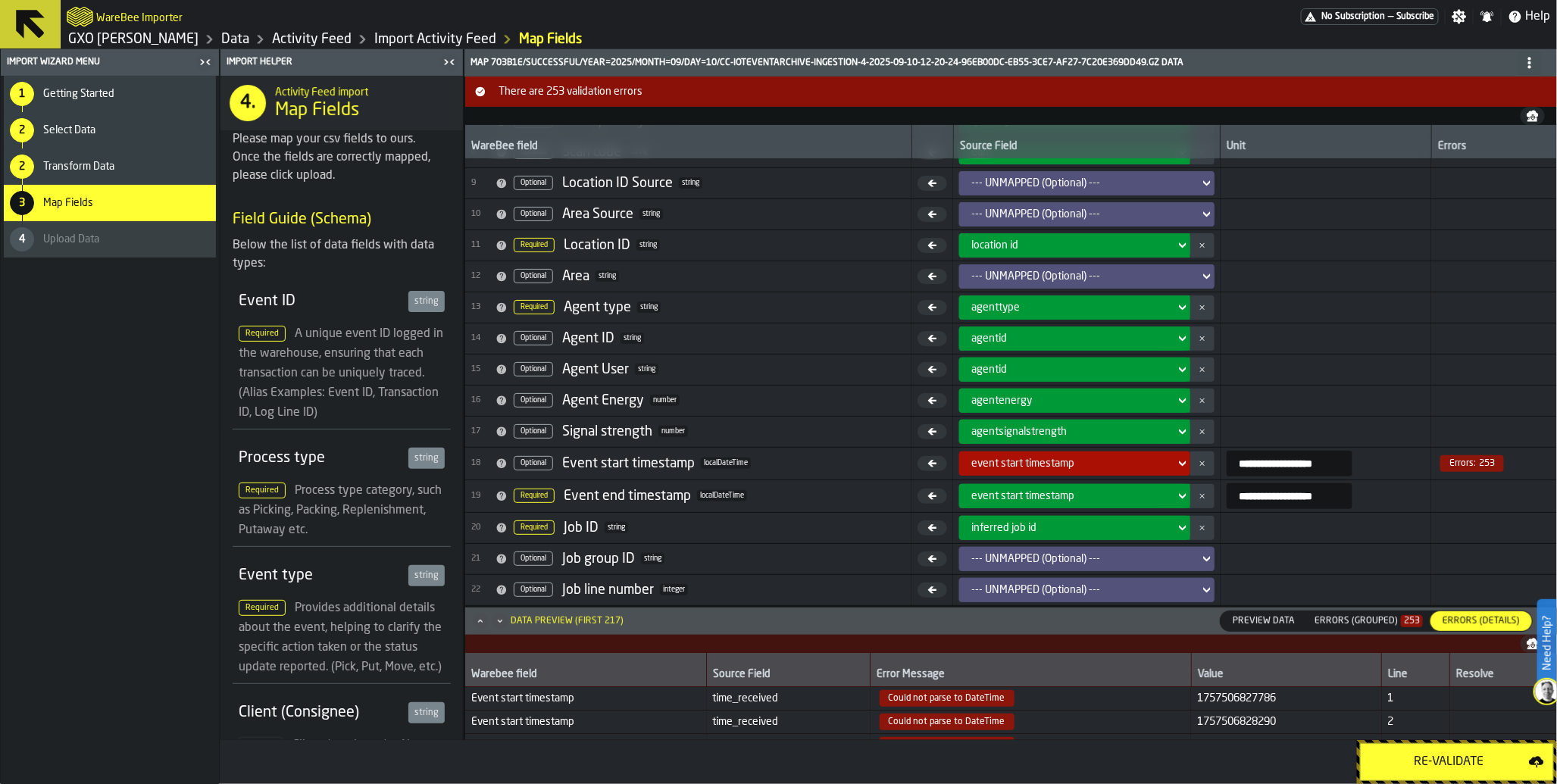
click at [1175, 500] on icon at bounding box center [1183, 497] width 15 height 18
click at [1179, 464] on icon at bounding box center [1182, 463] width 7 height 5
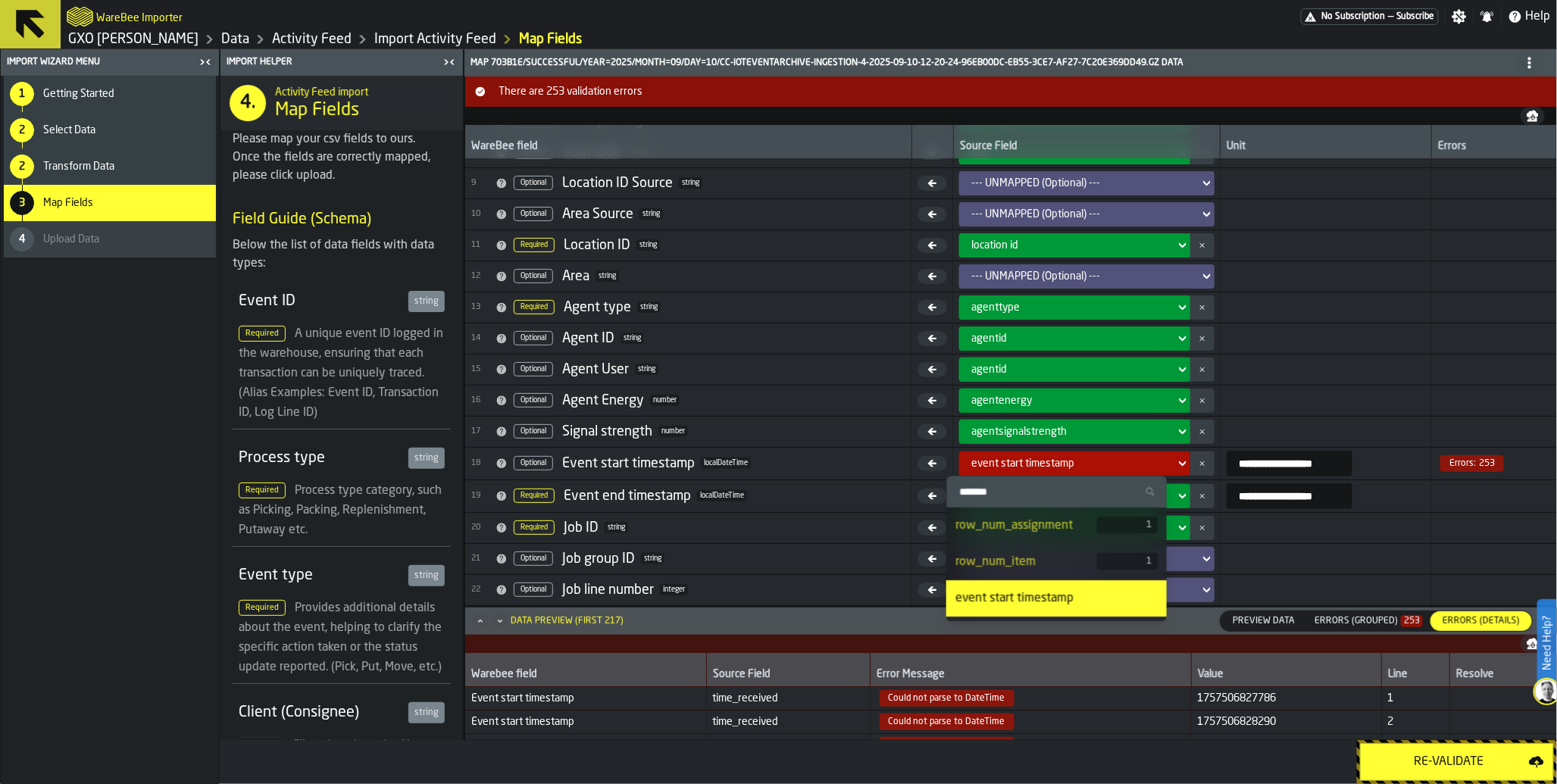
click at [1095, 490] on input "Search" at bounding box center [1057, 492] width 209 height 20
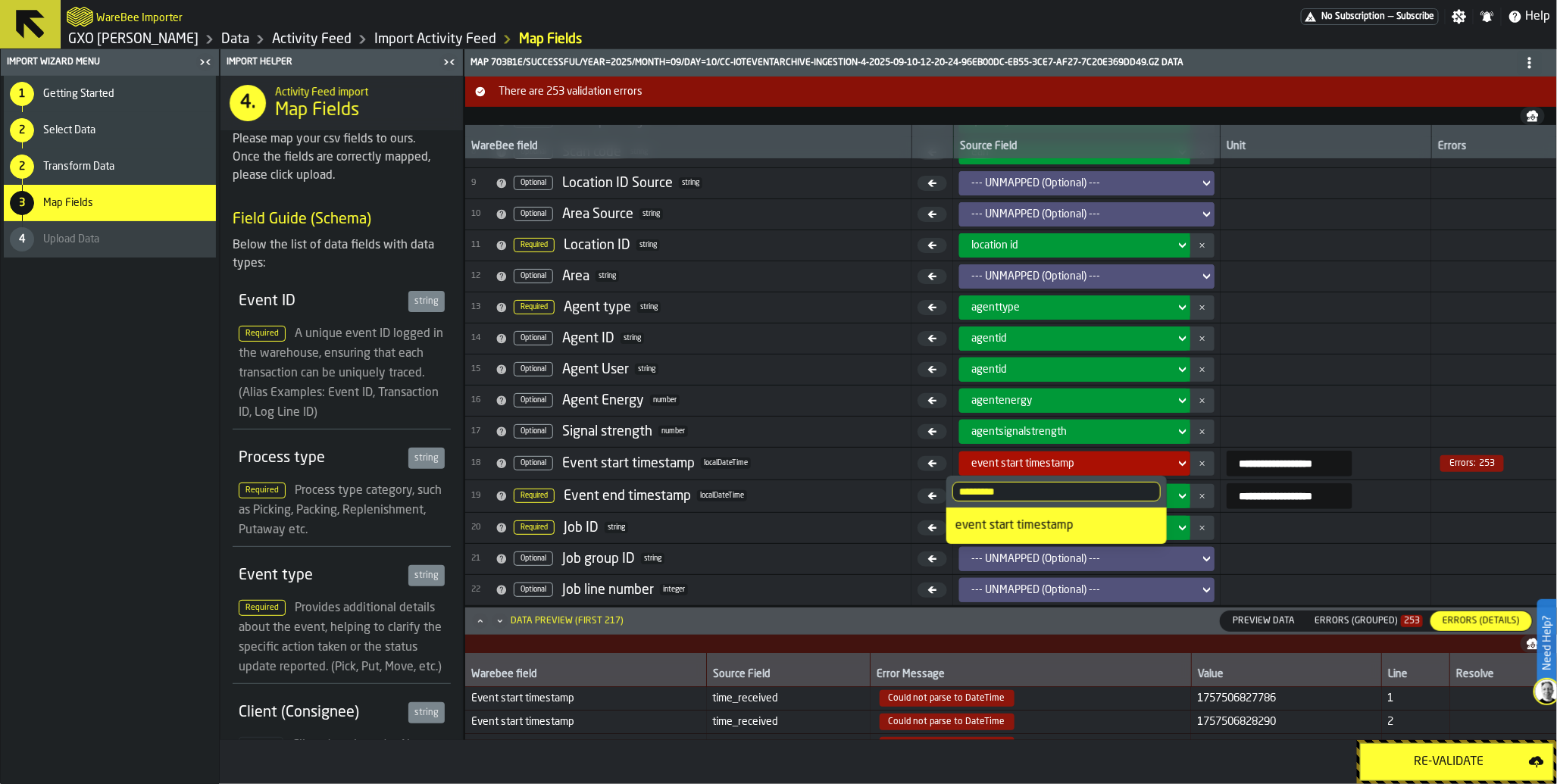
type input "*********"
click at [1086, 529] on div "event start timestamp" at bounding box center [1056, 526] width 202 height 18
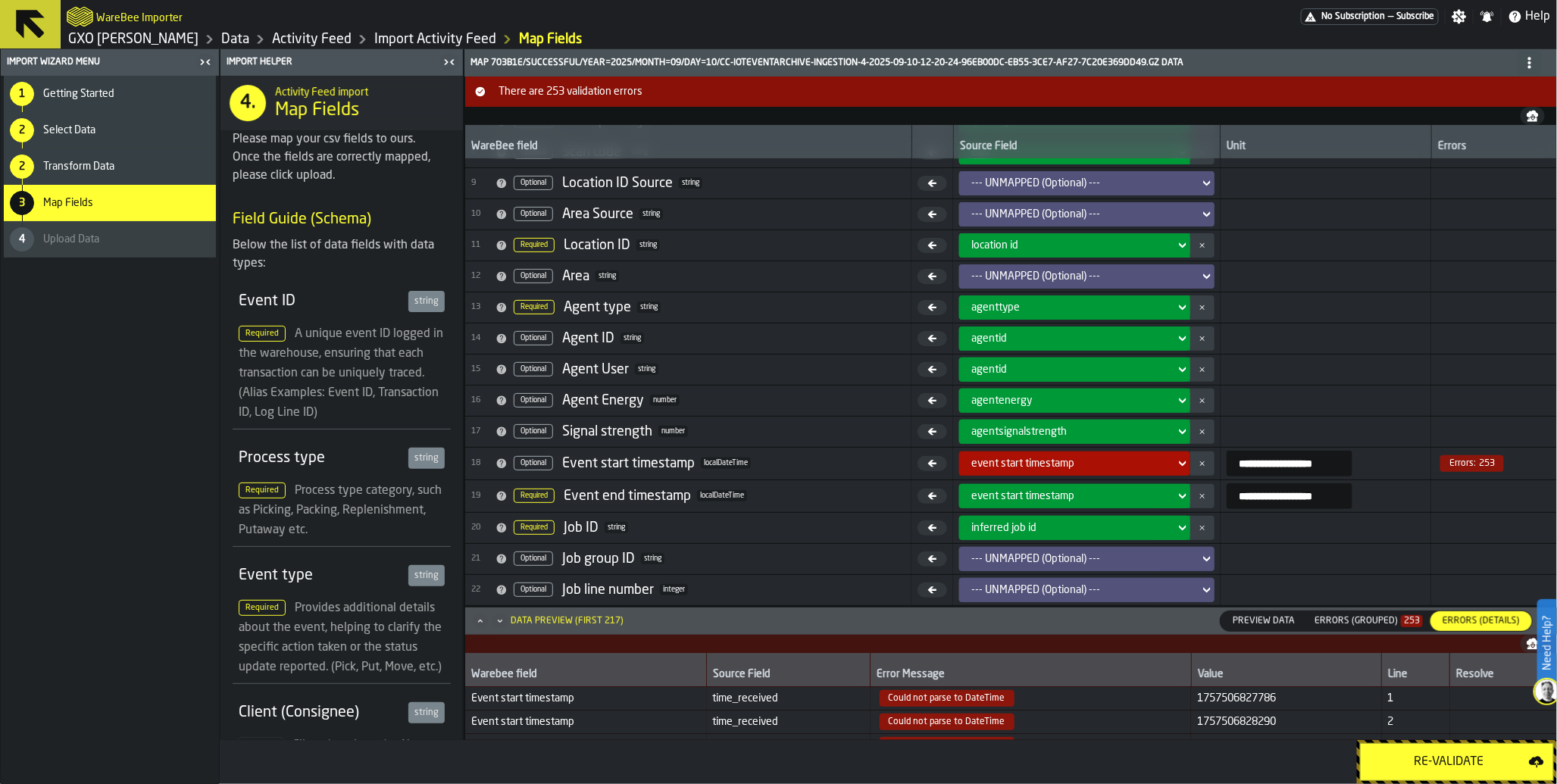
click at [1200, 463] on polygon "button-" at bounding box center [1202, 463] width 5 height 5
click at [1434, 759] on div "Re-Validate" at bounding box center [1450, 763] width 159 height 18
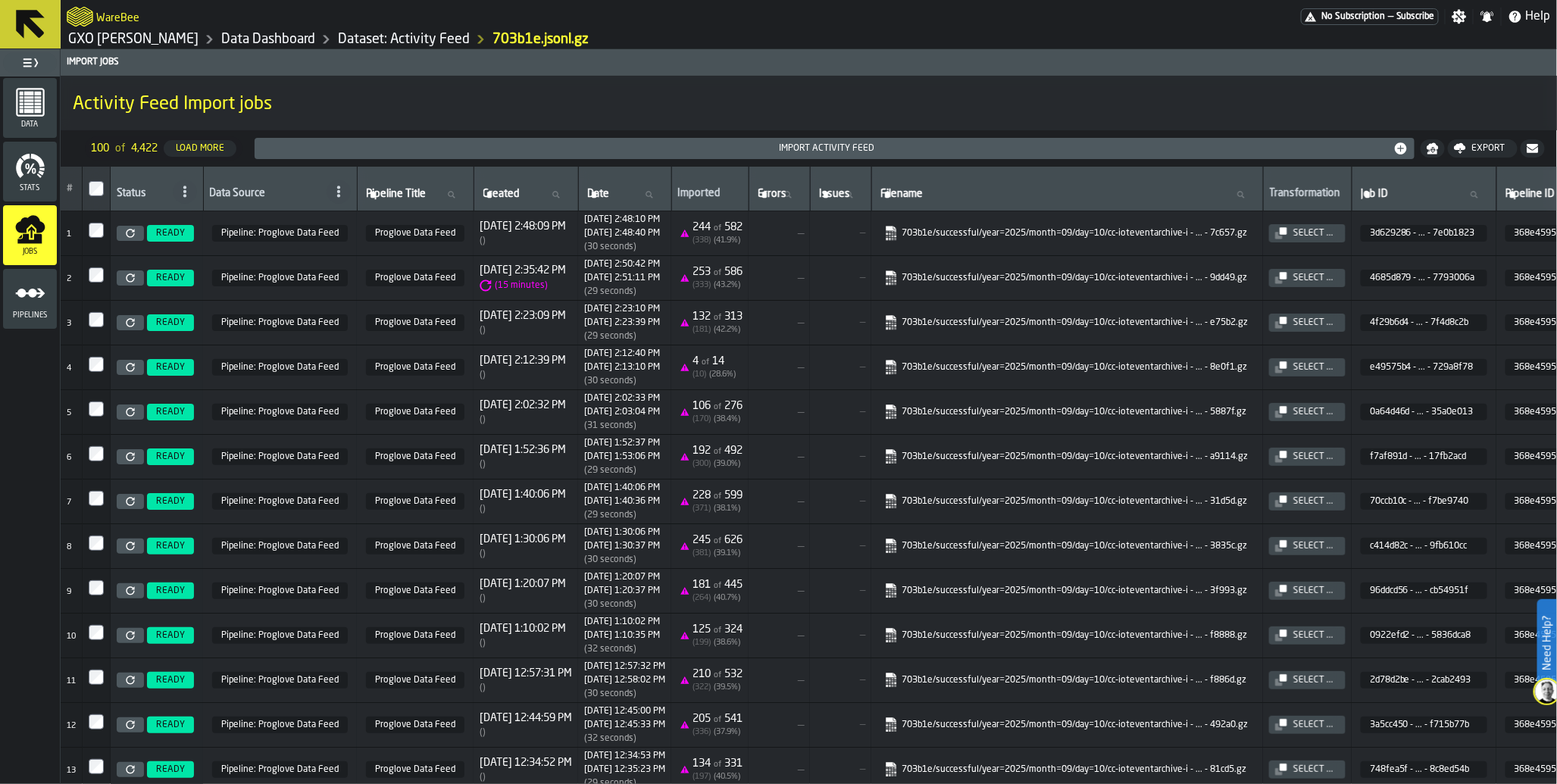
click at [34, 296] on circle "menu Pipelines" at bounding box center [33, 294] width 9 height 9
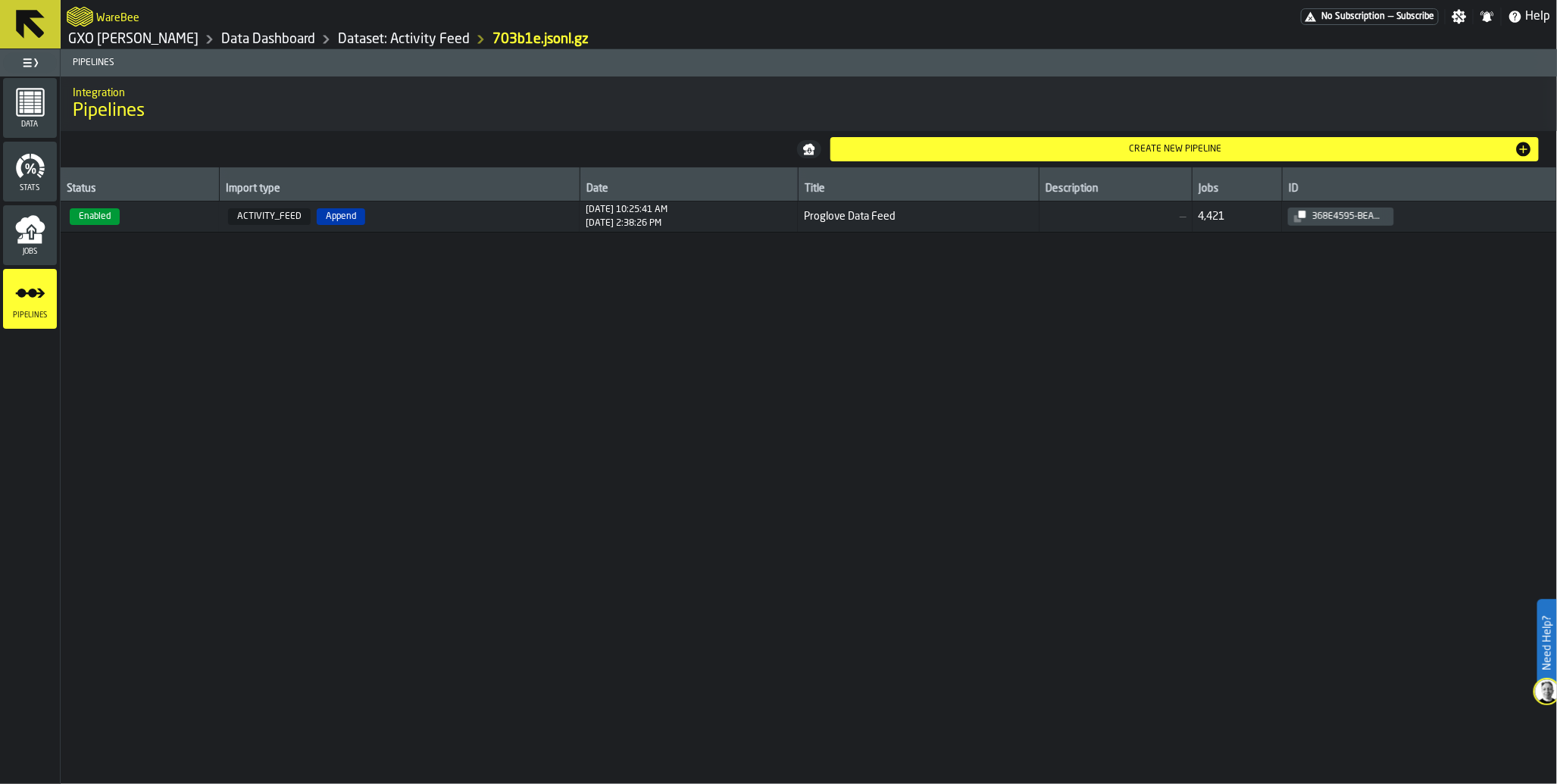
click at [284, 221] on span "ACTIVITY_FEED" at bounding box center [270, 217] width 83 height 17
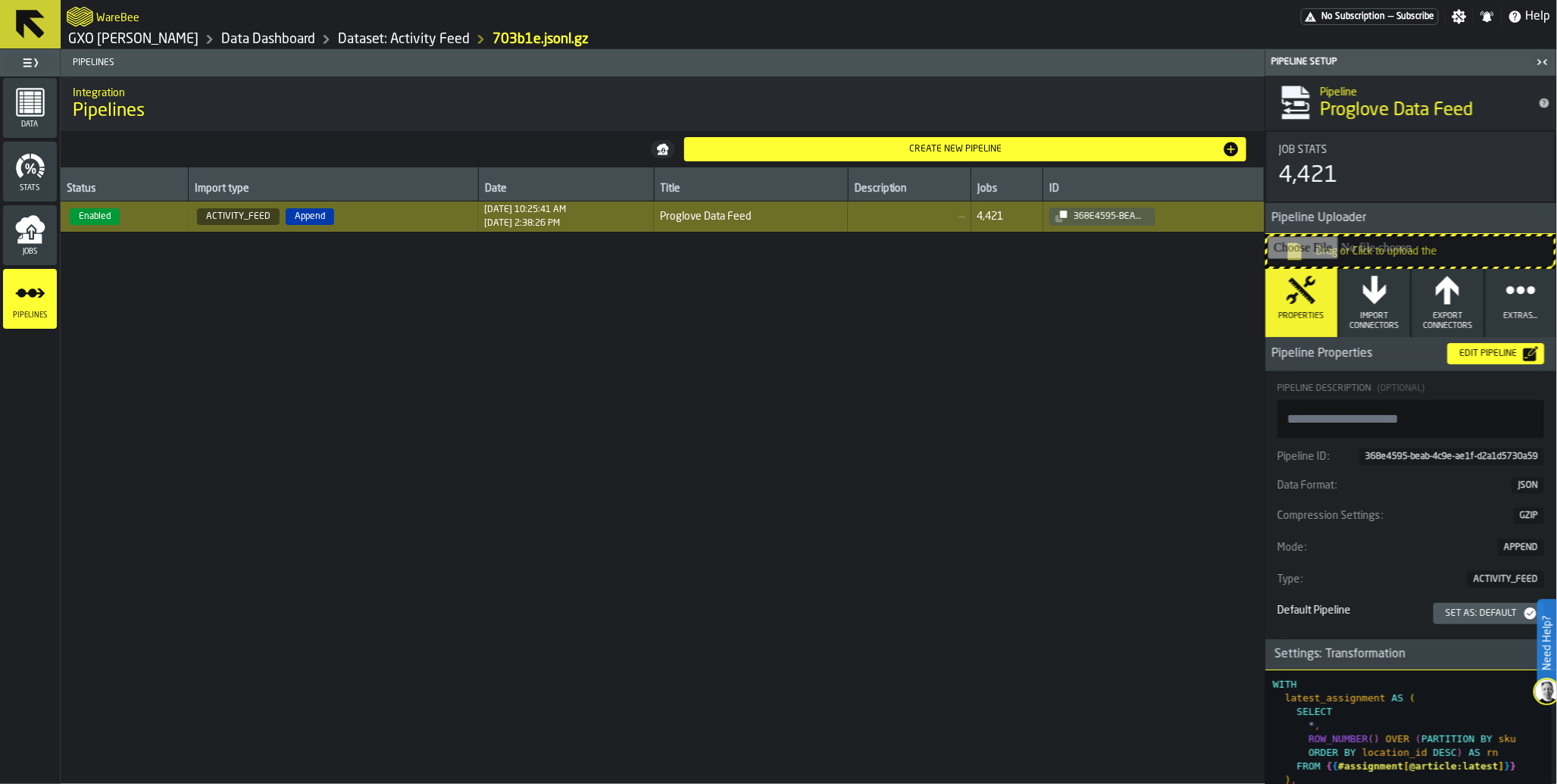
click at [1470, 359] on div "Edit Pipeline" at bounding box center [1496, 354] width 85 height 15
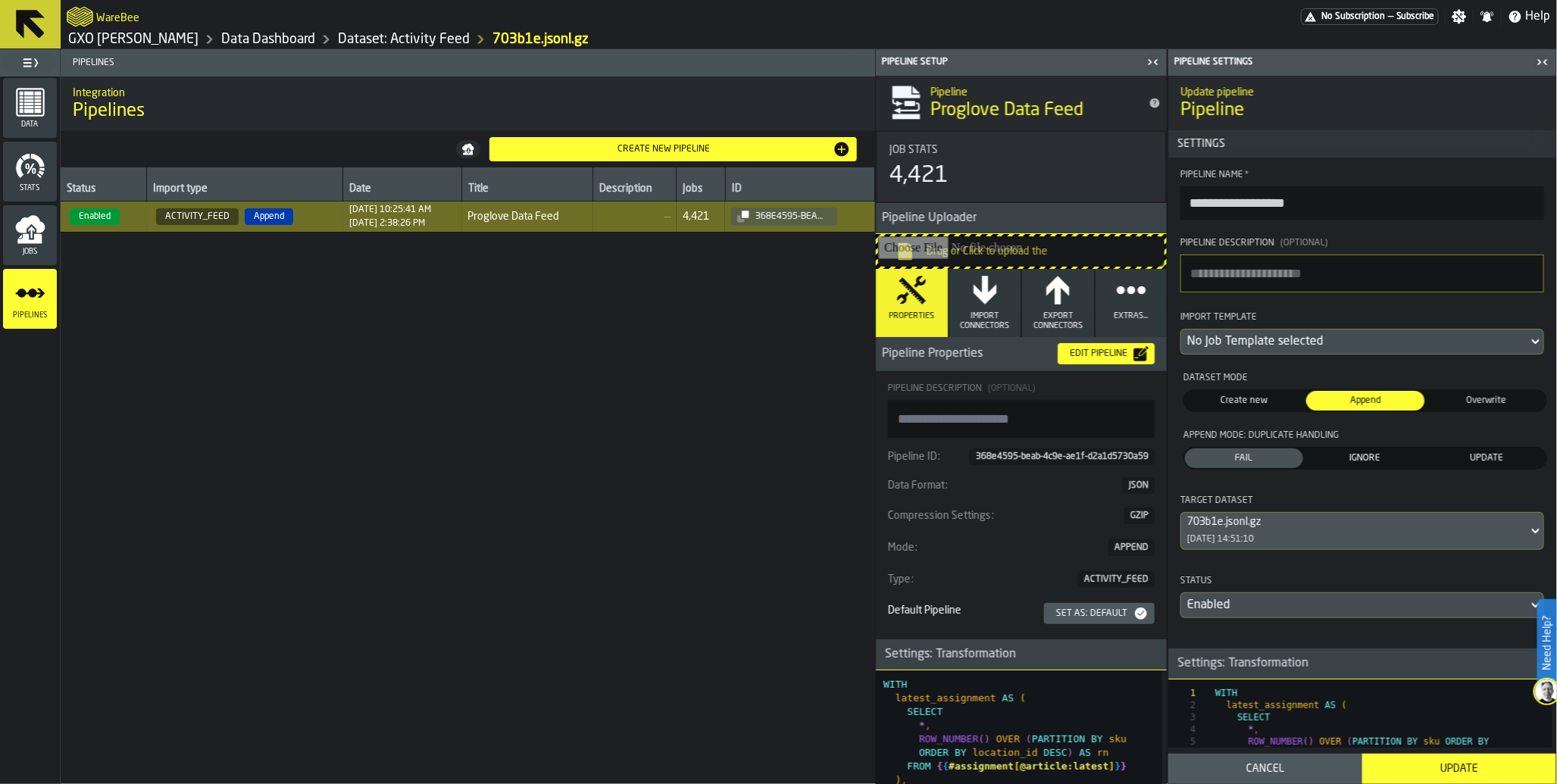
click at [1504, 351] on div "No Job Template selected" at bounding box center [1355, 342] width 335 height 18
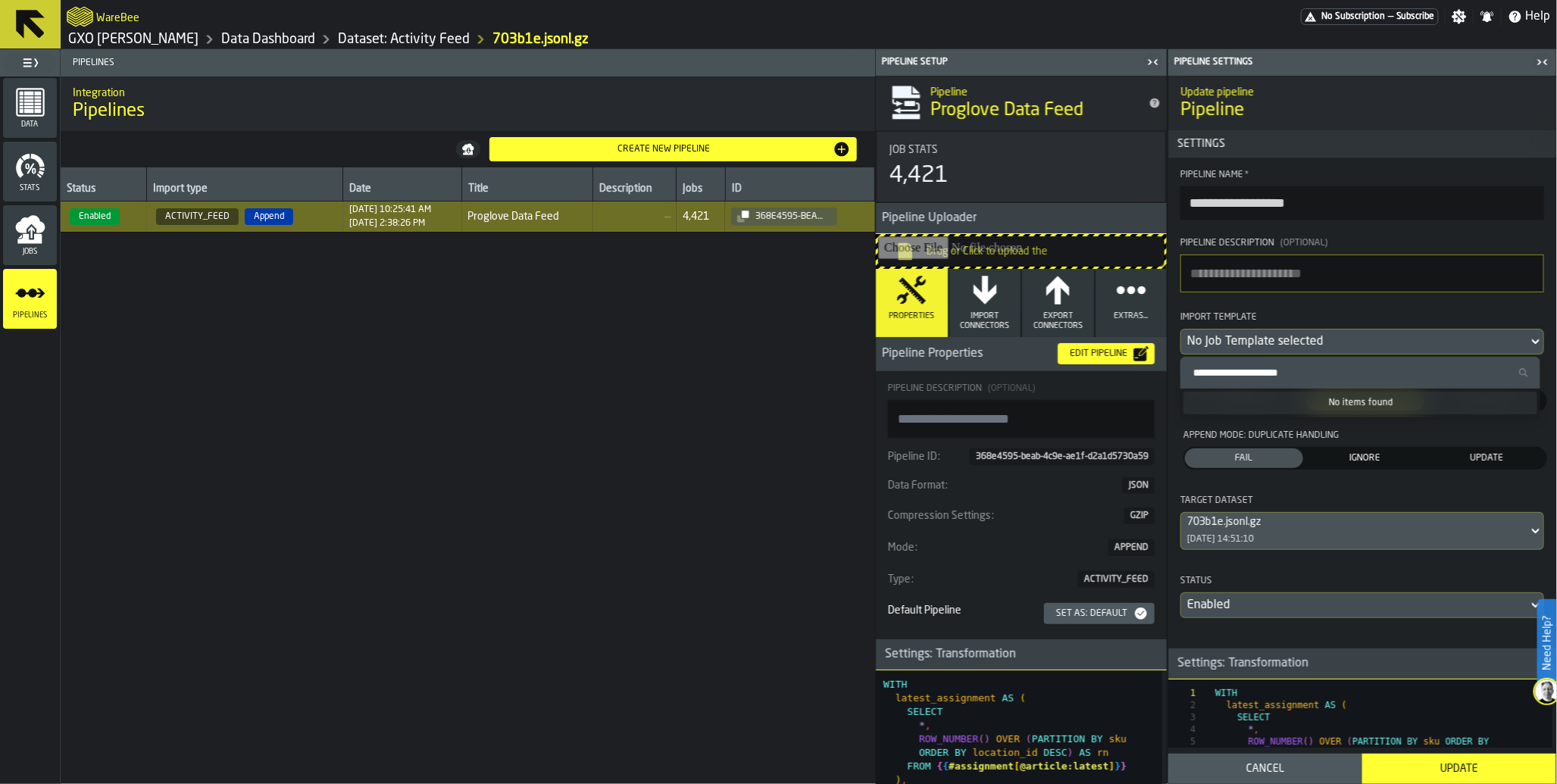
click at [1504, 351] on div "No Job Template selected" at bounding box center [1355, 342] width 335 height 18
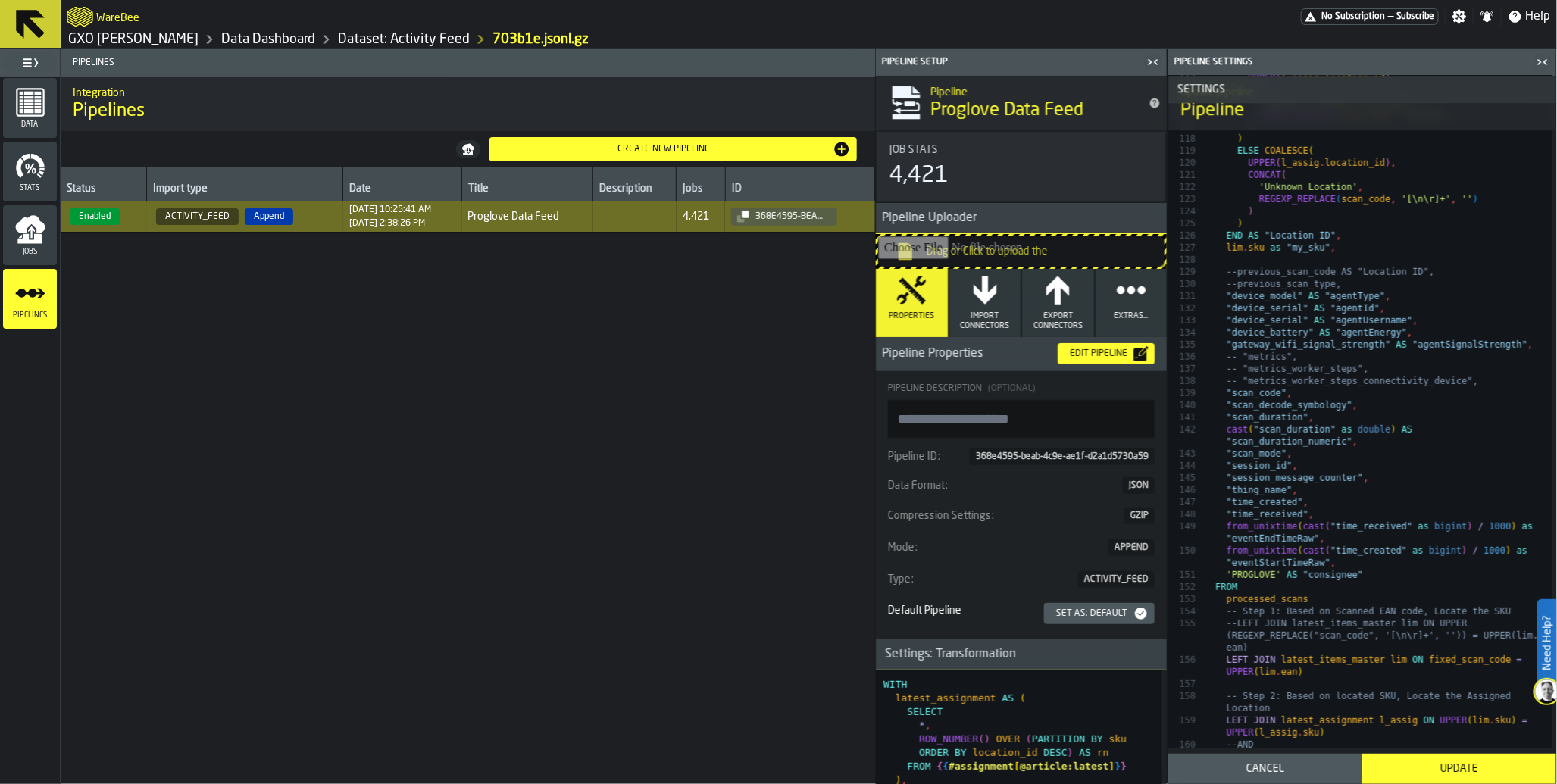
scroll to position [2141, 0]
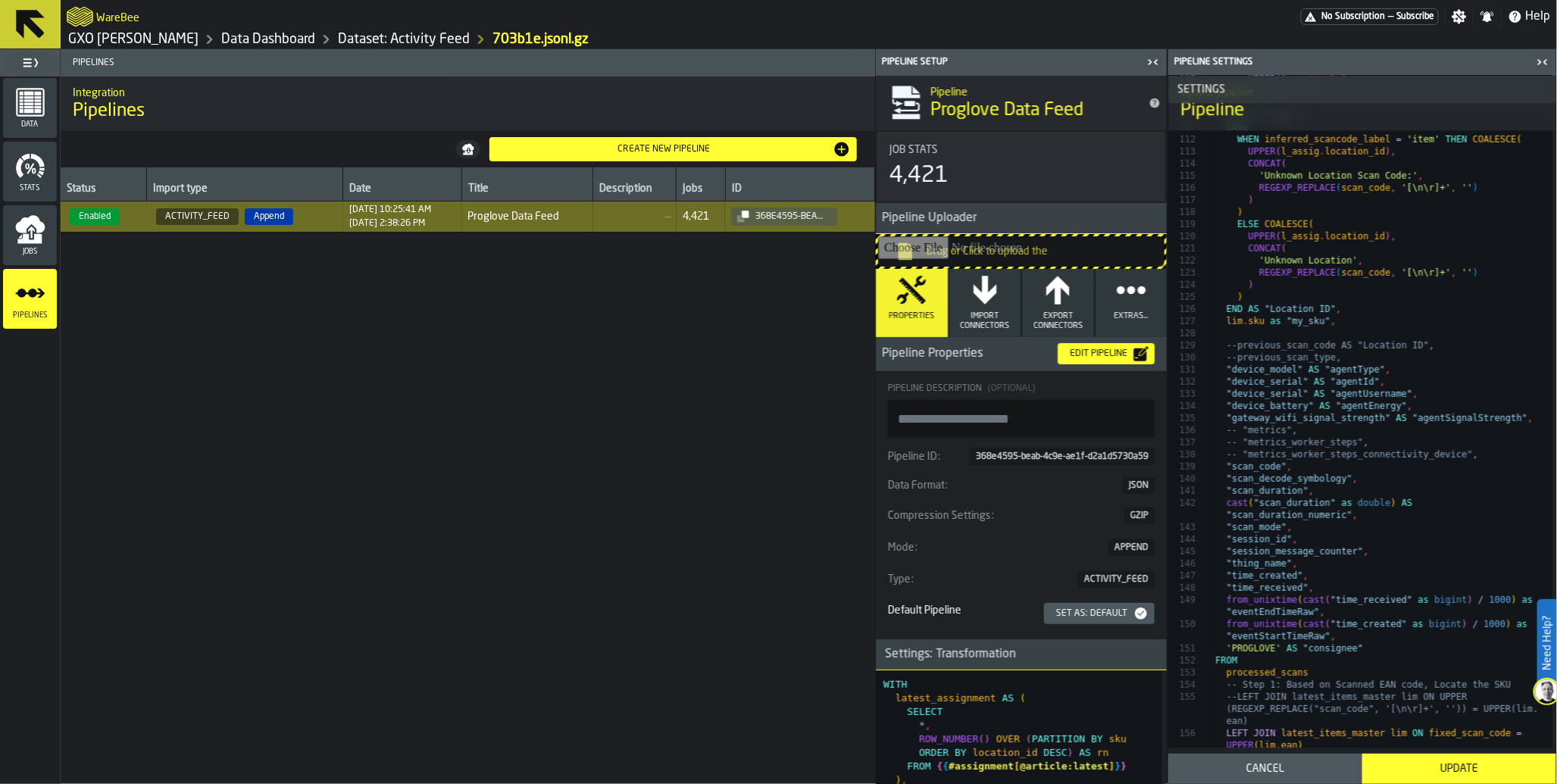
click at [1049, 304] on icon "button" at bounding box center [1058, 290] width 31 height 31
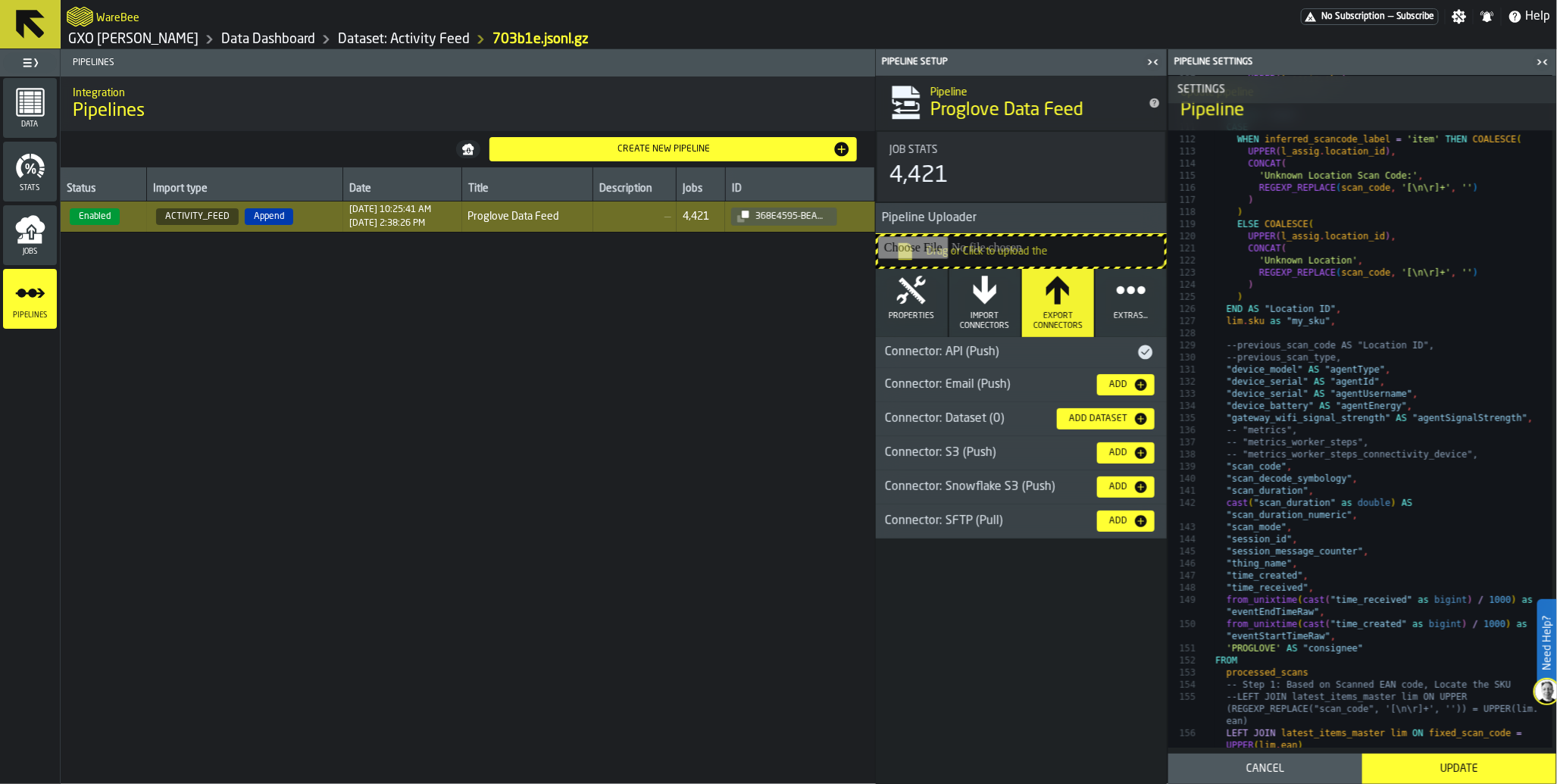
click at [1127, 298] on icon "button" at bounding box center [1132, 290] width 31 height 31
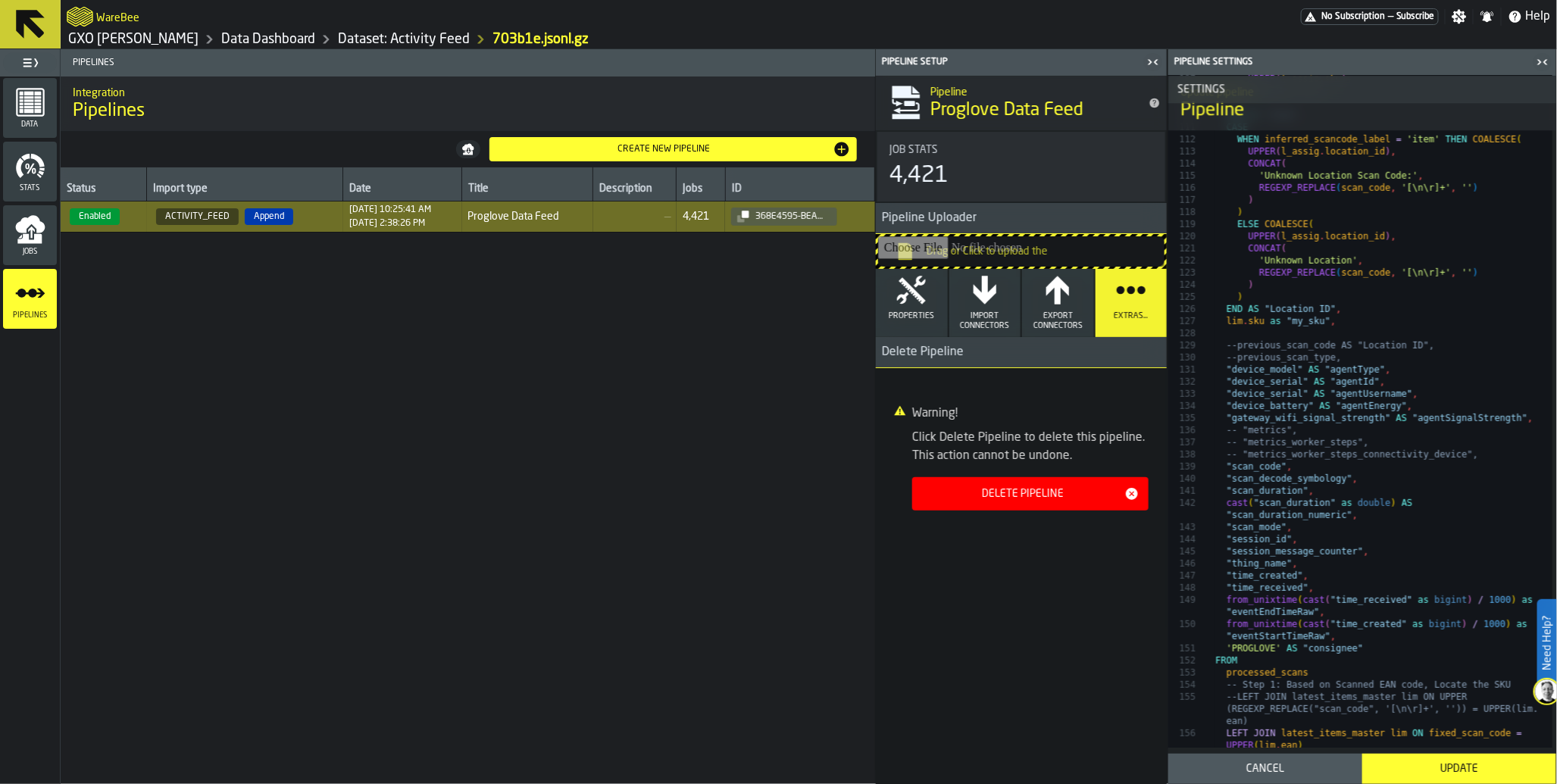
click at [996, 303] on icon "button" at bounding box center [985, 290] width 31 height 31
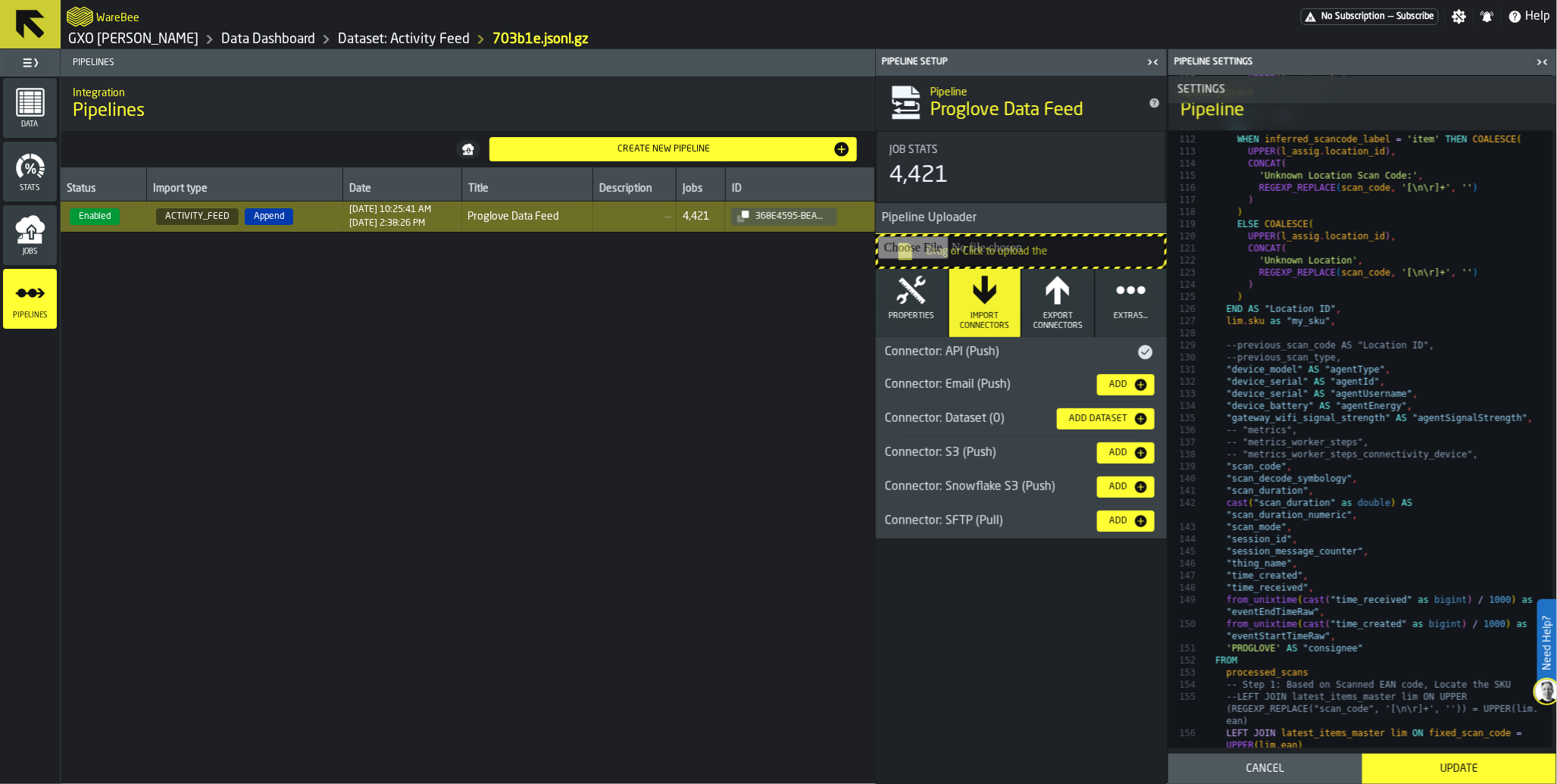
click at [1055, 296] on icon "button" at bounding box center [1058, 290] width 31 height 31
click at [915, 305] on button "Properties" at bounding box center [912, 303] width 72 height 68
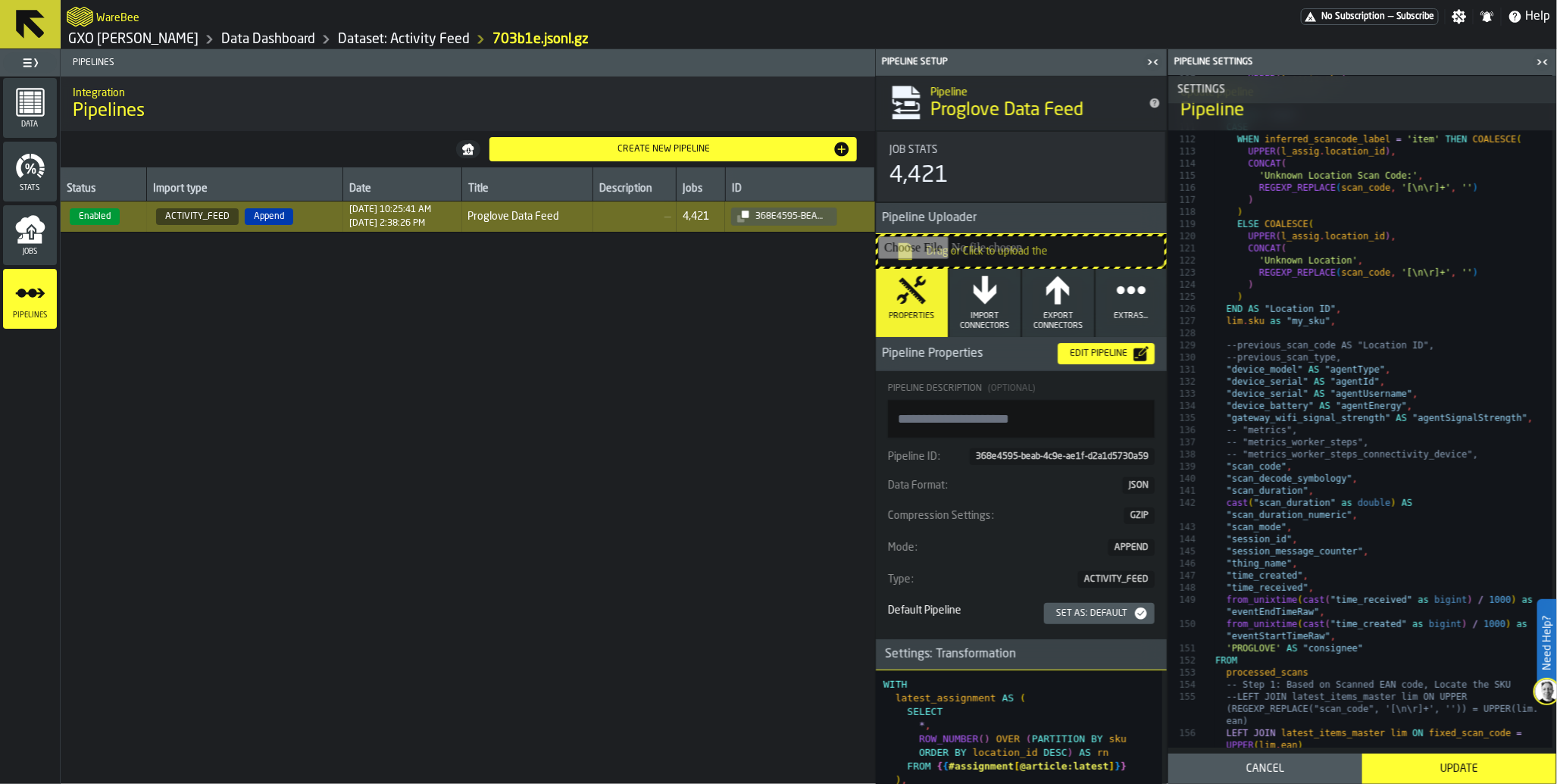
click at [122, 18] on h2 "WareBee" at bounding box center [118, 17] width 43 height 15
click at [140, 38] on link "GXO [PERSON_NAME]" at bounding box center [133, 40] width 130 height 17
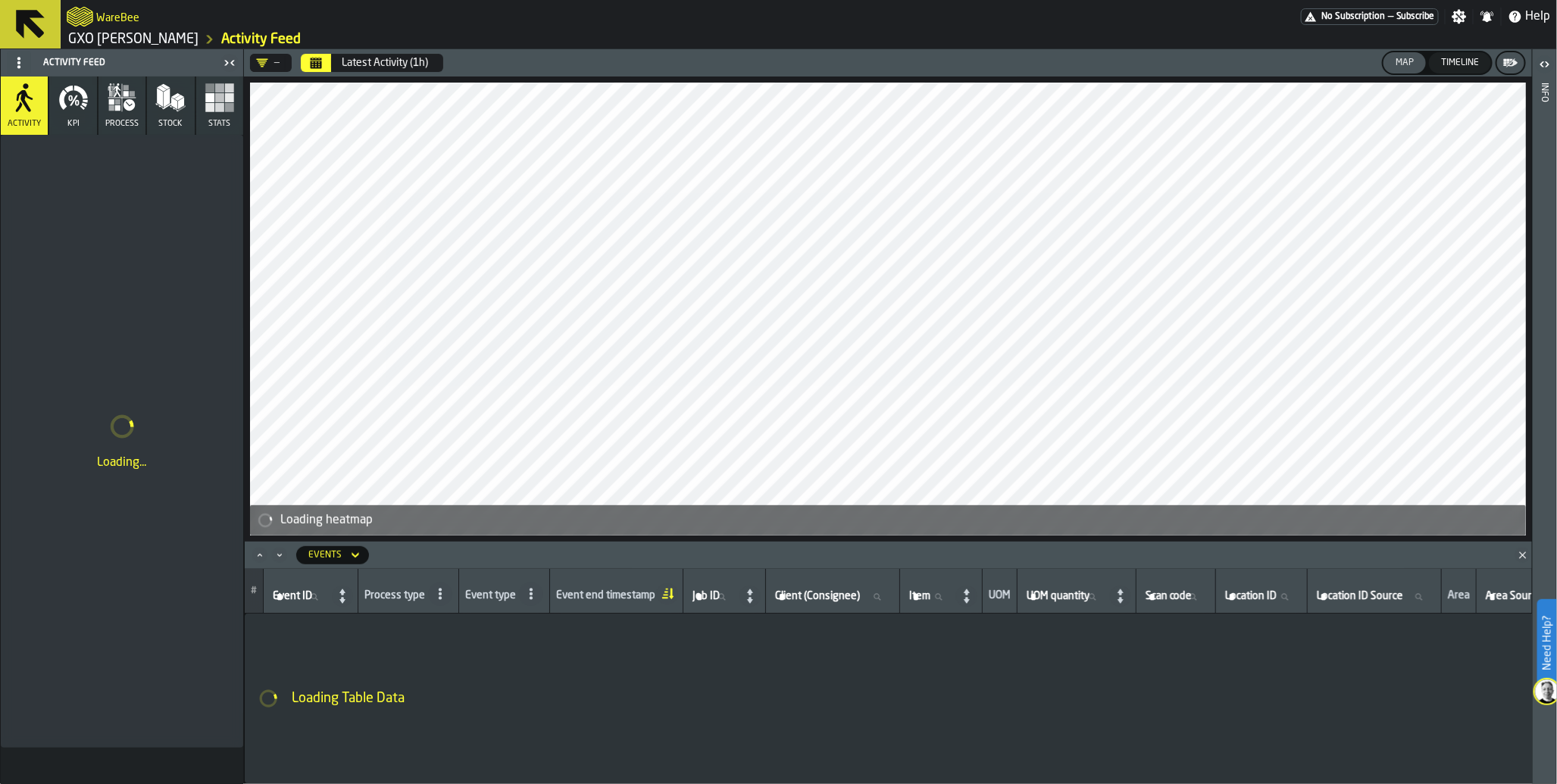
click at [1465, 21] on icon "button-toggle-Settings" at bounding box center [1460, 17] width 15 height 15
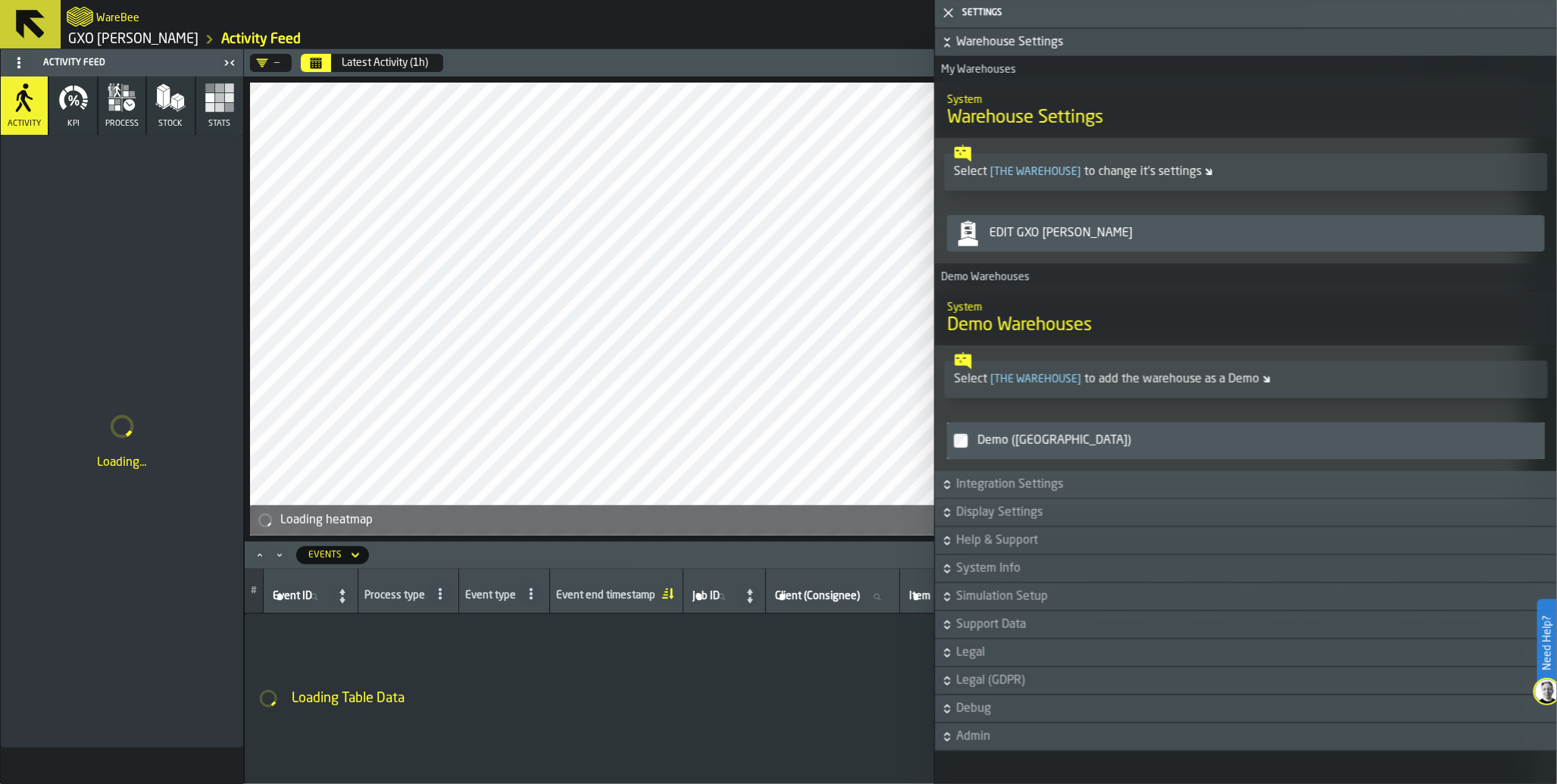
scroll to position [244, 0]
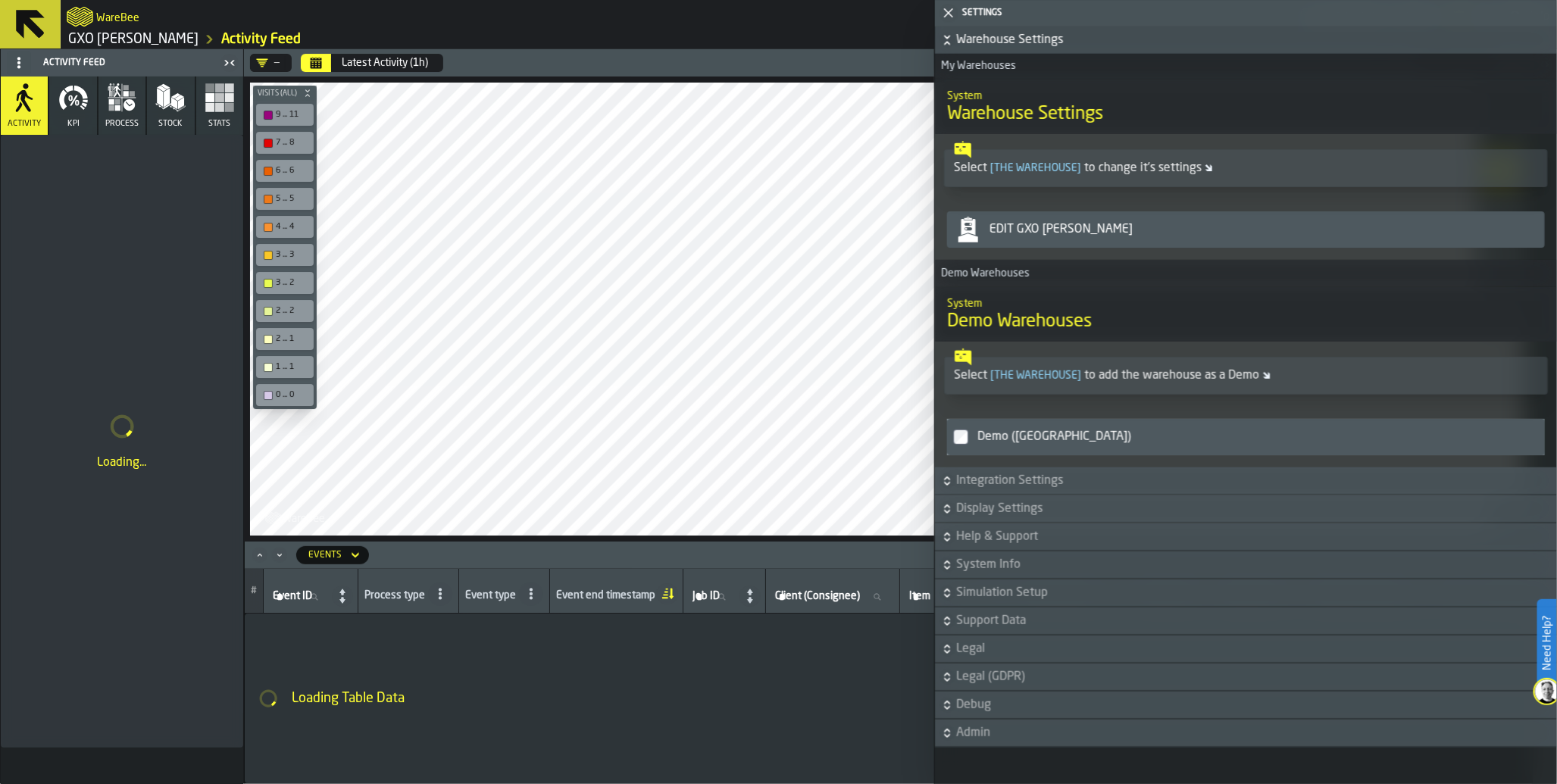
click at [1007, 622] on span "Support Data" at bounding box center [1255, 622] width 598 height 18
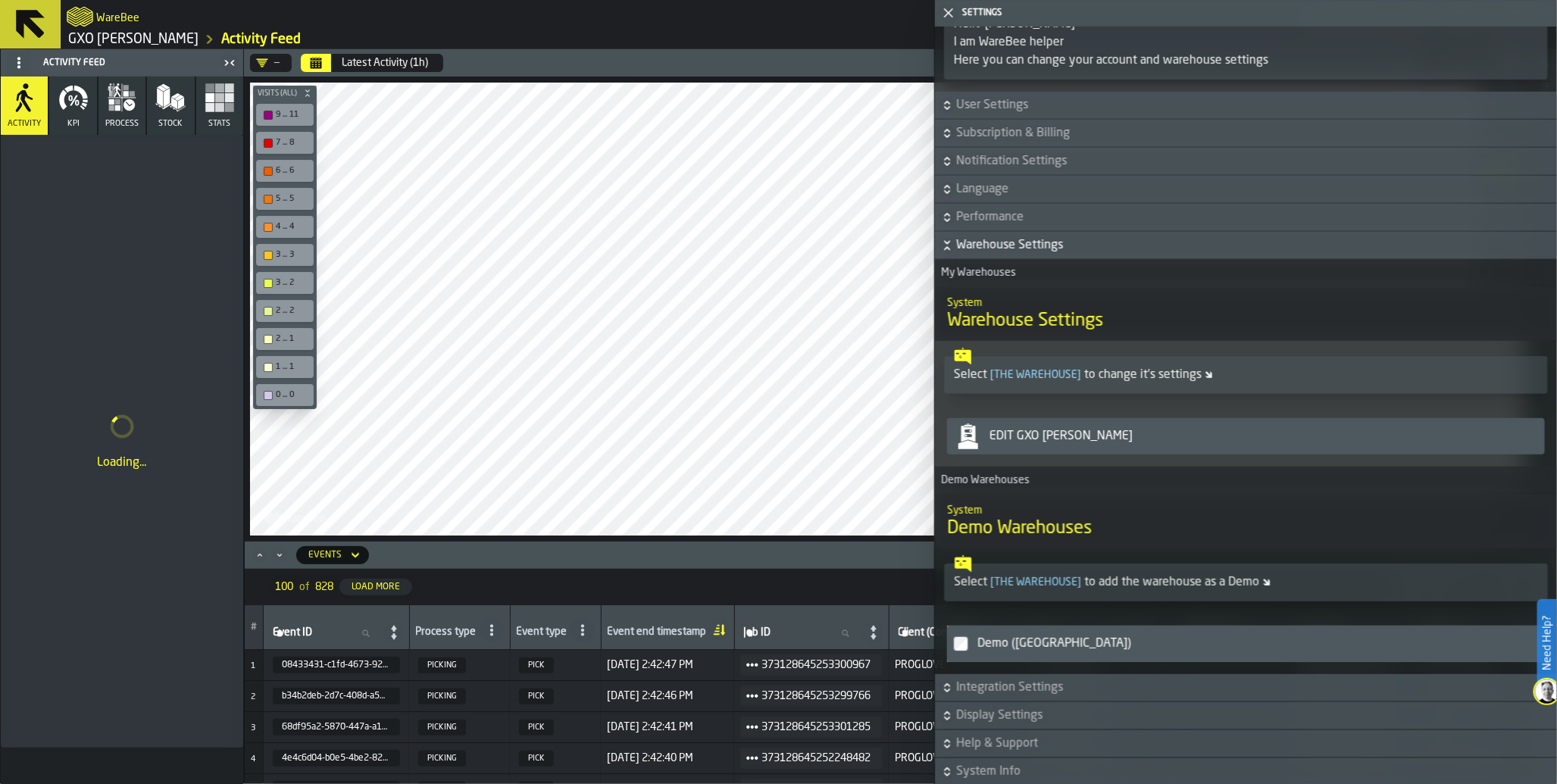
scroll to position [0, 0]
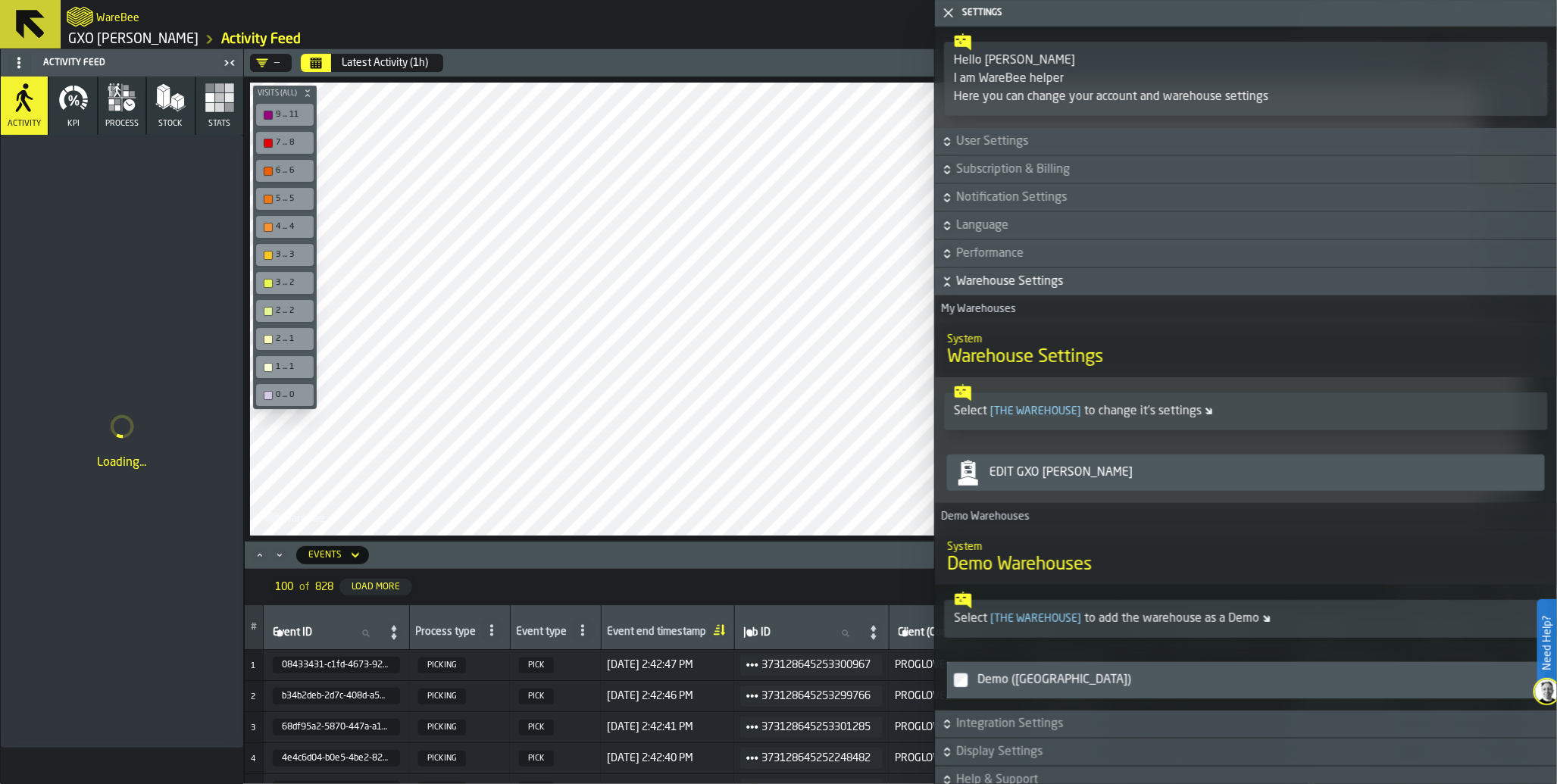
click at [954, 285] on icon "button-" at bounding box center [948, 282] width 15 height 15
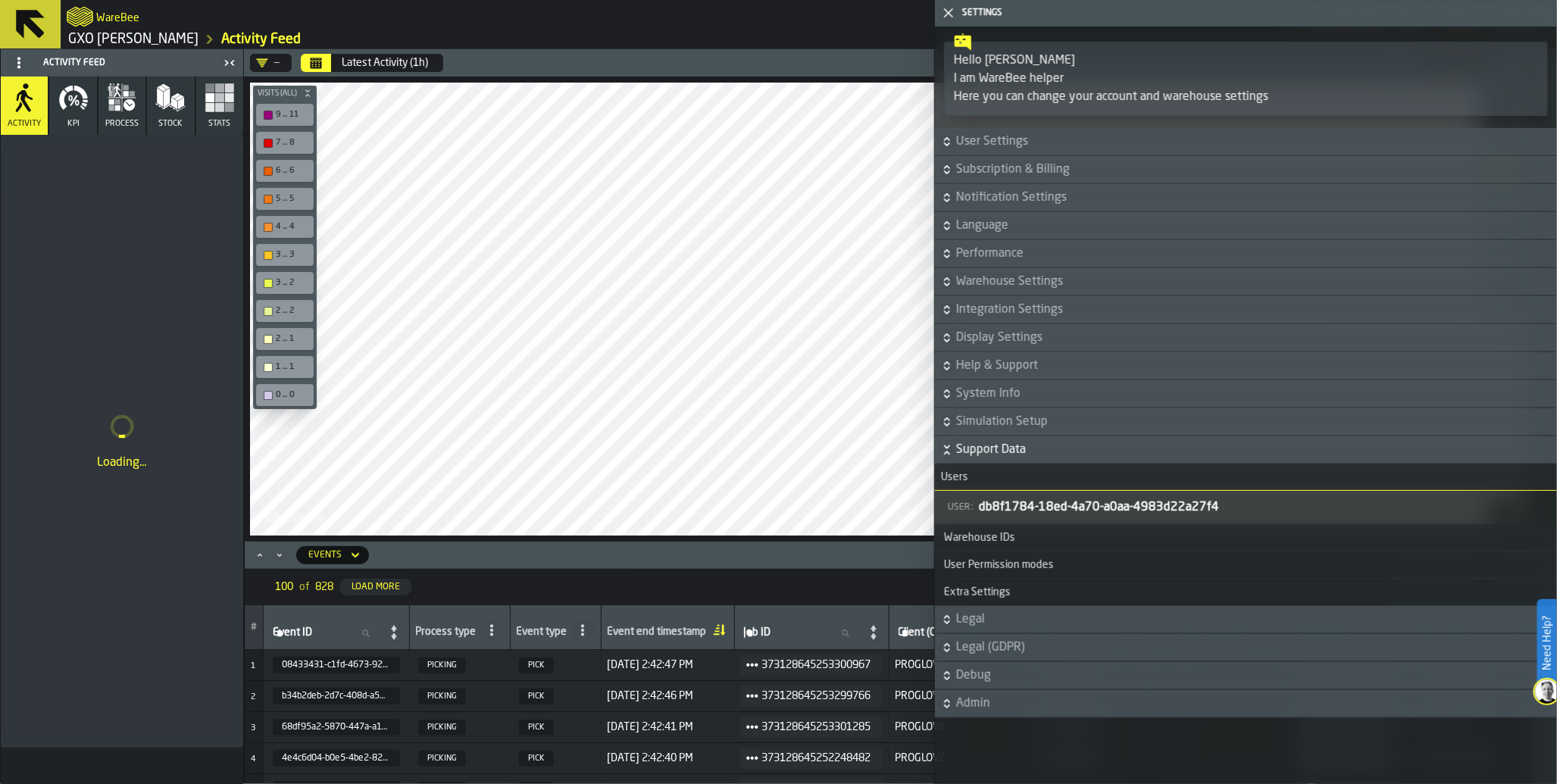
click at [1141, 84] on div "I am WareBee helper" at bounding box center [1247, 79] width 584 height 18
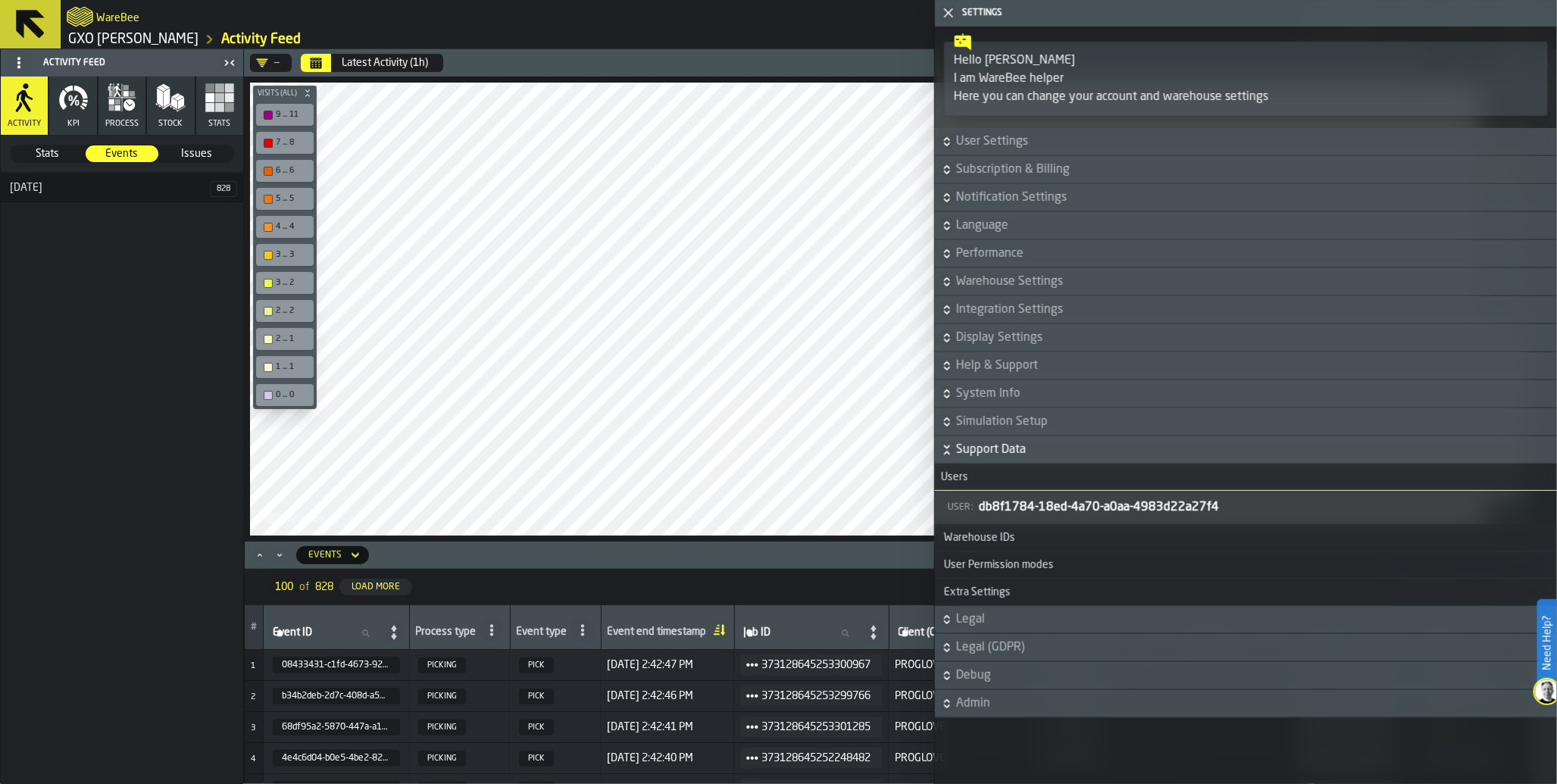
click at [1153, 58] on div "Hello Ana" at bounding box center [1247, 61] width 584 height 18
click at [951, 145] on icon "button-" at bounding box center [948, 142] width 15 height 15
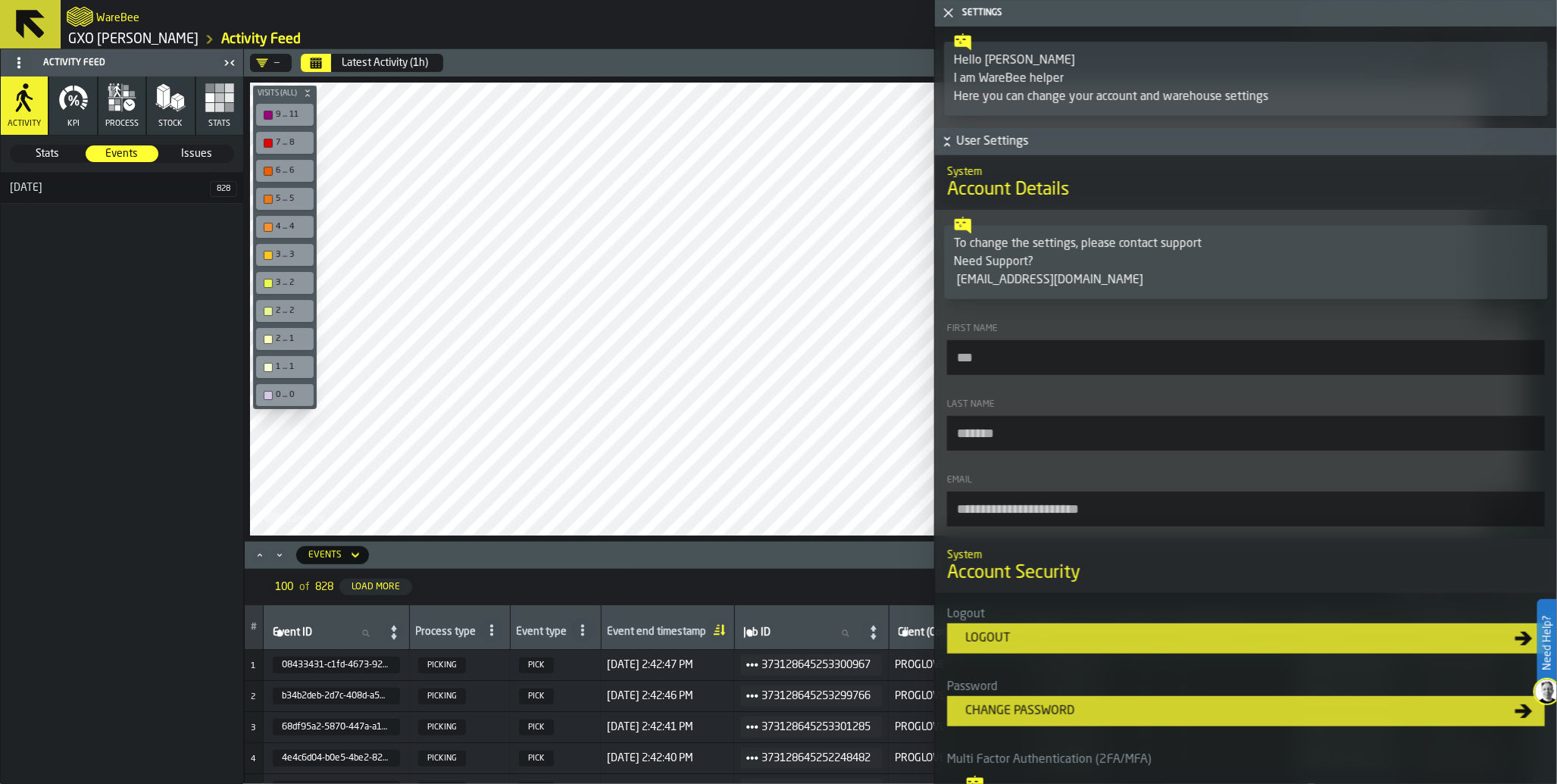
click at [948, 10] on icon "button-toggle-Close me" at bounding box center [949, 13] width 18 height 18
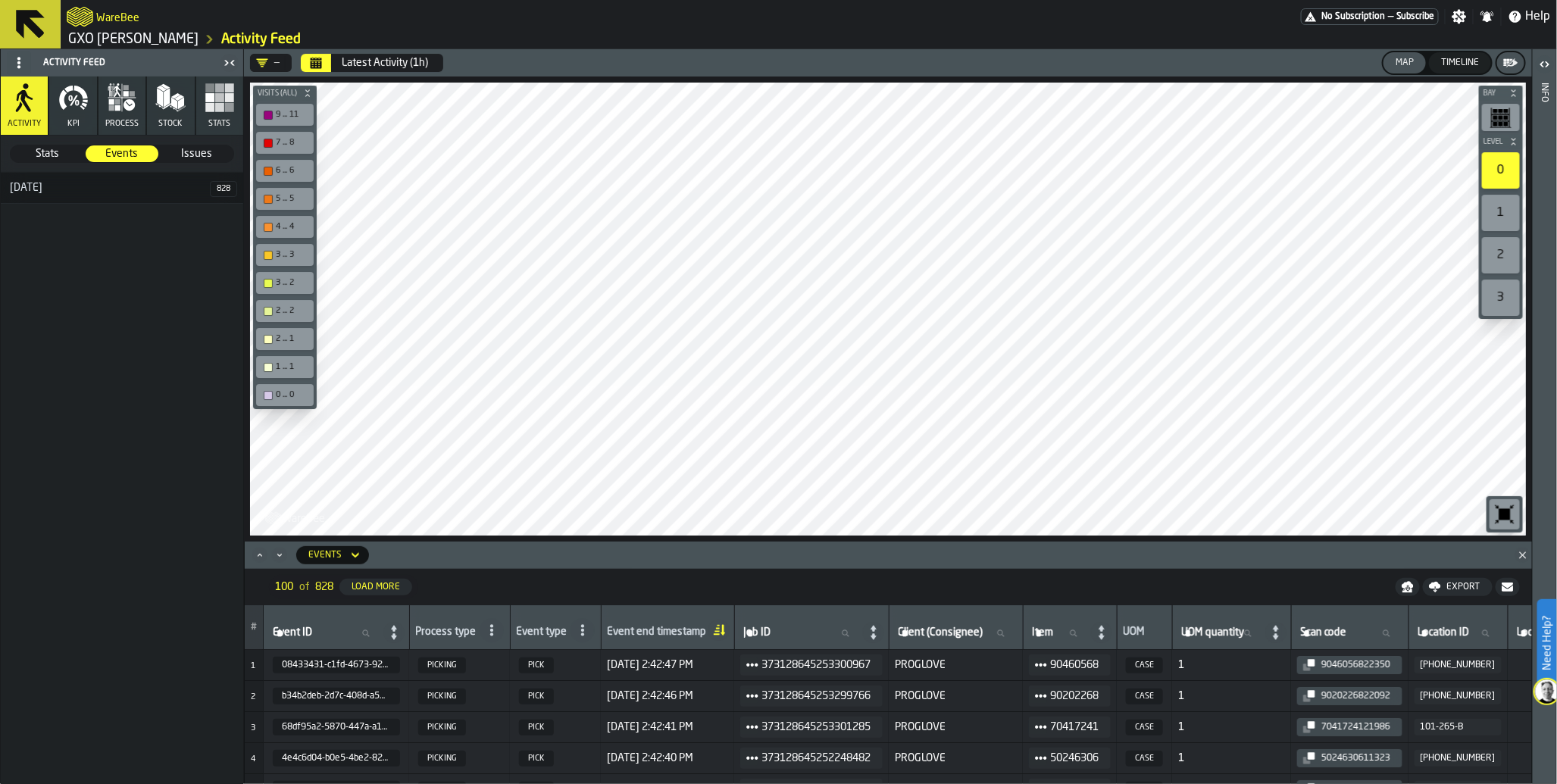
click at [1539, 58] on icon "button-toggle-Open" at bounding box center [1546, 64] width 18 height 18
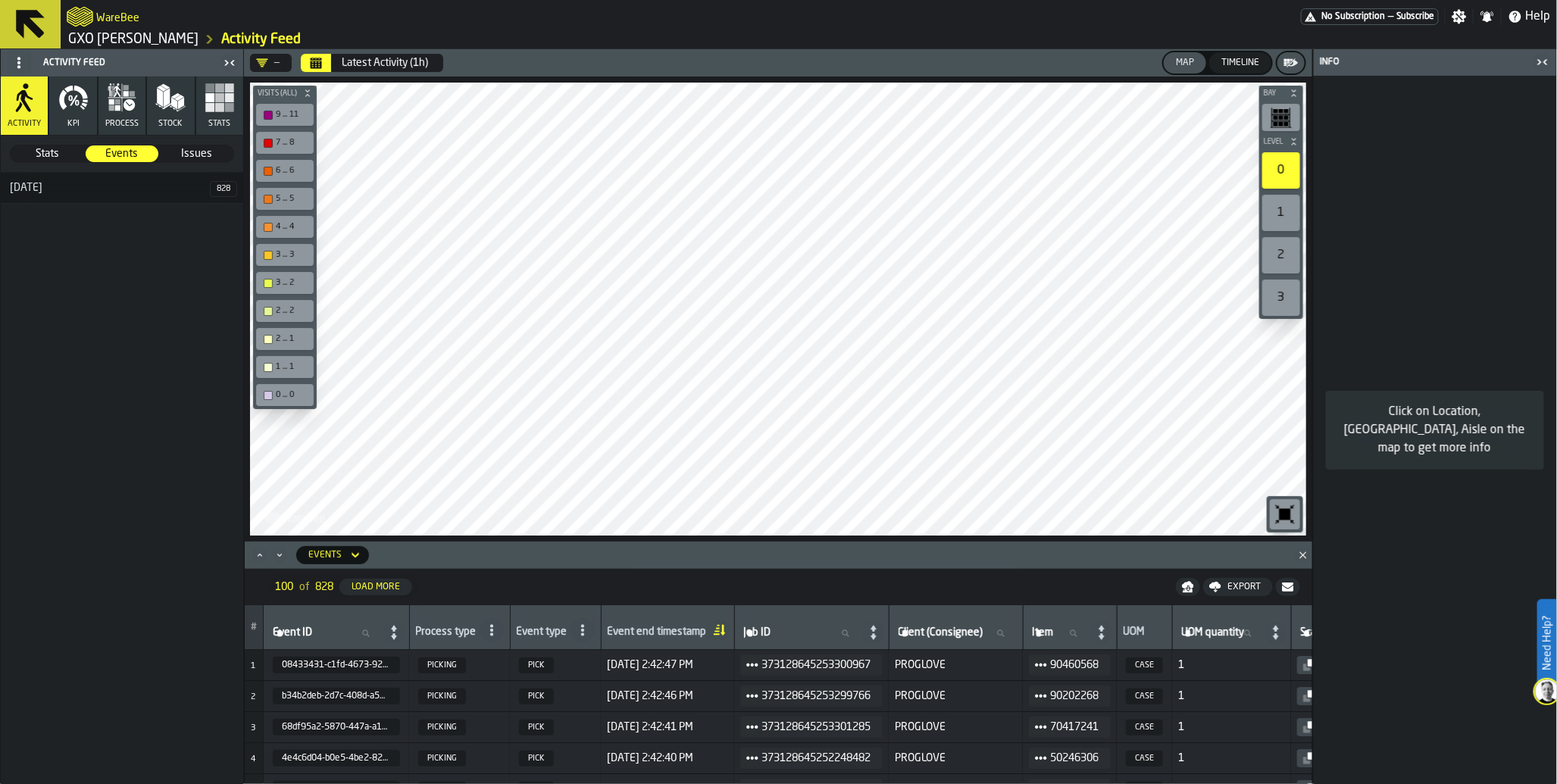
click at [129, 102] on icon "button" at bounding box center [129, 104] width 11 height 11
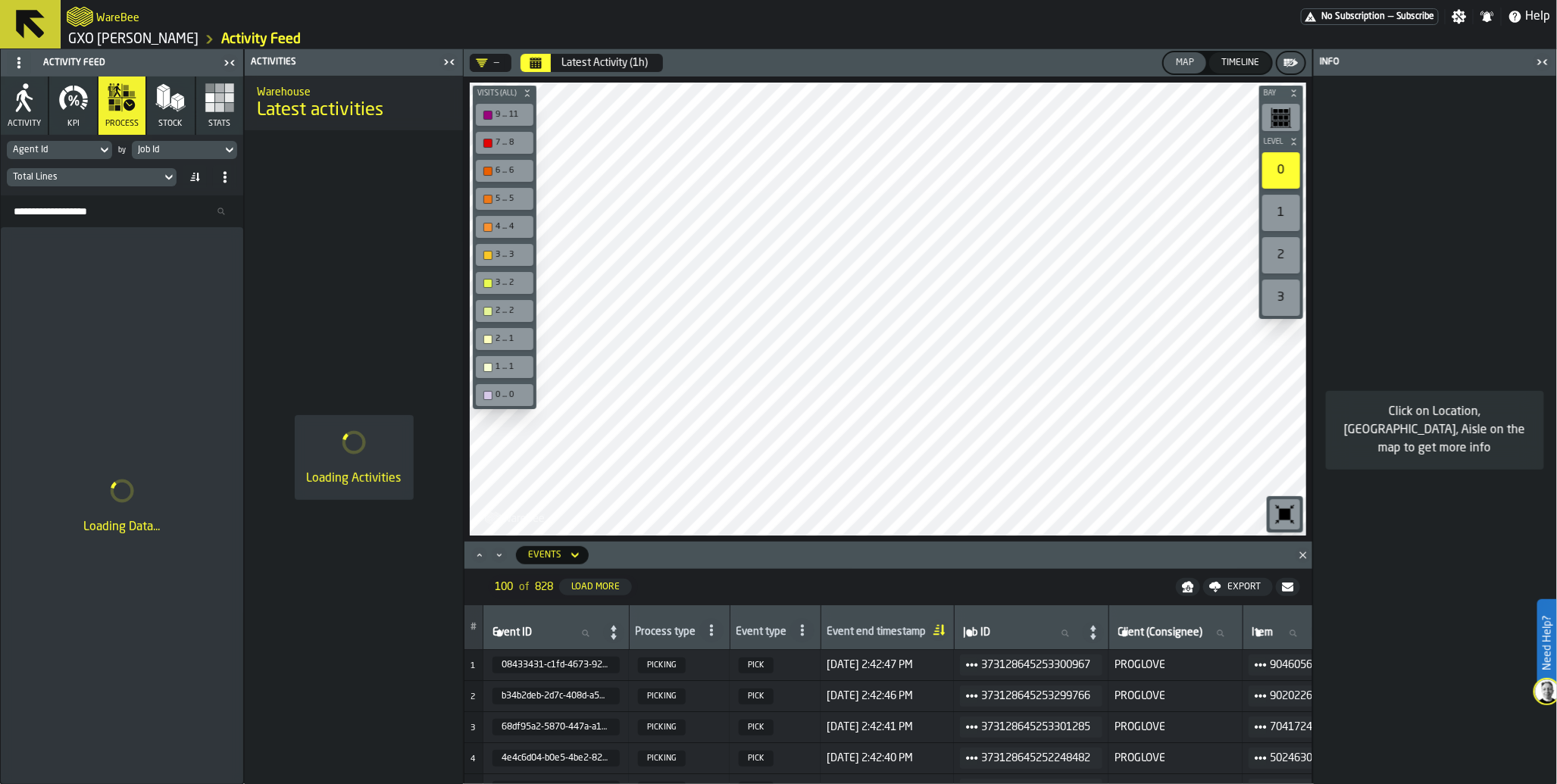
click at [226, 108] on rect "button" at bounding box center [230, 107] width 9 height 9
